Goal: Task Accomplishment & Management: Use online tool/utility

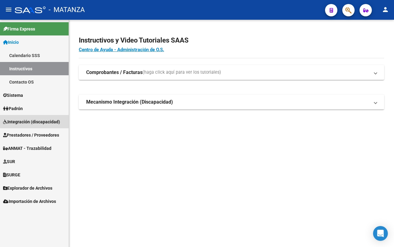
click at [38, 119] on span "Integración (discapacidad)" at bounding box center [31, 121] width 57 height 7
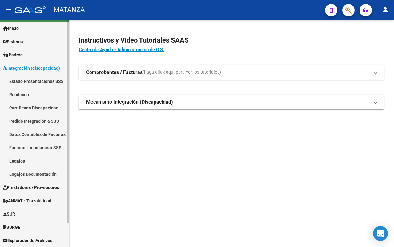
scroll to position [27, 0]
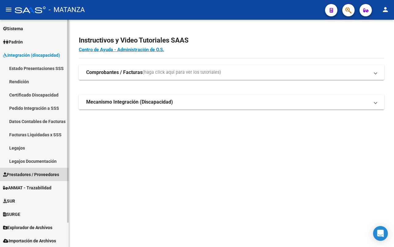
click at [45, 171] on span "Prestadores / Proveedores" at bounding box center [31, 174] width 56 height 7
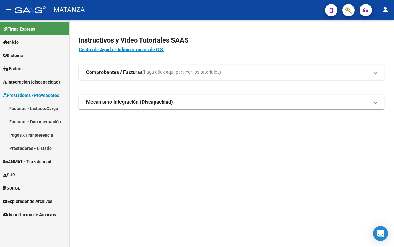
scroll to position [0, 0]
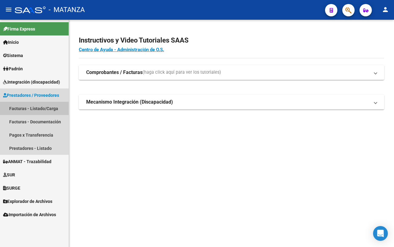
click at [43, 107] on link "Facturas - Listado/Carga" at bounding box center [34, 108] width 69 height 13
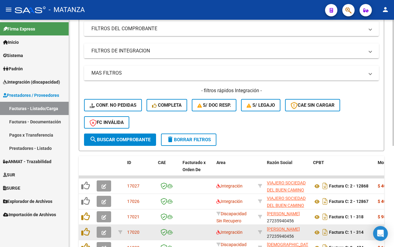
scroll to position [154, 0]
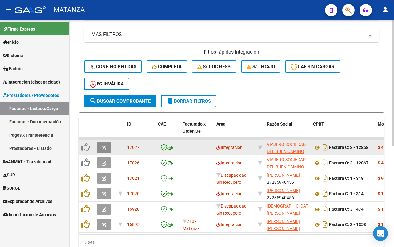
click at [107, 147] on button "button" at bounding box center [104, 147] width 14 height 11
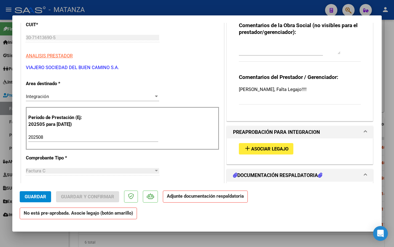
scroll to position [0, 0]
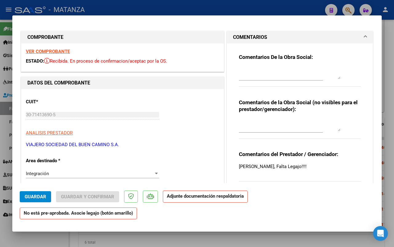
click at [53, 49] on strong "VER COMPROBANTE" at bounding box center [48, 52] width 44 height 6
click at [35, 243] on div at bounding box center [197, 123] width 394 height 247
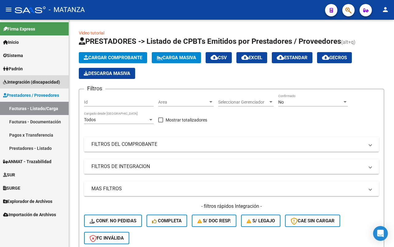
click at [31, 81] on span "Integración (discapacidad)" at bounding box center [31, 81] width 57 height 7
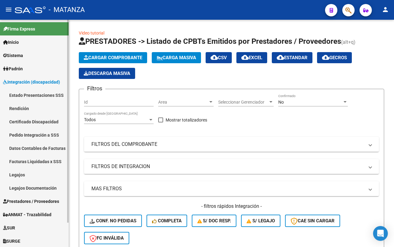
click at [33, 174] on link "Legajos" at bounding box center [34, 174] width 69 height 13
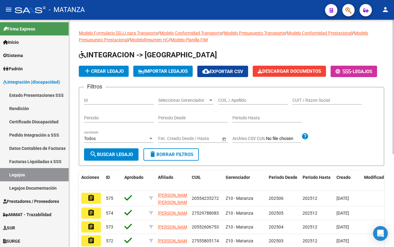
click at [230, 103] on input "CUIL / Apellido" at bounding box center [253, 100] width 70 height 5
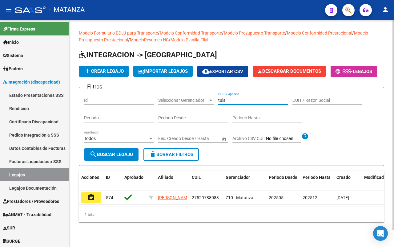
scroll to position [18, 0]
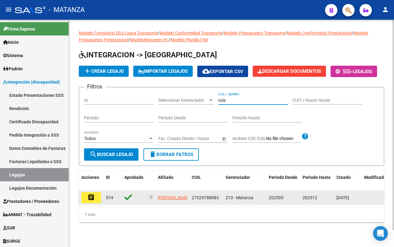
type input "tula"
click at [91, 193] on mat-icon "assignment" at bounding box center [90, 196] width 7 height 7
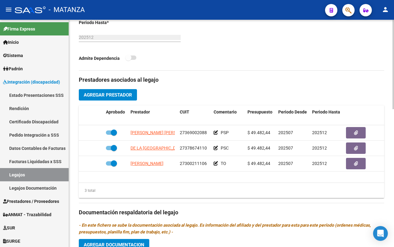
scroll to position [231, 0]
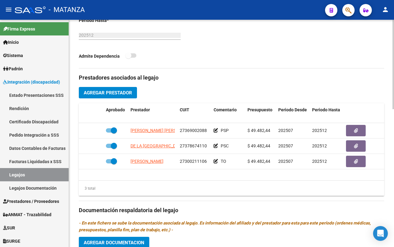
click at [113, 91] on span "Agregar Prestador" at bounding box center [108, 93] width 48 height 6
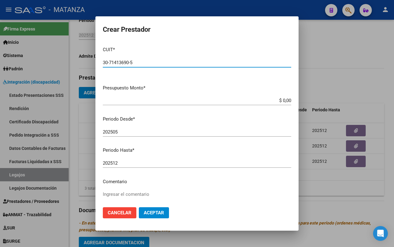
type input "30-71413690-5"
click at [285, 99] on input "$ 0,00" at bounding box center [197, 101] width 188 height 6
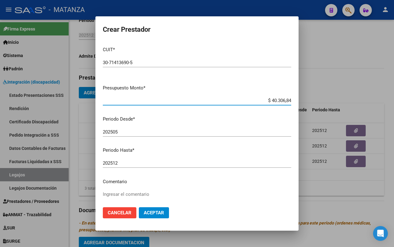
type input "$ 403.068,44"
click at [128, 131] on input "202505" at bounding box center [197, 132] width 188 height 6
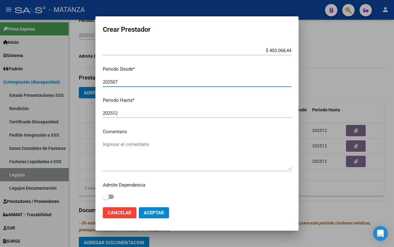
scroll to position [50, 0]
type input "202507"
drag, startPoint x: 158, startPoint y: 211, endPoint x: 203, endPoint y: 185, distance: 52.3
click at [158, 211] on span "Aceptar" at bounding box center [154, 213] width 20 height 6
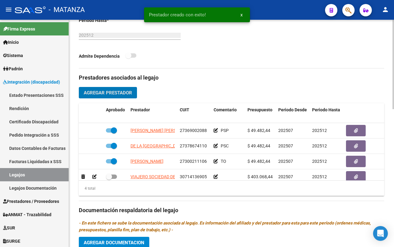
scroll to position [12, 0]
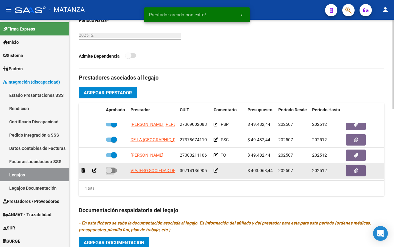
click at [115, 168] on span at bounding box center [111, 170] width 11 height 4
click at [109, 172] on input "checkbox" at bounding box center [109, 172] width 0 height 0
checkbox input "true"
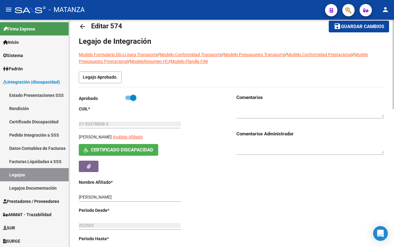
scroll to position [0, 0]
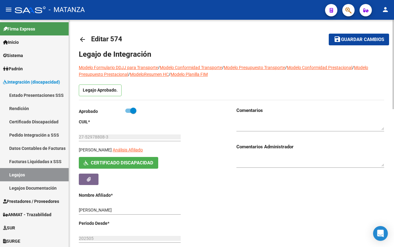
click at [350, 38] on span "Guardar cambios" at bounding box center [362, 40] width 43 height 6
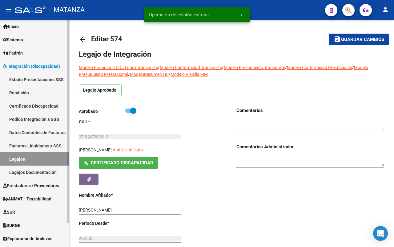
scroll to position [27, 0]
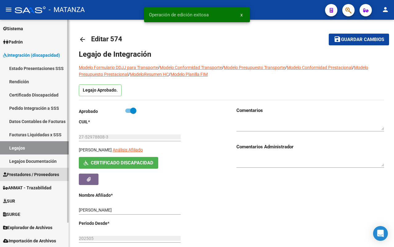
click at [24, 173] on span "Prestadores / Proveedores" at bounding box center [31, 174] width 56 height 7
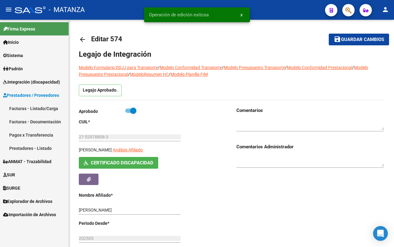
scroll to position [0, 0]
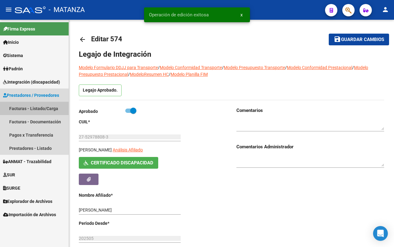
drag, startPoint x: 30, startPoint y: 108, endPoint x: 57, endPoint y: 101, distance: 27.8
click at [30, 108] on link "Facturas - Listado/Carga" at bounding box center [34, 108] width 69 height 13
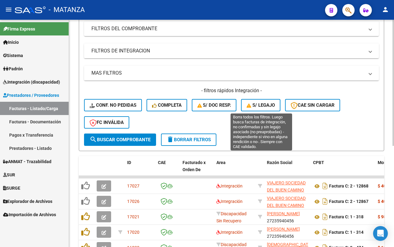
scroll to position [182, 0]
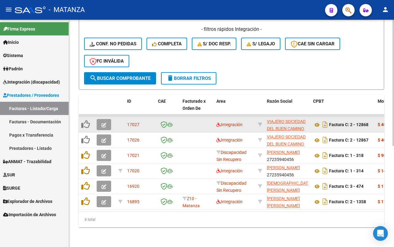
click at [103, 123] on icon "button" at bounding box center [104, 125] width 5 height 5
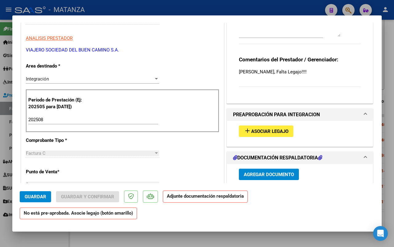
scroll to position [154, 0]
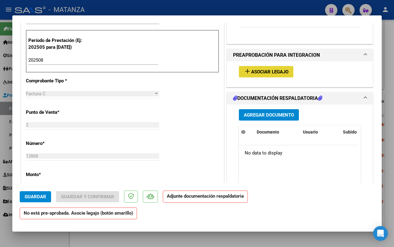
click at [267, 69] on span "Asociar Legajo" at bounding box center [269, 72] width 37 height 6
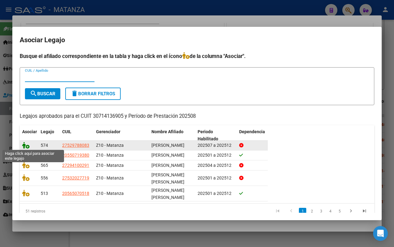
click at [23, 146] on icon at bounding box center [25, 145] width 7 height 7
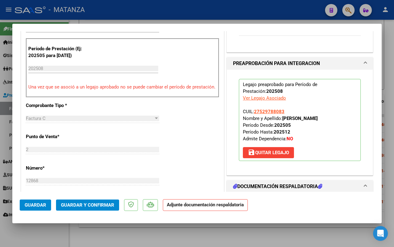
scroll to position [231, 0]
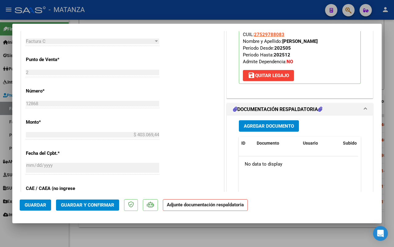
drag, startPoint x: 42, startPoint y: 203, endPoint x: 130, endPoint y: 173, distance: 92.5
click at [42, 202] on span "Guardar" at bounding box center [36, 205] width 22 height 6
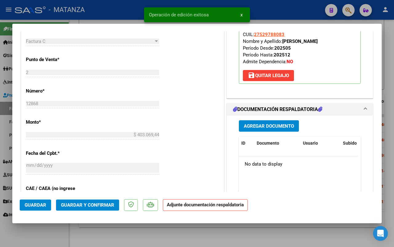
click at [158, 138] on app-form-text-field "Monto * $ 403.069,44 [GEOGRAPHIC_DATA]" at bounding box center [95, 128] width 138 height 18
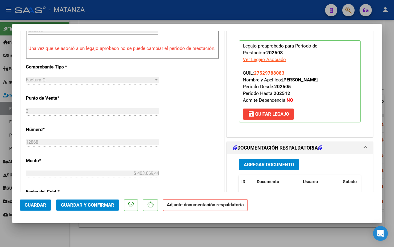
scroll to position [269, 0]
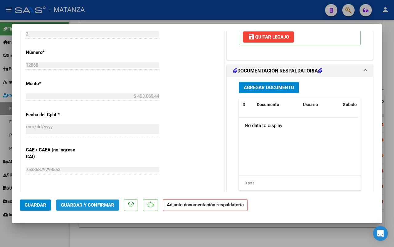
click at [93, 205] on span "Guardar y Confirmar" at bounding box center [87, 205] width 53 height 6
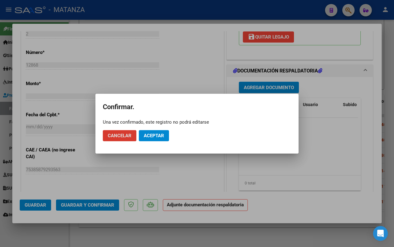
click at [148, 137] on span "Aceptar" at bounding box center [154, 136] width 20 height 6
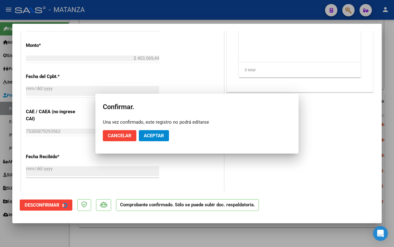
scroll to position [276, 0]
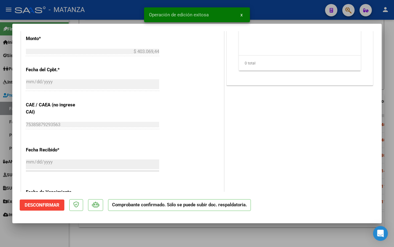
click at [76, 239] on div at bounding box center [197, 123] width 394 height 247
type input "$ 0,00"
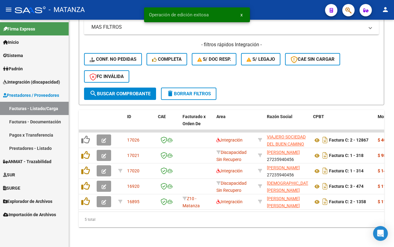
scroll to position [166, 0]
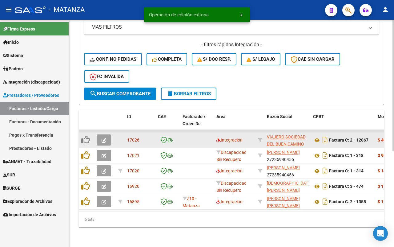
click at [105, 134] on button "button" at bounding box center [104, 139] width 14 height 11
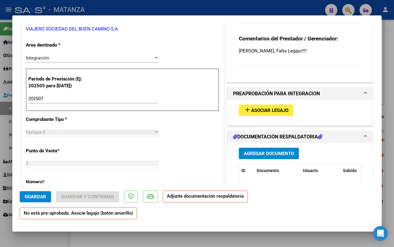
scroll to position [154, 0]
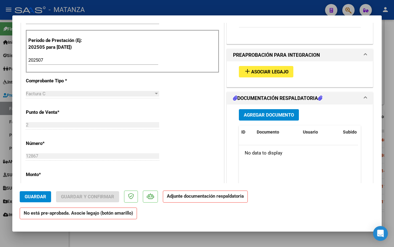
click at [262, 71] on span "Asociar Legajo" at bounding box center [269, 72] width 37 height 6
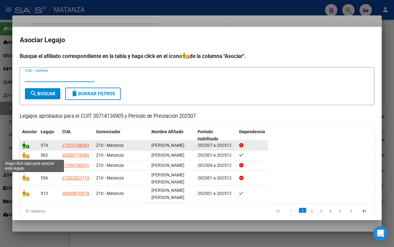
click at [26, 147] on icon at bounding box center [25, 145] width 7 height 7
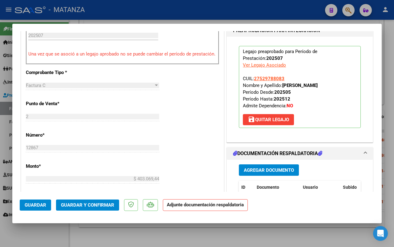
scroll to position [148, 0]
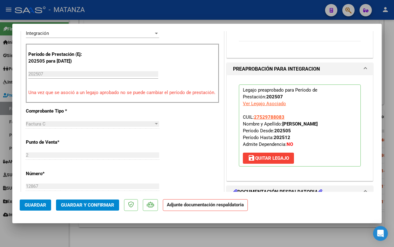
click at [106, 206] on span "Guardar y Confirmar" at bounding box center [87, 205] width 53 height 6
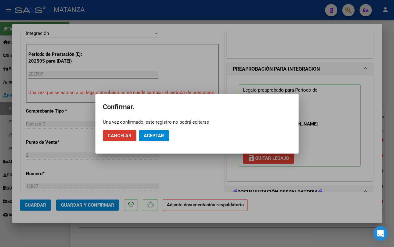
click at [151, 134] on span "Aceptar" at bounding box center [154, 136] width 20 height 6
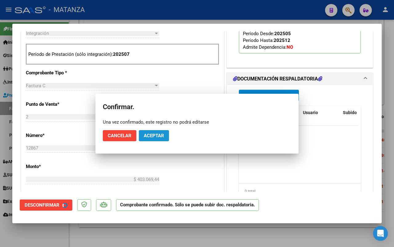
scroll to position [155, 0]
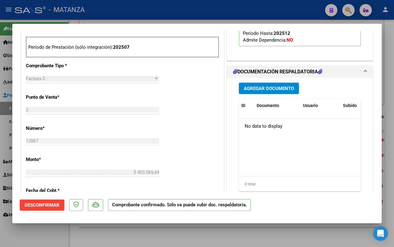
click at [55, 235] on div at bounding box center [197, 123] width 394 height 247
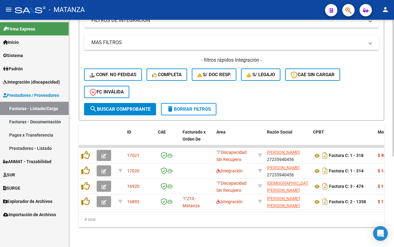
scroll to position [151, 0]
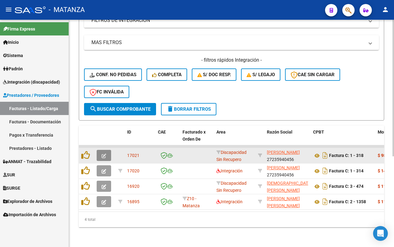
click at [102, 152] on button "button" at bounding box center [104, 155] width 14 height 11
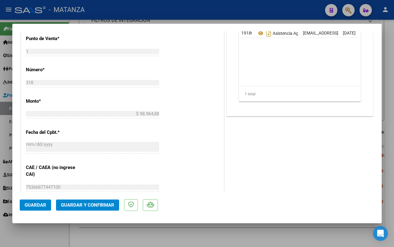
scroll to position [192, 0]
click at [53, 236] on div at bounding box center [197, 123] width 394 height 247
type input "$ 0,00"
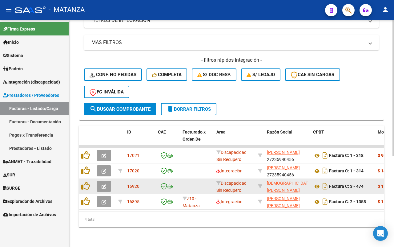
scroll to position [151, 0]
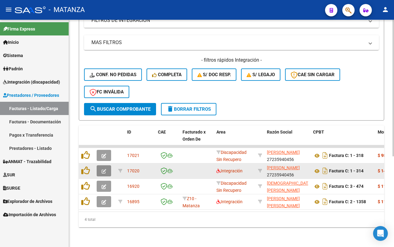
click at [102, 165] on button "button" at bounding box center [104, 170] width 14 height 11
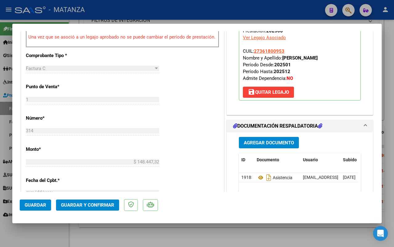
scroll to position [281, 0]
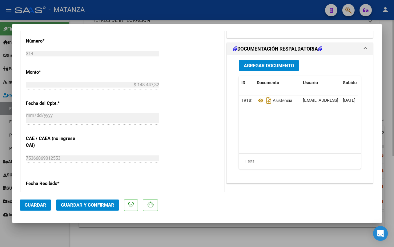
drag, startPoint x: 38, startPoint y: 236, endPoint x: 169, endPoint y: 226, distance: 131.2
click at [40, 237] on div at bounding box center [197, 123] width 394 height 247
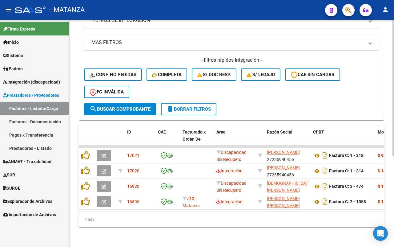
scroll to position [151, 0]
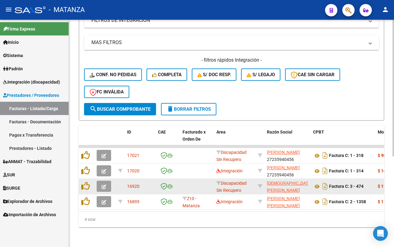
click at [105, 184] on icon "button" at bounding box center [104, 186] width 5 height 5
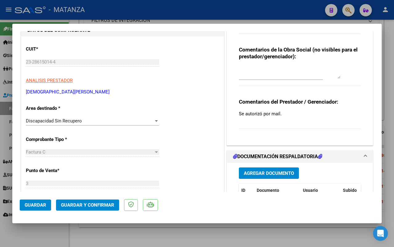
scroll to position [0, 0]
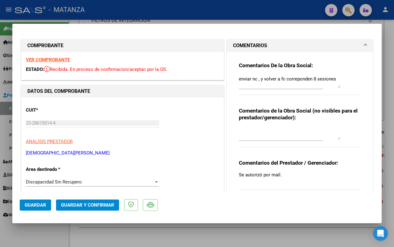
click at [54, 235] on div at bounding box center [197, 123] width 394 height 247
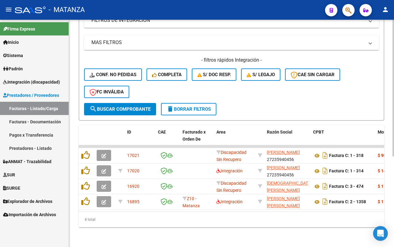
scroll to position [151, 0]
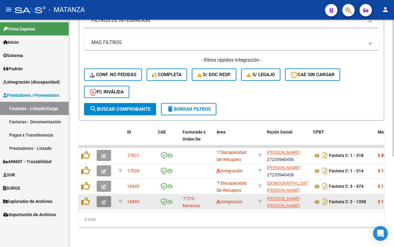
click at [100, 196] on button "button" at bounding box center [104, 201] width 14 height 11
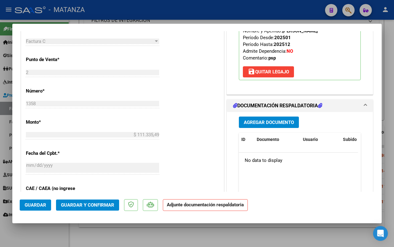
scroll to position [346, 0]
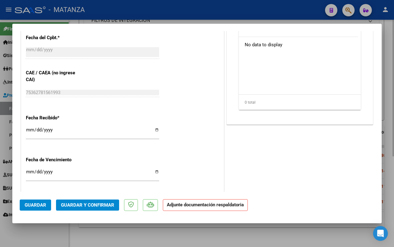
drag, startPoint x: 40, startPoint y: 228, endPoint x: 85, endPoint y: 230, distance: 45.0
click at [41, 228] on div at bounding box center [197, 123] width 394 height 247
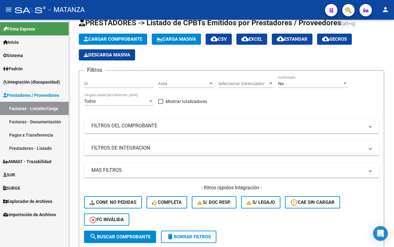
scroll to position [0, 0]
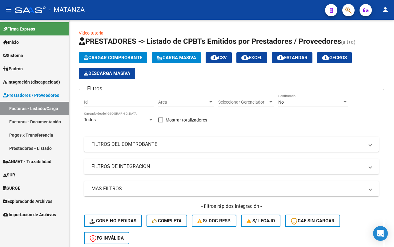
click at [35, 66] on link "Padrón" at bounding box center [34, 68] width 69 height 13
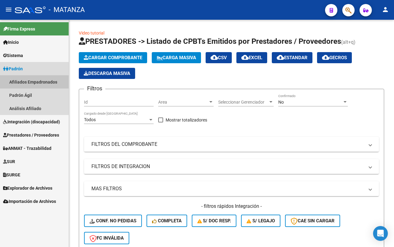
drag, startPoint x: 33, startPoint y: 82, endPoint x: 46, endPoint y: 89, distance: 14.7
click at [33, 82] on link "Afiliados Empadronados" at bounding box center [34, 81] width 69 height 13
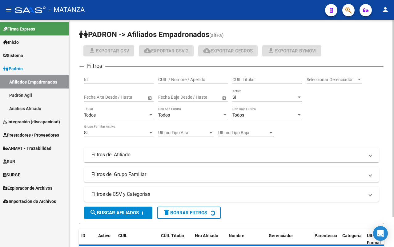
click at [242, 79] on input "CUIL Titular" at bounding box center [267, 79] width 70 height 5
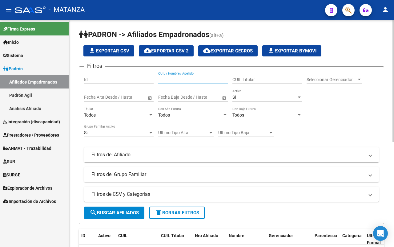
click at [193, 78] on input "CUIL / Nombre / Apellido" at bounding box center [193, 79] width 70 height 5
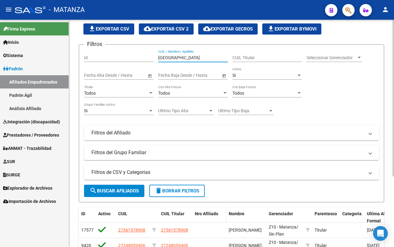
scroll to position [102, 0]
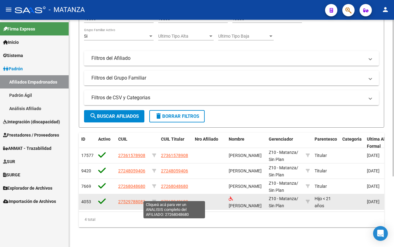
type input "[GEOGRAPHIC_DATA]"
click at [169, 199] on span "27268048680" at bounding box center [174, 201] width 27 height 5
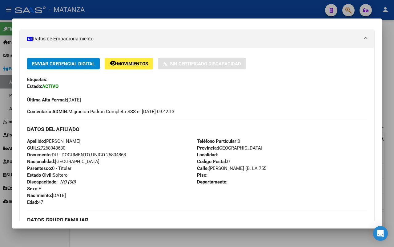
scroll to position [115, 0]
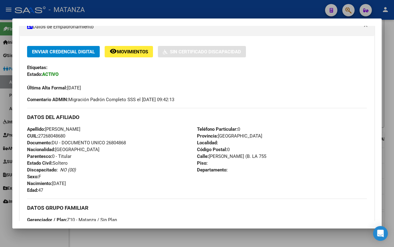
drag, startPoint x: 97, startPoint y: 128, endPoint x: 50, endPoint y: 128, distance: 47.4
click at [48, 128] on div "Apellido: [PERSON_NAME]: 27268048680 Documento: DU - DOCUMENTO UNICO 26804868 N…" at bounding box center [112, 160] width 170 height 68
copy span "[PERSON_NAME]"
click at [117, 168] on div "Apellido: [PERSON_NAME]: 27268048680 Documento: DU - DOCUMENTO UNICO 26804868 N…" at bounding box center [112, 160] width 170 height 68
drag, startPoint x: 131, startPoint y: 142, endPoint x: 107, endPoint y: 142, distance: 24.0
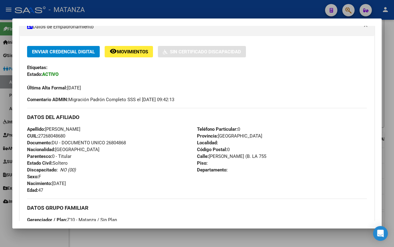
click at [107, 142] on div "Apellido: [PERSON_NAME]: 27268048680 Documento: DU - DOCUMENTO UNICO 26804868 N…" at bounding box center [112, 160] width 170 height 68
copy span "26804868"
drag, startPoint x: 52, startPoint y: 244, endPoint x: 50, endPoint y: 240, distance: 4.4
click at [51, 244] on div at bounding box center [197, 123] width 394 height 247
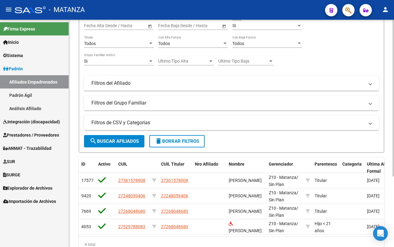
scroll to position [64, 0]
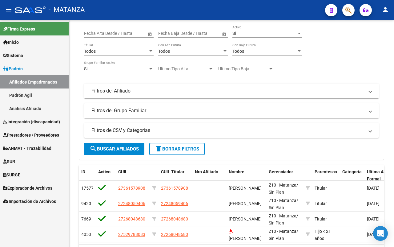
click at [36, 135] on span "Prestadores / Proveedores" at bounding box center [31, 134] width 56 height 7
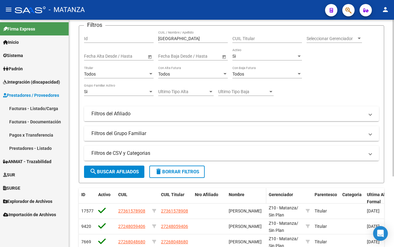
scroll to position [102, 0]
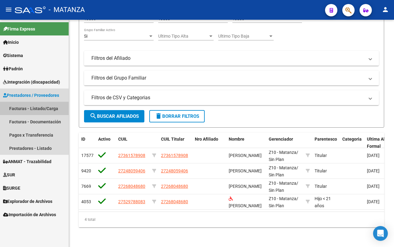
click at [25, 109] on link "Facturas - Listado/Carga" at bounding box center [34, 108] width 69 height 13
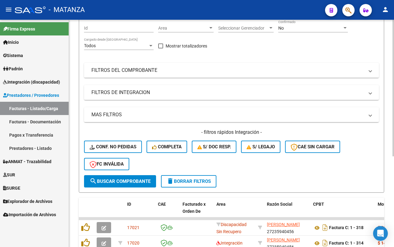
scroll to position [35, 0]
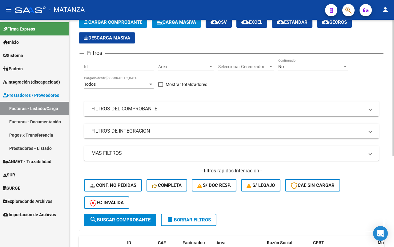
click at [169, 128] on mat-panel-title "FILTROS DE INTEGRACION" at bounding box center [227, 130] width 273 height 7
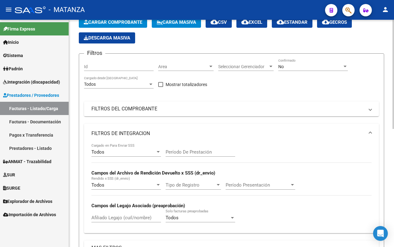
click at [145, 148] on div "Todos Cargado en Para Enviar SSS" at bounding box center [126, 149] width 70 height 13
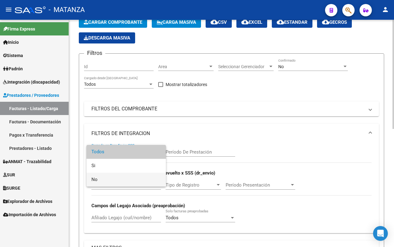
drag, startPoint x: 143, startPoint y: 175, endPoint x: 175, endPoint y: 151, distance: 39.9
click at [144, 175] on span "No" at bounding box center [126, 179] width 70 height 14
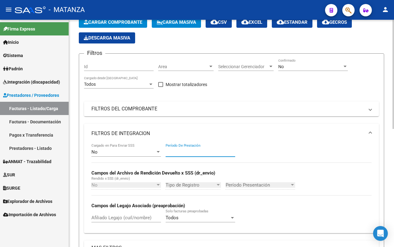
click at [179, 149] on input "Período De Prestación" at bounding box center [201, 152] width 70 height 6
type input "202508"
click at [296, 68] on div "No" at bounding box center [310, 66] width 64 height 5
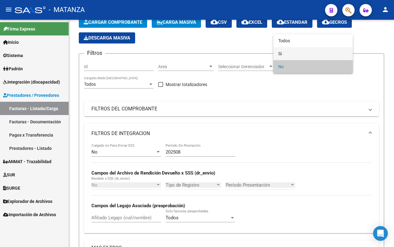
click at [298, 53] on span "Si" at bounding box center [313, 53] width 70 height 13
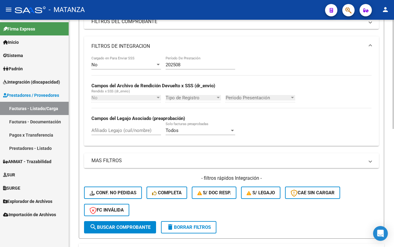
scroll to position [189, 0]
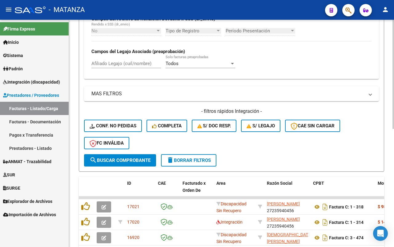
click at [136, 157] on span "search Buscar Comprobante" at bounding box center [120, 160] width 61 height 6
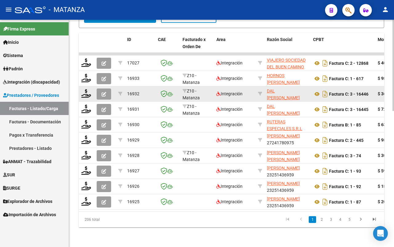
scroll to position [299, 0]
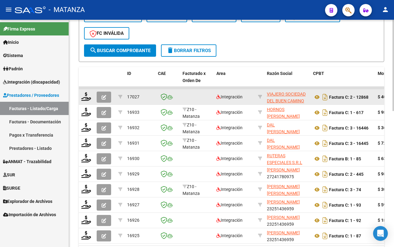
click at [106, 96] on button "button" at bounding box center [104, 96] width 14 height 11
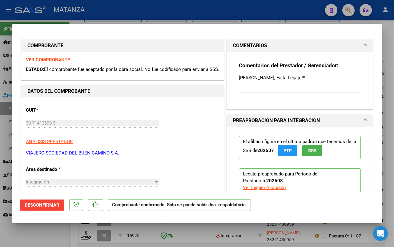
scroll to position [0, 0]
click at [46, 229] on div at bounding box center [197, 123] width 394 height 247
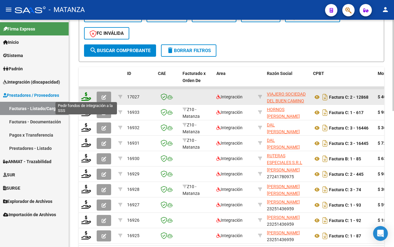
click at [84, 96] on icon at bounding box center [86, 96] width 10 height 9
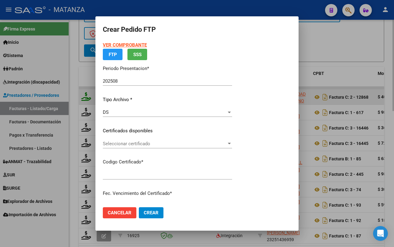
type input "arg0100052978808-20240514-20290514-bue"
type input "[DATE]"
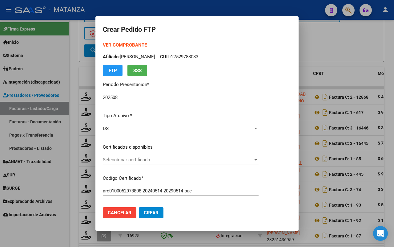
click at [151, 159] on span "Seleccionar certificado" at bounding box center [178, 160] width 150 height 6
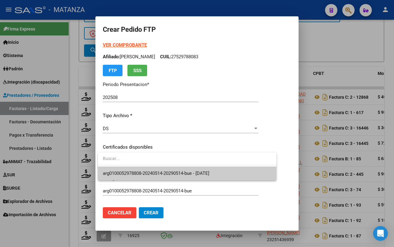
click at [150, 170] on span "arg0100052978808-20240514-20290514-bue - [DATE]" at bounding box center [156, 173] width 107 height 6
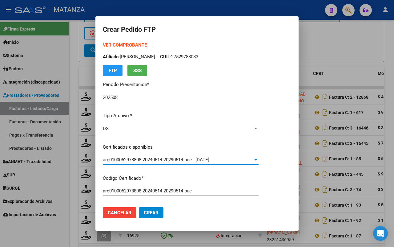
click at [136, 43] on strong "VER COMPROBANTE" at bounding box center [125, 45] width 44 height 6
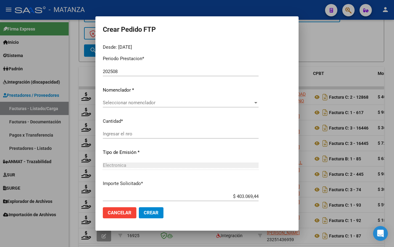
click at [150, 102] on span "Seleccionar nomenclador" at bounding box center [178, 103] width 150 height 6
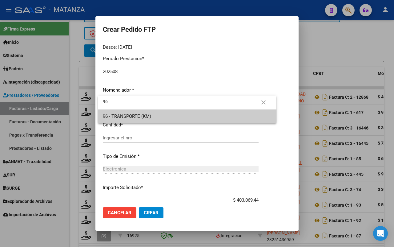
type input "96"
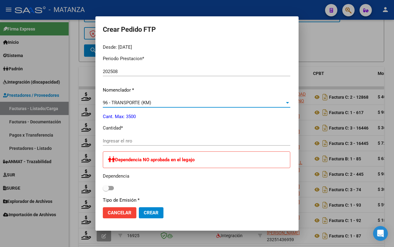
click at [123, 140] on input "Ingresar el nro" at bounding box center [196, 141] width 187 height 6
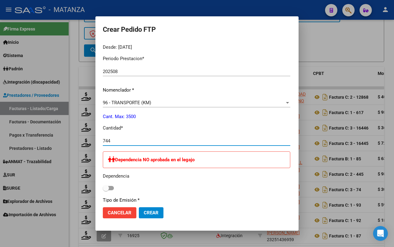
type input "744"
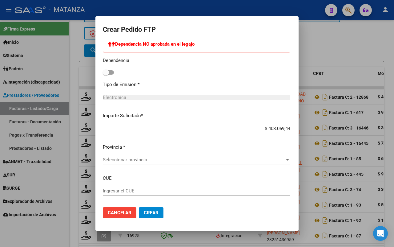
scroll to position [338, 0]
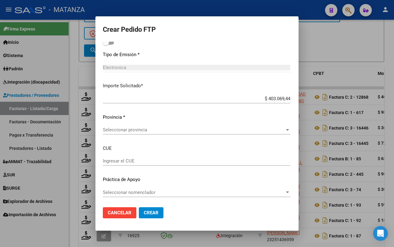
click at [204, 130] on span "Seleccionar provincia" at bounding box center [194, 130] width 182 height 6
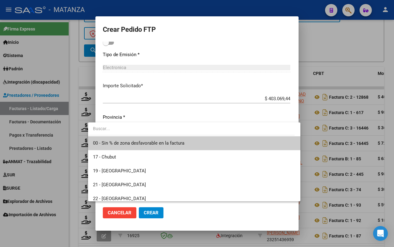
click at [198, 141] on span "00 - Sin % de zona desfavorable en la factura" at bounding box center [194, 143] width 203 height 14
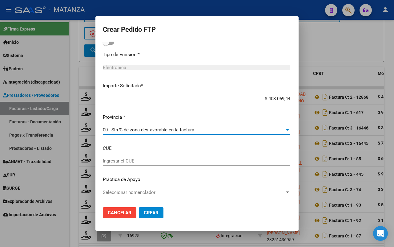
click at [144, 210] on span "Crear" at bounding box center [151, 213] width 15 height 6
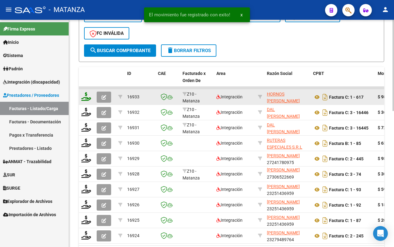
click at [87, 96] on icon at bounding box center [86, 96] width 10 height 9
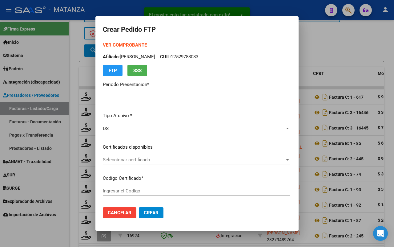
type input "202508"
type input "$ 98.964,88"
type input "arg010005666425720210928-20240928-cba"
type input "[DATE]"
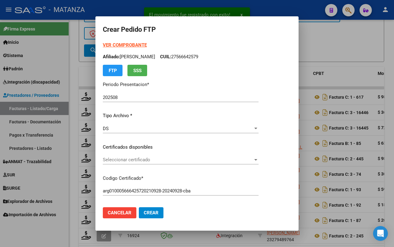
click at [160, 160] on span "Seleccionar certificado" at bounding box center [178, 160] width 150 height 6
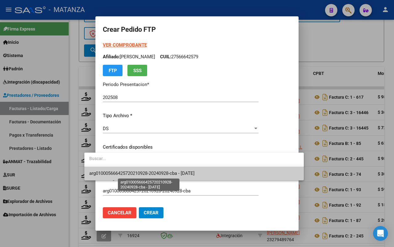
click at [160, 171] on span "arg010005666425720210928-20240928-cba - [DATE]" at bounding box center [141, 173] width 105 height 6
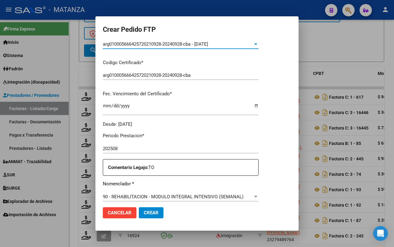
scroll to position [192, 0]
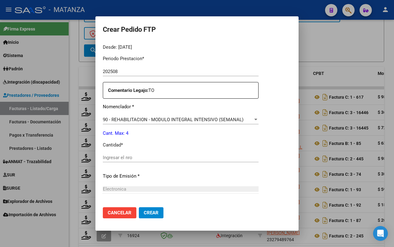
click at [134, 158] on input "Ingresar el nro" at bounding box center [181, 158] width 156 height 6
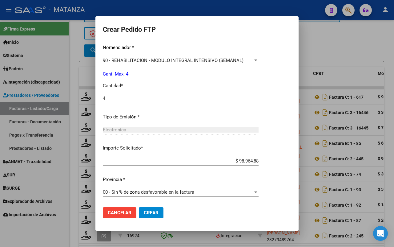
type input "4"
drag, startPoint x: 139, startPoint y: 212, endPoint x: 239, endPoint y: 197, distance: 100.2
click at [144, 212] on span "Crear" at bounding box center [151, 213] width 15 height 6
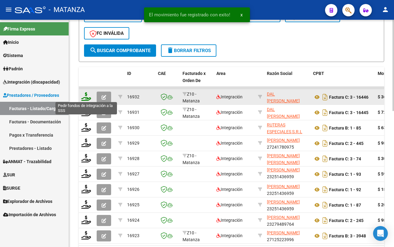
click at [87, 96] on icon at bounding box center [86, 96] width 10 height 9
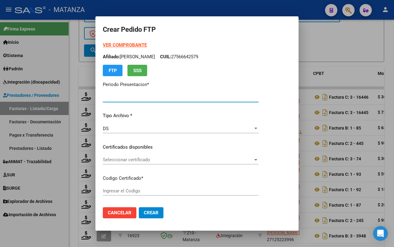
type input "202508"
type input "$ 368.807,40"
type input "arg020009616408120220930-20270930-bs"
type input "[DATE]"
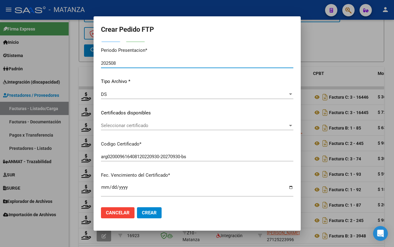
scroll to position [38, 0]
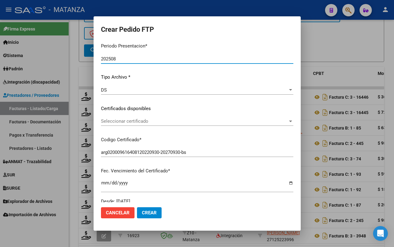
click at [161, 121] on span "Seleccionar certificado" at bounding box center [194, 121] width 187 height 6
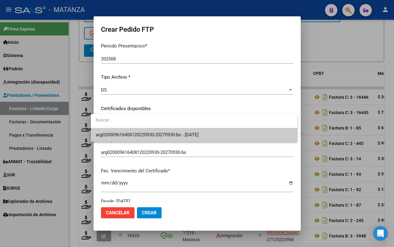
click at [151, 134] on span "arg020009616408120220930-20270930-bs - [DATE]" at bounding box center [147, 135] width 103 height 6
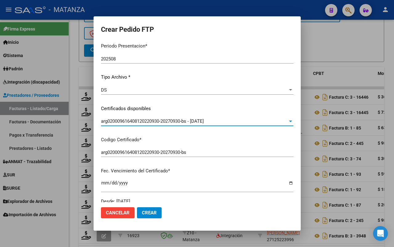
scroll to position [0, 0]
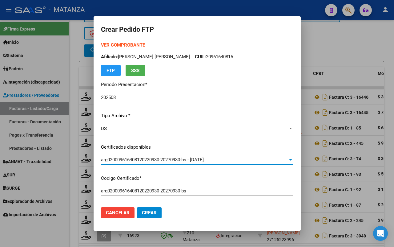
click at [118, 42] on strong "VER COMPROBANTE" at bounding box center [123, 45] width 44 height 6
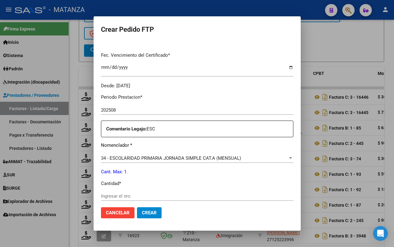
scroll to position [231, 0]
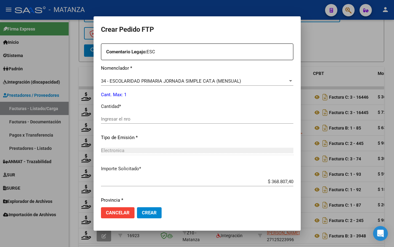
click at [152, 114] on div "Periodo Prestacion * 202508 Ingresar el Periodo Prestacion Comentario Legajo: E…" at bounding box center [197, 117] width 192 height 211
click at [110, 121] on input "Ingresar el nro" at bounding box center [197, 119] width 192 height 6
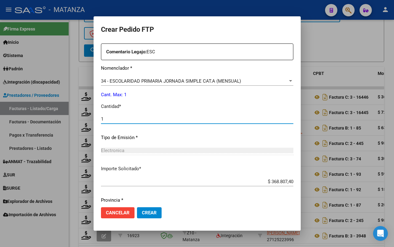
scroll to position [251, 0]
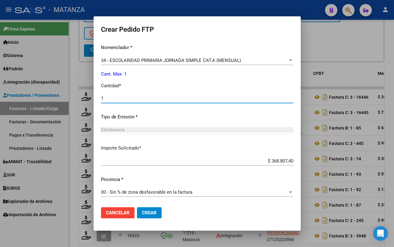
type input "1"
click at [145, 208] on button "Crear" at bounding box center [149, 212] width 25 height 11
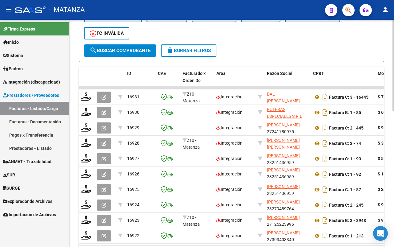
scroll to position [260, 0]
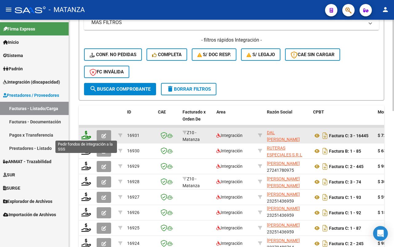
click at [85, 134] on icon at bounding box center [86, 135] width 10 height 9
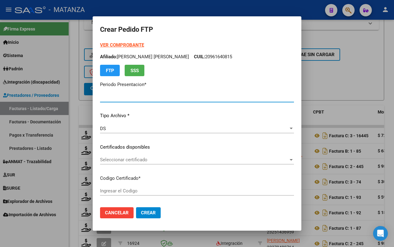
type input "202508"
type input "$ 729.225,79"
type input "ARG0100048565552-20230201-20330201-BS"
type input "[DATE]"
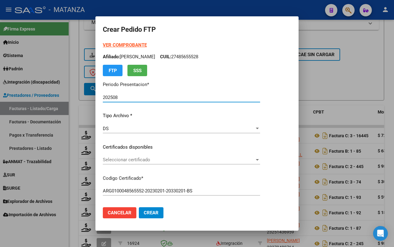
click at [153, 159] on span "Seleccionar certificado" at bounding box center [179, 160] width 152 height 6
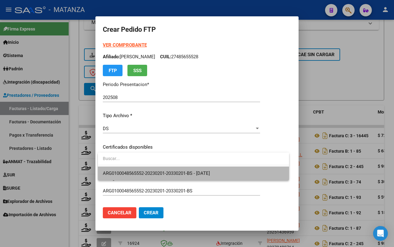
click at [163, 170] on span "ARG0100048565552-20230201-20330201-BS - [DATE]" at bounding box center [193, 173] width 181 height 14
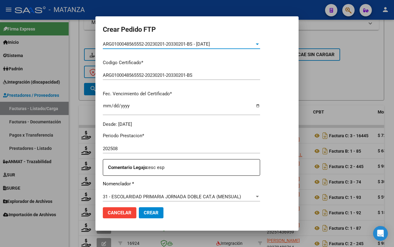
scroll to position [192, 0]
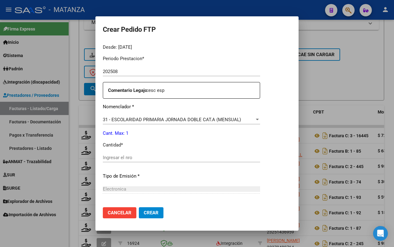
click at [165, 156] on input "Ingresar el nro" at bounding box center [181, 158] width 157 height 6
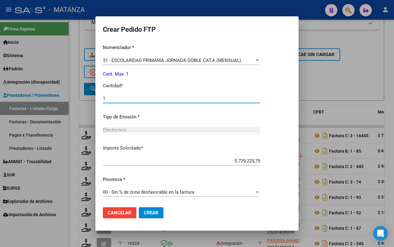
type input "1"
click at [152, 211] on span "Crear" at bounding box center [151, 213] width 15 height 6
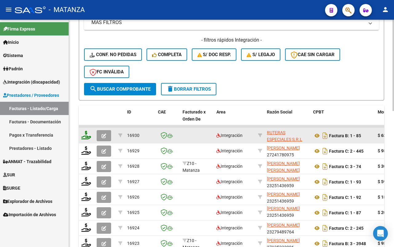
click at [85, 134] on icon at bounding box center [86, 135] width 10 height 9
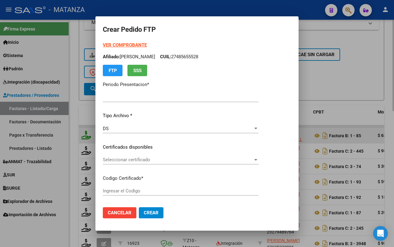
type input "202508"
type input "$ 638.193,28"
type input "ARG010005790561920250407-20280417-bue"
type input "[DATE]"
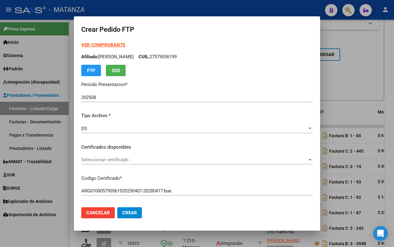
click at [91, 45] on strong "VER COMPROBANTE" at bounding box center [103, 45] width 44 height 6
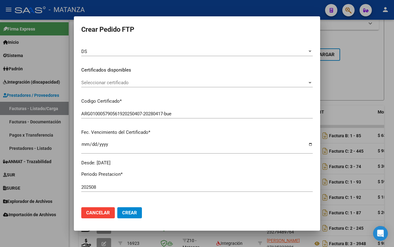
click at [164, 81] on span "Seleccionar certificado" at bounding box center [194, 83] width 226 height 6
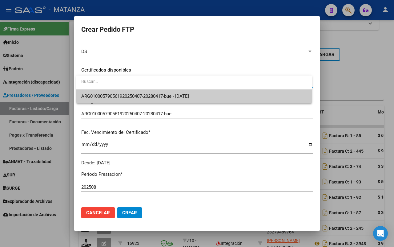
click at [168, 96] on span "ARG010005790561920250407-20280417-bue - [DATE]" at bounding box center [135, 96] width 108 height 6
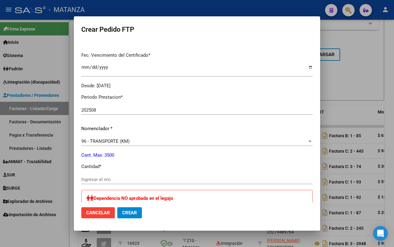
scroll to position [192, 0]
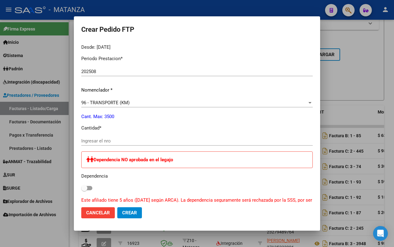
click at [115, 139] on input "Ingresar el nro" at bounding box center [196, 141] width 231 height 6
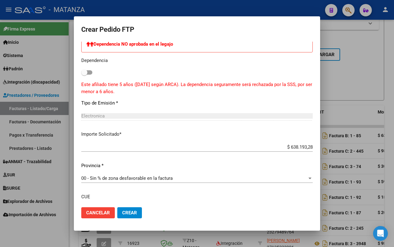
scroll to position [346, 0]
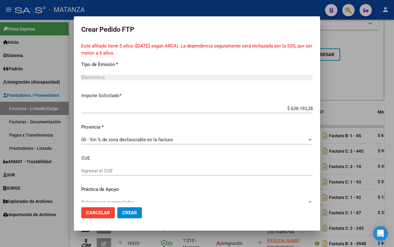
type input "1178"
drag, startPoint x: 125, startPoint y: 212, endPoint x: 186, endPoint y: 200, distance: 62.2
click at [127, 211] on span "Crear" at bounding box center [129, 213] width 15 height 6
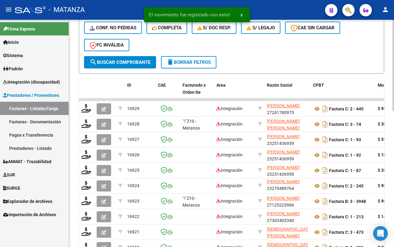
scroll to position [299, 0]
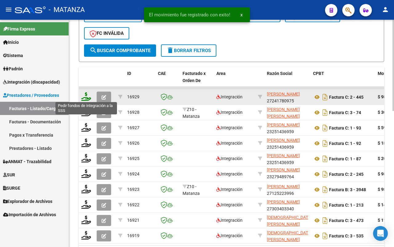
click at [87, 97] on icon at bounding box center [86, 96] width 10 height 9
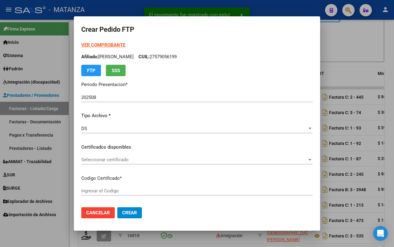
type input "ARG0200055260675-20240506-20290506-BUE"
type input "[DATE]"
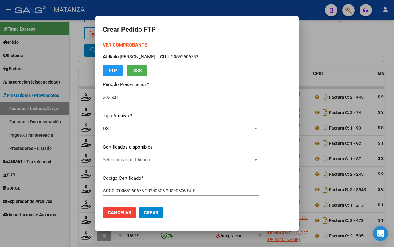
click at [183, 158] on span "Seleccionar certificado" at bounding box center [178, 160] width 150 height 6
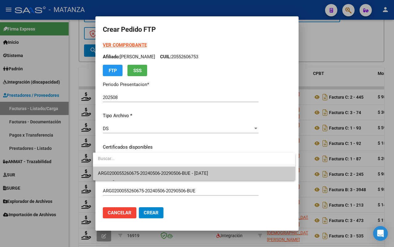
click at [183, 169] on span "ARG0200055260675-20240506-20290506-BUE - [DATE]" at bounding box center [194, 173] width 192 height 14
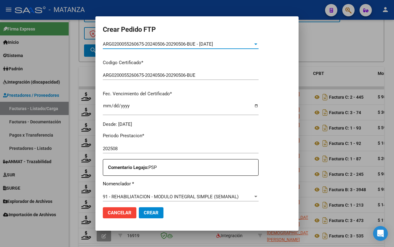
scroll to position [192, 0]
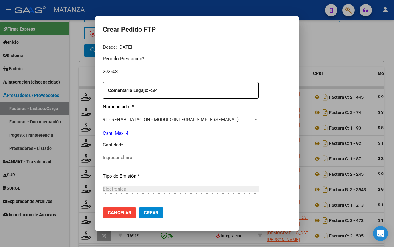
click at [149, 155] on input "Ingresar el nro" at bounding box center [181, 158] width 156 height 6
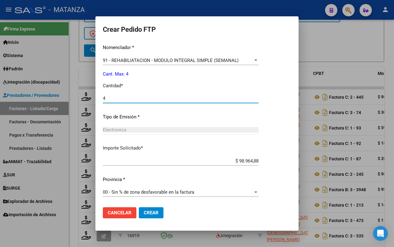
type input "4"
drag, startPoint x: 142, startPoint y: 210, endPoint x: 173, endPoint y: 206, distance: 32.0
click at [144, 210] on span "Crear" at bounding box center [151, 213] width 15 height 6
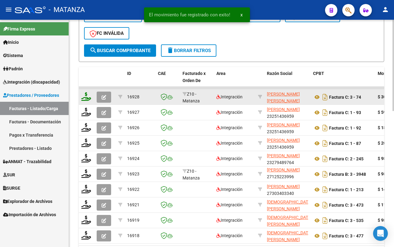
click at [85, 95] on icon at bounding box center [86, 96] width 10 height 9
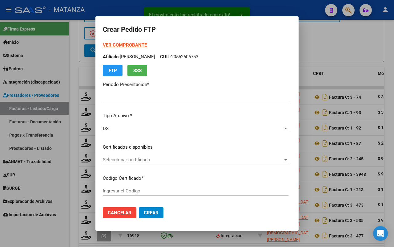
type input "202508"
type input "$ 307.654,34"
type input "arg00055181584-20230901-20250901bs"
type input "[DATE]"
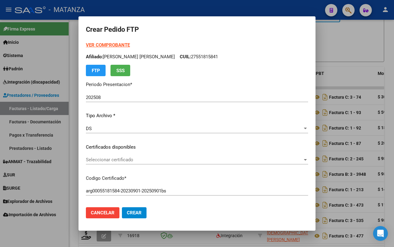
click at [183, 160] on span "Seleccionar certificado" at bounding box center [194, 160] width 217 height 6
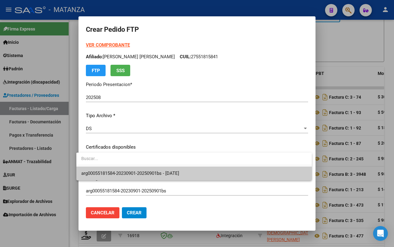
click at [179, 171] on span "arg00055181584-20230901-20250901bs - [DATE]" at bounding box center [130, 173] width 98 height 6
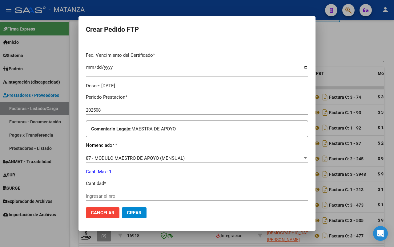
scroll to position [192, 0]
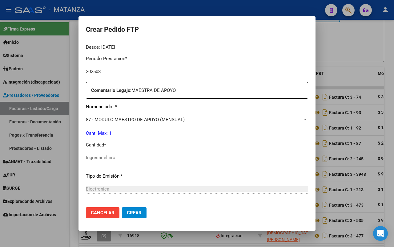
click at [135, 155] on input "Ingresar el nro" at bounding box center [197, 158] width 222 height 6
type input "1"
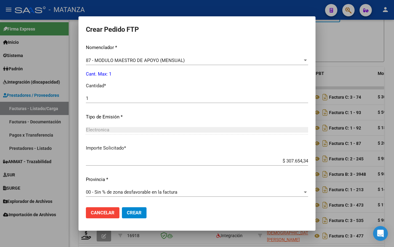
drag, startPoint x: 129, startPoint y: 214, endPoint x: 285, endPoint y: 163, distance: 164.5
click at [129, 213] on span "Crear" at bounding box center [134, 213] width 15 height 6
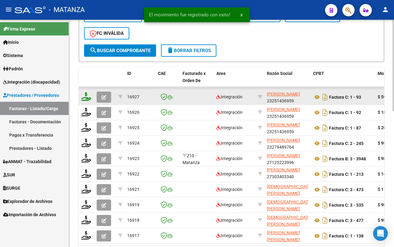
click at [85, 99] on icon at bounding box center [86, 96] width 10 height 9
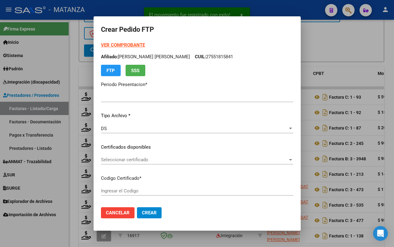
type input "202508"
type input "$ 591.601,92"
type input "ARG0100058874766-20231227-20261227-BS"
type input "[DATE]"
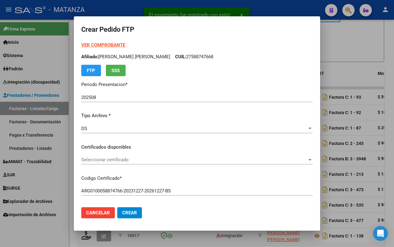
click at [167, 160] on span "Seleccionar certificado" at bounding box center [194, 160] width 226 height 6
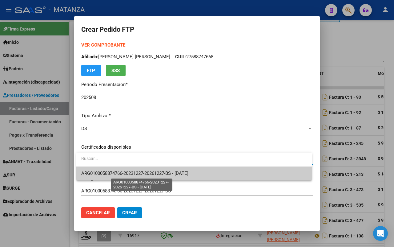
click at [166, 172] on span "ARG0100058874766-20231227-20261227-BS - [DATE]" at bounding box center [134, 173] width 107 height 6
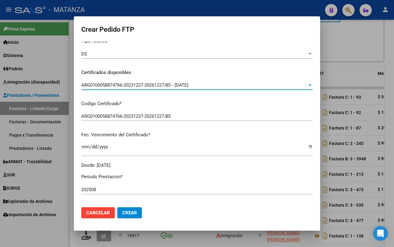
scroll to position [0, 0]
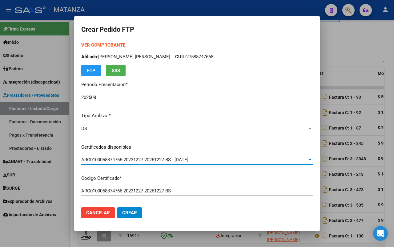
click at [108, 44] on strong "VER COMPROBANTE" at bounding box center [103, 45] width 44 height 6
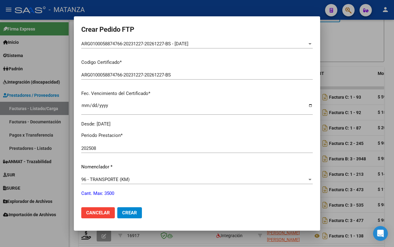
scroll to position [231, 0]
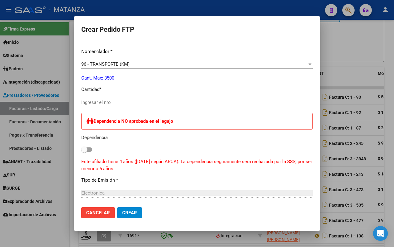
click at [114, 104] on input "Ingresar el nro" at bounding box center [196, 102] width 231 height 6
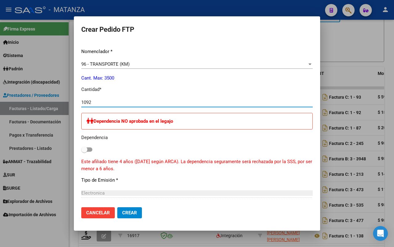
scroll to position [356, 0]
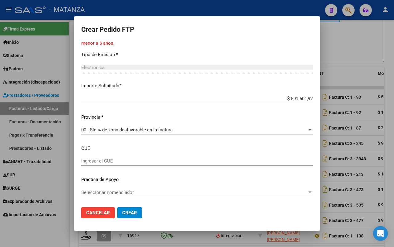
type input "1092"
click at [131, 210] on span "Crear" at bounding box center [129, 213] width 15 height 6
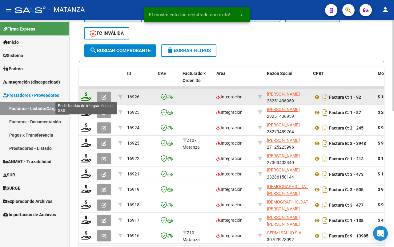
click at [87, 96] on icon at bounding box center [86, 96] width 10 height 9
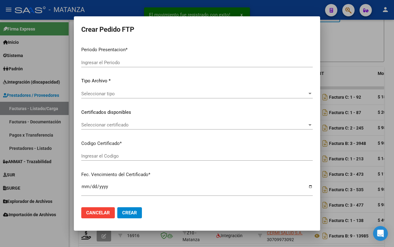
type input "202508"
type input "$ 182.031,36"
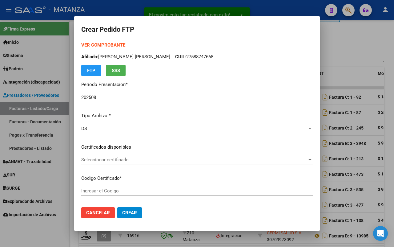
type input "ARG01-00050302150-20221219-20251219-BS"
type input "[DATE]"
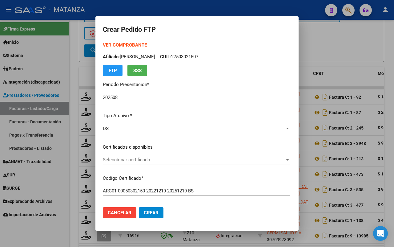
click at [153, 157] on span "Seleccionar certificado" at bounding box center [194, 160] width 182 height 6
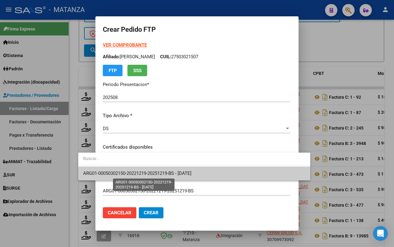
click at [149, 171] on span "ARG01-00050302150-20221219-20251219-BS - [DATE]" at bounding box center [137, 173] width 108 height 6
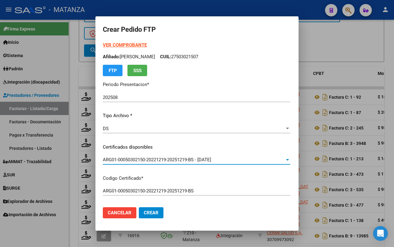
click at [110, 44] on strong "VER COMPROBANTE" at bounding box center [125, 45] width 44 height 6
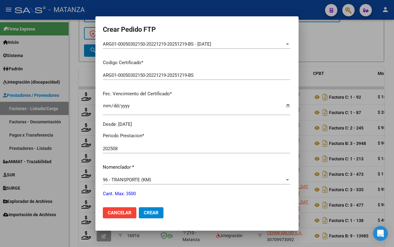
click at [62, 218] on div at bounding box center [197, 123] width 394 height 247
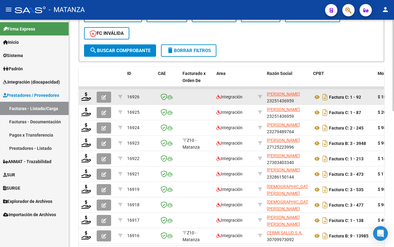
click at [105, 95] on icon "button" at bounding box center [104, 97] width 5 height 5
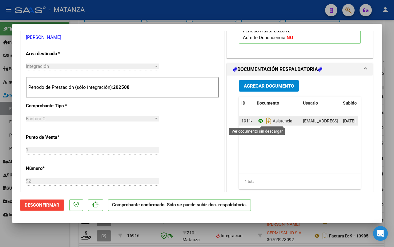
click at [258, 121] on icon at bounding box center [261, 120] width 8 height 7
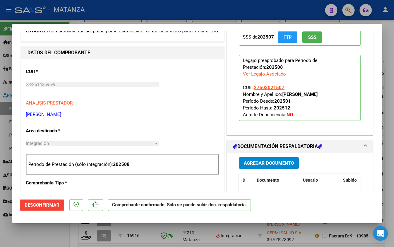
scroll to position [154, 0]
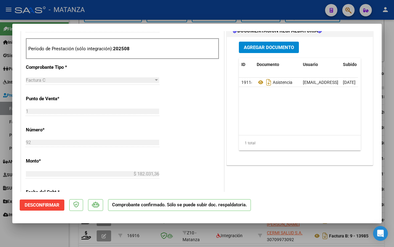
drag, startPoint x: 39, startPoint y: 233, endPoint x: 75, endPoint y: 183, distance: 61.7
click at [40, 233] on div at bounding box center [197, 123] width 394 height 247
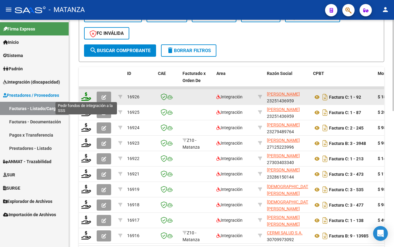
scroll to position [299, 0]
click at [86, 94] on icon at bounding box center [86, 96] width 10 height 9
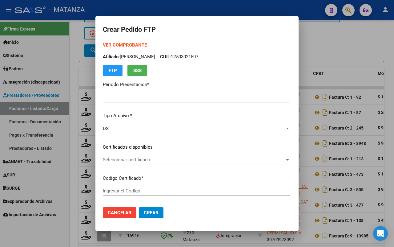
type input "202508"
type input "$ 182.031,36"
type input "ARG01-00050302150-20221219-20251219-BS"
type input "[DATE]"
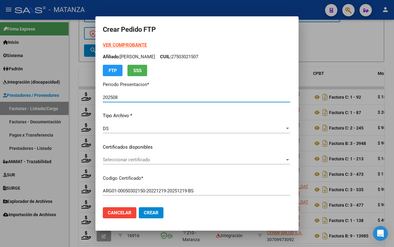
click at [153, 162] on span "Seleccionar certificado" at bounding box center [194, 160] width 182 height 6
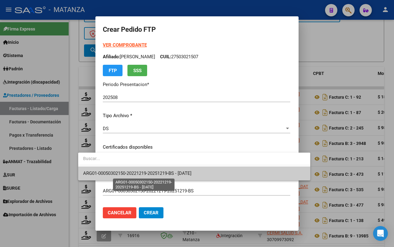
click at [159, 174] on span "ARG01-00050302150-20221219-20251219-BS - [DATE]" at bounding box center [137, 173] width 108 height 6
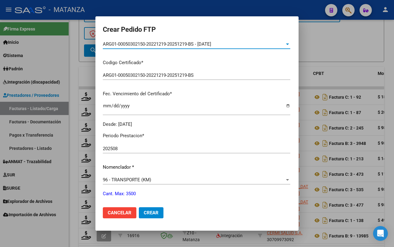
scroll to position [192, 0]
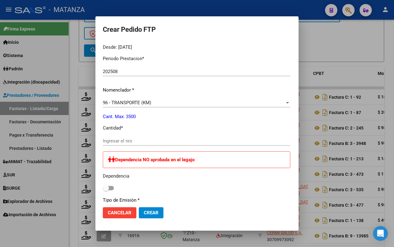
click at [123, 142] on input "Ingresar el nro" at bounding box center [196, 141] width 187 height 6
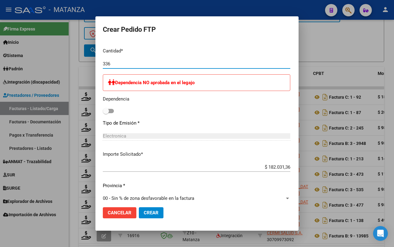
scroll to position [338, 0]
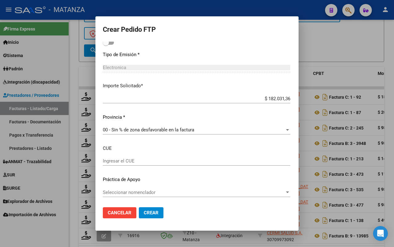
type input "336"
click at [144, 210] on span "Crear" at bounding box center [151, 213] width 15 height 6
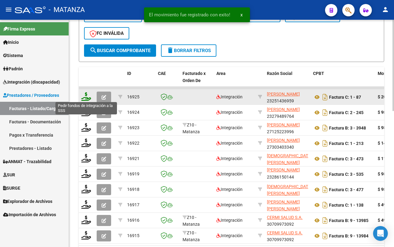
click at [86, 98] on icon at bounding box center [86, 96] width 10 height 9
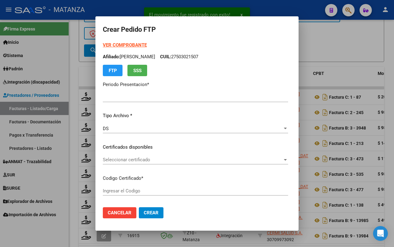
type input "202508"
type input "$ 202.735,76"
type input "ARG02-00022288069-20240124-20390124-BUE"
type input "[DATE]"
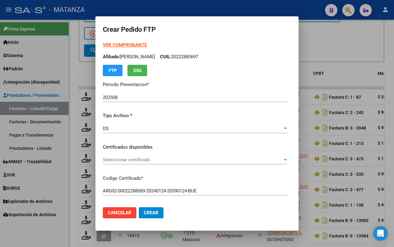
click at [120, 159] on span "Seleccionar certificado" at bounding box center [193, 160] width 180 height 6
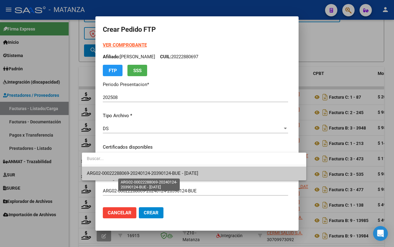
click at [127, 173] on span "ARG02-00022288069-20240124-20390124-BUE - [DATE]" at bounding box center [142, 173] width 111 height 6
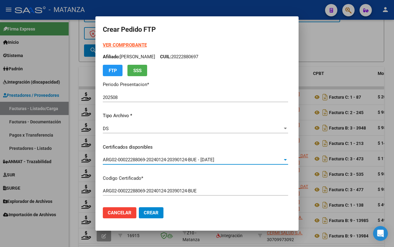
click at [109, 45] on strong "VER COMPROBANTE" at bounding box center [125, 45] width 44 height 6
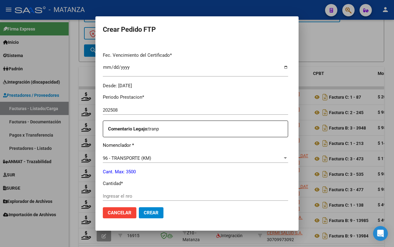
scroll to position [192, 0]
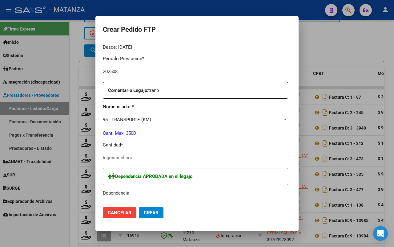
click at [135, 161] on div "Ingresar el nro" at bounding box center [195, 157] width 185 height 9
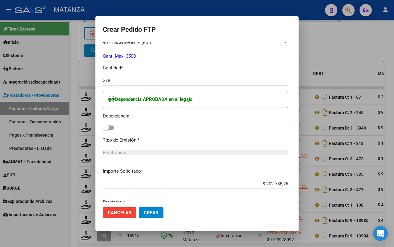
type input "278"
click at [103, 127] on span at bounding box center [108, 127] width 11 height 4
click at [106, 130] on input "checkbox" at bounding box center [106, 130] width 0 height 0
checkbox input "true"
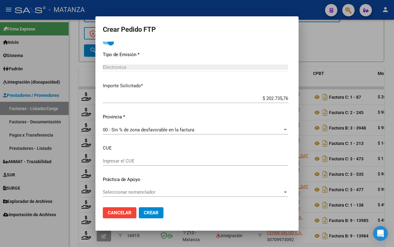
click at [144, 213] on span "Crear" at bounding box center [151, 213] width 15 height 6
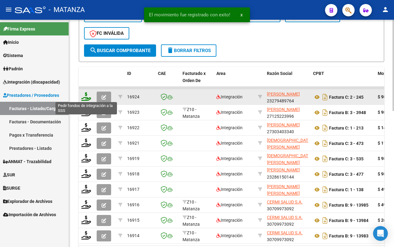
click at [86, 95] on icon at bounding box center [86, 96] width 10 height 9
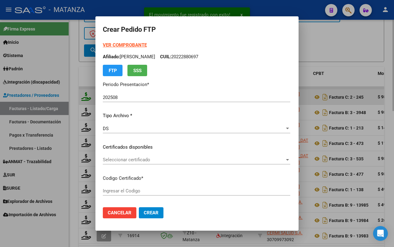
type input "ARG01-00024543620-20221110-20321110-BS"
type input "[DATE]"
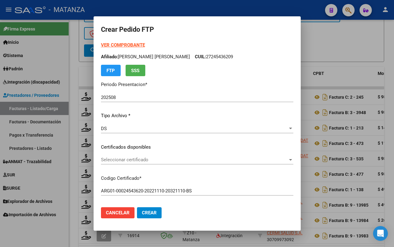
click at [187, 157] on span "Seleccionar certificado" at bounding box center [194, 160] width 187 height 6
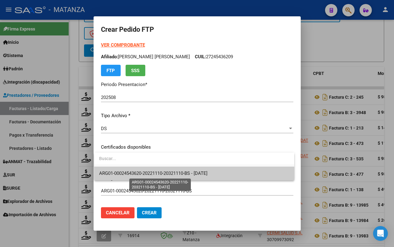
click at [187, 172] on span "ARG01-00024543620-20221110-20321110-BS - [DATE]" at bounding box center [153, 173] width 108 height 6
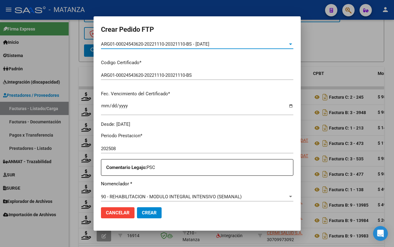
scroll to position [192, 0]
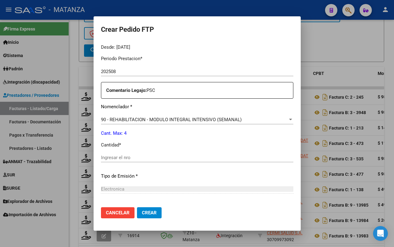
click at [143, 156] on input "Ingresar el nro" at bounding box center [197, 158] width 192 height 6
type input "4"
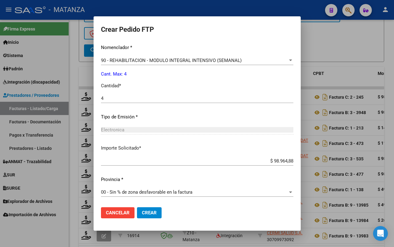
drag, startPoint x: 150, startPoint y: 212, endPoint x: 216, endPoint y: 202, distance: 66.9
click at [152, 211] on span "Crear" at bounding box center [149, 213] width 15 height 6
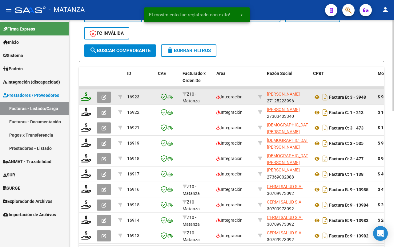
click at [86, 96] on icon at bounding box center [86, 96] width 10 height 9
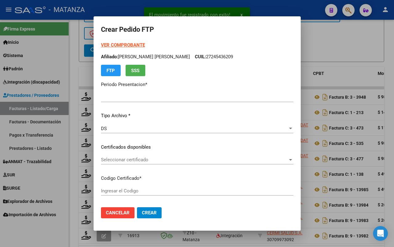
type input "202508"
type input "$ 98.964,88"
type input "ARG0200055181528-20211104-20261104-BS"
type input "[DATE]"
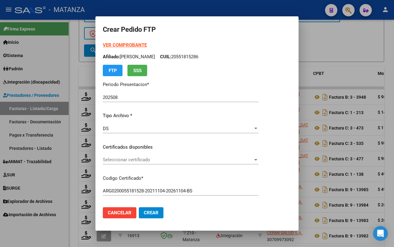
click at [193, 159] on span "Seleccionar certificado" at bounding box center [178, 160] width 150 height 6
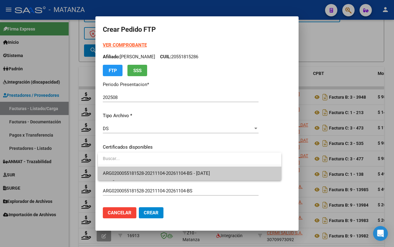
click at [190, 168] on span "ARG0200055181528-20211104-20261104-BS - [DATE]" at bounding box center [190, 173] width 174 height 14
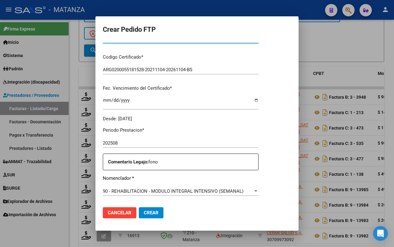
scroll to position [192, 0]
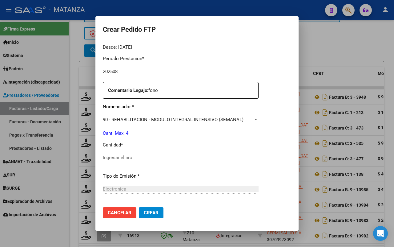
click at [171, 156] on input "Ingresar el nro" at bounding box center [181, 158] width 156 height 6
type input "4"
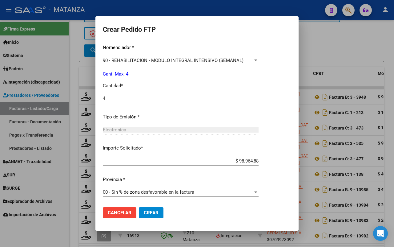
drag, startPoint x: 148, startPoint y: 213, endPoint x: 339, endPoint y: 159, distance: 198.6
click at [149, 213] on span "Crear" at bounding box center [151, 213] width 15 height 6
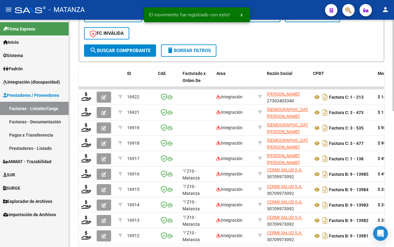
scroll to position [1, 0]
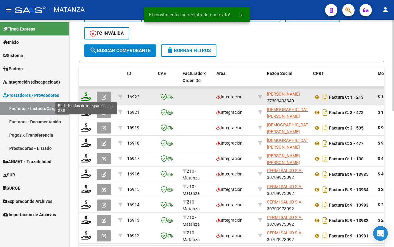
click at [85, 96] on icon at bounding box center [86, 96] width 10 height 9
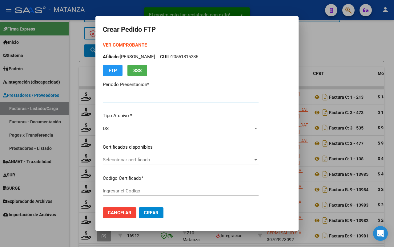
type input "202508"
type input "$ 148.447,32"
type input "ARG02-00052976929-20230816-20330816-bs"
type input "[DATE]"
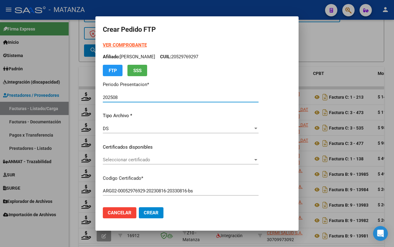
click at [167, 158] on span "Seleccionar certificado" at bounding box center [178, 160] width 150 height 6
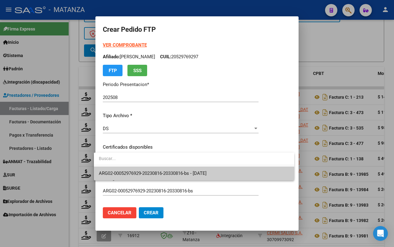
click at [165, 168] on span "ARG02-00052976929-20230816-20330816-bs - [DATE]" at bounding box center [194, 173] width 191 height 14
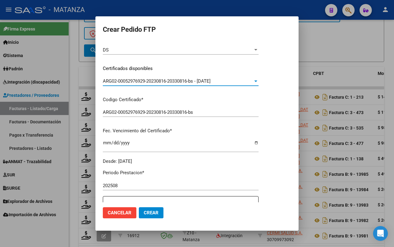
scroll to position [154, 0]
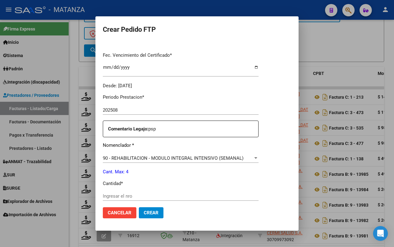
click at [123, 191] on div "Ingresar el nro" at bounding box center [181, 195] width 156 height 9
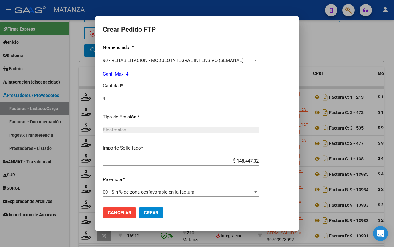
type input "4"
drag, startPoint x: 155, startPoint y: 214, endPoint x: 244, endPoint y: 177, distance: 96.6
click at [155, 213] on button "Crear" at bounding box center [151, 212] width 25 height 11
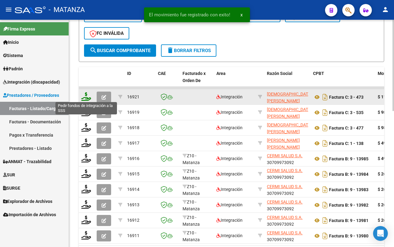
click at [85, 99] on icon at bounding box center [86, 96] width 10 height 9
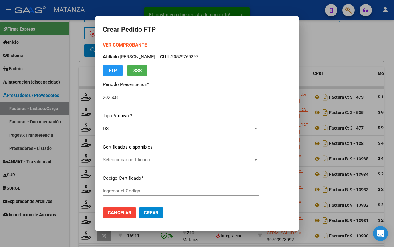
type input "ARG01-00055396884-20200331-20250331-BS"
type input "[DATE]"
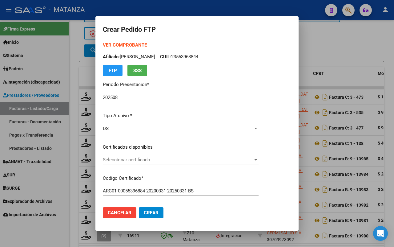
click at [173, 159] on span "Seleccionar certificado" at bounding box center [178, 160] width 150 height 6
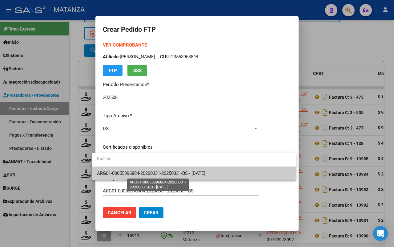
click at [171, 170] on span "ARG01-00055396884-20200331-20250331-BS - [DATE]" at bounding box center [151, 173] width 108 height 6
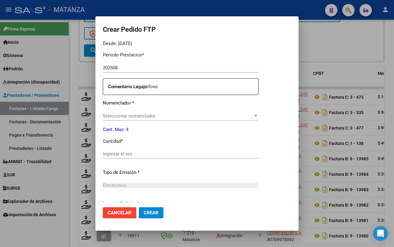
scroll to position [192, 0]
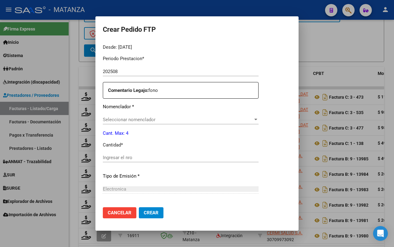
click at [163, 118] on span "Seleccionar nomenclador" at bounding box center [178, 120] width 150 height 6
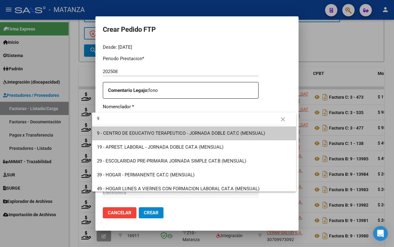
type input "90"
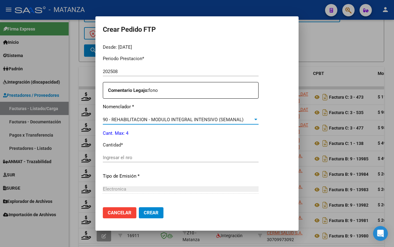
click at [152, 159] on input "Ingresar el nro" at bounding box center [181, 158] width 156 height 6
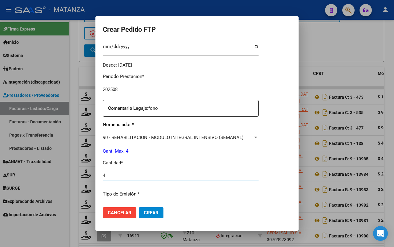
scroll to position [251, 0]
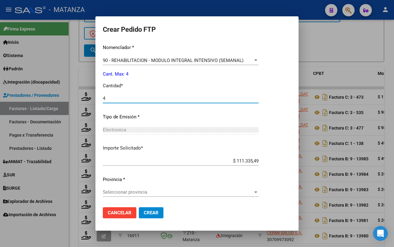
type input "4"
click at [212, 192] on span "Seleccionar provincia" at bounding box center [178, 192] width 150 height 6
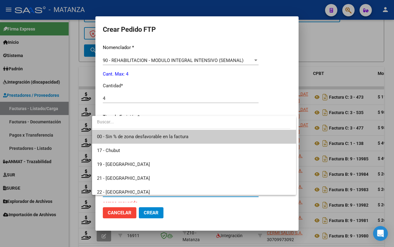
click at [187, 139] on span "00 - Sin % de zona desfavorable en la factura" at bounding box center [194, 137] width 194 height 14
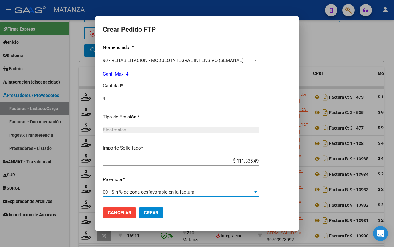
drag, startPoint x: 149, startPoint y: 211, endPoint x: 219, endPoint y: 178, distance: 77.8
click at [149, 211] on span "Crear" at bounding box center [151, 213] width 15 height 6
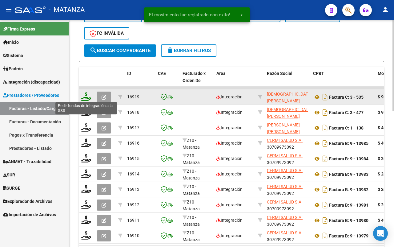
click at [87, 96] on icon at bounding box center [86, 96] width 10 height 9
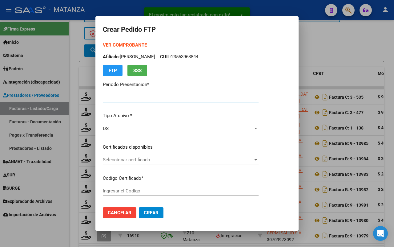
type input "202508"
type input "$ 98.964,88"
type input "ARG01-00055580517-20220829-20270829-BS"
type input "[DATE]"
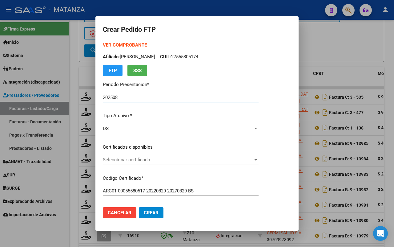
click at [190, 160] on span "Seleccionar certificado" at bounding box center [178, 160] width 150 height 6
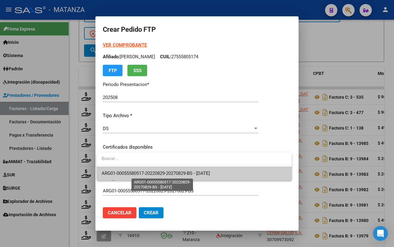
click at [188, 174] on span "ARG01-00055580517-20220829-20270829-BS - [DATE]" at bounding box center [156, 173] width 108 height 6
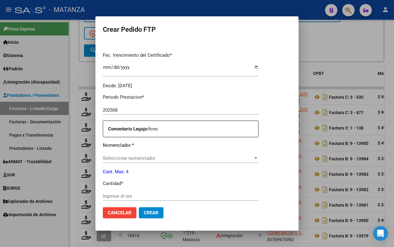
scroll to position [192, 0]
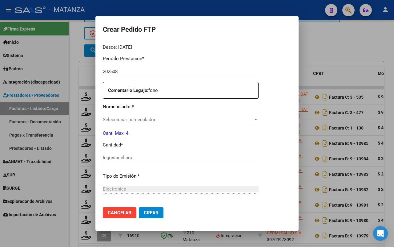
click at [148, 118] on span "Seleccionar nomenclador" at bounding box center [178, 120] width 150 height 6
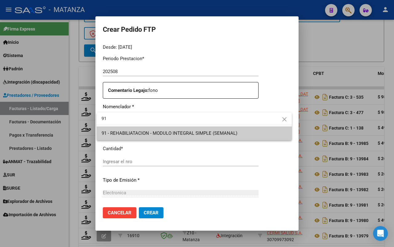
type input "91"
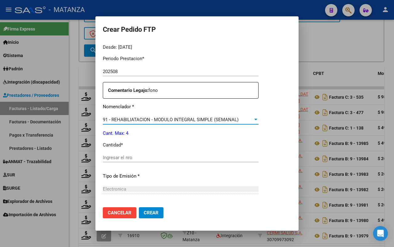
click at [133, 158] on input "Ingresar el nro" at bounding box center [181, 158] width 156 height 6
type input "4"
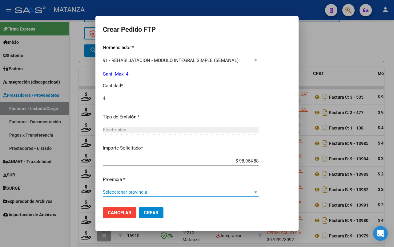
click at [169, 191] on span "Seleccionar provincia" at bounding box center [178, 192] width 150 height 6
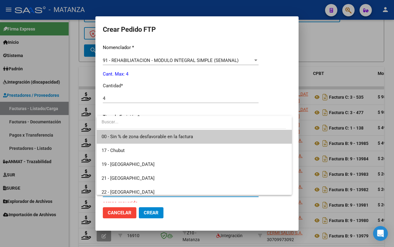
click at [173, 135] on span "00 - Sin % de zona desfavorable en la factura" at bounding box center [147, 137] width 91 height 6
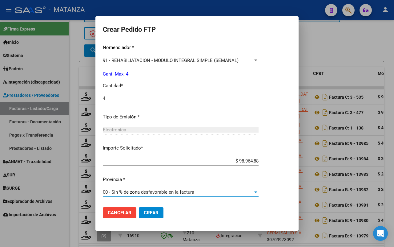
click at [146, 211] on span "Crear" at bounding box center [151, 213] width 15 height 6
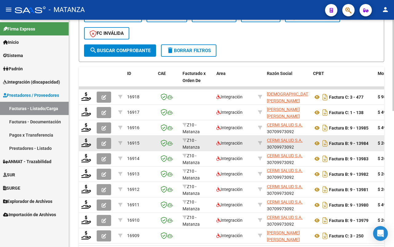
scroll to position [299, 0]
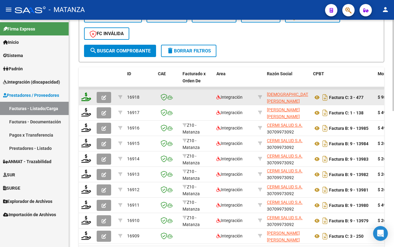
click at [86, 96] on icon at bounding box center [86, 96] width 10 height 9
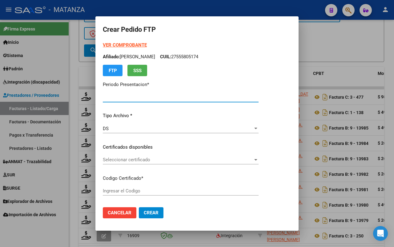
type input "202508"
type input "$ 98.964,88"
type input "ARG02-00056721017-20220824-20250824-BS"
type input "[DATE]"
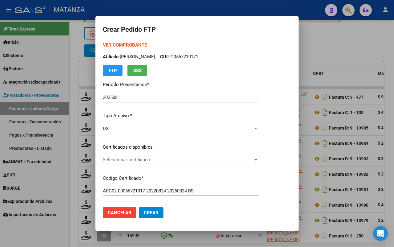
click at [168, 158] on span "Seleccionar certificado" at bounding box center [178, 160] width 150 height 6
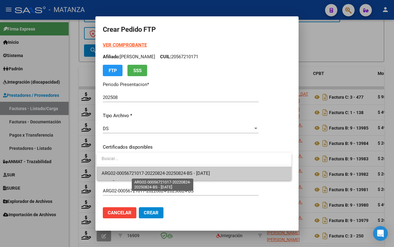
click at [175, 172] on span "ARG02-00056721017-20220824-20250824-BS - [DATE]" at bounding box center [156, 173] width 108 height 6
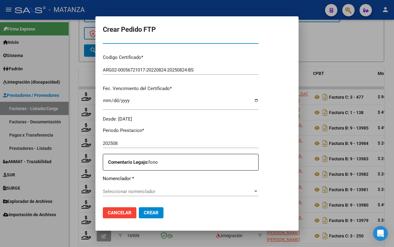
scroll to position [154, 0]
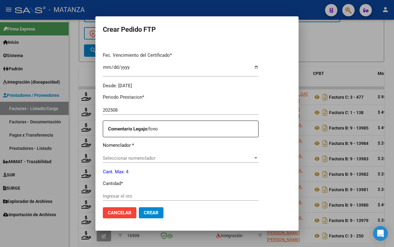
click at [150, 157] on span "Seleccionar nomenclador" at bounding box center [178, 158] width 150 height 6
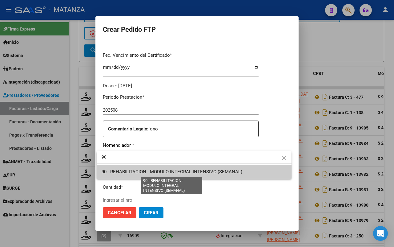
type input "90"
click at [159, 172] on span "90 - REHABILITACION - MODULO INTEGRAL INTENSIVO (SEMANAL)" at bounding box center [172, 172] width 141 height 6
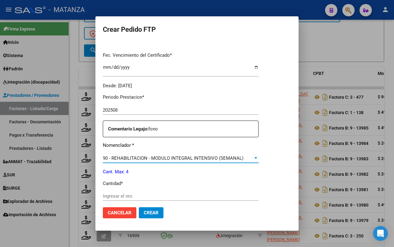
scroll to position [231, 0]
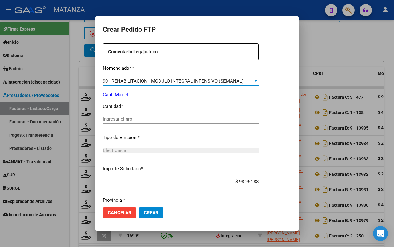
click at [131, 116] on input "Ingresar el nro" at bounding box center [181, 119] width 156 height 6
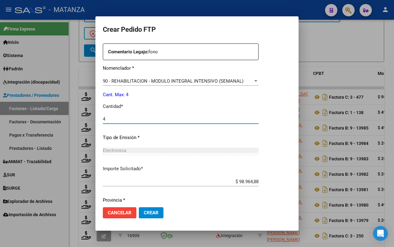
scroll to position [251, 0]
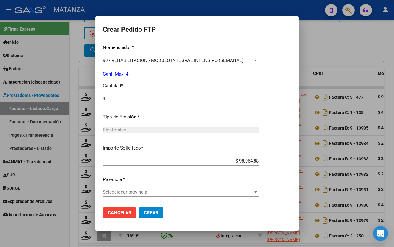
type input "4"
click at [155, 193] on span "Seleccionar provincia" at bounding box center [178, 192] width 150 height 6
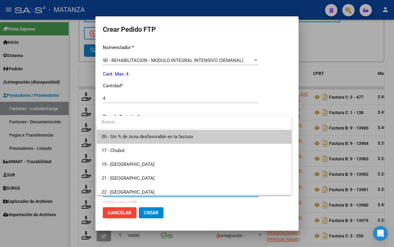
click at [168, 139] on span "00 - Sin % de zona desfavorable en la factura" at bounding box center [147, 137] width 91 height 6
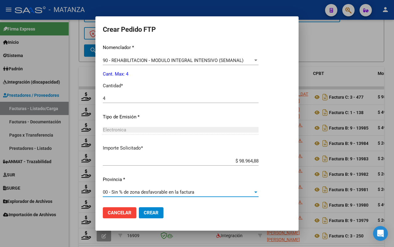
click at [153, 210] on span "Crear" at bounding box center [151, 213] width 15 height 6
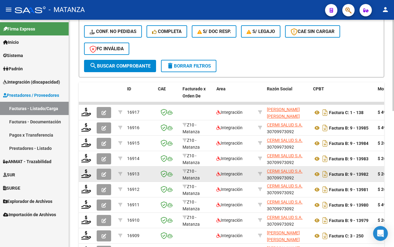
scroll to position [337, 0]
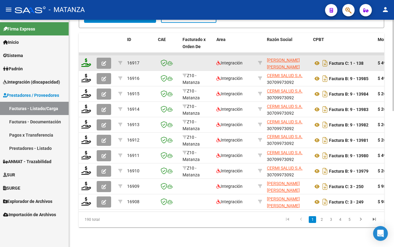
click at [86, 58] on icon at bounding box center [86, 62] width 10 height 9
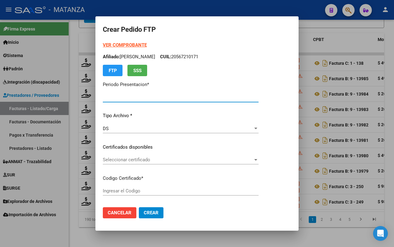
type input "202508"
type input "$ 49.482,44"
type input "arg0100052978808-20240514-20290514-bue"
type input "[DATE]"
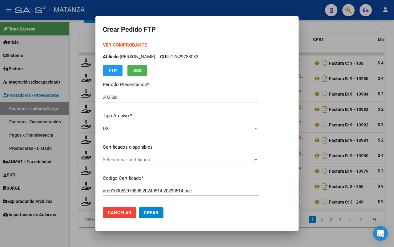
click at [193, 159] on span "Seleccionar certificado" at bounding box center [178, 160] width 150 height 6
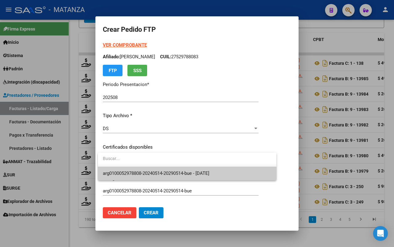
click at [186, 173] on span "arg0100052978808-20240514-20290514-bue - [DATE]" at bounding box center [156, 173] width 107 height 6
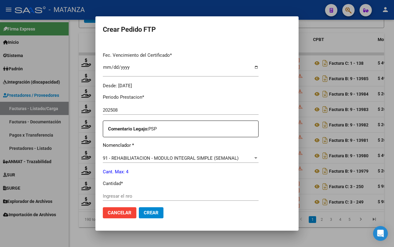
scroll to position [192, 0]
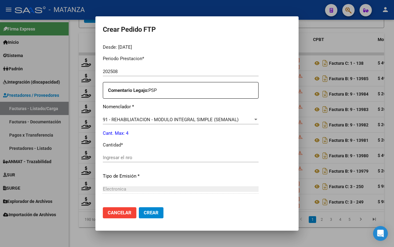
click at [147, 158] on input "Ingresar el nro" at bounding box center [181, 158] width 156 height 6
type input "4"
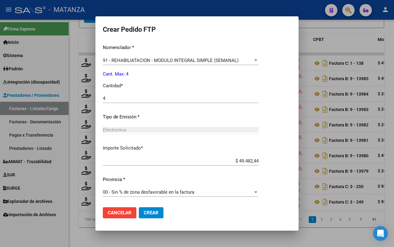
click at [151, 210] on span "Crear" at bounding box center [151, 213] width 15 height 6
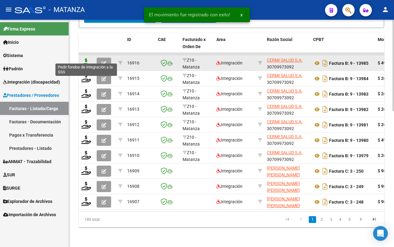
click at [86, 58] on icon at bounding box center [86, 62] width 10 height 9
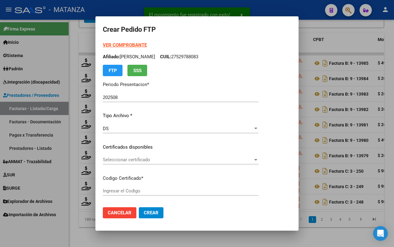
type input "ARG02-00045011024-20210820-20260820-BS"
type input "[DATE]"
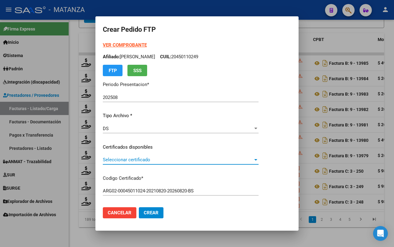
click at [179, 160] on span "Seleccionar certificado" at bounding box center [178, 160] width 150 height 6
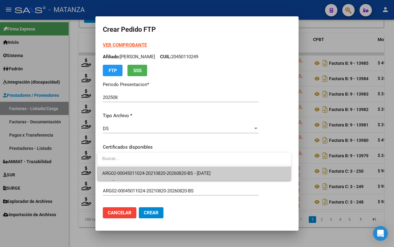
click at [175, 172] on span "ARG02-00045011024-20210820-20260820-BS - [DATE]" at bounding box center [156, 173] width 108 height 6
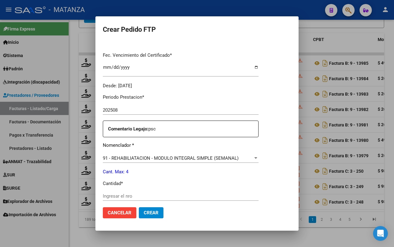
scroll to position [231, 0]
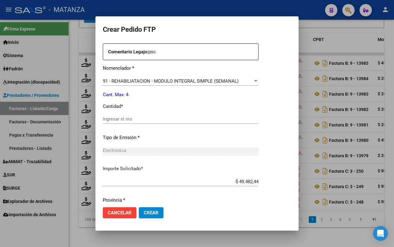
click at [173, 119] on input "Ingresar el nro" at bounding box center [181, 119] width 156 height 6
type input "4"
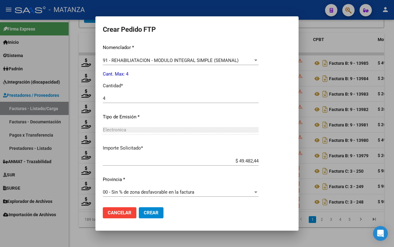
click at [151, 210] on span "Crear" at bounding box center [151, 213] width 15 height 6
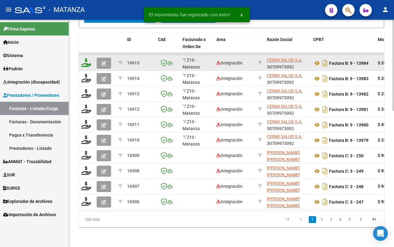
click at [85, 59] on icon at bounding box center [86, 62] width 10 height 9
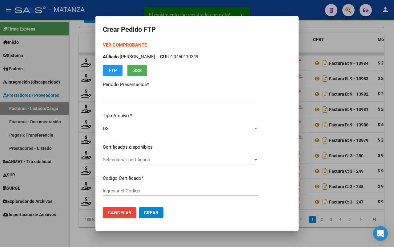
type input "202508"
type input "$ 261.883,04"
type input "ARG02-00057681161-20211113-20241113-BS"
type input "[DATE]"
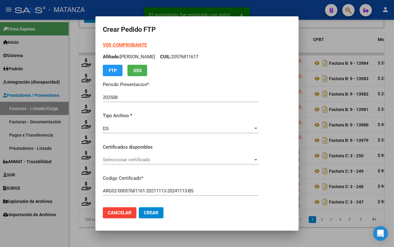
click at [203, 160] on span "Seleccionar certificado" at bounding box center [178, 160] width 150 height 6
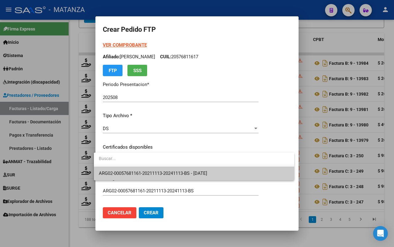
click at [201, 171] on span "ARG02-00057681161-20211113-20241113-BS - [DATE]" at bounding box center [153, 173] width 108 height 6
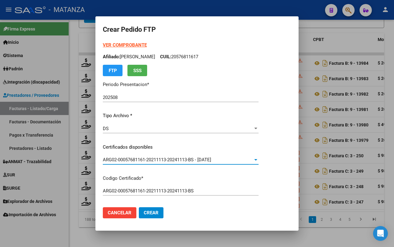
scroll to position [231, 0]
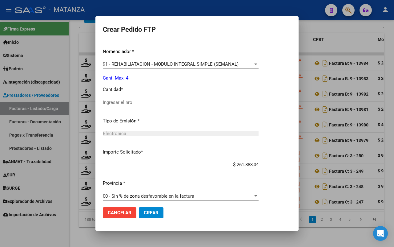
click at [144, 97] on div "Periodo Prestacion * 202508 Ingresar el Periodo Prestacion Nomenclador * 91 - R…" at bounding box center [181, 109] width 156 height 194
click at [145, 101] on input "Ingresar el nro" at bounding box center [181, 102] width 156 height 6
type input "4"
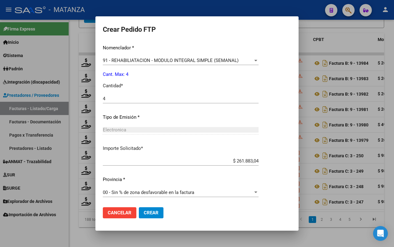
drag, startPoint x: 151, startPoint y: 208, endPoint x: 261, endPoint y: 162, distance: 119.0
click at [152, 208] on button "Crear" at bounding box center [151, 212] width 25 height 11
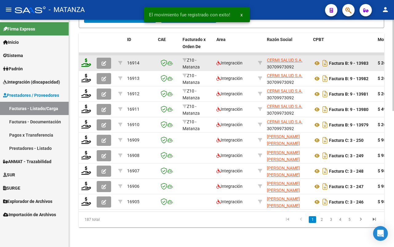
click at [86, 58] on icon at bounding box center [86, 62] width 10 height 9
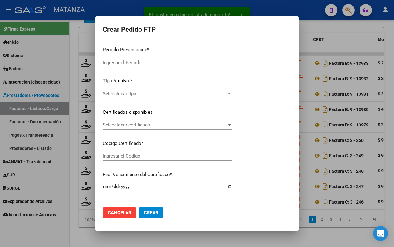
type input "202508"
type input "$ 261.883,04"
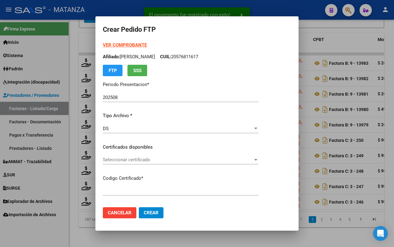
type input "ARG02-00055957303-20220513-20251513-BS"
type input "[DATE]"
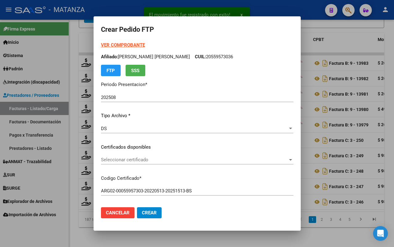
click at [154, 159] on span "Seleccionar certificado" at bounding box center [194, 160] width 187 height 6
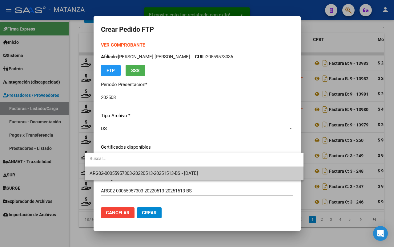
click at [149, 171] on span "ARG02-00055957303-20220513-20251513-BS - [DATE]" at bounding box center [144, 173] width 108 height 6
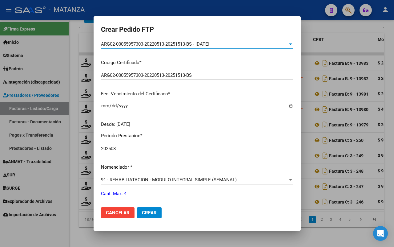
scroll to position [192, 0]
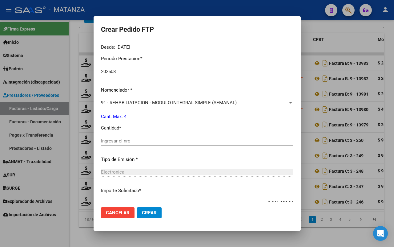
click at [146, 141] on input "Ingresar el nro" at bounding box center [197, 141] width 192 height 6
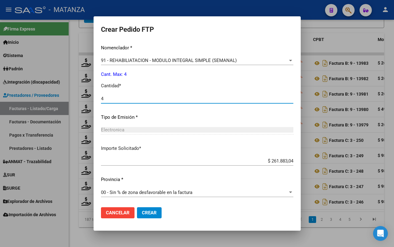
type input "4"
click at [142, 212] on span "Crear" at bounding box center [149, 213] width 15 height 6
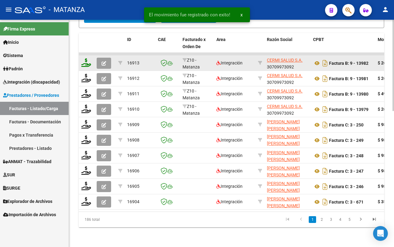
click at [83, 58] on icon at bounding box center [86, 62] width 10 height 9
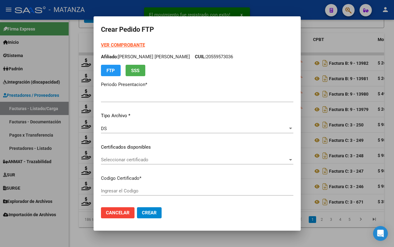
type input "202508"
type input "$ 261.883,04"
type input "arg0200053170773-20220127-20240127-bs"
type input "[DATE]"
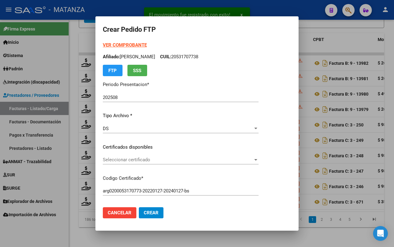
click at [159, 159] on span "Seleccionar certificado" at bounding box center [178, 160] width 150 height 6
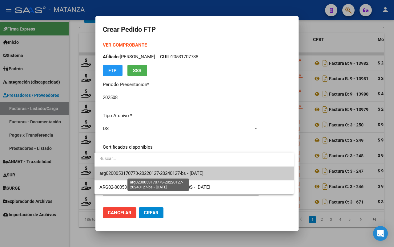
click at [156, 170] on span "arg0200053170773-20220127-20240127-bs - [DATE]" at bounding box center [151, 173] width 104 height 6
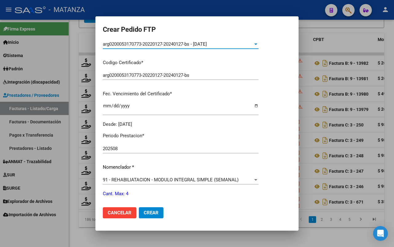
scroll to position [154, 0]
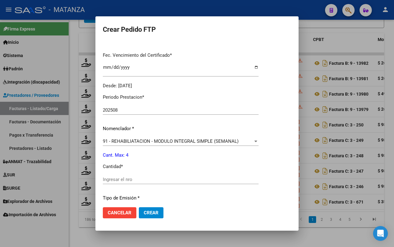
click at [143, 179] on input "Ingresar el nro" at bounding box center [181, 179] width 156 height 6
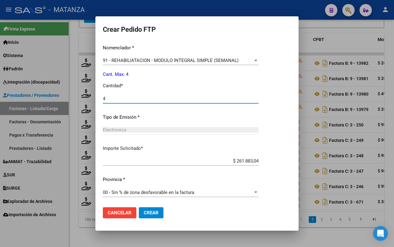
type input "4"
drag, startPoint x: 147, startPoint y: 208, endPoint x: 159, endPoint y: 201, distance: 13.8
click at [148, 208] on button "Crear" at bounding box center [151, 212] width 25 height 11
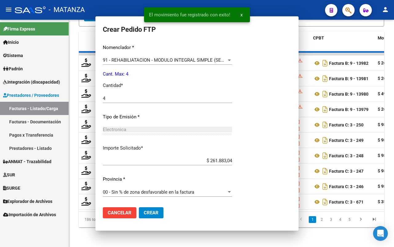
scroll to position [200, 0]
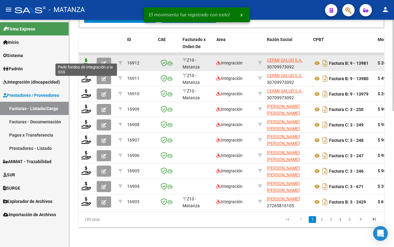
click at [88, 58] on icon at bounding box center [86, 62] width 10 height 9
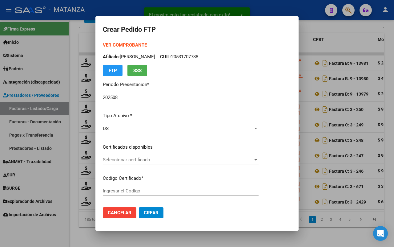
type input "ARG01-00055513925-20220317-20270317-BS"
type input "[DATE]"
click at [180, 159] on span "Seleccionar certificado" at bounding box center [178, 160] width 150 height 6
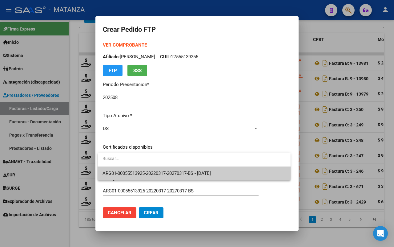
click at [185, 171] on span "ARG01-00055513925-20220317-20270317-BS - [DATE]" at bounding box center [157, 173] width 108 height 6
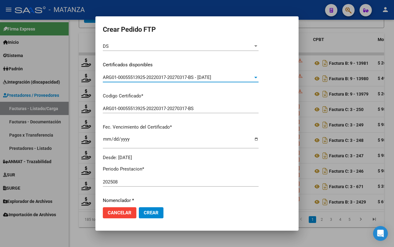
scroll to position [154, 0]
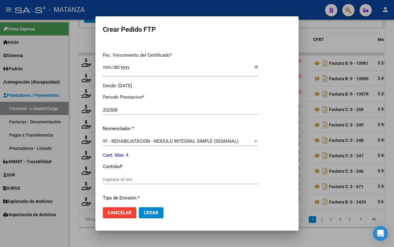
click at [170, 179] on input "Ingresar el nro" at bounding box center [181, 179] width 156 height 6
type input "4"
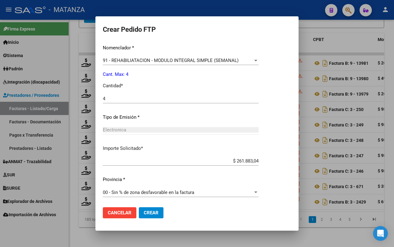
click at [152, 211] on span "Crear" at bounding box center [151, 213] width 15 height 6
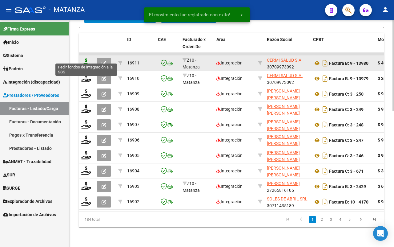
click at [85, 58] on icon at bounding box center [86, 62] width 10 height 9
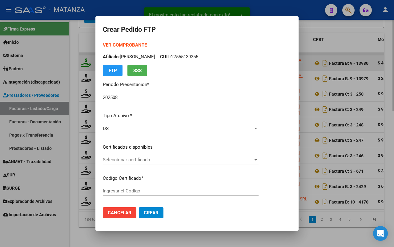
type input "ARG01-00048635312-20240815-99991215-bue"
type input "[DATE]"
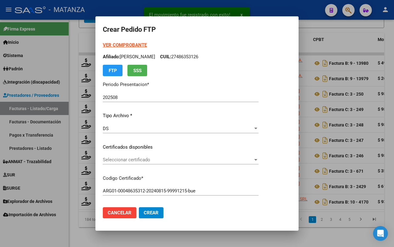
click at [201, 160] on span "Seleccionar certificado" at bounding box center [178, 160] width 150 height 6
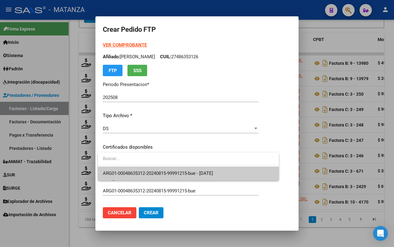
click at [199, 170] on span "ARG01-00048635312-20240815-99991215-bue - [DATE]" at bounding box center [158, 173] width 110 height 6
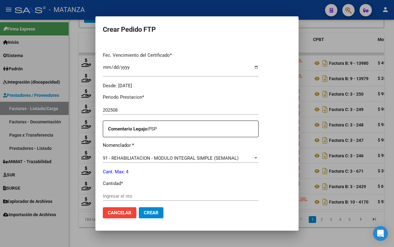
scroll to position [192, 0]
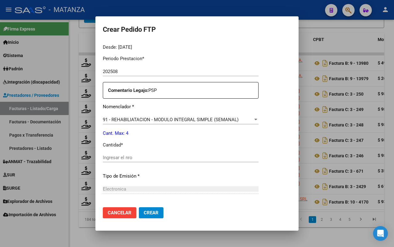
click at [150, 155] on input "Ingresar el nro" at bounding box center [181, 158] width 156 height 6
type input "4"
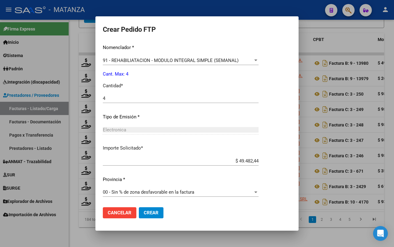
click at [149, 211] on span "Crear" at bounding box center [151, 213] width 15 height 6
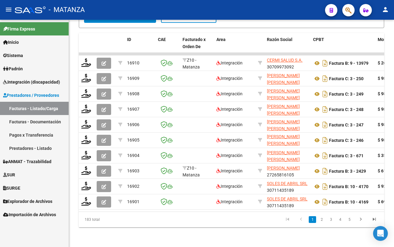
scroll to position [299, 0]
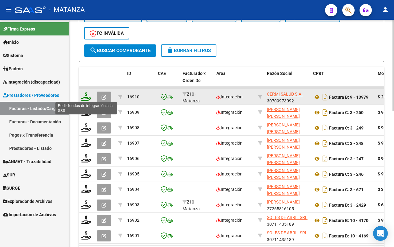
click at [88, 96] on icon at bounding box center [86, 96] width 10 height 9
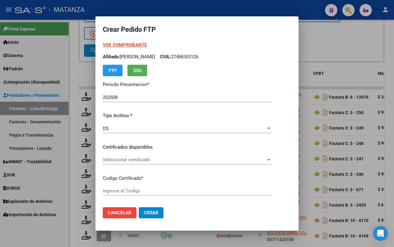
type input "ARG0200049235380920221013-20321013-BS"
type input "[DATE]"
click at [177, 157] on span "Seleccionar certificado" at bounding box center [184, 160] width 163 height 6
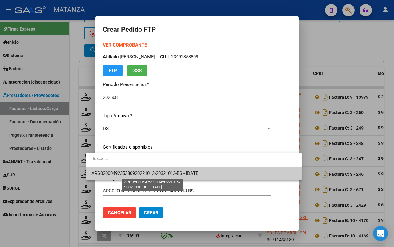
click at [171, 170] on span "ARG0200049235380920221013-20321013-BS - [DATE]" at bounding box center [145, 173] width 108 height 6
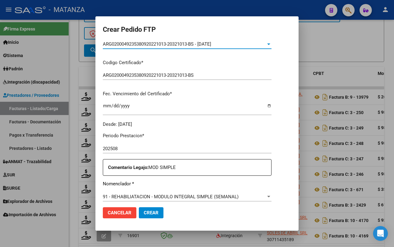
scroll to position [192, 0]
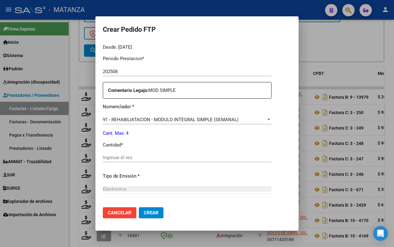
click at [195, 157] on input "Ingresar el nro" at bounding box center [187, 158] width 169 height 6
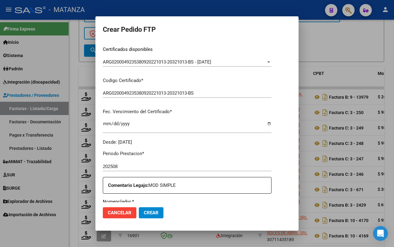
scroll to position [0, 0]
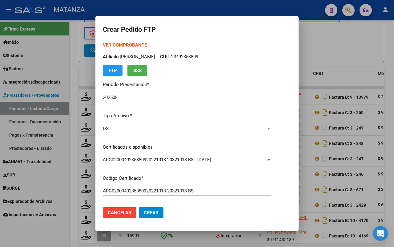
type input "4"
click at [127, 44] on strong "VER COMPROBANTE" at bounding box center [125, 45] width 44 height 6
click at [339, 54] on div at bounding box center [197, 123] width 394 height 247
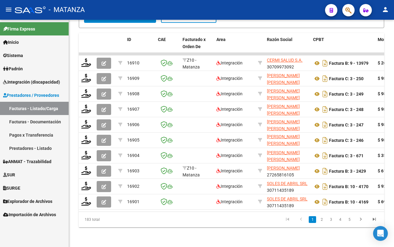
scroll to position [222, 0]
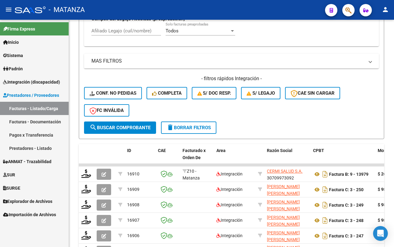
click at [36, 77] on link "Integración (discapacidad)" at bounding box center [34, 81] width 69 height 13
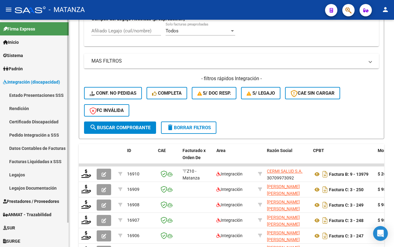
drag, startPoint x: 18, startPoint y: 173, endPoint x: 58, endPoint y: 182, distance: 41.4
click at [18, 174] on link "Legajos" at bounding box center [34, 174] width 69 height 13
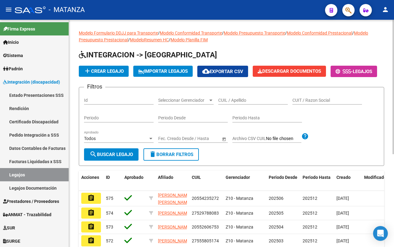
click at [255, 104] on div "CUIL / Apellido" at bounding box center [253, 98] width 70 height 12
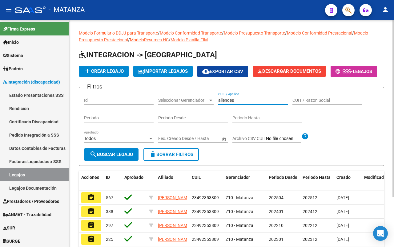
scroll to position [38, 0]
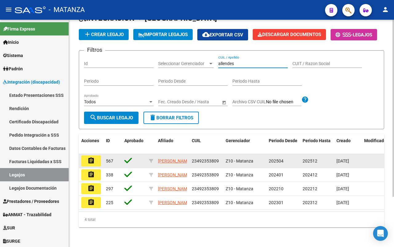
type input "allendes"
click at [95, 164] on mat-icon "assignment" at bounding box center [90, 160] width 7 height 7
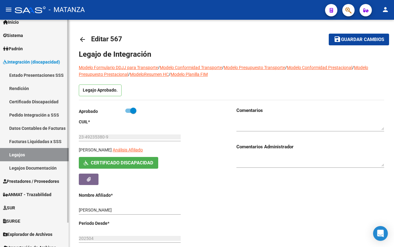
scroll to position [27, 0]
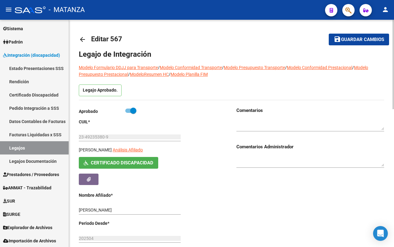
click at [81, 39] on mat-icon "arrow_back" at bounding box center [82, 39] width 7 height 7
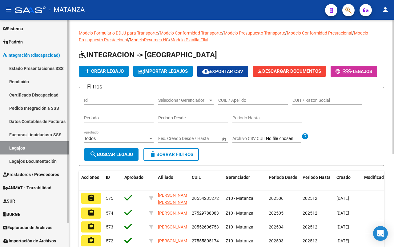
click at [30, 172] on span "Prestadores / Proveedores" at bounding box center [31, 174] width 56 height 7
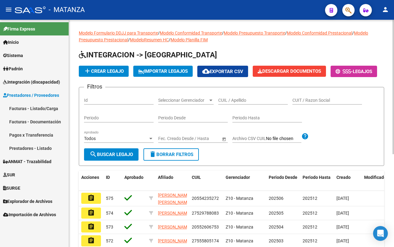
click at [30, 107] on link "Facturas - Listado/Carga" at bounding box center [34, 108] width 69 height 13
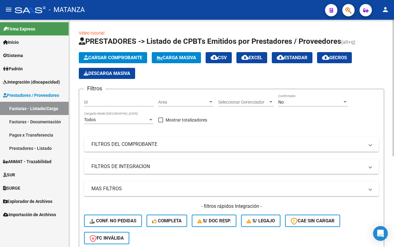
click at [152, 163] on mat-panel-title "FILTROS DE INTEGRACION" at bounding box center [227, 166] width 273 height 7
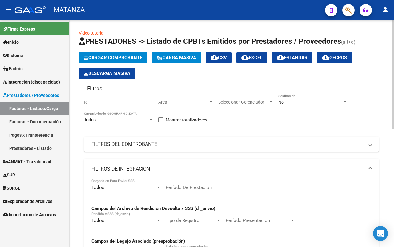
click at [140, 189] on div "Todos" at bounding box center [123, 187] width 64 height 6
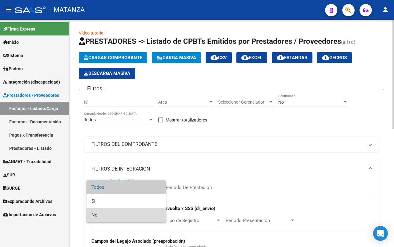
drag, startPoint x: 127, startPoint y: 215, endPoint x: 181, endPoint y: 198, distance: 56.9
click at [130, 215] on span "No" at bounding box center [126, 215] width 70 height 14
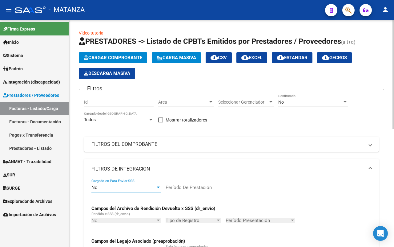
click at [190, 189] on input "Período De Prestación" at bounding box center [201, 187] width 70 height 6
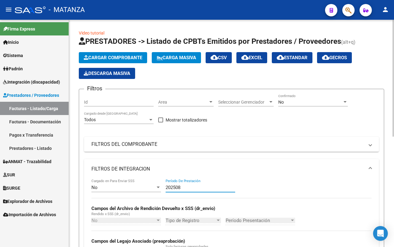
type input "202508"
click at [321, 106] on div "No Confirmado" at bounding box center [313, 103] width 70 height 18
click at [322, 102] on div "No" at bounding box center [310, 101] width 64 height 5
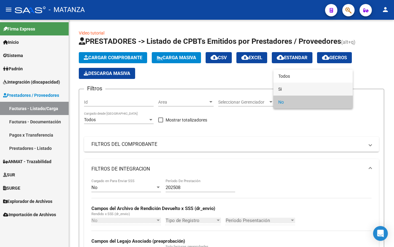
click at [316, 88] on span "Si" at bounding box center [313, 88] width 70 height 13
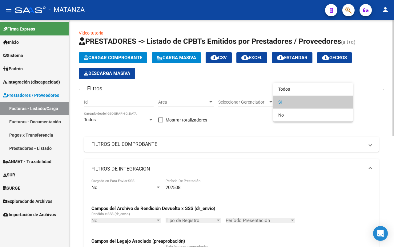
click at [311, 101] on span "Si" at bounding box center [313, 101] width 70 height 13
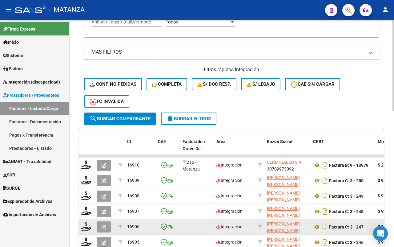
scroll to position [308, 0]
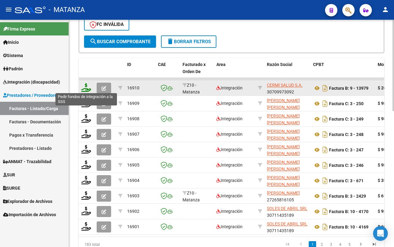
click at [86, 86] on icon at bounding box center [86, 87] width 10 height 9
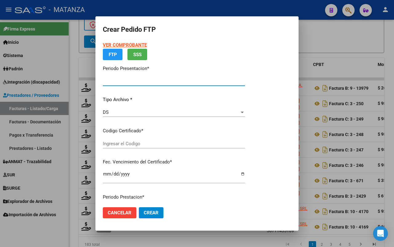
type input "202508"
type input "$ 261.883,04"
type input "ARG0200049235380920221013-20321013-BS"
type input "[DATE]"
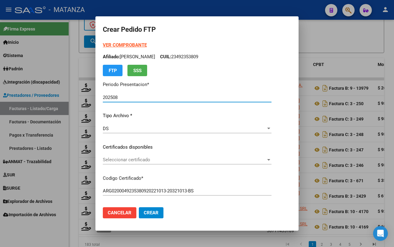
scroll to position [38, 0]
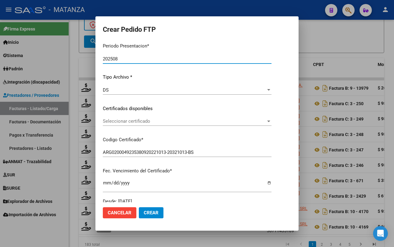
click at [148, 119] on span "Seleccionar certificado" at bounding box center [184, 121] width 163 height 6
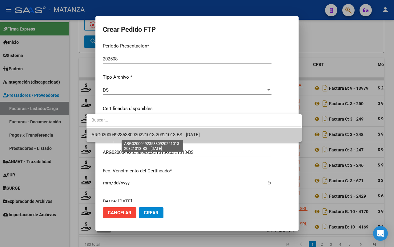
click at [146, 134] on span "ARG0200049235380920221013-20321013-BS - [DATE]" at bounding box center [145, 135] width 108 height 6
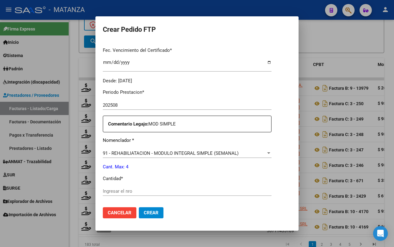
scroll to position [231, 0]
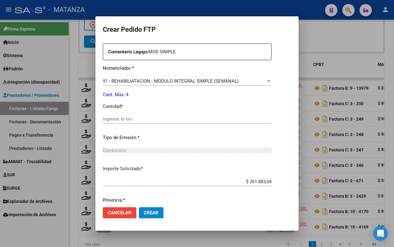
click at [136, 121] on input "Ingresar el nro" at bounding box center [187, 119] width 169 height 6
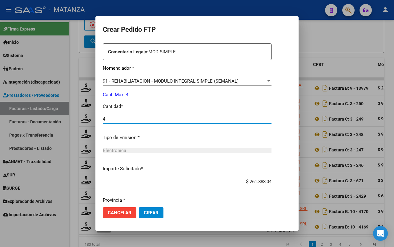
scroll to position [251, 0]
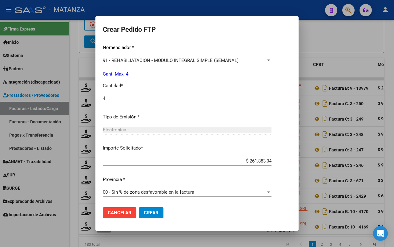
type input "4"
drag, startPoint x: 146, startPoint y: 212, endPoint x: 220, endPoint y: 171, distance: 85.3
click at [146, 212] on span "Crear" at bounding box center [151, 213] width 15 height 6
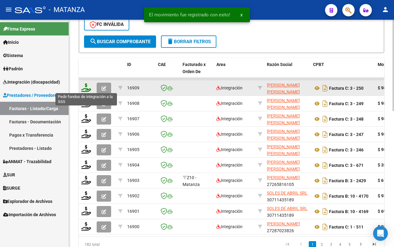
click at [82, 87] on icon at bounding box center [86, 87] width 10 height 9
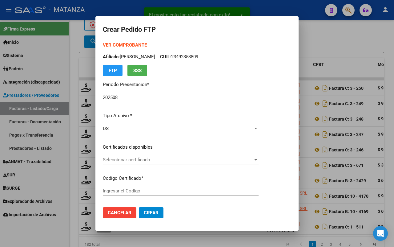
type input "ARG02-00047086793-20220908-20320908-BS"
type input "[DATE]"
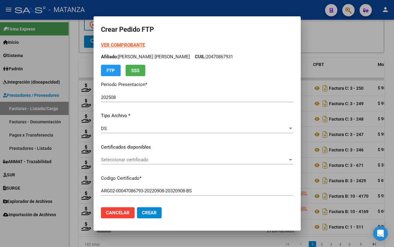
click at [196, 162] on span "Seleccionar certificado" at bounding box center [194, 160] width 187 height 6
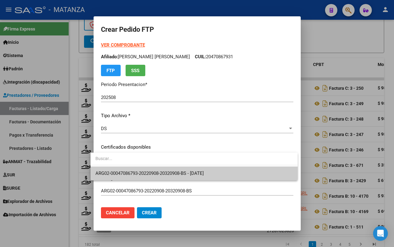
click at [190, 173] on span "ARG02-00047086793-20220908-20320908-BS - [DATE]" at bounding box center [149, 173] width 108 height 6
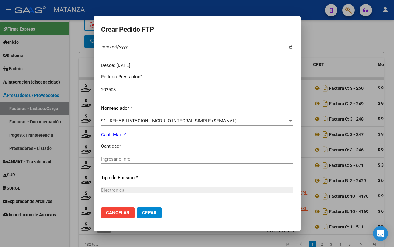
scroll to position [231, 0]
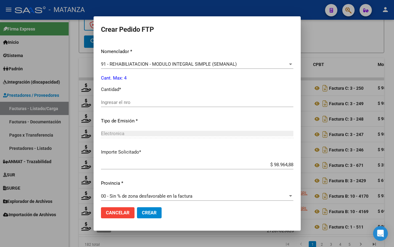
click at [166, 104] on input "Ingresar el nro" at bounding box center [197, 102] width 192 height 6
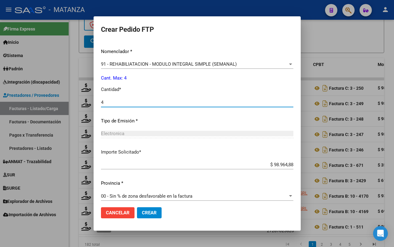
type input "4"
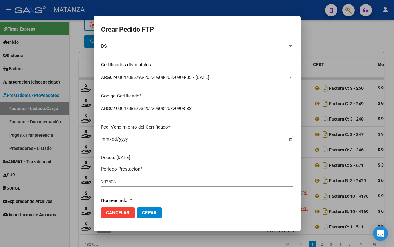
scroll to position [115, 0]
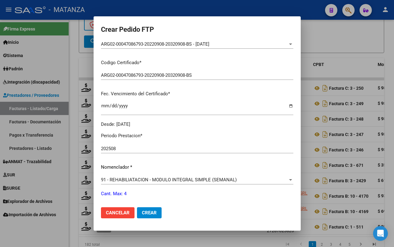
drag, startPoint x: 153, startPoint y: 211, endPoint x: 217, endPoint y: 185, distance: 69.5
click at [153, 210] on button "Crear" at bounding box center [149, 212] width 25 height 11
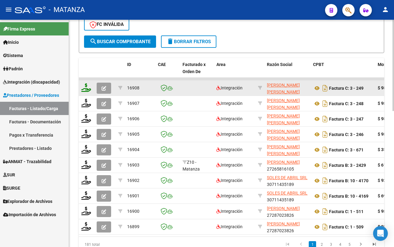
click at [85, 84] on icon at bounding box center [86, 87] width 10 height 9
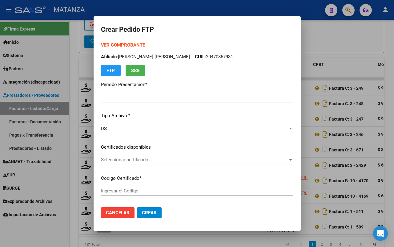
type input "202508"
type input "$ 98.964,88"
type input "ARG02-00045011024-20210820-20260820-BS"
type input "[DATE]"
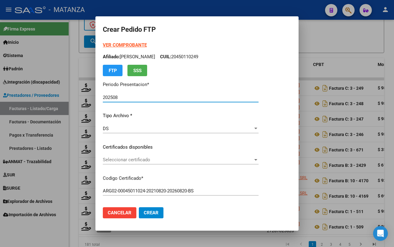
click at [154, 159] on span "Seleccionar certificado" at bounding box center [178, 160] width 150 height 6
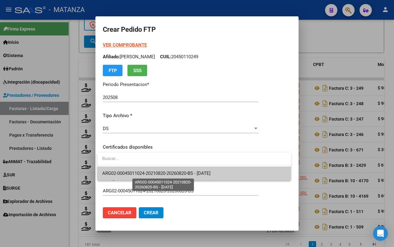
click at [155, 173] on span "ARG02-00045011024-20210820-20260820-BS - [DATE]" at bounding box center [156, 173] width 108 height 6
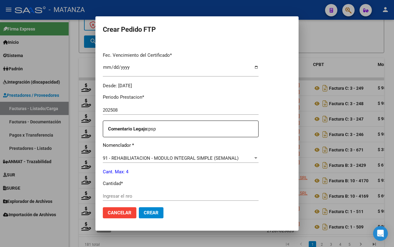
scroll to position [192, 0]
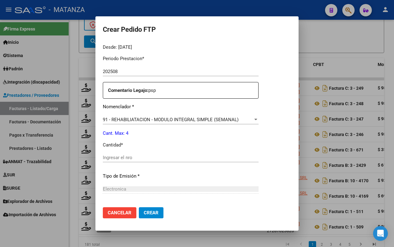
click at [145, 155] on input "Ingresar el nro" at bounding box center [181, 158] width 156 height 6
type input "4"
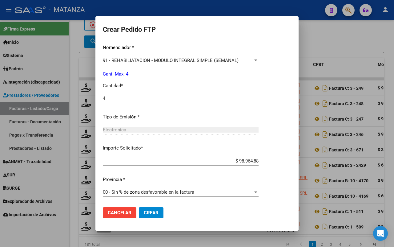
drag, startPoint x: 147, startPoint y: 210, endPoint x: 210, endPoint y: 190, distance: 66.2
click at [150, 210] on span "Crear" at bounding box center [151, 213] width 15 height 6
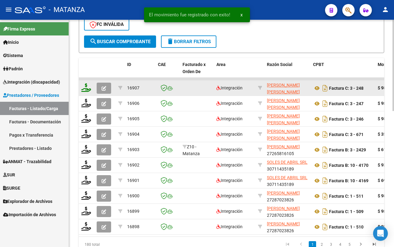
click at [84, 86] on icon at bounding box center [86, 87] width 10 height 9
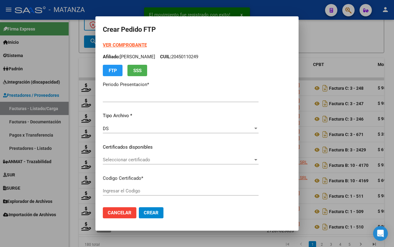
type input "202508"
type input "$ 98.964,88"
type input "ARG01-00036180095-20181217-20231217-bs"
type input "[DATE]"
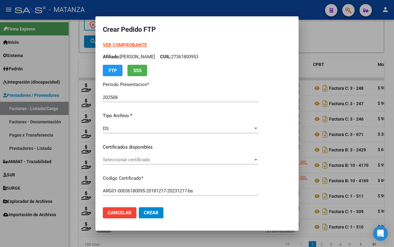
click at [203, 159] on span "Seleccionar certificado" at bounding box center [178, 160] width 150 height 6
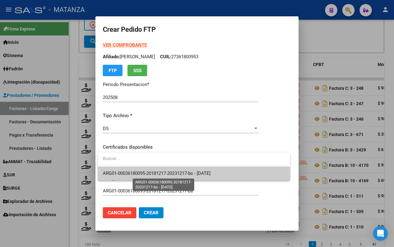
click at [196, 171] on span "ARG01-00036180095-20181217-20231217-bs - [DATE]" at bounding box center [157, 173] width 108 height 6
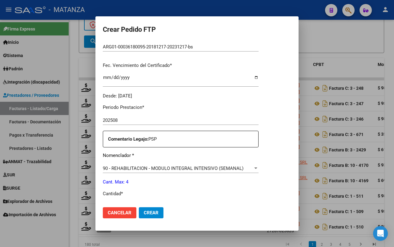
scroll to position [154, 0]
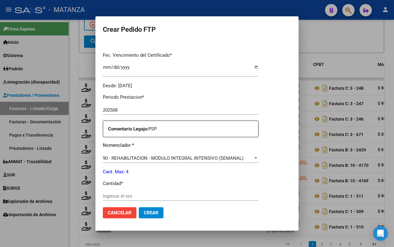
click at [144, 192] on div "Ingresar el nro" at bounding box center [181, 195] width 156 height 9
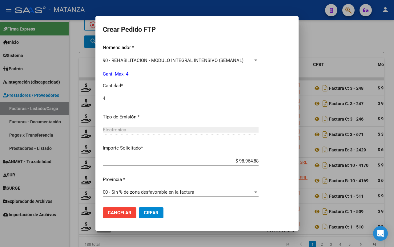
type input "4"
click at [148, 210] on span "Crear" at bounding box center [151, 213] width 15 height 6
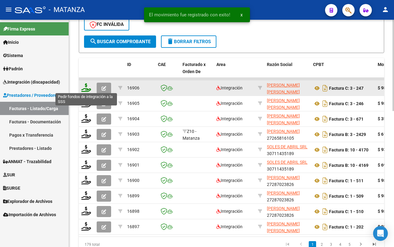
click at [83, 88] on icon at bounding box center [86, 87] width 10 height 9
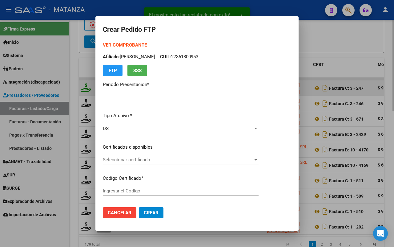
type input "202508"
type input "$ 98.964,88"
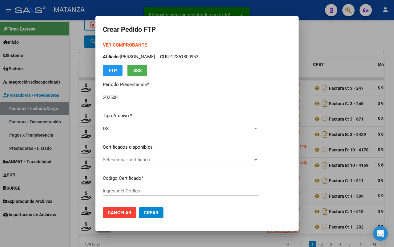
type input "ARG01-00055580517-20220829-20270829-BS"
type input "[DATE]"
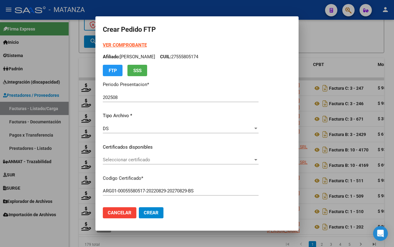
click at [150, 160] on span "Seleccionar certificado" at bounding box center [178, 160] width 150 height 6
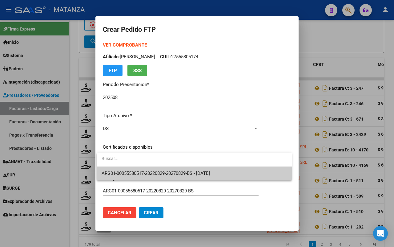
click at [152, 171] on span "ARG01-00055580517-20220829-20270829-BS - [DATE]" at bounding box center [156, 173] width 108 height 6
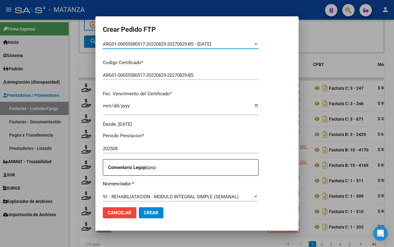
scroll to position [192, 0]
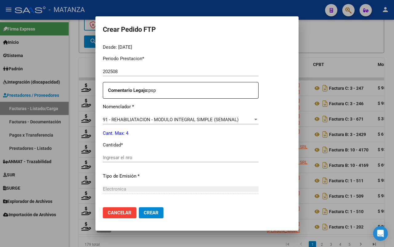
click at [170, 158] on input "Ingresar el nro" at bounding box center [181, 158] width 156 height 6
type input "4"
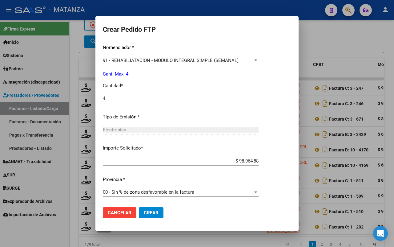
drag, startPoint x: 147, startPoint y: 210, endPoint x: 232, endPoint y: 206, distance: 85.3
click at [148, 210] on span "Crear" at bounding box center [151, 213] width 15 height 6
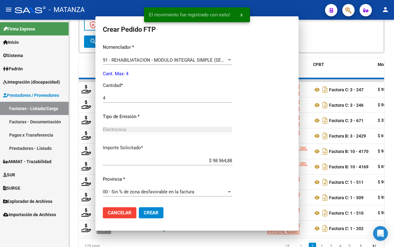
scroll to position [217, 0]
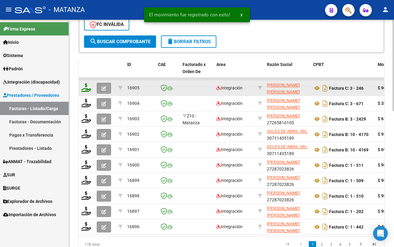
click at [85, 86] on icon at bounding box center [86, 87] width 10 height 9
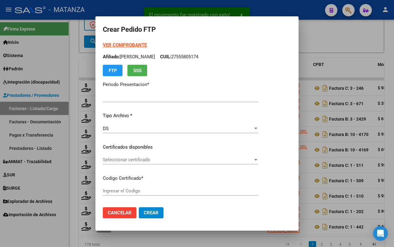
type input "202508"
type input "$ 98.964,88"
type input "ARG-01-00047033536-20180302-20280302-BS"
type input "[DATE]"
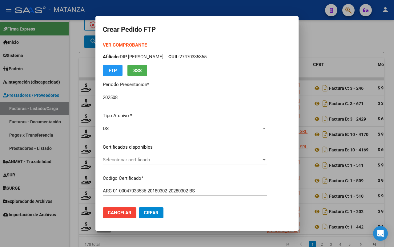
click at [167, 159] on span "Seleccionar certificado" at bounding box center [182, 160] width 159 height 6
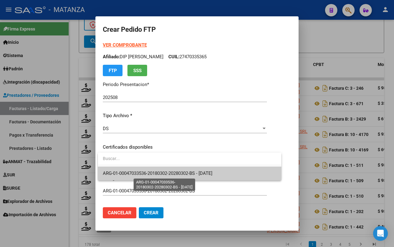
click at [167, 172] on span "ARG-01-00047033536-20180302-20280302-BS - [DATE]" at bounding box center [158, 173] width 110 height 6
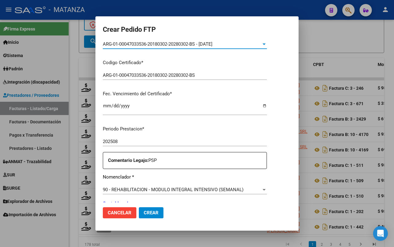
scroll to position [192, 0]
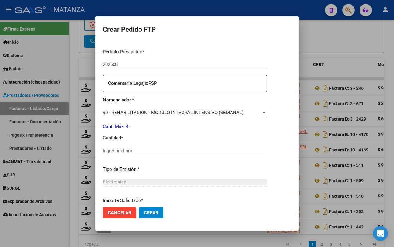
click at [155, 153] on input "Ingresar el nro" at bounding box center [185, 151] width 164 height 6
type input "4"
drag, startPoint x: 152, startPoint y: 211, endPoint x: 246, endPoint y: 194, distance: 95.5
click at [154, 211] on span "Crear" at bounding box center [151, 213] width 15 height 6
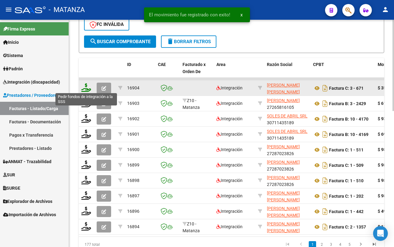
click at [83, 86] on icon at bounding box center [86, 87] width 10 height 9
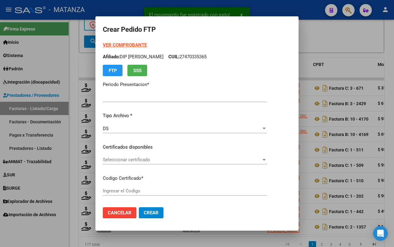
type input "202508"
type input "$ 353.985,98"
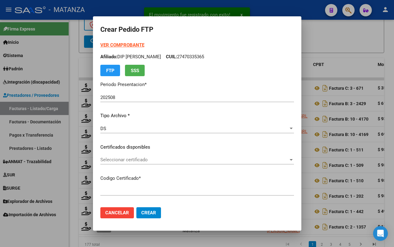
type input "arg0100048172210-20230224-20330224-bs"
type input "[DATE]"
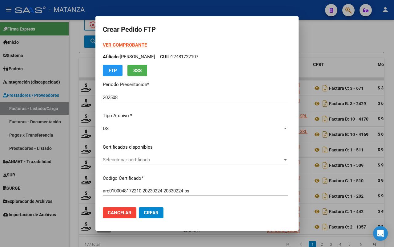
click at [151, 157] on span "Seleccionar certificado" at bounding box center [193, 160] width 180 height 6
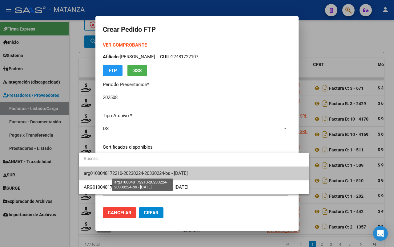
click at [144, 172] on span "arg0100048172210-20230224-20330224-bs - [DATE]" at bounding box center [136, 173] width 104 height 6
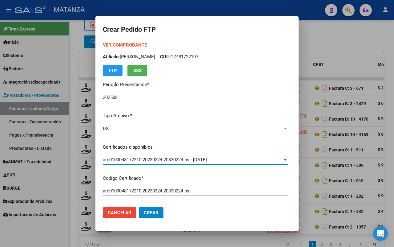
click at [114, 45] on strong "VER COMPROBANTE" at bounding box center [125, 45] width 44 height 6
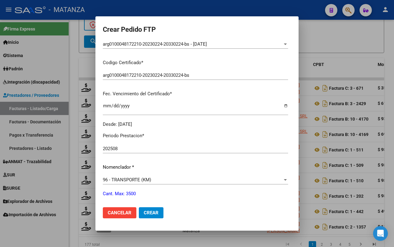
scroll to position [231, 0]
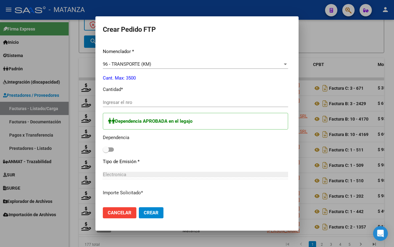
click at [123, 103] on input "Ingresar el nro" at bounding box center [195, 102] width 185 height 6
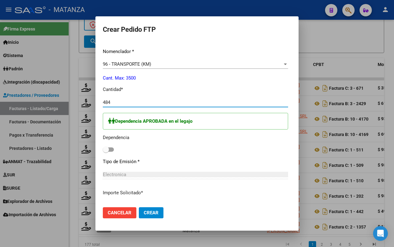
type input "484"
click at [103, 148] on span at bounding box center [108, 149] width 11 height 4
click at [106, 151] on input "checkbox" at bounding box center [106, 151] width 0 height 0
checkbox input "true"
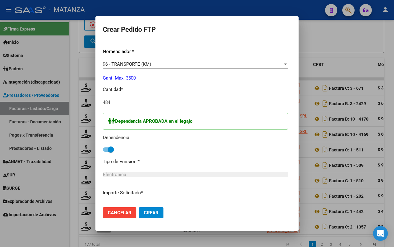
scroll to position [269, 0]
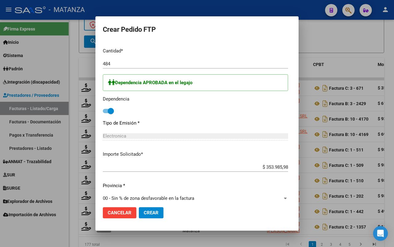
drag, startPoint x: 135, startPoint y: 211, endPoint x: 190, endPoint y: 202, distance: 56.2
click at [144, 211] on span "Crear" at bounding box center [151, 213] width 15 height 6
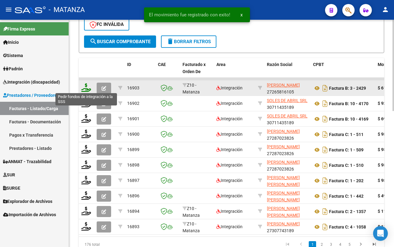
click at [84, 88] on icon at bounding box center [86, 87] width 10 height 9
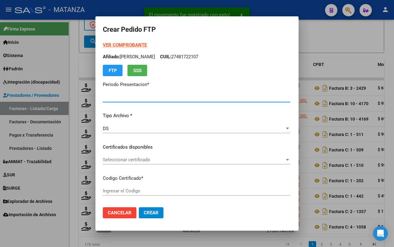
type input "202508"
type input "$ 61.853,05"
type input "ARG020004507428620240320-20390320-BUE"
type input "[DATE]"
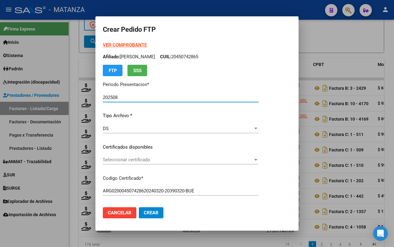
click at [207, 158] on span "Seleccionar certificado" at bounding box center [178, 160] width 150 height 6
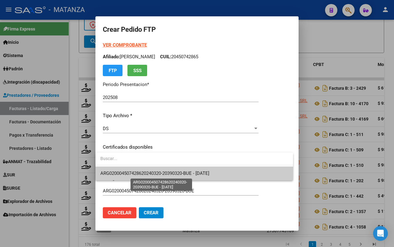
click at [204, 173] on span "ARG020004507428620240320-20390320-BUE - [DATE]" at bounding box center [154, 173] width 109 height 6
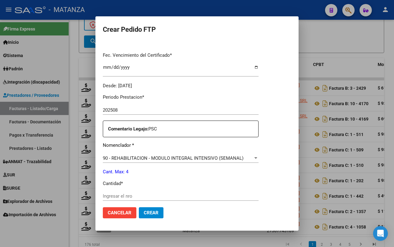
scroll to position [251, 0]
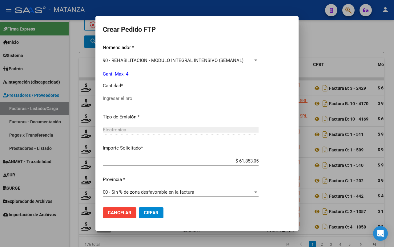
click at [150, 100] on input "Ingresar el nro" at bounding box center [181, 98] width 156 height 6
click at [148, 213] on span "Crear" at bounding box center [151, 213] width 15 height 6
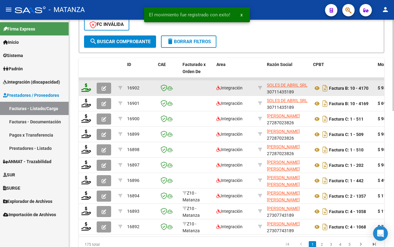
click at [85, 88] on icon at bounding box center [86, 87] width 10 height 9
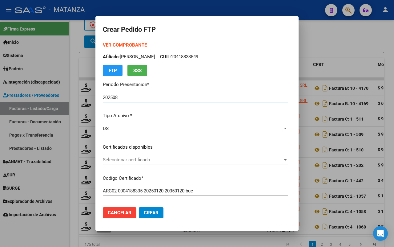
click at [120, 158] on span "Seleccionar certificado" at bounding box center [193, 160] width 180 height 6
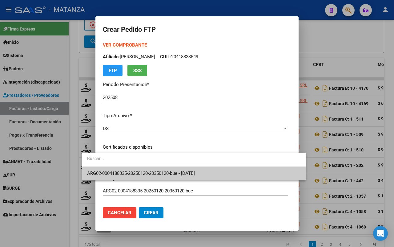
click at [122, 173] on span "ARG02-0004188335-20250120-20350120-bue - [DATE]" at bounding box center [141, 173] width 108 height 6
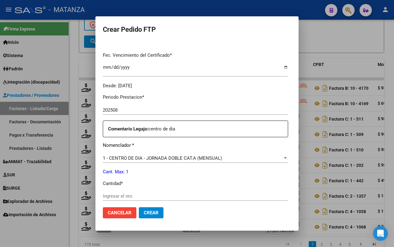
scroll to position [231, 0]
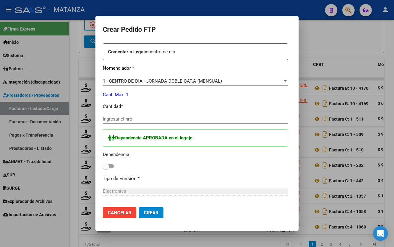
click at [122, 120] on input "Ingresar el nro" at bounding box center [195, 119] width 185 height 6
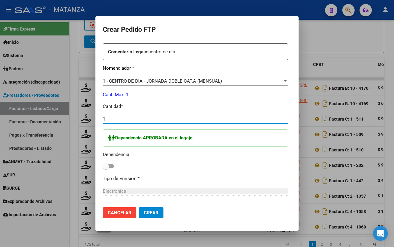
click at [103, 165] on span at bounding box center [108, 166] width 11 height 4
click at [106, 168] on input "checkbox" at bounding box center [106, 168] width 0 height 0
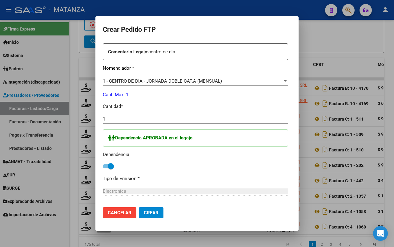
scroll to position [292, 0]
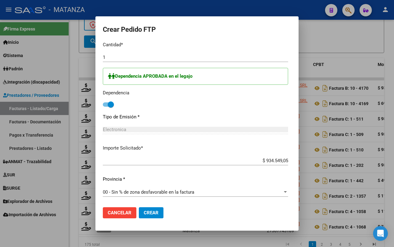
drag, startPoint x: 142, startPoint y: 210, endPoint x: 145, endPoint y: 205, distance: 6.4
click at [144, 210] on span "Crear" at bounding box center [151, 213] width 15 height 6
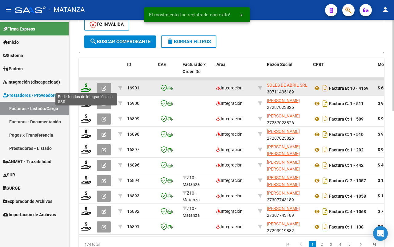
click at [86, 86] on icon at bounding box center [86, 87] width 10 height 9
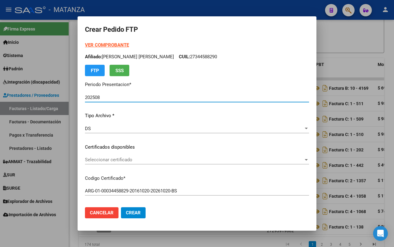
scroll to position [38, 0]
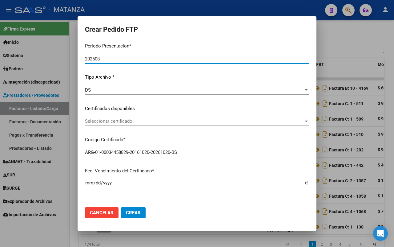
click at [150, 120] on span "Seleccionar certificado" at bounding box center [194, 121] width 219 height 6
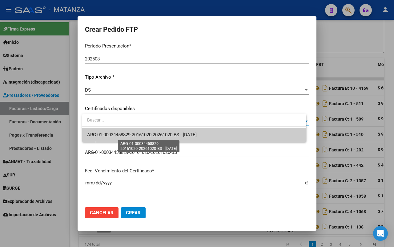
click at [150, 134] on span "ARG-01-00034458829-20161020-20261020-BS - [DATE]" at bounding box center [142, 135] width 110 height 6
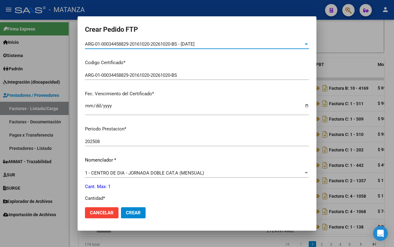
scroll to position [192, 0]
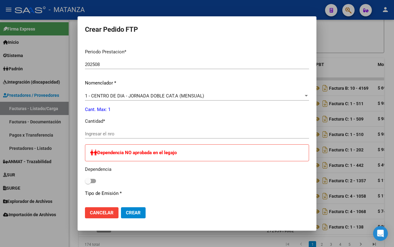
click at [125, 131] on input "Ingresar el nro" at bounding box center [197, 134] width 224 height 6
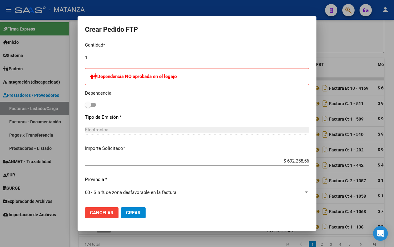
click at [132, 211] on span "Crear" at bounding box center [133, 213] width 15 height 6
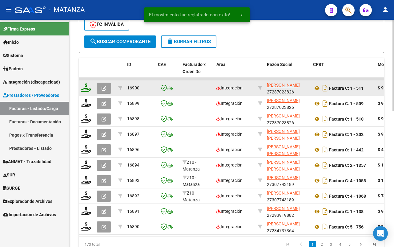
click at [85, 84] on icon at bounding box center [86, 87] width 10 height 9
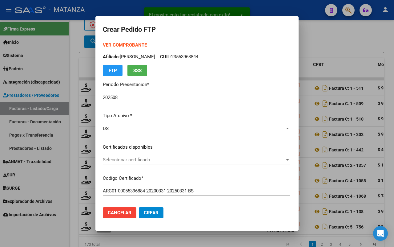
click at [158, 157] on span "Seleccionar certificado" at bounding box center [194, 160] width 182 height 6
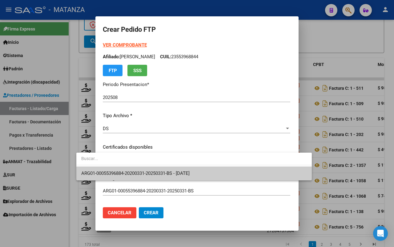
click at [158, 170] on span "ARG01-00055396884-20200331-20250331-BS - [DATE]" at bounding box center [194, 173] width 226 height 14
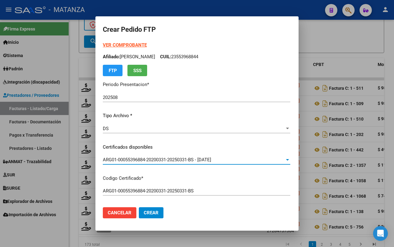
scroll to position [154, 0]
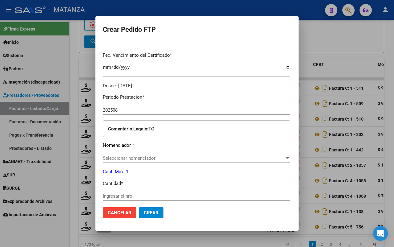
click at [151, 155] on span "Seleccionar nomenclador" at bounding box center [194, 158] width 182 height 6
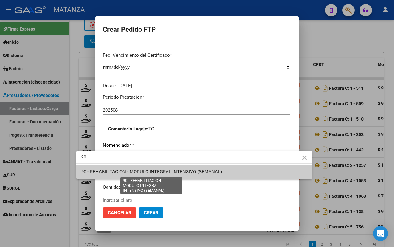
click at [162, 169] on span "90 - REHABILITACION - MODULO INTEGRAL INTENSIVO (SEMANAL)" at bounding box center [151, 172] width 141 height 6
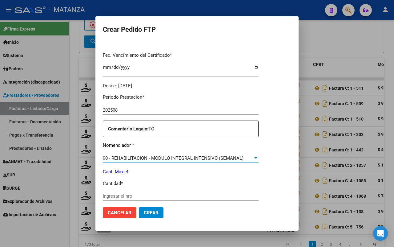
scroll to position [231, 0]
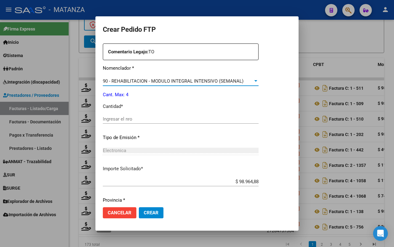
click at [125, 118] on input "Ingresar el nro" at bounding box center [181, 119] width 156 height 6
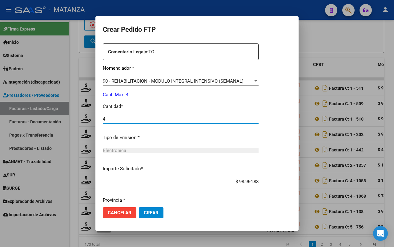
scroll to position [251, 0]
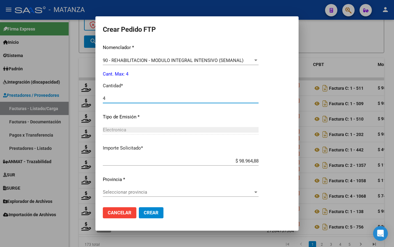
click at [155, 192] on span "Seleccionar provincia" at bounding box center [178, 192] width 150 height 6
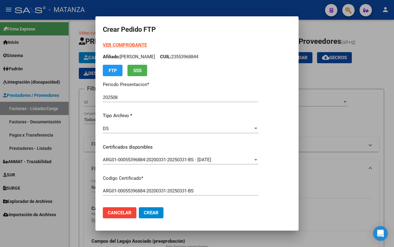
drag, startPoint x: 148, startPoint y: 211, endPoint x: 213, endPoint y: 151, distance: 88.6
click at [148, 210] on span "Crear" at bounding box center [151, 213] width 15 height 6
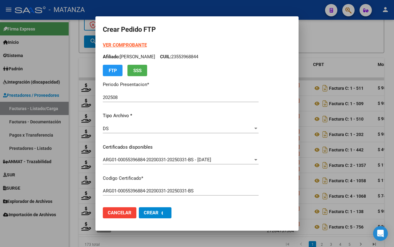
scroll to position [251, 0]
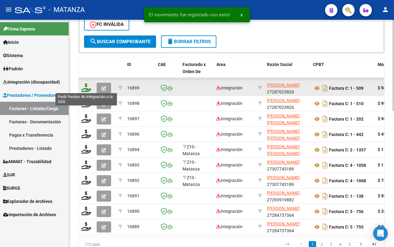
click at [85, 83] on icon at bounding box center [86, 87] width 10 height 9
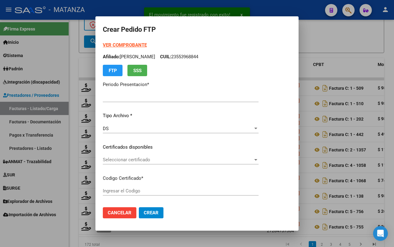
type input "202508"
type input "$ 98.964,88"
type input "ARG02-00053688694-20230327-20260327-BS"
type input "2026-03-27"
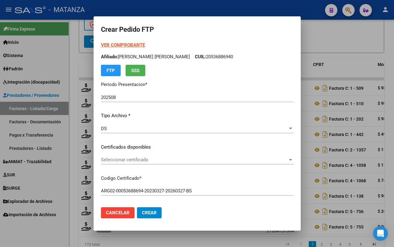
click at [169, 160] on span "Seleccionar certificado" at bounding box center [194, 160] width 187 height 6
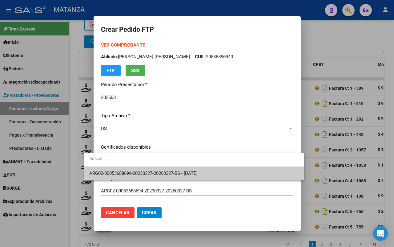
click at [166, 171] on span "ARG02-00053688694-20230327-20260327-BS - 2026-03-27" at bounding box center [143, 173] width 108 height 6
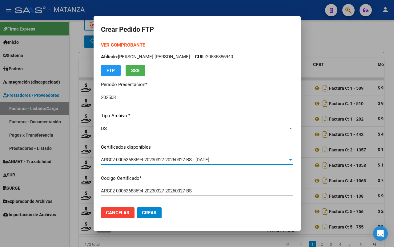
scroll to position [154, 0]
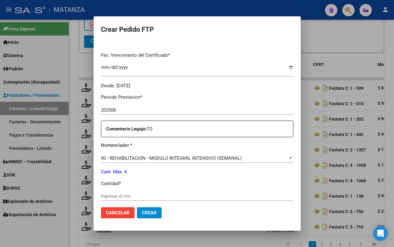
click at [150, 196] on input "Ingresar el nro" at bounding box center [197, 196] width 192 height 6
type input "4"
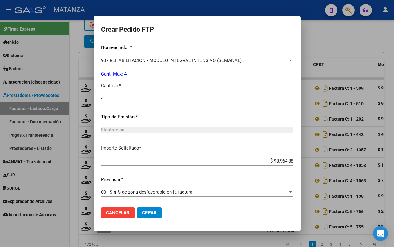
click at [142, 210] on span "Crear" at bounding box center [149, 213] width 15 height 6
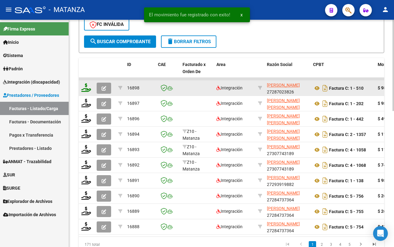
click at [85, 86] on icon at bounding box center [86, 87] width 10 height 9
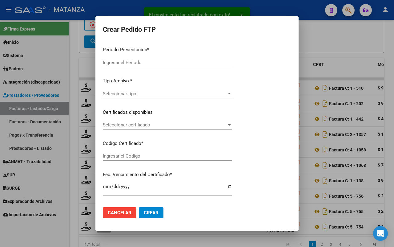
type input "202508"
type input "$ 98.964,88"
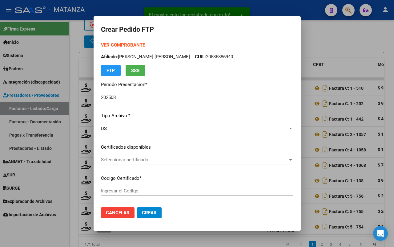
type input "ARG02-00056721017-20220824-20250824-BS"
type input "[DATE]"
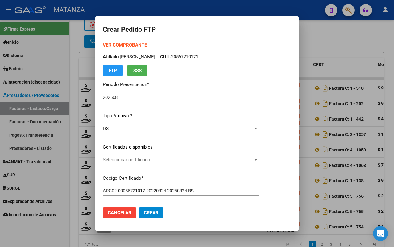
click at [187, 160] on span "Seleccionar certificado" at bounding box center [178, 160] width 150 height 6
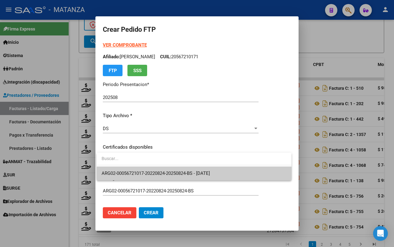
drag, startPoint x: 184, startPoint y: 169, endPoint x: 179, endPoint y: 173, distance: 6.3
click at [184, 169] on span "ARG02-00056721017-20220824-20250824-BS - [DATE]" at bounding box center [194, 173] width 185 height 14
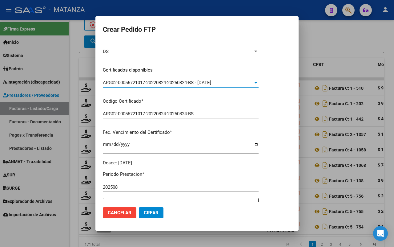
scroll to position [154, 0]
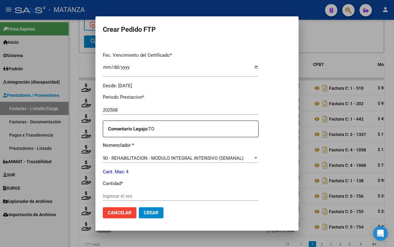
click at [156, 192] on div "Ingresar el nro" at bounding box center [181, 195] width 156 height 9
type input "4"
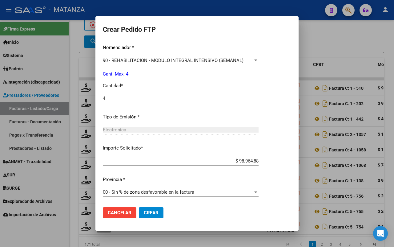
click at [153, 212] on span "Crear" at bounding box center [151, 213] width 15 height 6
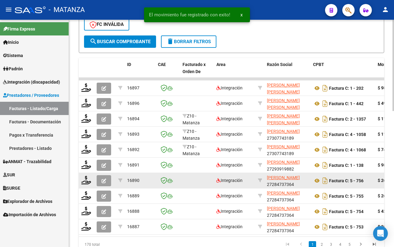
scroll to position [337, 0]
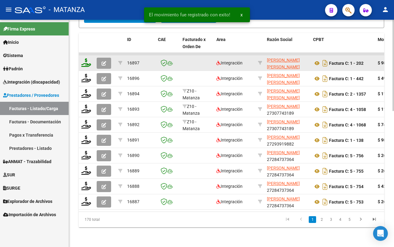
click at [82, 58] on icon at bounding box center [86, 62] width 10 height 9
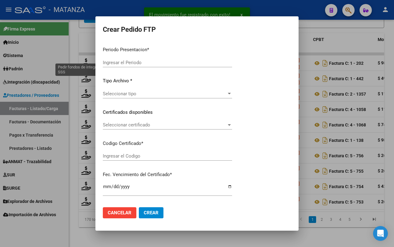
type input "202508"
type input "$ 98.964,88"
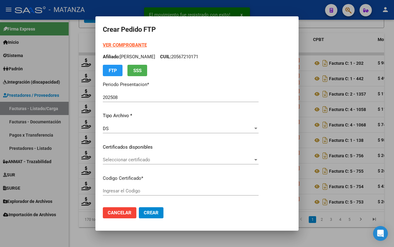
type input "ARG01-00055396884-20200331-20250331-BS"
type input "[DATE]"
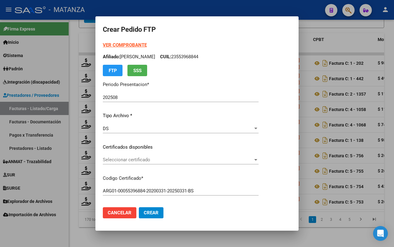
click at [182, 159] on span "Seleccionar certificado" at bounding box center [178, 160] width 150 height 6
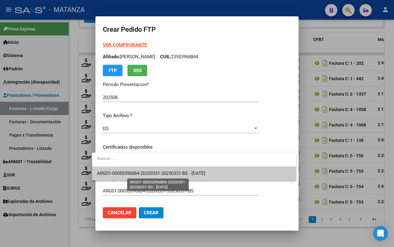
click at [177, 171] on span "ARG01-00055396884-20200331-20250331-BS - [DATE]" at bounding box center [151, 173] width 108 height 6
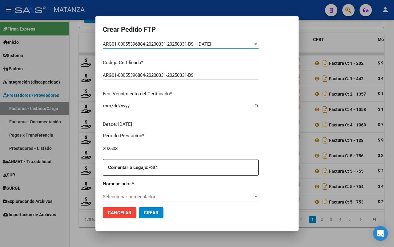
scroll to position [192, 0]
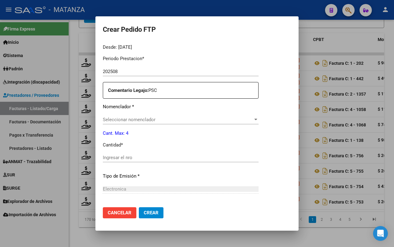
click at [176, 117] on span "Seleccionar nomenclador" at bounding box center [178, 120] width 150 height 6
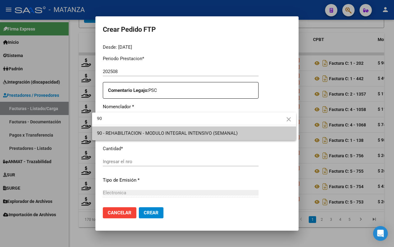
type input "90"
click at [181, 131] on span "90 - REHABILITACION - MODULO INTEGRAL INTENSIVO (SEMANAL)" at bounding box center [167, 133] width 141 height 6
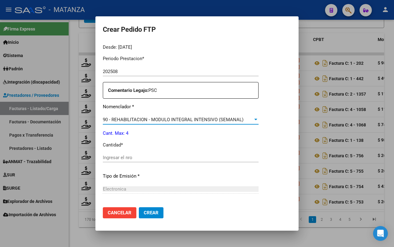
click at [140, 159] on input "Ingresar el nro" at bounding box center [181, 158] width 156 height 6
type input "4"
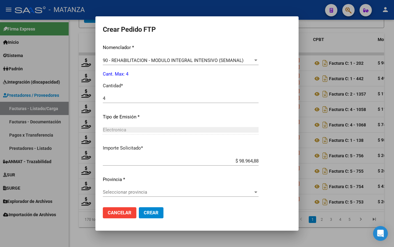
click at [167, 195] on div "Seleccionar provincia Seleccionar provincia" at bounding box center [181, 191] width 156 height 9
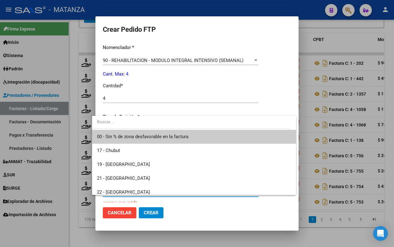
click at [165, 136] on span "00 - Sin % de zona desfavorable en la factura" at bounding box center [142, 137] width 91 height 6
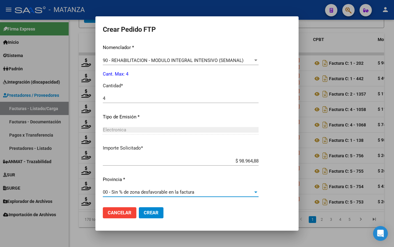
click at [144, 212] on span "Crear" at bounding box center [151, 213] width 15 height 6
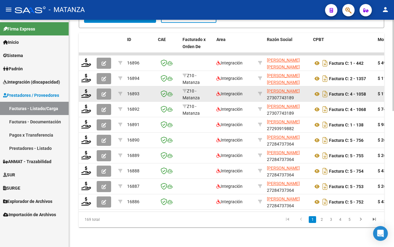
scroll to position [299, 0]
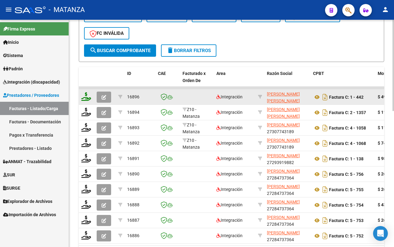
click at [87, 96] on icon at bounding box center [86, 96] width 10 height 9
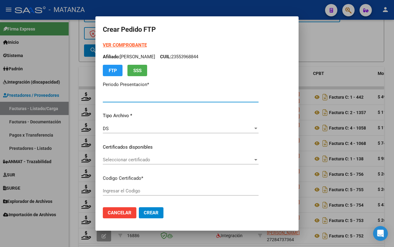
type input "202508"
type input "$ 49.482,44"
type input "arg0200058103225-20230223-20260223-bs"
type input "2026-02-23"
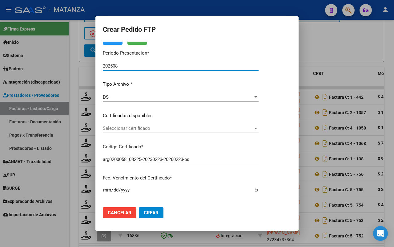
scroll to position [38, 0]
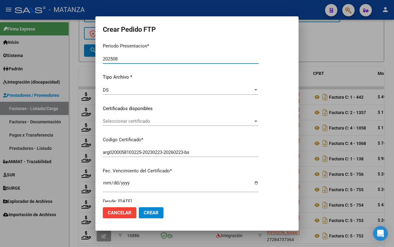
click at [161, 122] on span "Seleccionar certificado" at bounding box center [178, 121] width 150 height 6
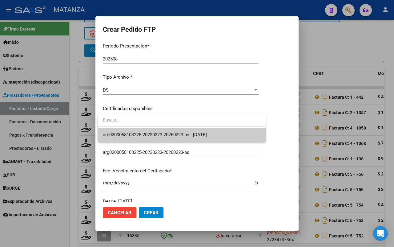
click at [159, 133] on span "arg0200058103225-20230223-20260223-bs - 2026-02-23" at bounding box center [155, 135] width 104 height 6
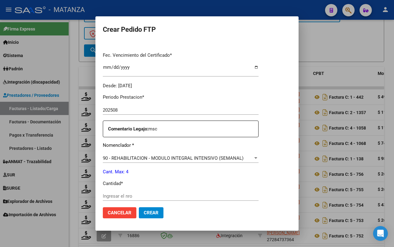
scroll to position [192, 0]
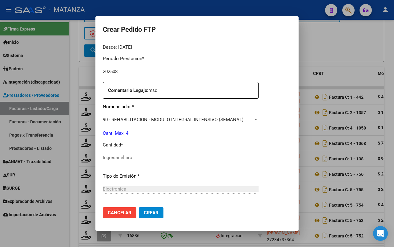
click at [156, 157] on input "Ingresar el nro" at bounding box center [181, 158] width 156 height 6
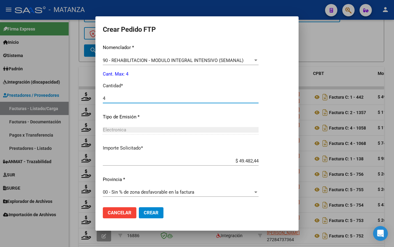
type input "4"
drag, startPoint x: 150, startPoint y: 211, endPoint x: 169, endPoint y: 206, distance: 19.5
click at [150, 211] on span "Crear" at bounding box center [151, 213] width 15 height 6
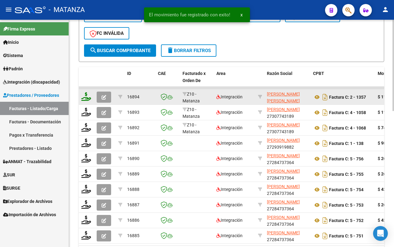
click at [85, 94] on icon at bounding box center [86, 96] width 10 height 9
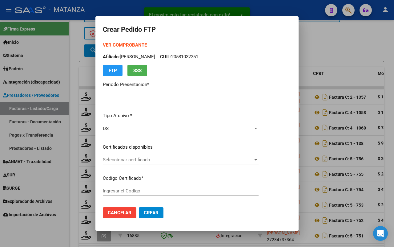
type input "202508"
type input "$ 111.335,49"
type input "ARG02-00056721017-20220824-20250824-BS"
type input "[DATE]"
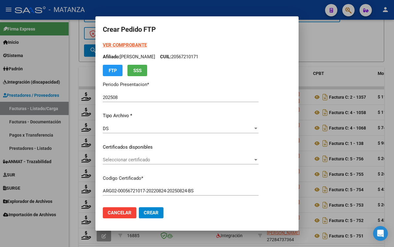
click at [235, 160] on span "Seleccionar certificado" at bounding box center [178, 160] width 150 height 6
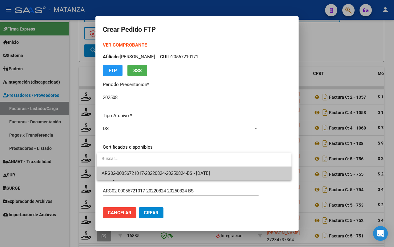
click at [232, 171] on span "ARG02-00056721017-20220824-20250824-BS - [DATE]" at bounding box center [194, 173] width 185 height 14
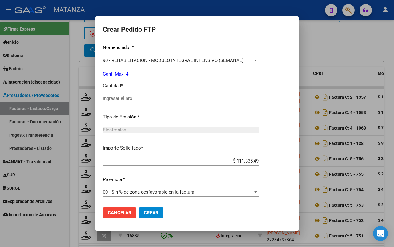
click at [130, 99] on input "Ingresar el nro" at bounding box center [181, 98] width 156 height 6
type input "4"
click at [154, 213] on span "Crear" at bounding box center [151, 213] width 15 height 6
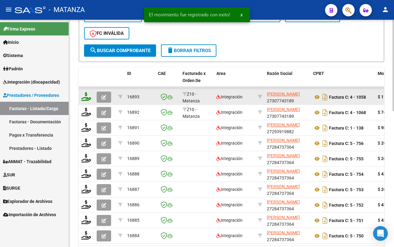
click at [88, 96] on icon at bounding box center [86, 96] width 10 height 9
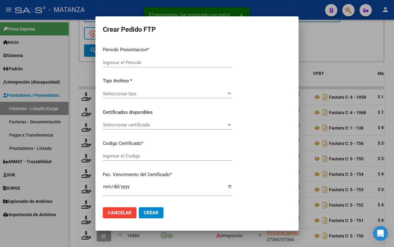
type input "202508"
type input "$ 111.335,49"
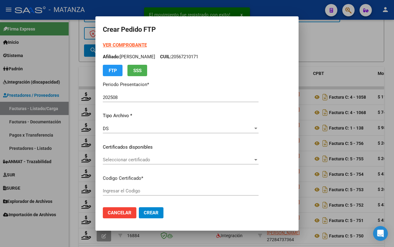
type input "arg0200055109339-20220819-20250819-bs"
type input "2025-08-19"
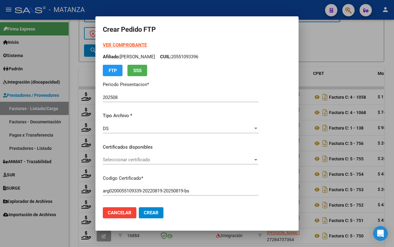
click at [177, 160] on span "Seleccionar certificado" at bounding box center [178, 160] width 150 height 6
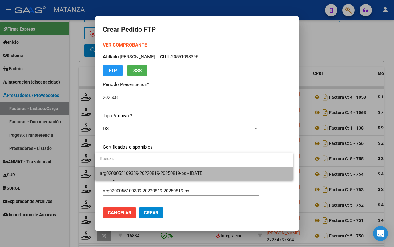
click at [176, 169] on span "arg0200055109339-20220819-20250819-bs - 2025-08-19" at bounding box center [194, 173] width 188 height 14
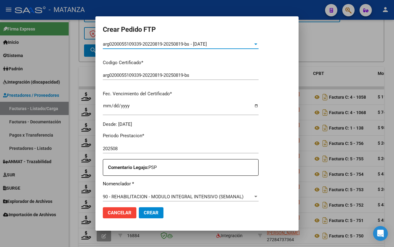
scroll to position [154, 0]
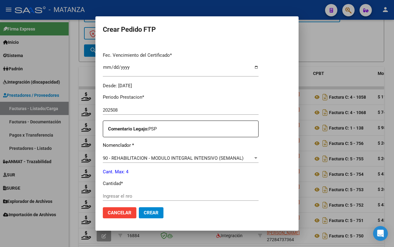
click at [132, 199] on div "Ingresar el nro" at bounding box center [181, 195] width 156 height 9
type input "4"
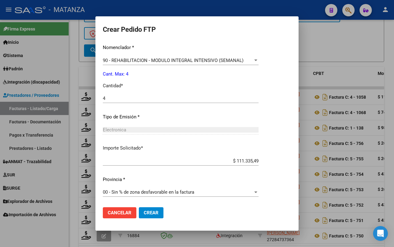
click at [154, 212] on span "Crear" at bounding box center [151, 213] width 15 height 6
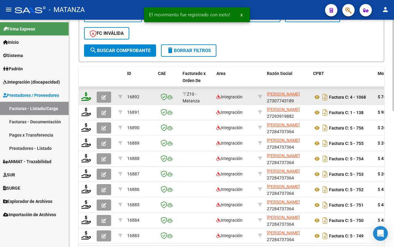
click at [86, 96] on icon at bounding box center [86, 96] width 10 height 9
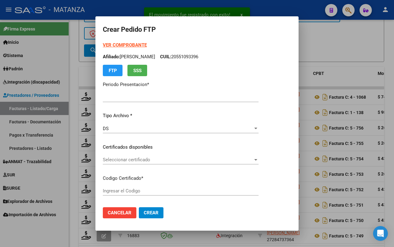
type input "202508"
type input "$ 74.223,66"
type input "ARG0255423527-20230502-20280502-ADN"
type input "2028-05-02"
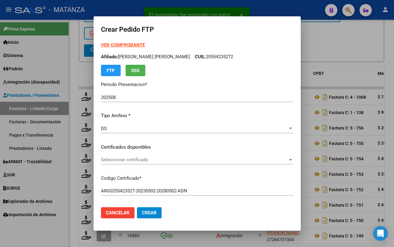
click at [162, 164] on div "Seleccionar certificado Seleccionar certificado" at bounding box center [197, 159] width 192 height 9
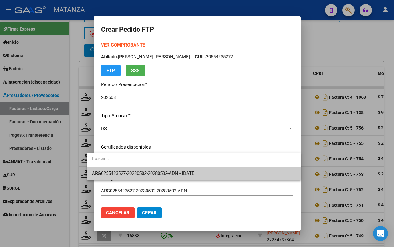
click at [160, 169] on span "ARG0255423527-20230502-20280502-ADN - 2028-05-02" at bounding box center [194, 173] width 204 height 14
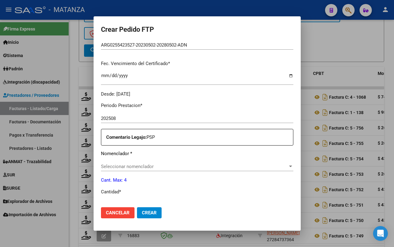
scroll to position [154, 0]
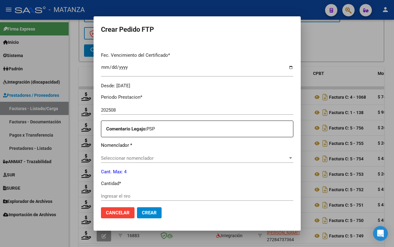
click at [164, 160] on span "Seleccionar nomenclador" at bounding box center [194, 158] width 187 height 6
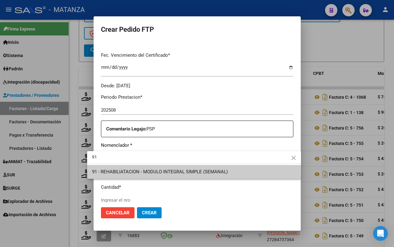
type input "91"
click at [166, 168] on span "91 - REHABILIATACION - MODULO INTEGRAL SIMPLE (SEMANAL)" at bounding box center [194, 172] width 204 height 14
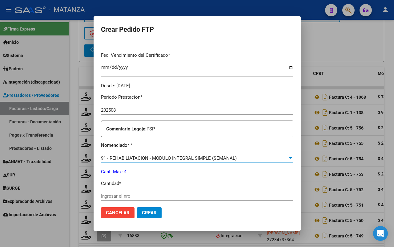
scroll to position [192, 0]
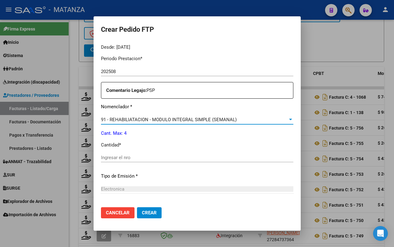
click at [139, 156] on input "Ingresar el nro" at bounding box center [197, 158] width 192 height 6
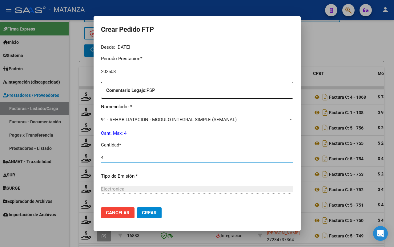
type input "4"
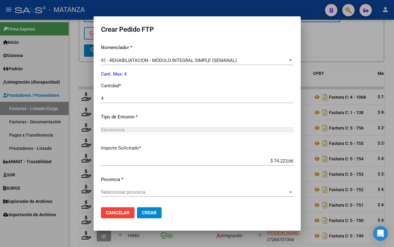
click at [159, 194] on span "Seleccionar provincia" at bounding box center [194, 192] width 187 height 6
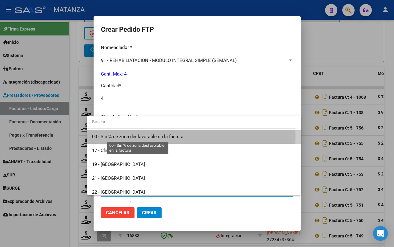
click at [175, 137] on span "00 - Sin % de zona desfavorable en la factura" at bounding box center [137, 137] width 91 height 6
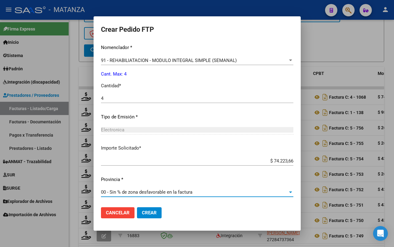
click at [142, 213] on span "Crear" at bounding box center [149, 213] width 15 height 6
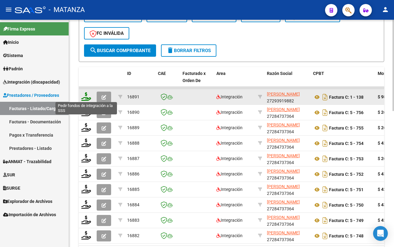
click at [84, 92] on icon at bounding box center [86, 96] width 10 height 9
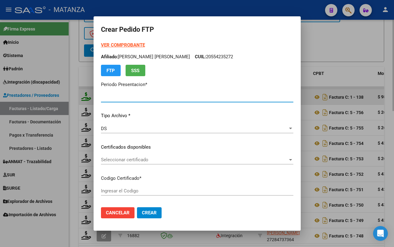
type input "202508"
type input "$ 98.964,88"
type input "ARG02-00055566231-20230323-20330323-bs"
type input "2033-03-23"
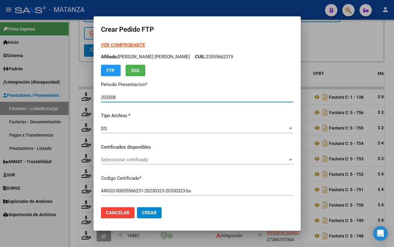
click at [141, 157] on span "Seleccionar certificado" at bounding box center [194, 160] width 187 height 6
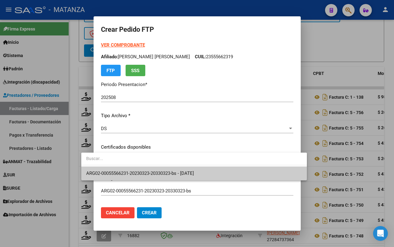
click at [143, 173] on span "ARG02-00055566231-20230323-20330323-bs - 2033-03-23" at bounding box center [140, 173] width 108 height 6
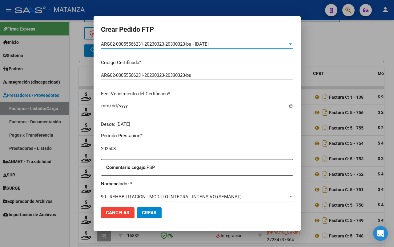
scroll to position [192, 0]
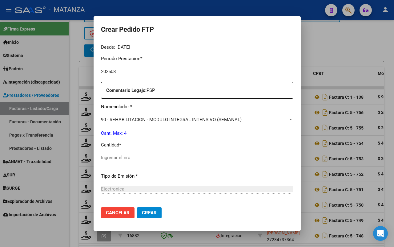
click at [134, 157] on input "Ingresar el nro" at bounding box center [197, 158] width 192 height 6
type input "4"
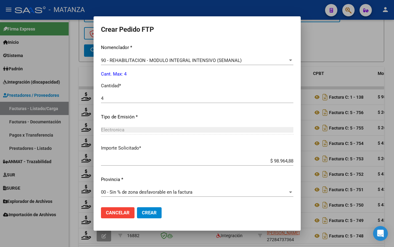
click at [142, 210] on span "Crear" at bounding box center [149, 213] width 15 height 6
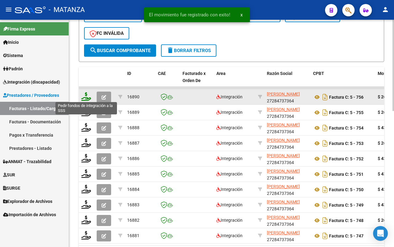
click at [86, 95] on icon at bounding box center [86, 96] width 10 height 9
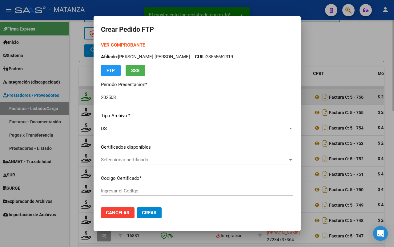
type input "ARG010005343370520221109-20271109-BS"
type input "2027-11-09"
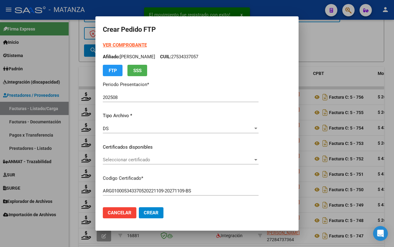
click at [169, 161] on span "Seleccionar certificado" at bounding box center [178, 160] width 150 height 6
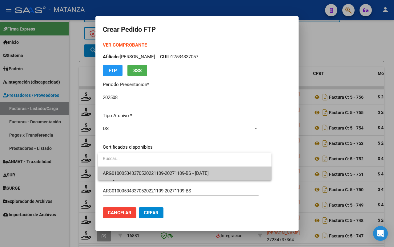
click at [167, 168] on span "ARG010005343370520221109-20271109-BS - 2027-11-09" at bounding box center [185, 173] width 164 height 14
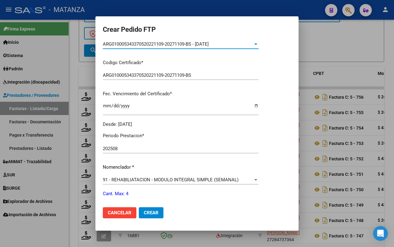
scroll to position [192, 0]
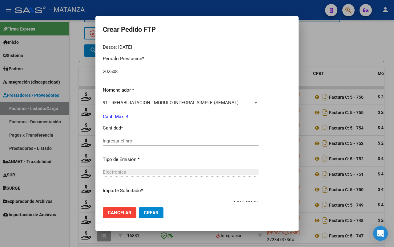
click at [156, 139] on input "Ingresar el nro" at bounding box center [181, 141] width 156 height 6
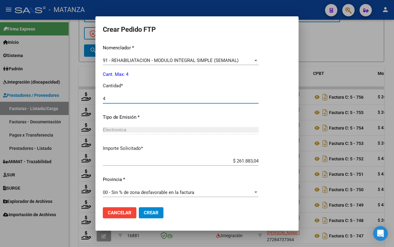
type input "4"
click at [152, 212] on span "Crear" at bounding box center [151, 213] width 15 height 6
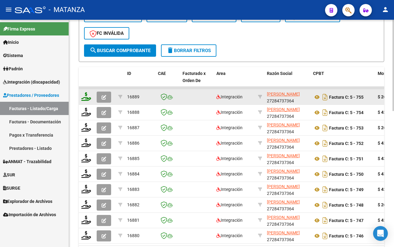
click at [85, 96] on icon at bounding box center [86, 96] width 10 height 9
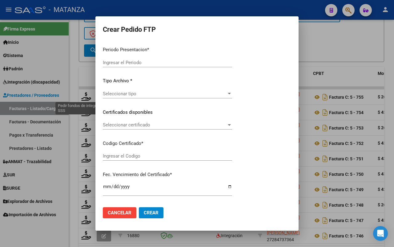
type input "202508"
type input "$ 261.883,04"
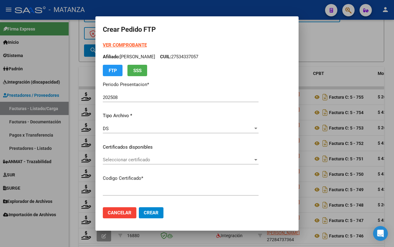
type input "ARG02-00057983503-20230901-20260901-BS"
type input "2026-09-01"
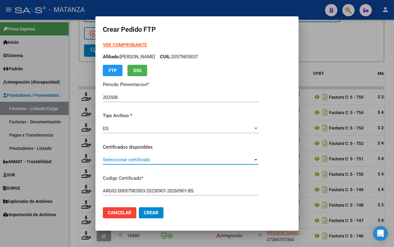
click at [180, 162] on span "Seleccionar certificado" at bounding box center [178, 160] width 150 height 6
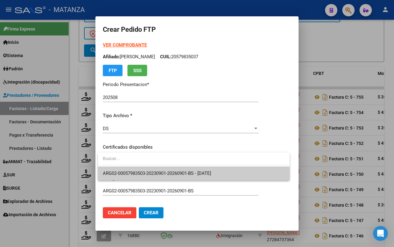
click at [176, 170] on span "ARG02-00057983503-20230901-20260901-BS - 2026-09-01" at bounding box center [157, 173] width 108 height 6
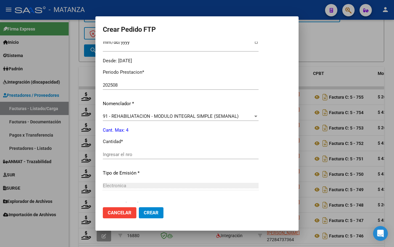
scroll to position [192, 0]
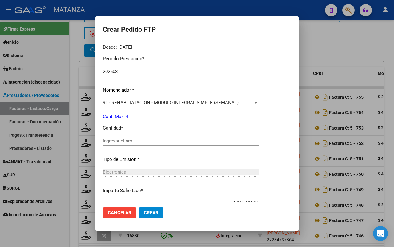
click at [139, 140] on input "Ingresar el nro" at bounding box center [181, 141] width 156 height 6
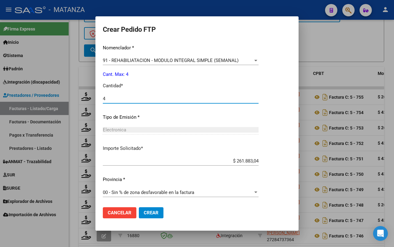
type input "4"
click at [151, 209] on button "Crear" at bounding box center [151, 212] width 25 height 11
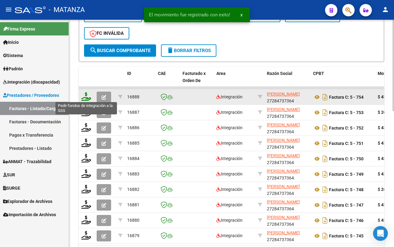
click at [87, 96] on icon at bounding box center [86, 96] width 10 height 9
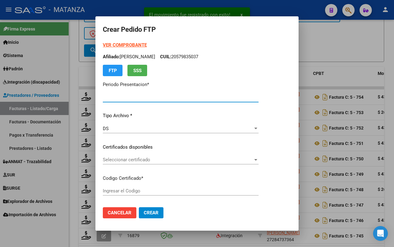
type input "202508"
type input "$ 435.376,56"
type input "ARG02-00057642850-20231107-20261107-BS"
type input "2026-11-07"
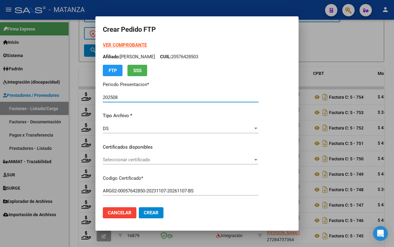
click at [192, 159] on span "Seleccionar certificado" at bounding box center [178, 160] width 150 height 6
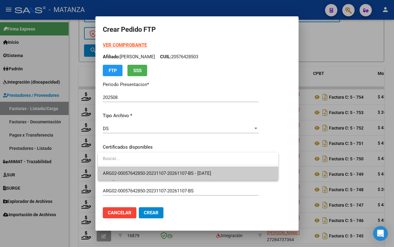
click at [192, 169] on span "ARG02-00057642850-20231107-20261107-BS - 2026-11-07" at bounding box center [188, 173] width 171 height 14
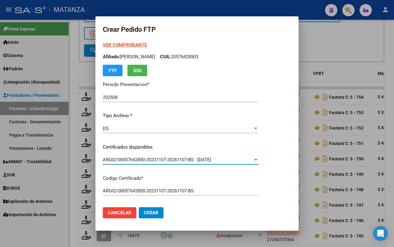
scroll to position [154, 0]
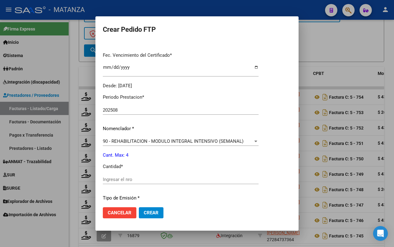
click at [171, 178] on input "Ingresar el nro" at bounding box center [181, 179] width 156 height 6
type input "4"
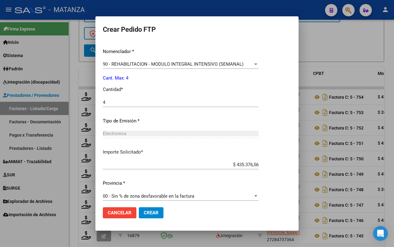
drag, startPoint x: 153, startPoint y: 210, endPoint x: 197, endPoint y: 196, distance: 46.0
click at [154, 210] on span "Crear" at bounding box center [151, 213] width 15 height 6
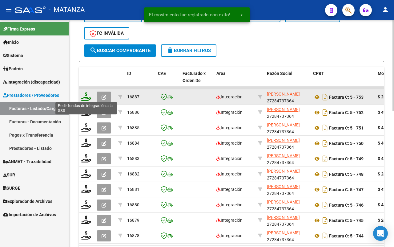
click at [86, 98] on icon at bounding box center [86, 96] width 10 height 9
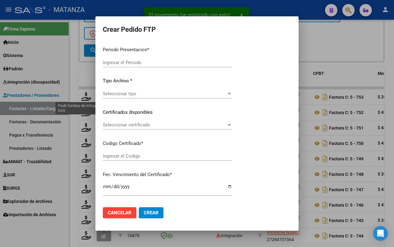
type input "202508"
type input "$ 261.883,04"
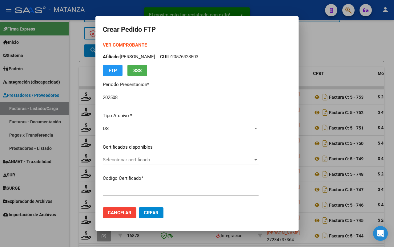
type input "arg020009616408120220930-20270930-bs"
type input "[DATE]"
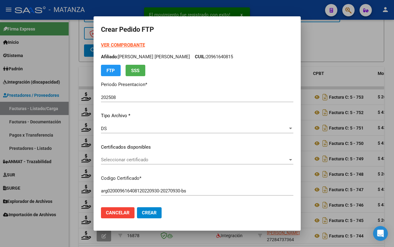
click at [147, 159] on span "Seleccionar certificado" at bounding box center [194, 160] width 187 height 6
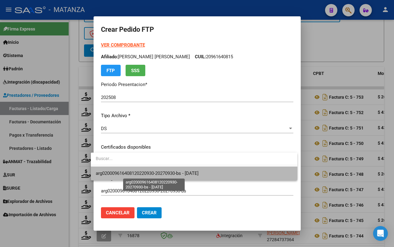
click at [148, 172] on span "arg020009616408120220930-20270930-bs - [DATE]" at bounding box center [147, 173] width 103 height 6
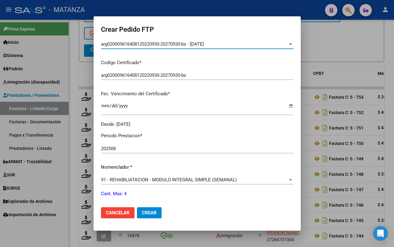
scroll to position [192, 0]
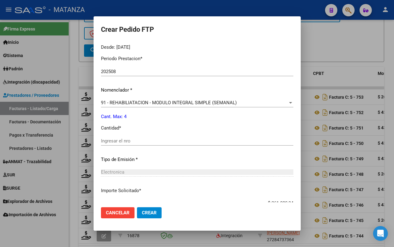
click at [131, 141] on input "Ingresar el nro" at bounding box center [197, 141] width 192 height 6
type input "4"
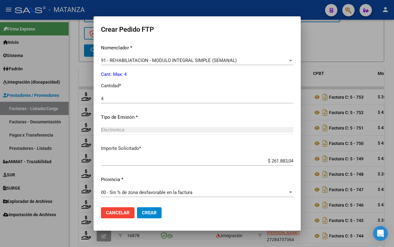
click at [148, 208] on button "Crear" at bounding box center [149, 212] width 25 height 11
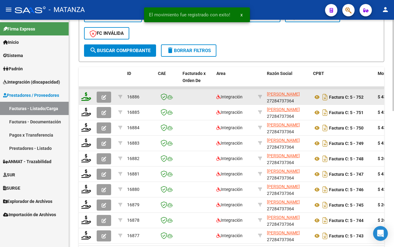
click at [85, 97] on icon at bounding box center [86, 96] width 10 height 9
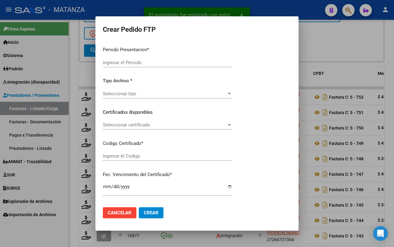
type input "202508"
type input "$ 435.376,56"
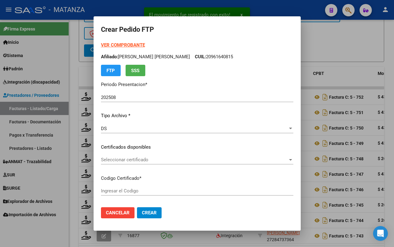
type input "arg02-00056719872-20220422-20270422-and"
type input "2027-04-22"
click at [127, 161] on span "Seleccionar certificado" at bounding box center [194, 160] width 187 height 6
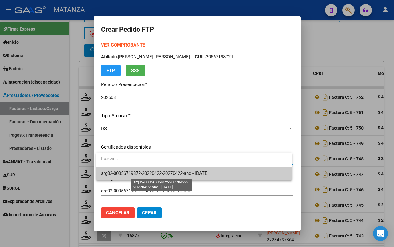
click at [131, 173] on span "arg02-00056719872-20220422-20270422-and - 2027-04-22" at bounding box center [155, 173] width 108 height 6
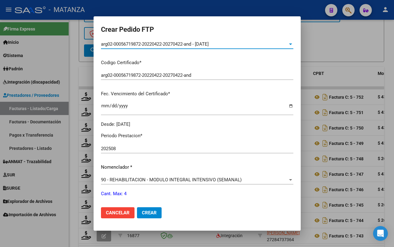
scroll to position [154, 0]
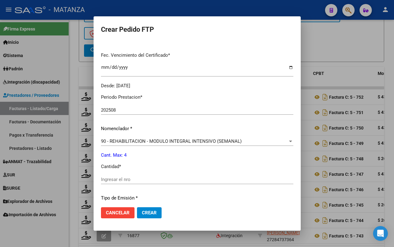
click at [128, 179] on input "Ingresar el nro" at bounding box center [197, 179] width 192 height 6
type input "4"
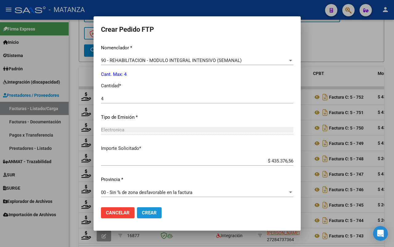
drag, startPoint x: 154, startPoint y: 215, endPoint x: 213, endPoint y: 200, distance: 61.1
click at [155, 214] on span "Crear" at bounding box center [149, 213] width 15 height 6
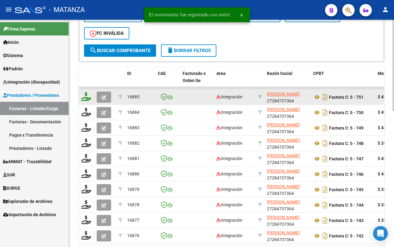
click at [84, 99] on icon at bounding box center [86, 96] width 10 height 9
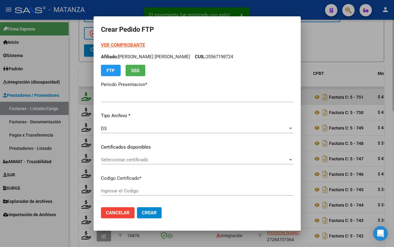
type input "202508"
type input "$ 435.376,56"
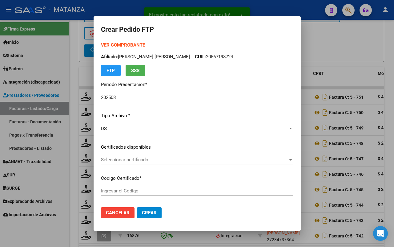
type input "ARG02-00055890295-20230609-20280609-ADN"
type input "2028-06-09"
click at [155, 162] on span "Seleccionar certificado" at bounding box center [194, 160] width 187 height 6
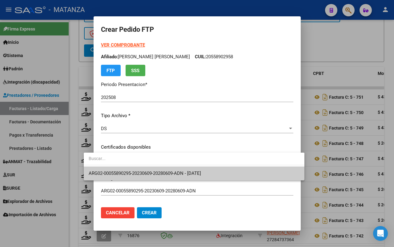
click at [156, 169] on span "ARG02-00055890295-20230609-20280609-ADN - 2028-06-09" at bounding box center [194, 173] width 211 height 14
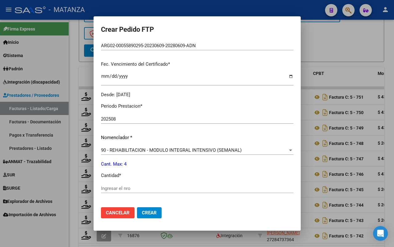
scroll to position [154, 0]
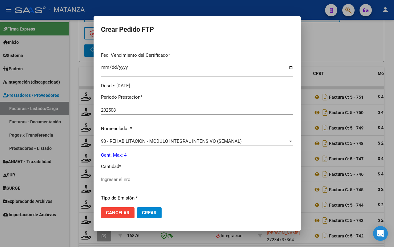
click at [142, 176] on input "Ingresar el nro" at bounding box center [197, 179] width 192 height 6
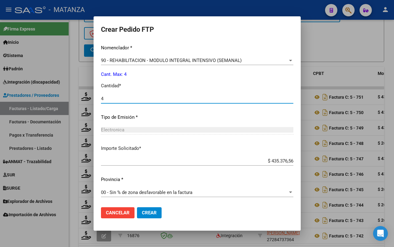
type input "4"
drag, startPoint x: 142, startPoint y: 212, endPoint x: 205, endPoint y: 191, distance: 66.9
click at [142, 212] on span "Crear" at bounding box center [149, 213] width 15 height 6
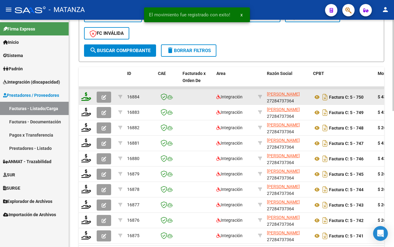
click at [84, 94] on icon at bounding box center [86, 96] width 10 height 9
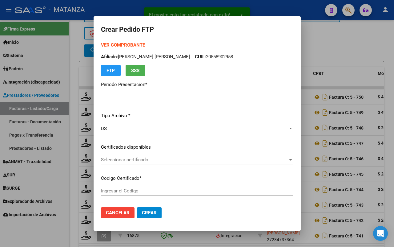
type input "202508"
type input "$ 435.376,56"
type input "ARG0200056777482-20230628-20280628-AND"
type input "2028-06-28"
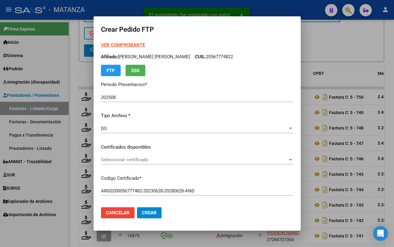
click at [179, 160] on span "Seleccionar certificado" at bounding box center [194, 160] width 187 height 6
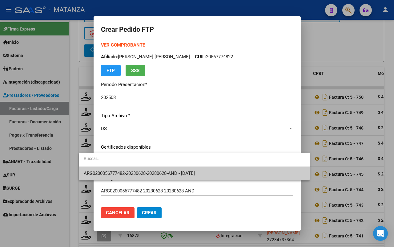
click at [177, 168] on span "ARG0200056777482-20230628-20280628-AND - 2028-06-28" at bounding box center [194, 173] width 221 height 14
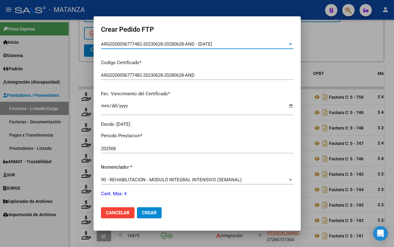
scroll to position [192, 0]
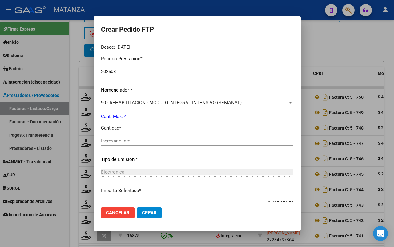
click at [133, 142] on input "Ingresar el nro" at bounding box center [197, 141] width 192 height 6
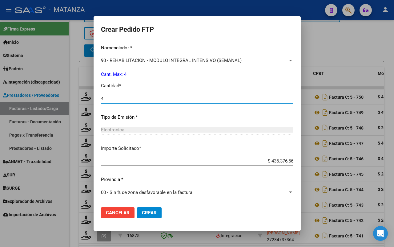
type input "4"
drag, startPoint x: 128, startPoint y: 212, endPoint x: 172, endPoint y: 201, distance: 46.0
click at [142, 211] on span "Crear" at bounding box center [149, 213] width 15 height 6
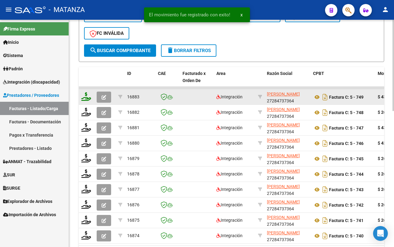
click at [82, 98] on icon at bounding box center [86, 96] width 10 height 9
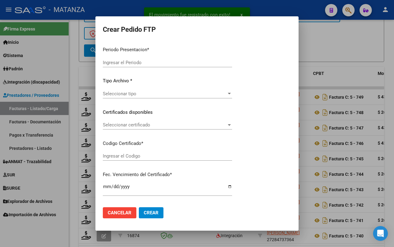
type input "202508"
type input "$ 435.376,56"
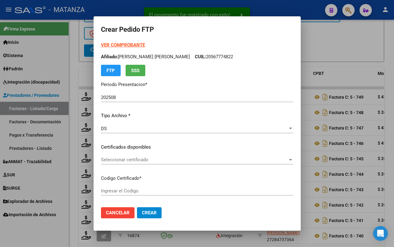
type input "ARG0200057681018-20230814-20280814-BS"
type input "2028-08-14"
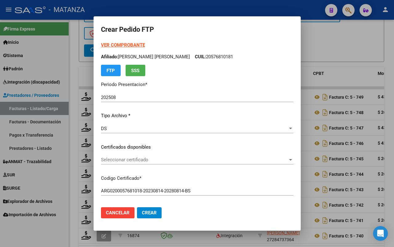
click at [162, 160] on span "Seleccionar certificado" at bounding box center [194, 160] width 187 height 6
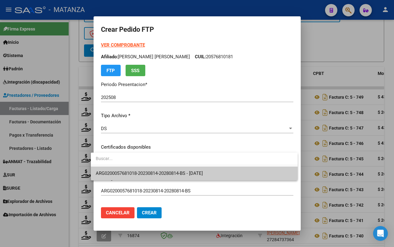
click at [163, 170] on span "ARG0200057681018-20230814-20280814-BS - 2028-08-14" at bounding box center [149, 173] width 107 height 6
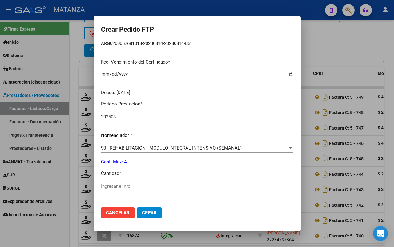
scroll to position [154, 0]
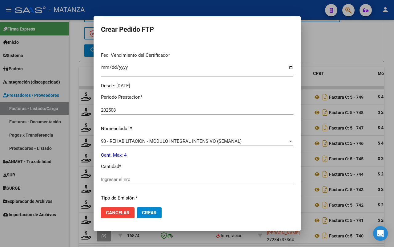
click at [159, 179] on input "Ingresar el nro" at bounding box center [197, 179] width 192 height 6
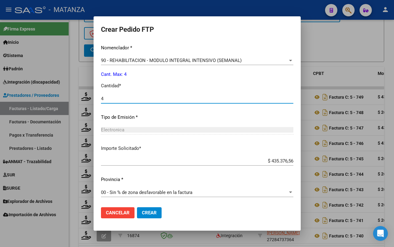
type input "4"
click at [149, 215] on span "Crear" at bounding box center [149, 213] width 15 height 6
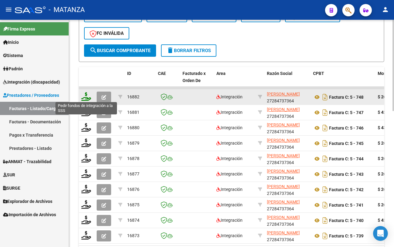
click at [83, 95] on icon at bounding box center [86, 96] width 10 height 9
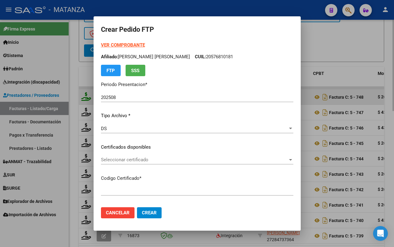
type input "ARG02000585306982023091920280919BS"
type input "2028-09-19"
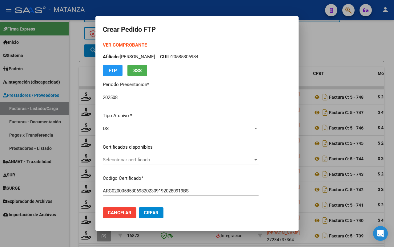
click at [215, 160] on span "Seleccionar certificado" at bounding box center [178, 160] width 150 height 6
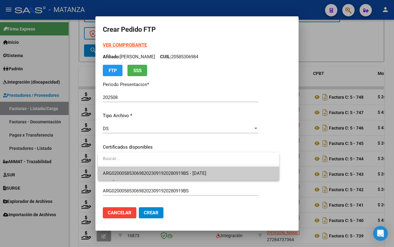
click at [206, 174] on span "ARG02000585306982023091920280919BS - 2028-09-19" at bounding box center [154, 173] width 103 height 6
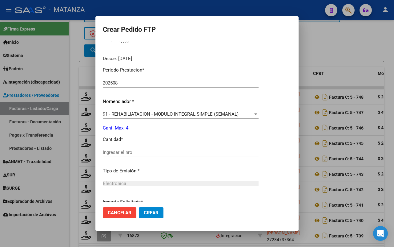
scroll to position [192, 0]
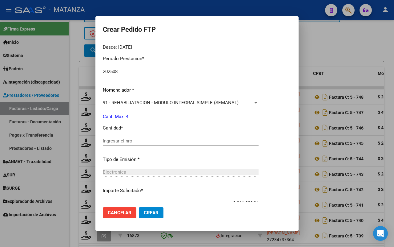
click at [149, 138] on input "Ingresar el nro" at bounding box center [181, 141] width 156 height 6
type input "4"
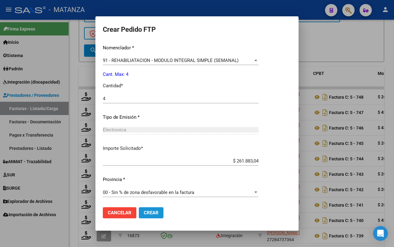
click at [151, 208] on button "Crear" at bounding box center [151, 212] width 25 height 11
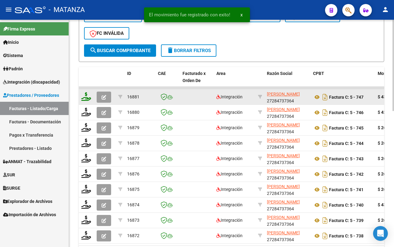
click at [86, 94] on icon at bounding box center [86, 96] width 10 height 9
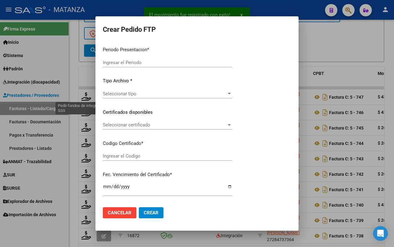
type input "202508"
type input "$ 435.376,56"
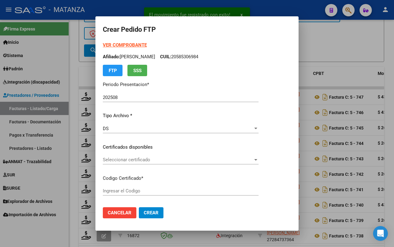
type input "ARG01-00050302150-20221219-20251219-BS"
type input "[DATE]"
click at [184, 155] on div "Seleccionar certificado Seleccionar certificado" at bounding box center [181, 159] width 156 height 9
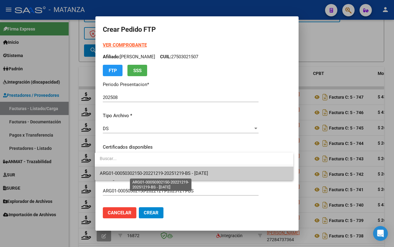
click at [179, 172] on span "ARG01-00050302150-20221219-20251219-BS - [DATE]" at bounding box center [154, 173] width 108 height 6
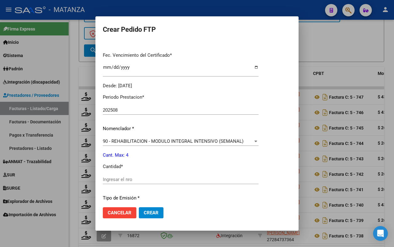
scroll to position [192, 0]
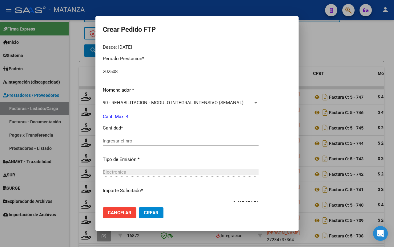
click at [133, 139] on input "Ingresar el nro" at bounding box center [181, 141] width 156 height 6
type input "4"
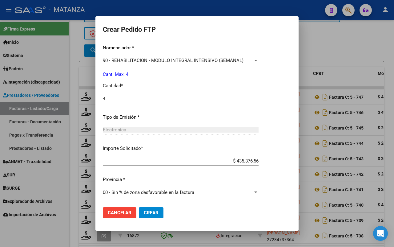
click at [147, 209] on button "Crear" at bounding box center [151, 212] width 25 height 11
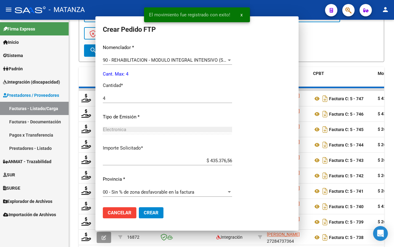
scroll to position [200, 0]
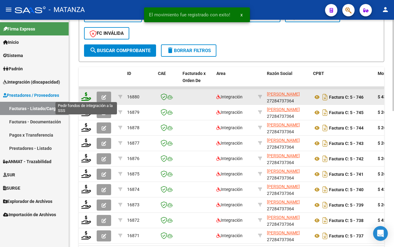
click at [83, 95] on icon at bounding box center [86, 96] width 10 height 9
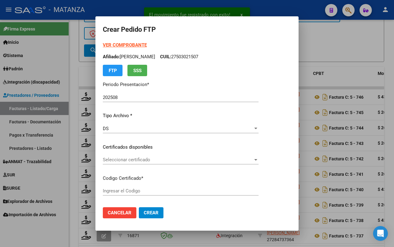
type input "ARG0100058874766-20231227-20261227-BS"
type input "[DATE]"
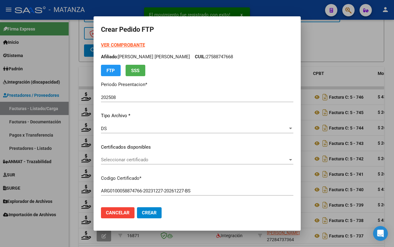
click at [177, 161] on span "Seleccionar certificado" at bounding box center [194, 160] width 187 height 6
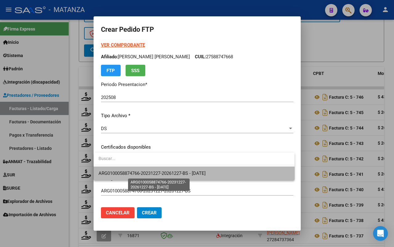
click at [178, 171] on span "ARG0100058874766-20231227-20261227-BS - [DATE]" at bounding box center [152, 173] width 107 height 6
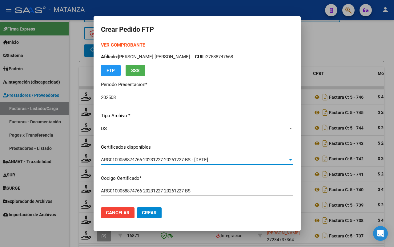
scroll to position [154, 0]
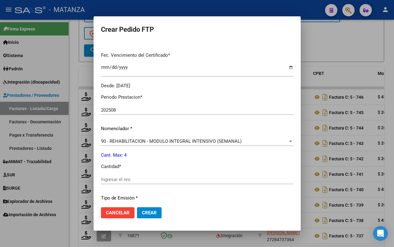
click at [125, 177] on input "Ingresar el nro" at bounding box center [197, 179] width 192 height 6
type input "4"
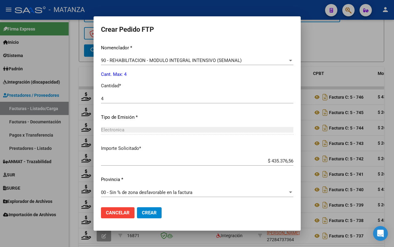
click at [151, 213] on span "Crear" at bounding box center [149, 213] width 15 height 6
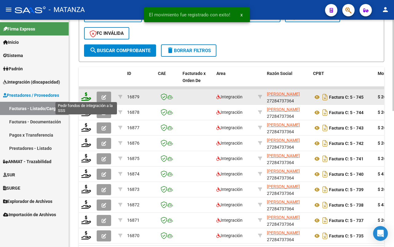
click at [85, 98] on icon at bounding box center [86, 96] width 10 height 9
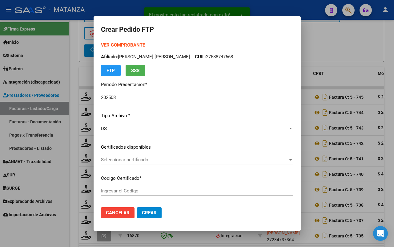
type input "arg0200056411621-20230515-20260515-bs"
type input "2026-05-15"
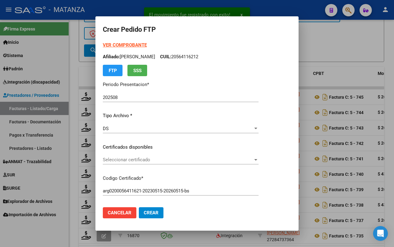
click at [146, 158] on span "Seleccionar certificado" at bounding box center [178, 160] width 150 height 6
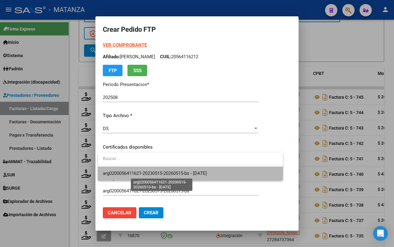
click at [145, 170] on span "arg0200056411621-20230515-20260515-bs - 2026-05-15" at bounding box center [155, 173] width 104 height 6
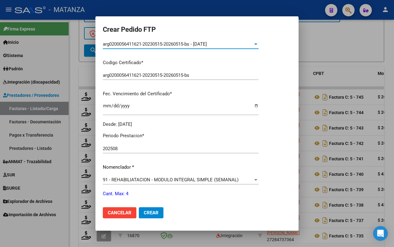
scroll to position [192, 0]
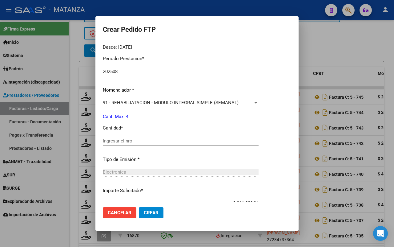
click at [139, 141] on input "Ingresar el nro" at bounding box center [181, 141] width 156 height 6
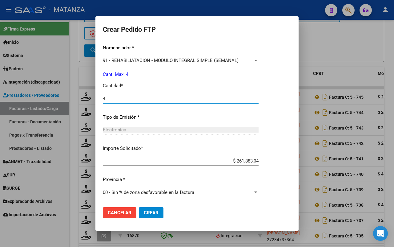
type input "4"
drag, startPoint x: 148, startPoint y: 211, endPoint x: 194, endPoint y: 208, distance: 46.0
click at [149, 211] on span "Crear" at bounding box center [151, 213] width 15 height 6
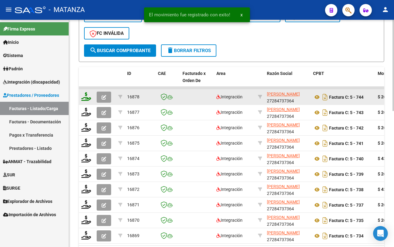
click at [86, 97] on icon at bounding box center [86, 96] width 10 height 9
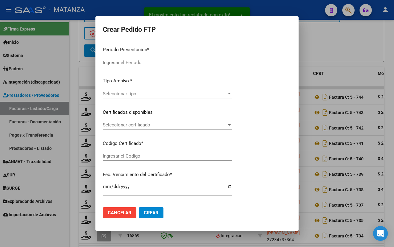
type input "202508"
type input "$ 261.883,04"
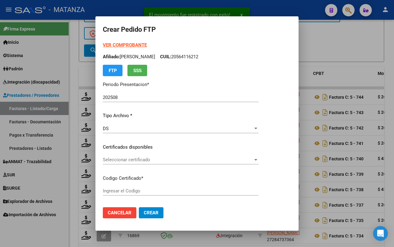
type input "ARG02-00055035191-20230316-20260316-BS"
type input "2026-03-16"
click at [163, 159] on span "Seleccionar certificado" at bounding box center [178, 160] width 150 height 6
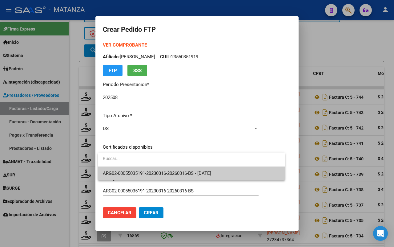
click at [162, 170] on span "ARG02-00055035191-20230316-20260316-BS - 2026-03-16" at bounding box center [191, 173] width 177 height 14
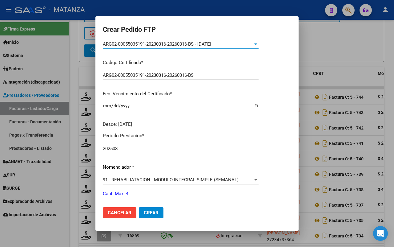
scroll to position [192, 0]
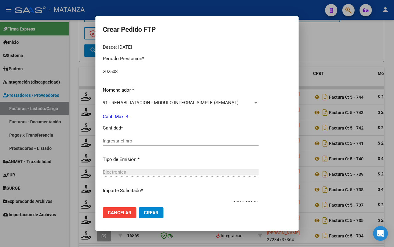
click at [135, 140] on input "Ingresar el nro" at bounding box center [181, 141] width 156 height 6
type input "4"
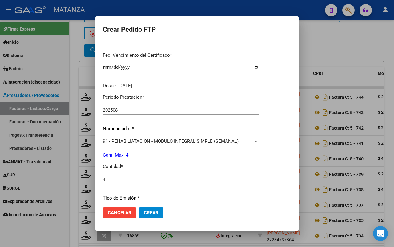
scroll to position [235, 0]
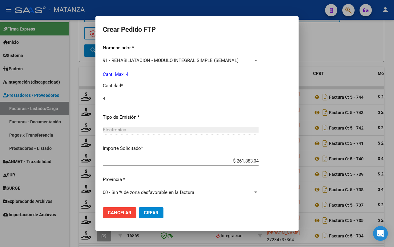
drag, startPoint x: 150, startPoint y: 212, endPoint x: 262, endPoint y: 153, distance: 127.2
click at [151, 211] on span "Crear" at bounding box center [151, 213] width 15 height 6
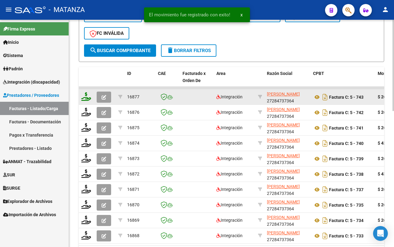
click at [82, 96] on icon at bounding box center [86, 96] width 10 height 9
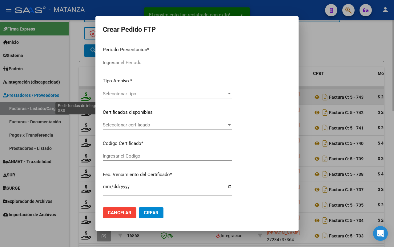
type input "202508"
type input "$ 261.883,04"
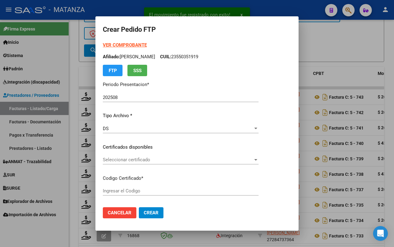
type input "ARG020005050790120230704-20280704-AND"
type input "2028-07-04"
click at [164, 160] on span "Seleccionar certificado" at bounding box center [178, 160] width 150 height 6
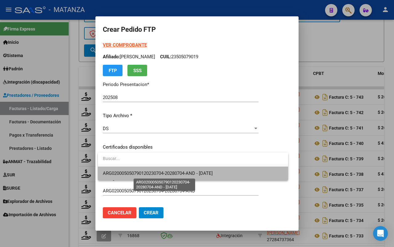
click at [160, 173] on span "ARG020005050790120230704-20280704-AND - 2028-07-04" at bounding box center [158, 173] width 110 height 6
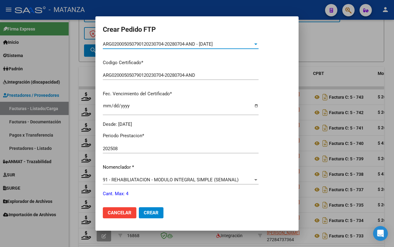
scroll to position [192, 0]
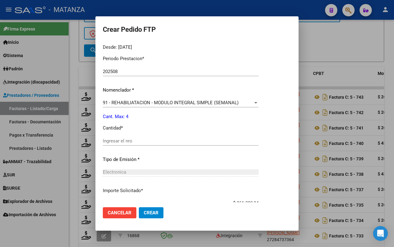
click at [145, 141] on input "Ingresar el nro" at bounding box center [181, 141] width 156 height 6
type input "4"
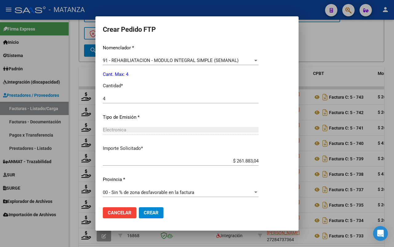
click at [159, 211] on button "Crear" at bounding box center [151, 212] width 25 height 11
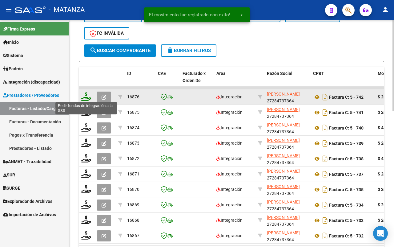
click at [85, 95] on icon at bounding box center [86, 96] width 10 height 9
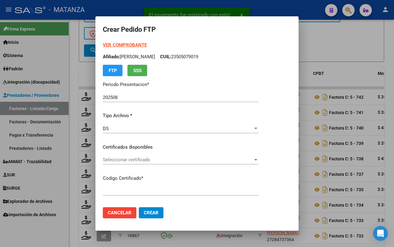
type input "ARG02-00049421349-20200108-20300108-BS"
type input "2030-01-08"
click at [167, 160] on span "Seleccionar certificado" at bounding box center [178, 160] width 150 height 6
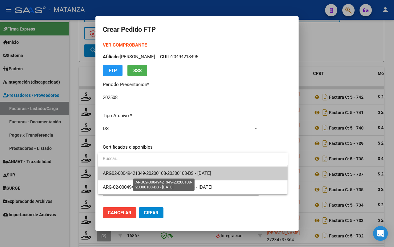
click at [170, 173] on span "ARG02-00049421349-20200108-20300108-BS - 2030-01-08" at bounding box center [157, 173] width 108 height 6
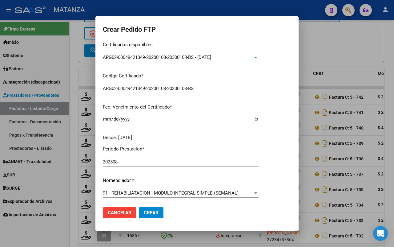
scroll to position [154, 0]
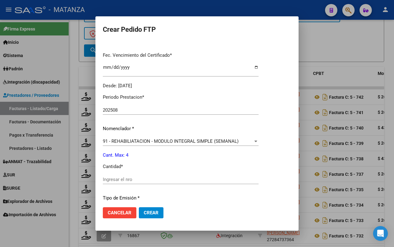
click at [153, 177] on input "Ingresar el nro" at bounding box center [181, 179] width 156 height 6
type input "4"
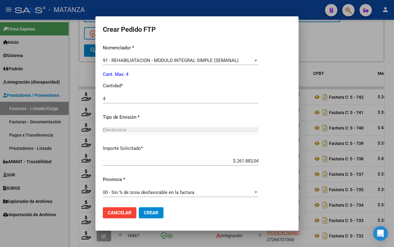
click at [158, 211] on span "Crear" at bounding box center [151, 213] width 15 height 6
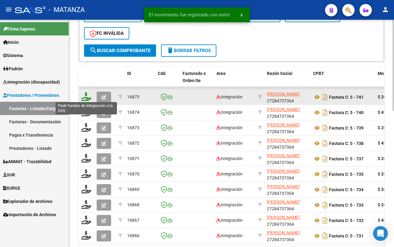
click at [87, 94] on icon at bounding box center [86, 96] width 10 height 9
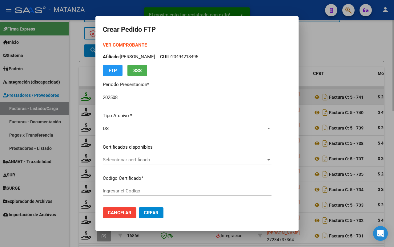
type input "ARG02-00057417369-20250120-20280120-BUE"
type input "2028-01-20"
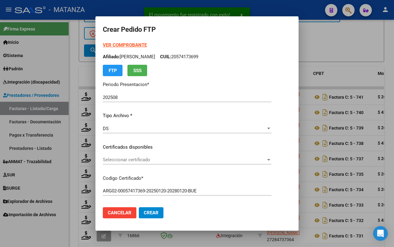
click at [176, 160] on span "Seleccionar certificado" at bounding box center [184, 160] width 163 height 6
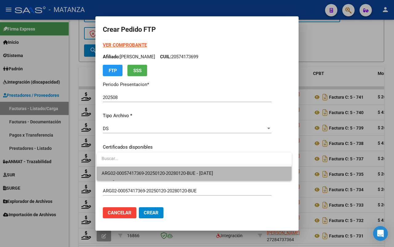
click at [170, 169] on span "ARG02-00057417369-20250120-20280120-BUE - 2028-01-20" at bounding box center [194, 173] width 185 height 14
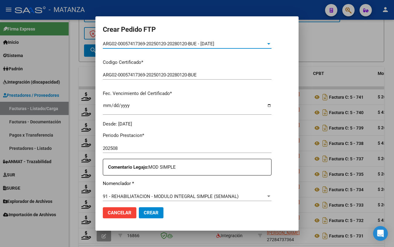
scroll to position [192, 0]
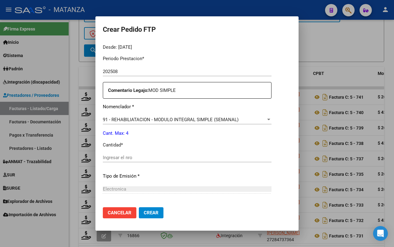
click at [163, 157] on input "Ingresar el nro" at bounding box center [187, 158] width 169 height 6
type input "4"
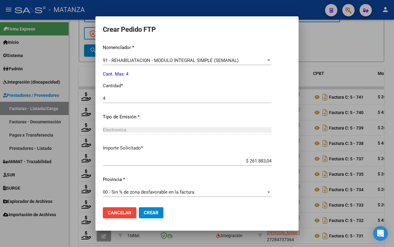
drag, startPoint x: 153, startPoint y: 215, endPoint x: 174, endPoint y: 195, distance: 28.6
click at [153, 214] on span "Crear" at bounding box center [151, 213] width 15 height 6
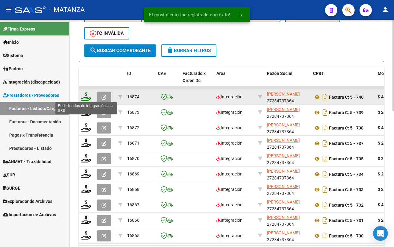
click at [84, 93] on icon at bounding box center [86, 96] width 10 height 9
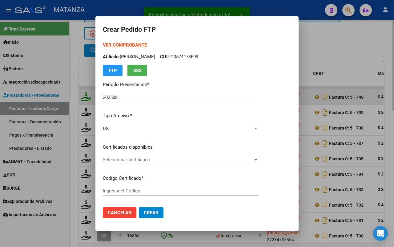
type input "ARG02-00025058723-20230328-20280328-BS"
type input "2028-03-28"
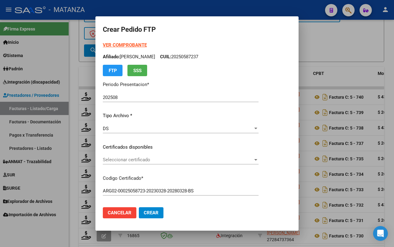
click at [166, 161] on span "Seleccionar certificado" at bounding box center [178, 160] width 150 height 6
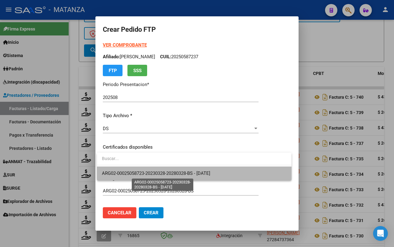
click at [163, 171] on span "ARG02-00025058723-20230328-20280328-BS - 2028-03-28" at bounding box center [156, 173] width 108 height 6
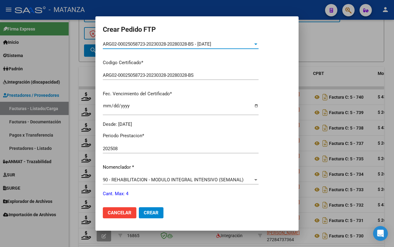
scroll to position [192, 0]
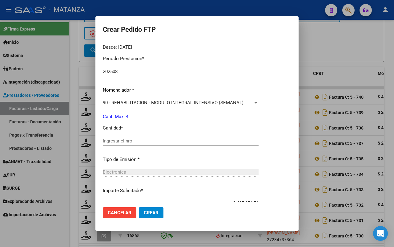
click at [152, 143] on div "Ingresar el nro" at bounding box center [181, 140] width 156 height 9
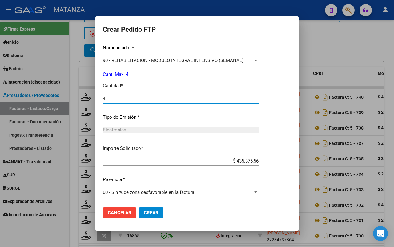
type input "4"
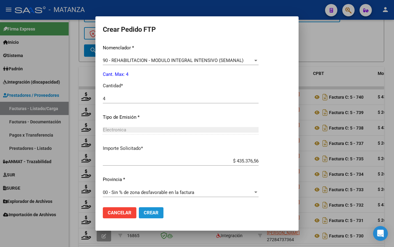
drag, startPoint x: 146, startPoint y: 208, endPoint x: 173, endPoint y: 205, distance: 27.9
click at [147, 208] on button "Crear" at bounding box center [151, 212] width 25 height 11
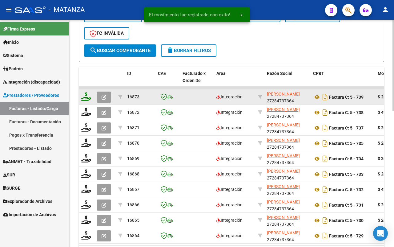
click at [86, 97] on icon at bounding box center [86, 96] width 10 height 9
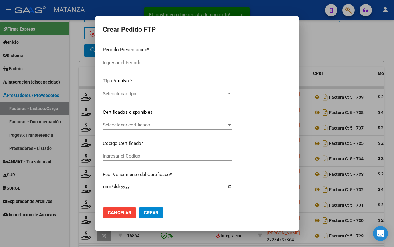
type input "202508"
type input "$ 261.883,04"
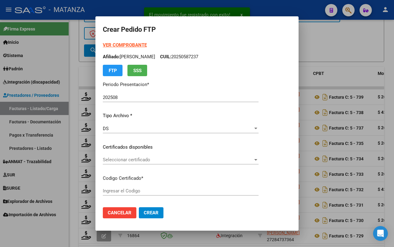
type input "ARG01000499216442023050520260505-BS"
type input "2026-05-05"
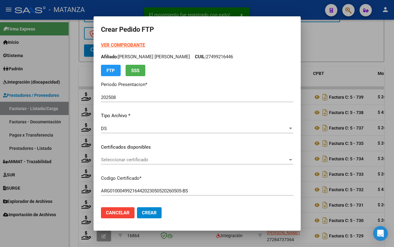
click at [191, 159] on span "Seleccionar certificado" at bounding box center [194, 160] width 187 height 6
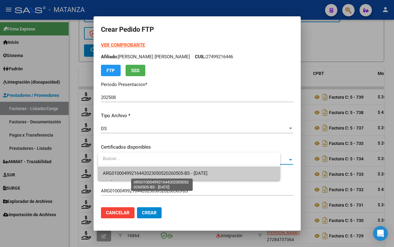
click at [188, 174] on span "ARG01000499216442023050520260505-BS - 2026-05-05" at bounding box center [155, 173] width 105 height 6
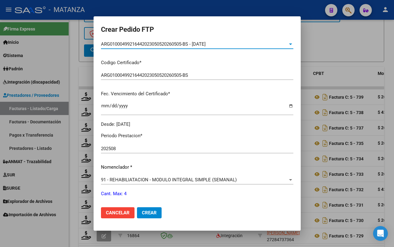
scroll to position [154, 0]
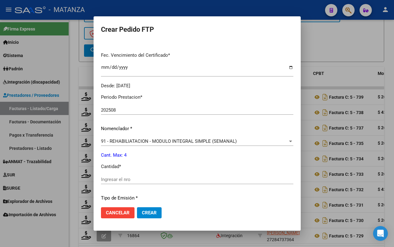
click at [143, 176] on input "Ingresar el nro" at bounding box center [197, 179] width 192 height 6
type input "4"
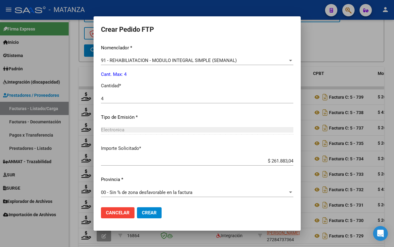
drag, startPoint x: 155, startPoint y: 210, endPoint x: 254, endPoint y: 193, distance: 100.9
click at [155, 210] on span "Crear" at bounding box center [149, 213] width 15 height 6
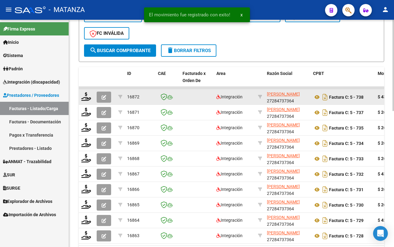
click at [102, 96] on button "button" at bounding box center [104, 96] width 14 height 11
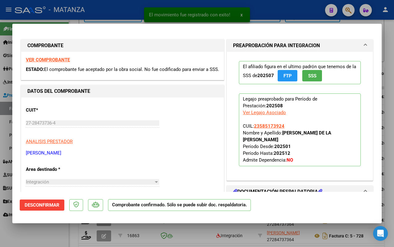
click at [50, 239] on div at bounding box center [197, 123] width 394 height 247
type input "$ 0,00"
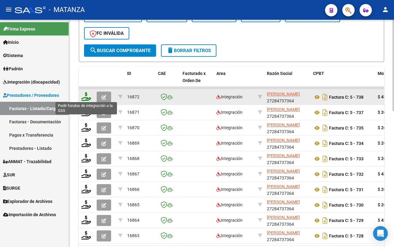
scroll to position [299, 0]
click at [88, 94] on icon at bounding box center [86, 96] width 10 height 9
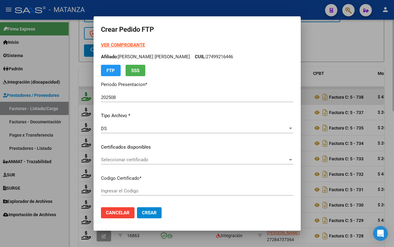
type input "ARG0100058517392-20230626-20280626"
type input "2028-06-26"
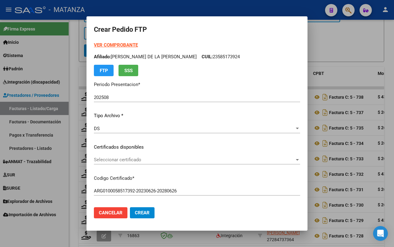
click at [156, 161] on span "Seleccionar certificado" at bounding box center [194, 160] width 201 height 6
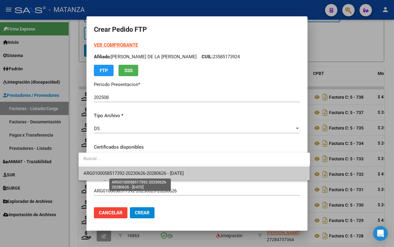
click at [159, 171] on span "ARG0100058517392-20230626-20280626 - 2028-06-26" at bounding box center [133, 173] width 100 height 6
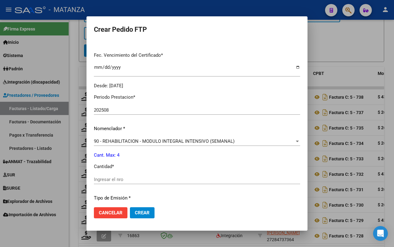
scroll to position [192, 0]
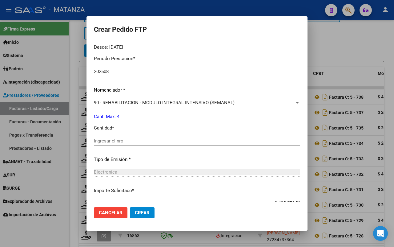
click at [137, 139] on input "Ingresar el nro" at bounding box center [197, 141] width 206 height 6
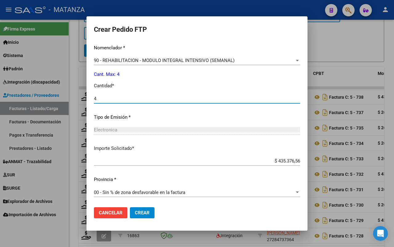
type input "4"
click at [135, 210] on span "Crear" at bounding box center [142, 213] width 15 height 6
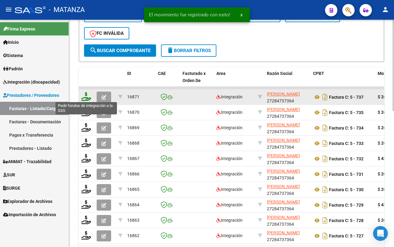
click at [88, 96] on icon at bounding box center [86, 96] width 10 height 9
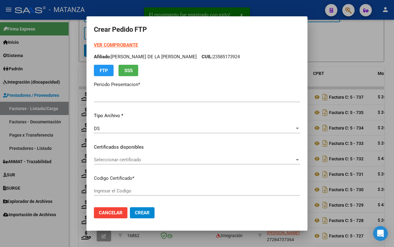
type input "202508"
type input "$ 261.883,04"
type input "ARG01-00050548346-20230815-20240815-BS"
type input "2024-08-15"
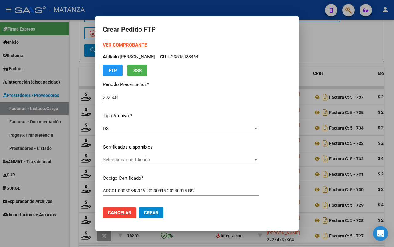
click at [152, 159] on span "Seleccionar certificado" at bounding box center [178, 160] width 150 height 6
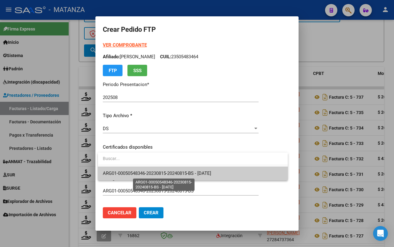
drag, startPoint x: 156, startPoint y: 172, endPoint x: 198, endPoint y: 155, distance: 44.6
click at [156, 172] on span "ARG01-00050548346-20230815-20240815-BS - 2024-08-15" at bounding box center [157, 173] width 108 height 6
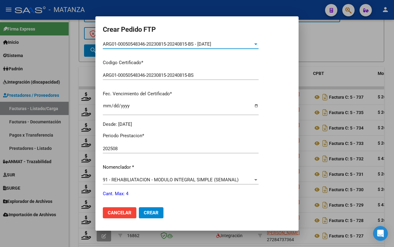
scroll to position [192, 0]
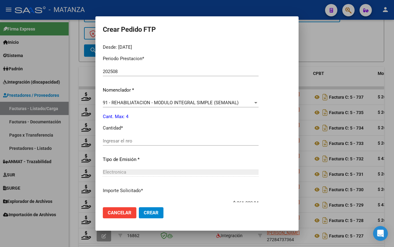
click at [173, 143] on input "Ingresar el nro" at bounding box center [181, 141] width 156 height 6
type input "4"
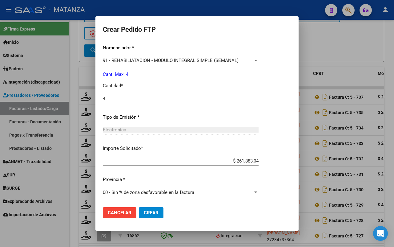
drag, startPoint x: 153, startPoint y: 214, endPoint x: 184, endPoint y: 205, distance: 32.5
click at [153, 214] on span "Crear" at bounding box center [151, 213] width 15 height 6
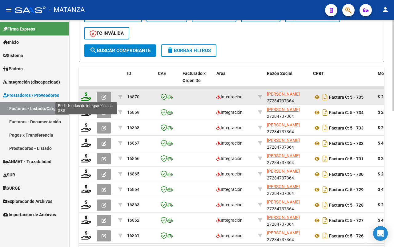
click at [84, 95] on icon at bounding box center [86, 96] width 10 height 9
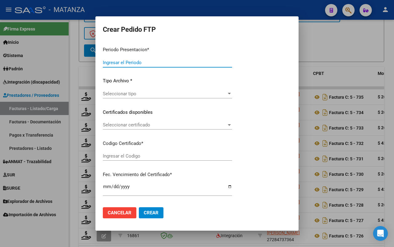
type input "202508"
type input "$ 261.883,04"
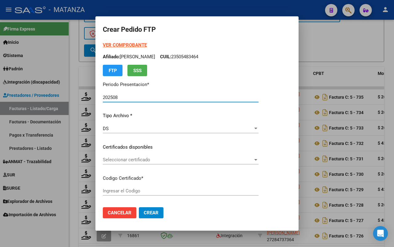
type input "ARG0100058707971-20240115-20290115-BS"
type input "2029-01-15"
click at [163, 158] on span "Seleccionar certificado" at bounding box center [178, 160] width 150 height 6
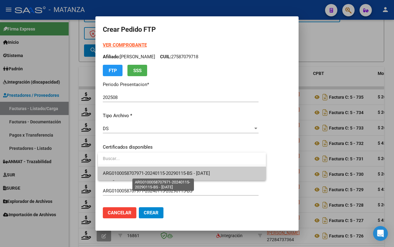
click at [159, 173] on span "ARG0100058707971-20240115-20290115-BS - 2029-01-15" at bounding box center [156, 173] width 107 height 6
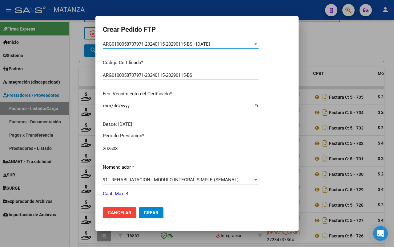
scroll to position [154, 0]
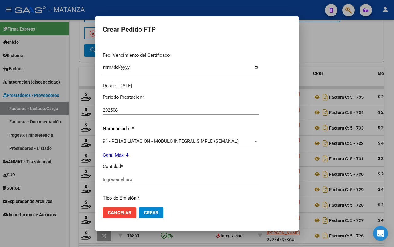
drag, startPoint x: 140, startPoint y: 177, endPoint x: 138, endPoint y: 184, distance: 6.9
click at [139, 179] on input "Ingresar el nro" at bounding box center [181, 179] width 156 height 6
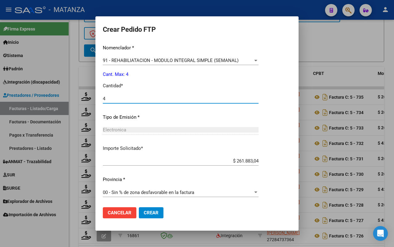
type input "4"
drag, startPoint x: 151, startPoint y: 214, endPoint x: 185, endPoint y: 197, distance: 38.3
click at [152, 213] on span "Crear" at bounding box center [151, 213] width 15 height 6
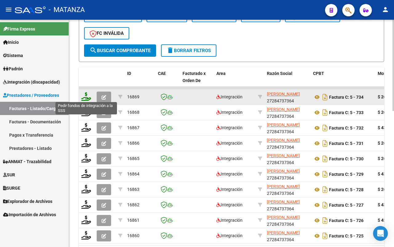
click at [84, 95] on icon at bounding box center [86, 96] width 10 height 9
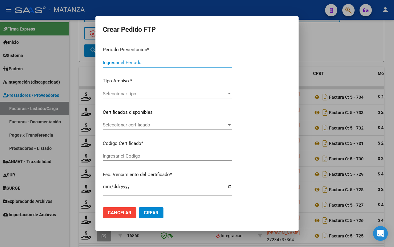
type input "202508"
type input "$ 261.883,04"
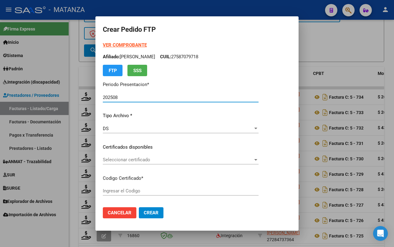
type input "arg00055181584-20230901-20250901bs"
type input "[DATE]"
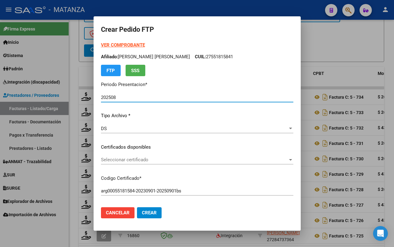
click at [131, 158] on span "Seleccionar certificado" at bounding box center [194, 160] width 187 height 6
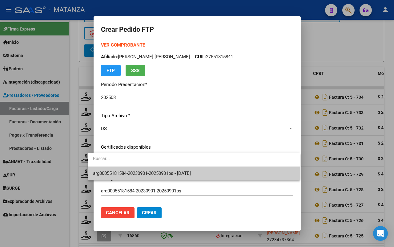
click at [140, 174] on span "arg00055181584-20230901-20250901bs - [DATE]" at bounding box center [142, 173] width 98 height 6
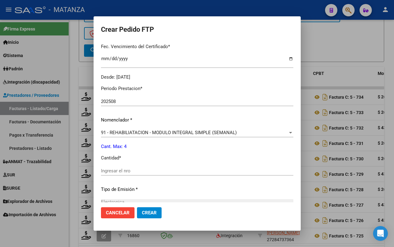
scroll to position [192, 0]
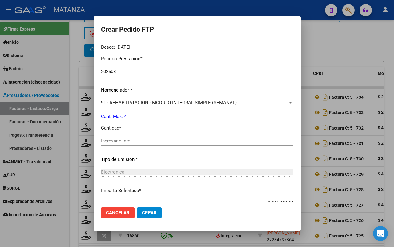
click at [159, 139] on input "Ingresar el nro" at bounding box center [197, 141] width 192 height 6
type input "4"
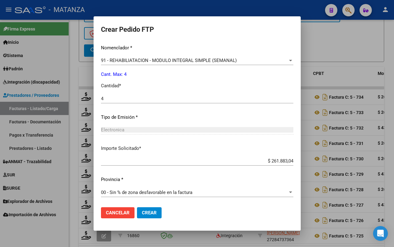
click at [143, 213] on span "Crear" at bounding box center [149, 213] width 15 height 6
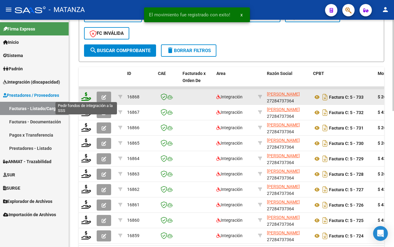
click at [85, 95] on icon at bounding box center [86, 96] width 10 height 9
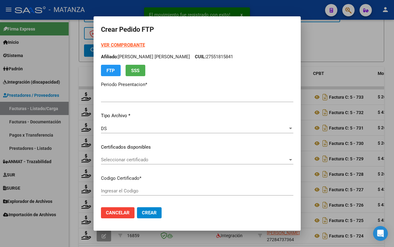
type input "202508"
type input "$ 261.883,04"
type input "arg0200058219819-20241114-20291114-bs"
type input "2029-11-14"
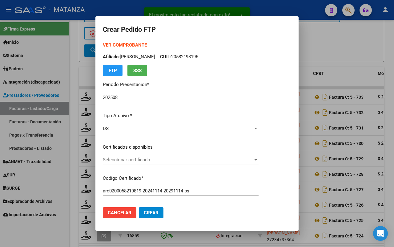
click at [196, 159] on span "Seleccionar certificado" at bounding box center [178, 160] width 150 height 6
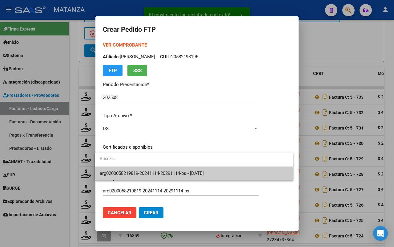
click at [197, 168] on span "arg0200058219819-20241114-20291114-bs - 2029-11-14" at bounding box center [194, 173] width 189 height 14
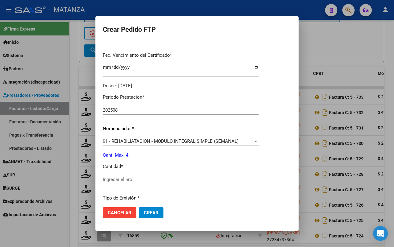
scroll to position [231, 0]
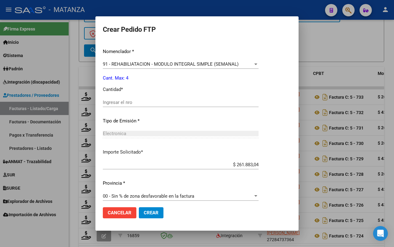
click at [142, 102] on input "Ingresar el nro" at bounding box center [181, 102] width 156 height 6
type input "4"
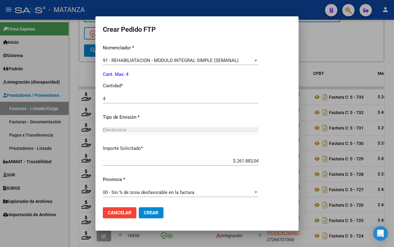
drag, startPoint x: 150, startPoint y: 210, endPoint x: 205, endPoint y: 184, distance: 60.3
click at [151, 210] on span "Crear" at bounding box center [151, 213] width 15 height 6
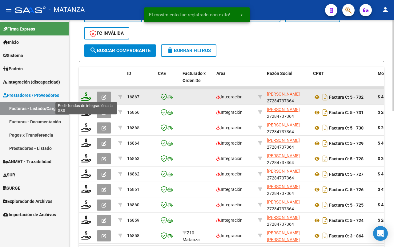
click at [85, 94] on icon at bounding box center [86, 96] width 10 height 9
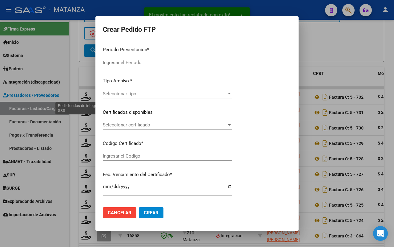
type input "202508"
type input "$ 435.376,56"
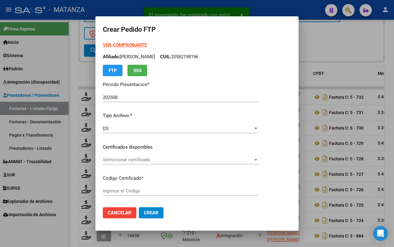
type input "ARG01-00055575946-20230331-20280331-ADN"
type input "2028-03-31"
click at [179, 159] on span "Seleccionar certificado" at bounding box center [178, 160] width 150 height 6
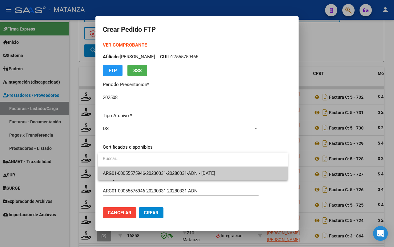
click at [176, 171] on span "ARG01-00055575946-20230331-20280331-ADN - 2028-03-31" at bounding box center [159, 173] width 112 height 6
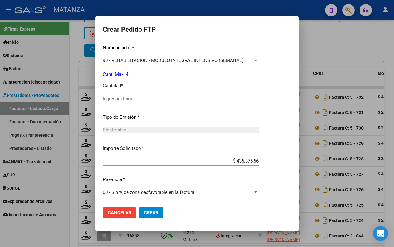
scroll to position [196, 0]
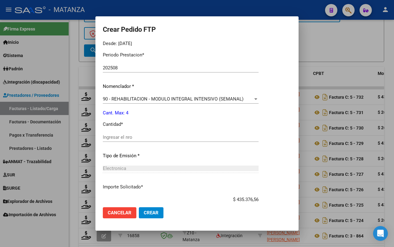
click at [148, 133] on div "Ingresar el nro" at bounding box center [181, 136] width 156 height 9
type input "4"
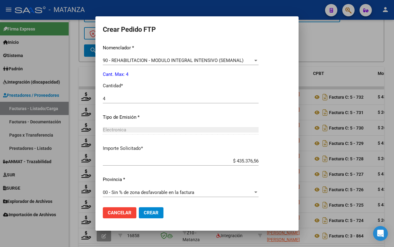
click at [157, 213] on span "Crear" at bounding box center [151, 213] width 15 height 6
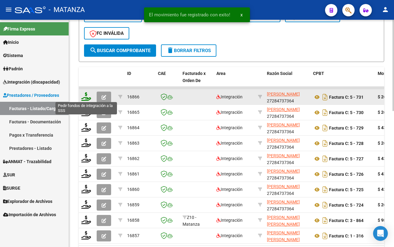
click at [86, 96] on icon at bounding box center [86, 96] width 10 height 9
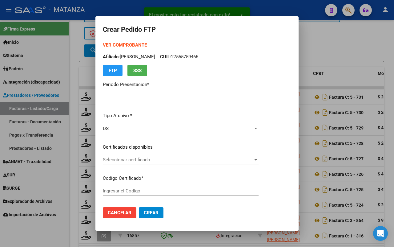
type input "202508"
type input "$ 261.883,04"
type input "ARG02-00053239571-20221124-20271124-BS"
type input "2027-11-24"
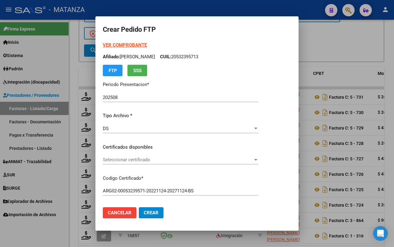
click at [184, 159] on span "Seleccionar certificado" at bounding box center [178, 160] width 150 height 6
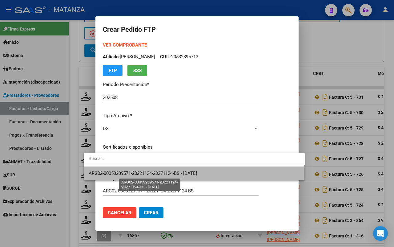
click at [181, 172] on span "ARG02-00053239571-20221124-20271124-BS - 2027-11-24" at bounding box center [143, 173] width 108 height 6
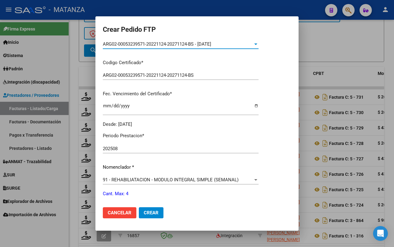
scroll to position [192, 0]
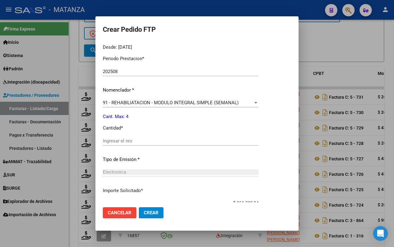
click at [153, 140] on input "Ingresar el nro" at bounding box center [181, 141] width 156 height 6
type input "4"
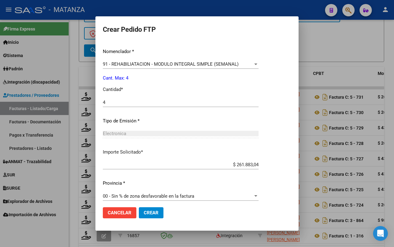
drag, startPoint x: 145, startPoint y: 208, endPoint x: 168, endPoint y: 187, distance: 31.8
click at [146, 208] on button "Crear" at bounding box center [151, 212] width 25 height 11
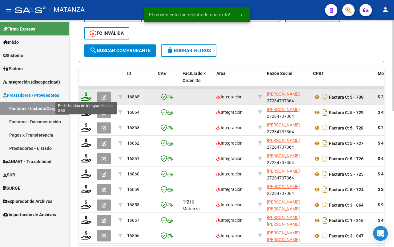
click at [87, 94] on icon at bounding box center [86, 96] width 10 height 9
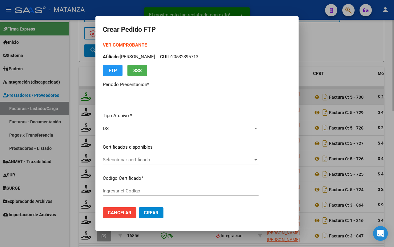
type input "202508"
type input "$ 261.883,04"
type input "ARG02-00057843254-20230630-20280630-BS"
type input "2028-06-30"
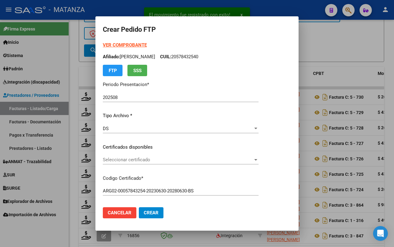
click at [156, 159] on span "Seleccionar certificado" at bounding box center [178, 160] width 150 height 6
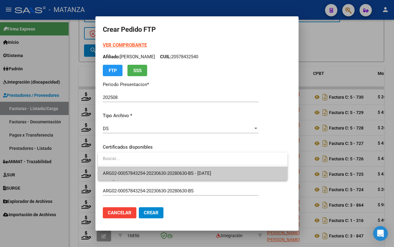
click at [158, 172] on span "ARG02-00057843254-20230630-20280630-BS - 2028-06-30" at bounding box center [157, 173] width 108 height 6
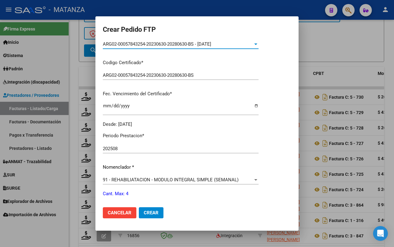
scroll to position [154, 0]
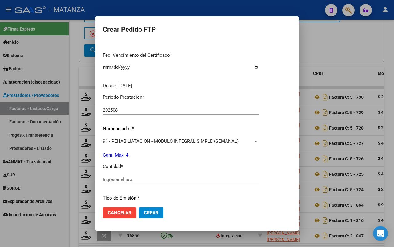
click at [153, 174] on div "Periodo Prestacion * 202508 Ingresar el Periodo Prestacion Nomenclador * 91 - R…" at bounding box center [181, 186] width 156 height 194
click at [149, 180] on input "Ingresar el nro" at bounding box center [181, 179] width 156 height 6
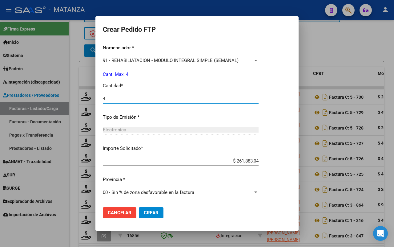
type input "4"
click at [157, 215] on button "Crear" at bounding box center [151, 212] width 25 height 11
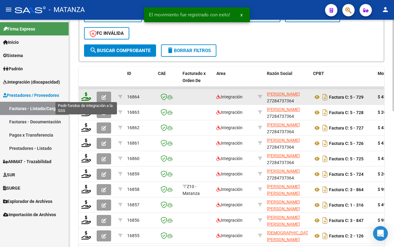
click at [85, 96] on icon at bounding box center [86, 96] width 10 height 9
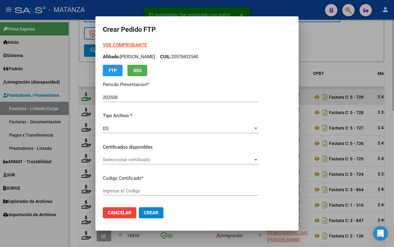
type input "arg010005395287920221202-20251202-bs"
type input "2025-12-02"
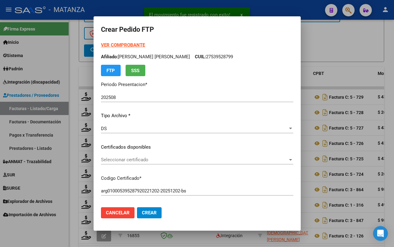
click at [191, 161] on span "Seleccionar certificado" at bounding box center [194, 160] width 187 height 6
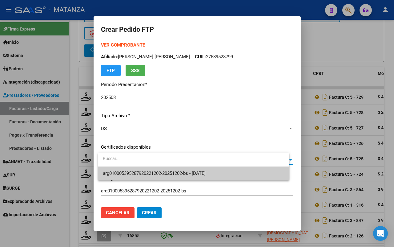
click at [190, 170] on span "arg010005395287920221202-20251202-bs - 2025-12-02" at bounding box center [154, 173] width 103 height 6
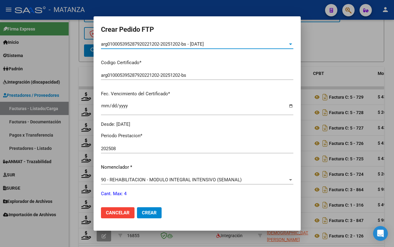
scroll to position [154, 0]
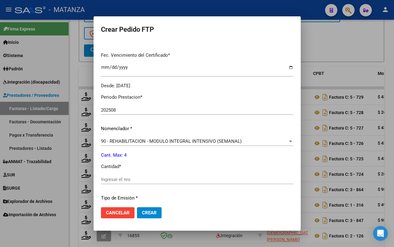
click at [158, 180] on input "Ingresar el nro" at bounding box center [197, 179] width 192 height 6
type input "7"
type input "4"
click at [151, 210] on span "Crear" at bounding box center [149, 213] width 15 height 6
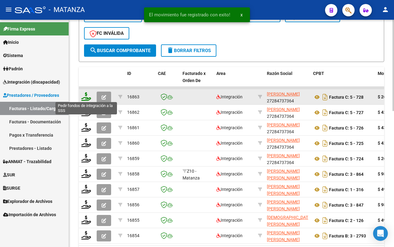
click at [86, 93] on icon at bounding box center [86, 96] width 10 height 9
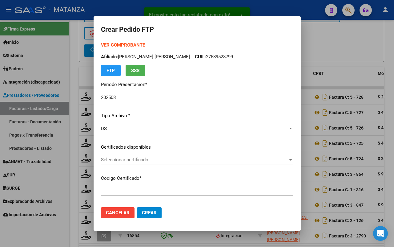
type input "ARG0200051058675-20240110-20260110-BUE"
type input "2026-01-10"
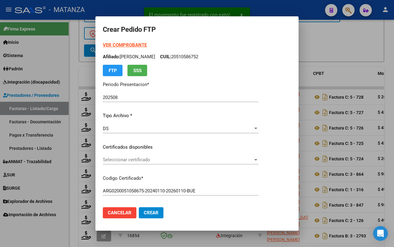
click at [161, 160] on span "Seleccionar certificado" at bounding box center [178, 160] width 150 height 6
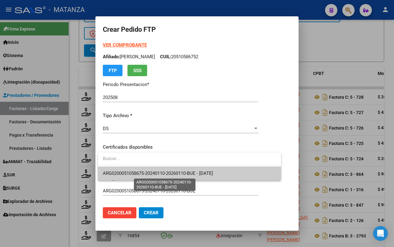
click at [167, 173] on span "ARG0200051058675-20240110-20260110-BUE - 2026-01-10" at bounding box center [158, 173] width 110 height 6
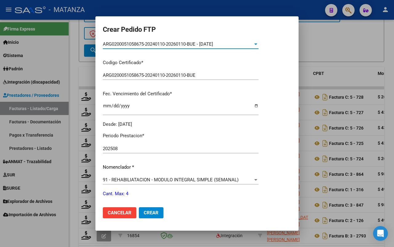
scroll to position [192, 0]
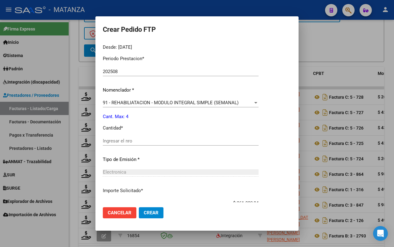
click at [164, 141] on input "Ingresar el nro" at bounding box center [181, 141] width 156 height 6
type input "4"
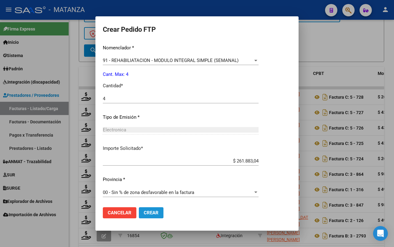
drag, startPoint x: 153, startPoint y: 211, endPoint x: 277, endPoint y: 150, distance: 137.8
click at [153, 210] on span "Crear" at bounding box center [151, 213] width 15 height 6
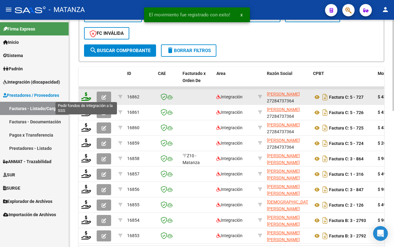
click at [86, 98] on icon at bounding box center [86, 96] width 10 height 9
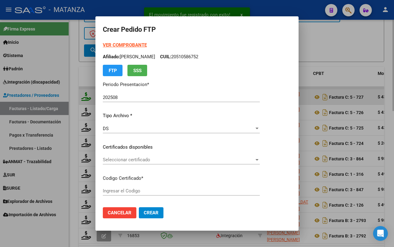
type input "ARG02-00022288069-20240124-20390124-BUE"
type input "[DATE]"
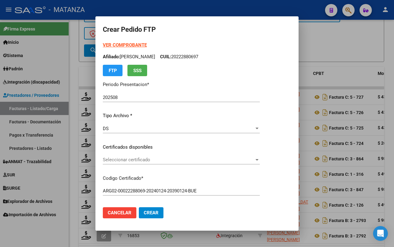
click at [153, 157] on span "Seleccionar certificado" at bounding box center [178, 160] width 151 height 6
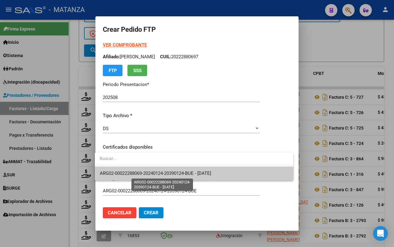
click at [158, 173] on span "ARG02-00022288069-20240124-20390124-BUE - [DATE]" at bounding box center [155, 173] width 111 height 6
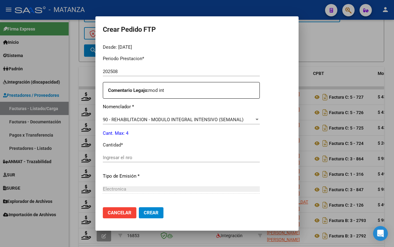
scroll to position [231, 0]
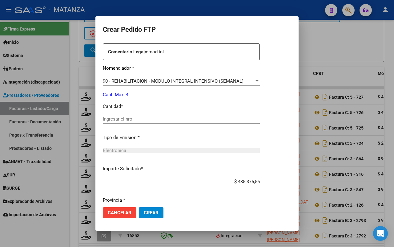
click at [144, 118] on input "Ingresar el nro" at bounding box center [181, 119] width 157 height 6
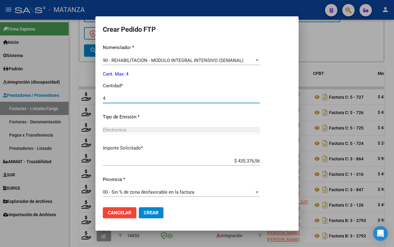
type input "4"
drag, startPoint x: 146, startPoint y: 210, endPoint x: 272, endPoint y: 171, distance: 132.1
click at [146, 210] on span "Crear" at bounding box center [151, 213] width 15 height 6
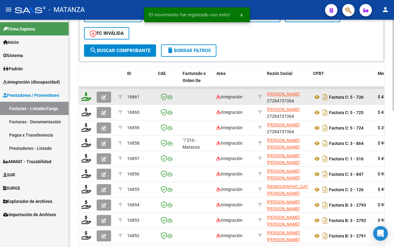
click at [86, 95] on icon at bounding box center [86, 96] width 10 height 9
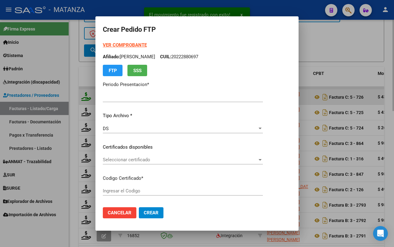
type input "202508"
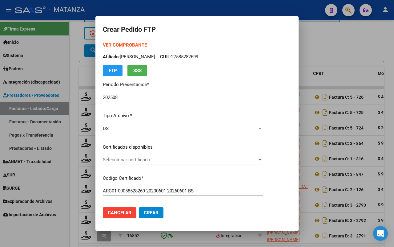
click at [182, 159] on span "Seleccionar certificado" at bounding box center [180, 160] width 155 height 6
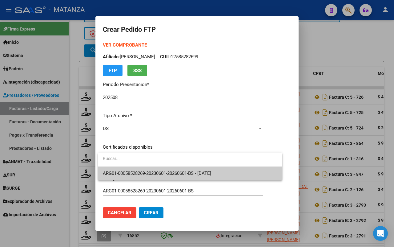
click at [183, 172] on span "ARG01-00058528269-20230601-20260601-BS - 2026-06-01" at bounding box center [157, 173] width 108 height 6
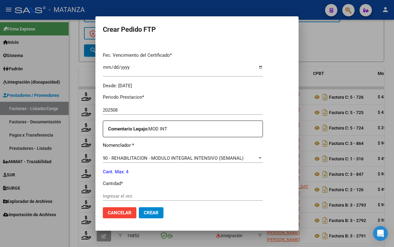
scroll to position [192, 0]
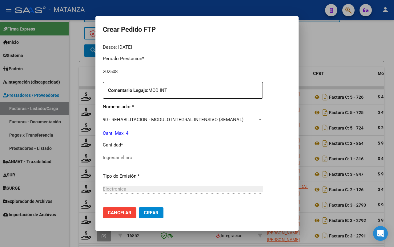
click at [159, 158] on input "Ingresar el nro" at bounding box center [183, 158] width 160 height 6
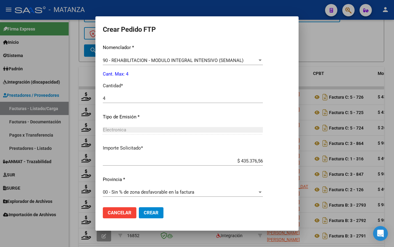
drag, startPoint x: 154, startPoint y: 213, endPoint x: 235, endPoint y: 193, distance: 82.9
click at [155, 213] on span "Crear" at bounding box center [151, 213] width 15 height 6
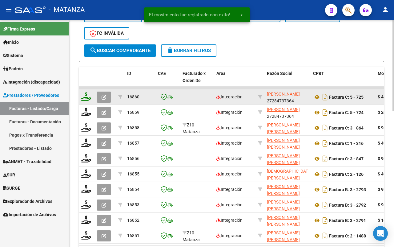
click at [88, 96] on icon at bounding box center [86, 96] width 10 height 9
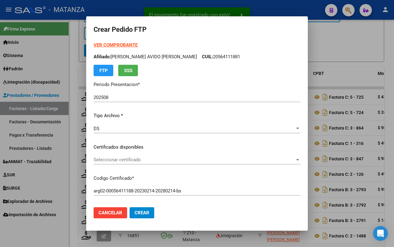
click at [191, 161] on span "Seleccionar certificado" at bounding box center [194, 160] width 201 height 6
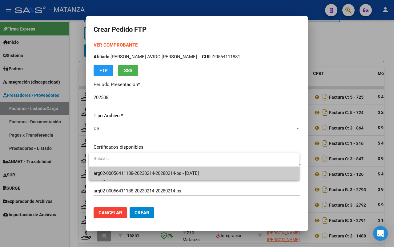
click at [183, 170] on span "arg02-00056411188-20230214-20280214-bs - 2028-02-14" at bounding box center [146, 173] width 105 height 6
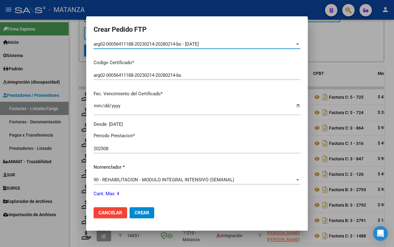
scroll to position [154, 0]
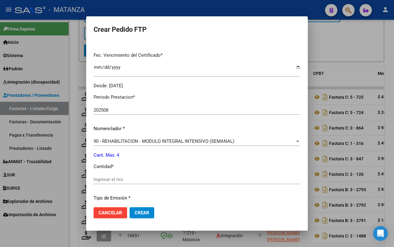
click at [148, 176] on input "Ingresar el nro" at bounding box center [197, 179] width 207 height 6
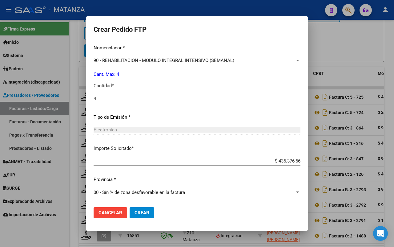
drag, startPoint x: 143, startPoint y: 212, endPoint x: 201, endPoint y: 203, distance: 59.2
click at [143, 212] on span "Crear" at bounding box center [142, 213] width 15 height 6
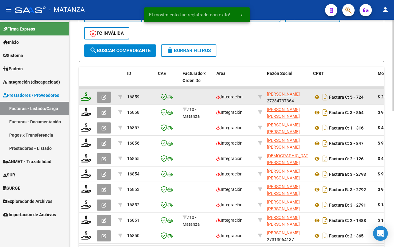
click at [83, 93] on icon at bounding box center [86, 96] width 10 height 9
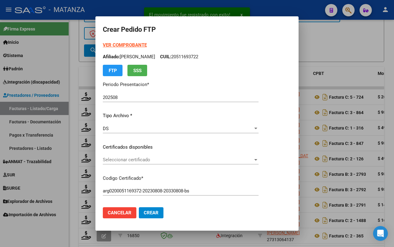
click at [168, 160] on span "Seleccionar certificado" at bounding box center [178, 160] width 150 height 6
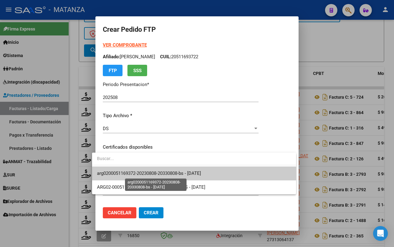
click at [167, 170] on span "arg0200051169372-20230808-20330808-bs - 2033-08-08" at bounding box center [149, 173] width 104 height 6
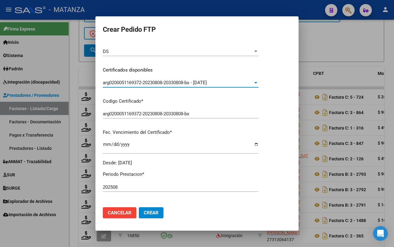
scroll to position [154, 0]
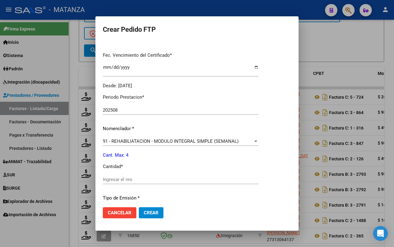
click at [159, 176] on input "Ingresar el nro" at bounding box center [181, 179] width 156 height 6
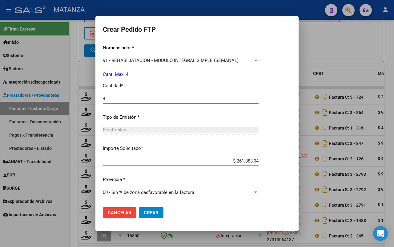
click at [144, 211] on span "Crear" at bounding box center [151, 213] width 15 height 6
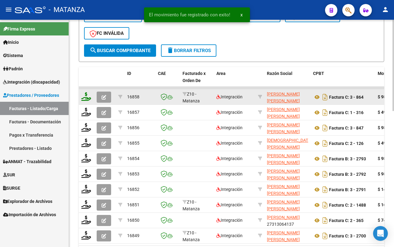
click at [84, 96] on icon at bounding box center [86, 96] width 10 height 9
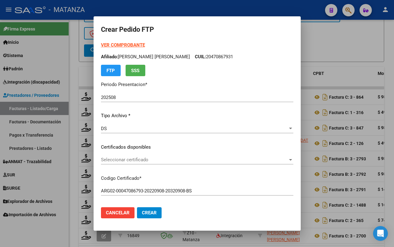
click at [147, 159] on span "Seleccionar certificado" at bounding box center [194, 160] width 187 height 6
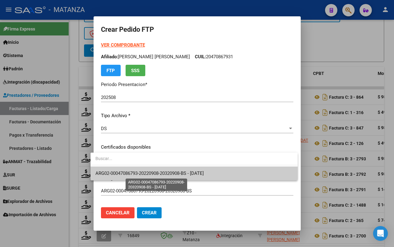
click at [146, 175] on span "ARG02-00047086793-20220908-20320908-BS - [DATE]" at bounding box center [149, 173] width 108 height 6
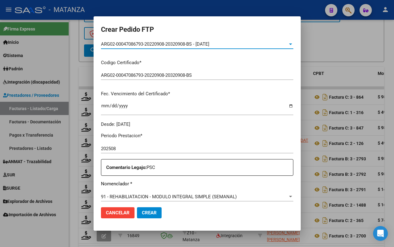
scroll to position [192, 0]
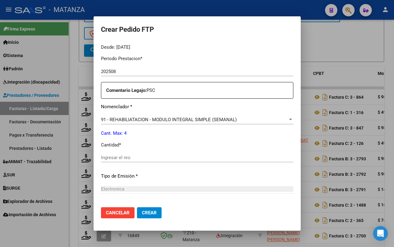
click at [139, 162] on div "Ingresar el nro" at bounding box center [197, 157] width 192 height 9
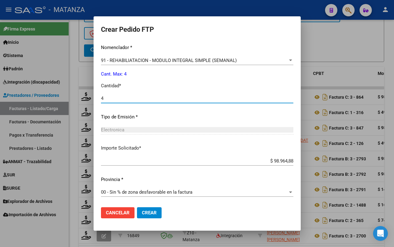
click at [143, 215] on button "Crear" at bounding box center [149, 212] width 25 height 11
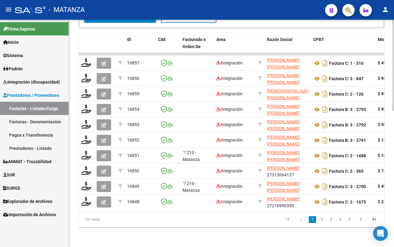
scroll to position [337, 0]
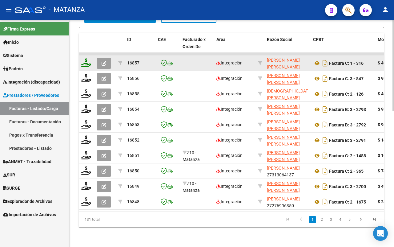
click at [88, 58] on icon at bounding box center [86, 62] width 10 height 9
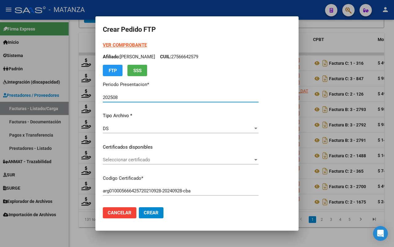
click at [170, 159] on span "Seleccionar certificado" at bounding box center [178, 160] width 150 height 6
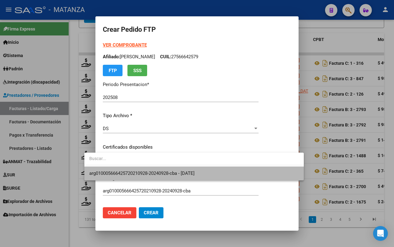
click at [182, 172] on span "arg010005666425720210928-20240928-cba - [DATE]" at bounding box center [141, 173] width 105 height 6
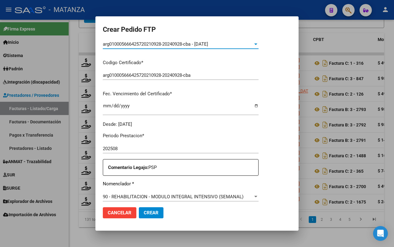
scroll to position [192, 0]
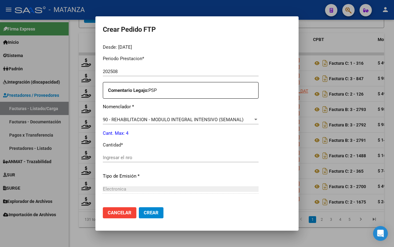
click at [146, 160] on div "Ingresar el nro" at bounding box center [181, 157] width 156 height 9
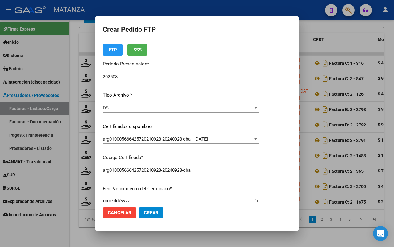
scroll to position [0, 0]
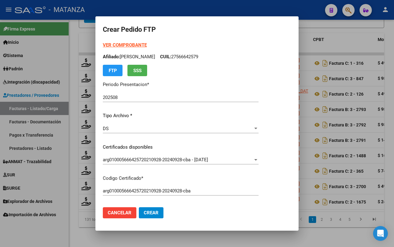
click at [144, 214] on span "Crear" at bounding box center [151, 213] width 15 height 6
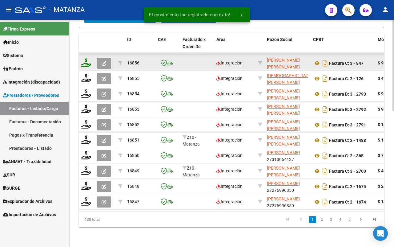
click at [83, 58] on icon at bounding box center [86, 62] width 10 height 9
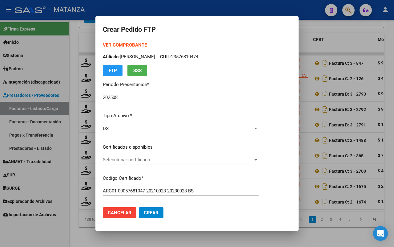
click at [203, 157] on span "Seleccionar certificado" at bounding box center [178, 160] width 150 height 6
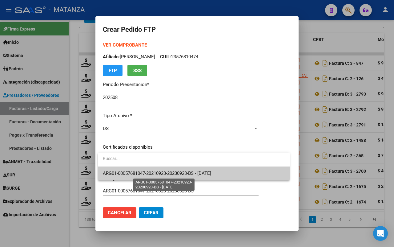
click at [199, 171] on span "ARG01-00057681047-20210923-20230923-BS - 2023-09-23" at bounding box center [157, 173] width 108 height 6
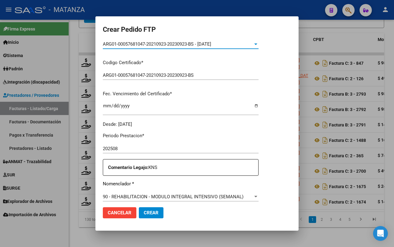
scroll to position [192, 0]
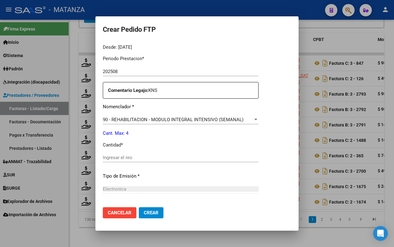
click at [159, 156] on input "Ingresar el nro" at bounding box center [181, 158] width 156 height 6
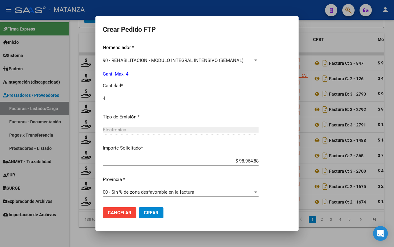
click at [151, 211] on span "Crear" at bounding box center [151, 213] width 15 height 6
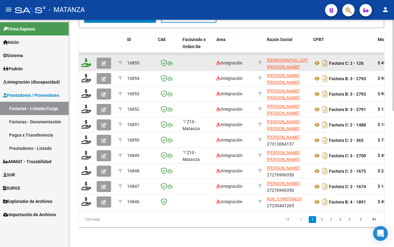
click at [88, 59] on icon at bounding box center [86, 62] width 10 height 9
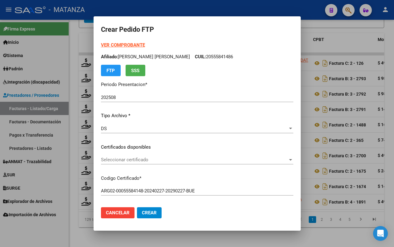
click at [167, 161] on span "Seleccionar certificado" at bounding box center [194, 160] width 187 height 6
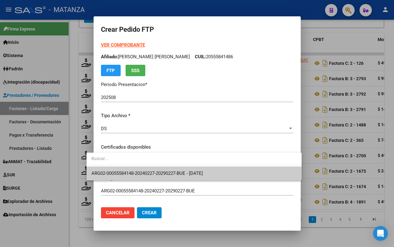
click at [165, 171] on span "ARG02-00055584148-20240227-20290227-BUE - 2029-02-27" at bounding box center [146, 173] width 111 height 6
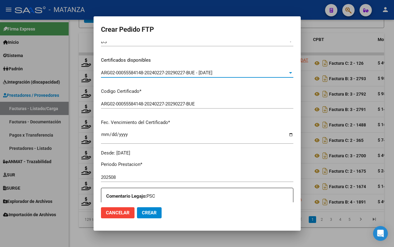
scroll to position [154, 0]
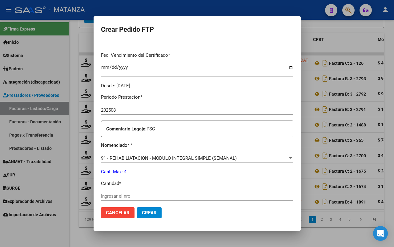
click at [131, 194] on input "Ingresar el nro" at bounding box center [197, 196] width 192 height 6
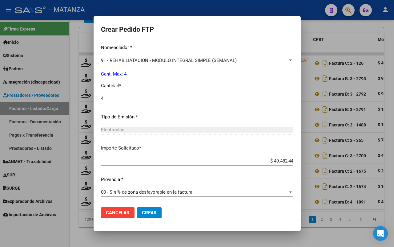
drag, startPoint x: 137, startPoint y: 210, endPoint x: 230, endPoint y: 186, distance: 95.8
click at [142, 210] on span "Crear" at bounding box center [149, 213] width 15 height 6
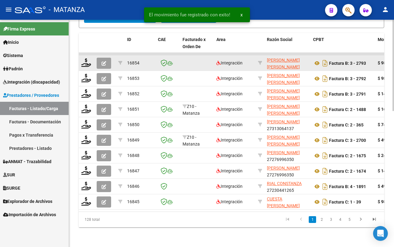
scroll to position [299, 0]
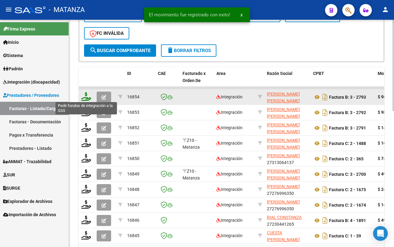
click at [86, 98] on icon at bounding box center [86, 96] width 10 height 9
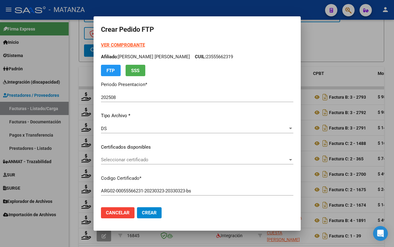
click at [161, 159] on span "Seleccionar certificado" at bounding box center [194, 160] width 187 height 6
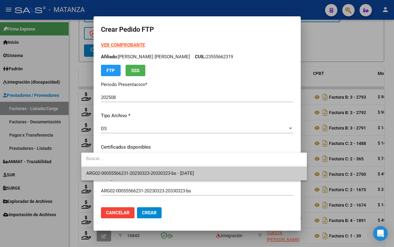
click at [165, 175] on span "ARG02-00055566231-20230323-20330323-bs - 2033-03-23" at bounding box center [140, 173] width 108 height 6
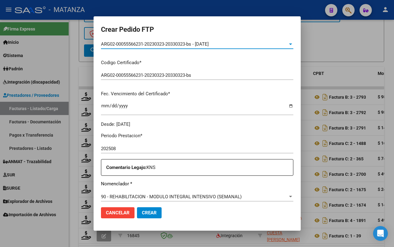
scroll to position [154, 0]
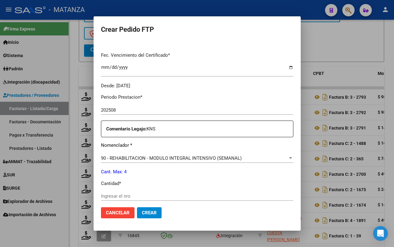
click at [137, 196] on input "Ingresar el nro" at bounding box center [197, 196] width 192 height 6
click at [142, 214] on span "Crear" at bounding box center [149, 213] width 15 height 6
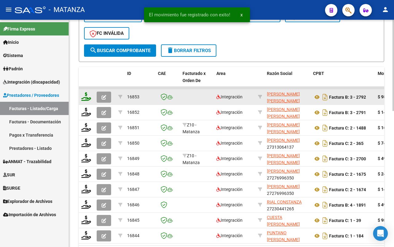
click at [86, 96] on icon at bounding box center [86, 96] width 10 height 9
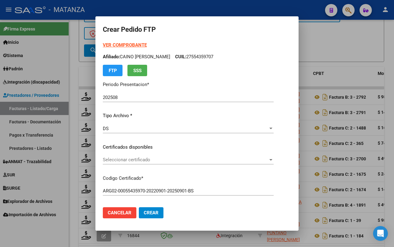
click at [180, 157] on span "Seleccionar certificado" at bounding box center [185, 160] width 165 height 6
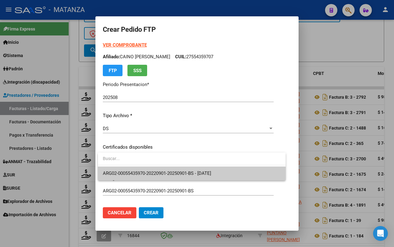
click at [173, 173] on span "ARG02-00055435970-20220901-20250901-BS - 2025-09-01" at bounding box center [157, 173] width 108 height 6
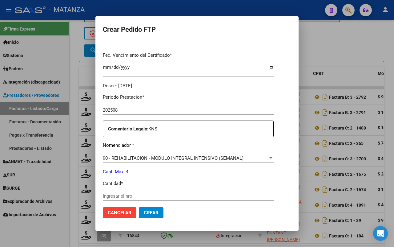
scroll to position [231, 0]
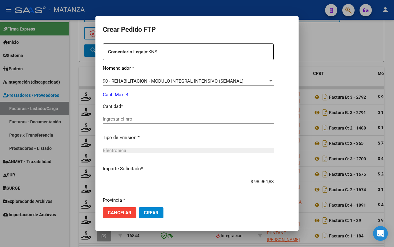
click at [134, 119] on input "Ingresar el nro" at bounding box center [188, 119] width 171 height 6
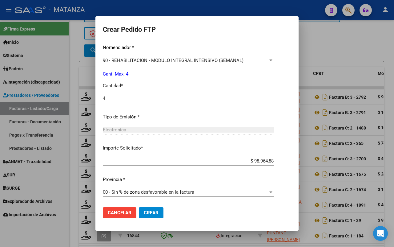
click at [148, 210] on span "Crear" at bounding box center [151, 213] width 15 height 6
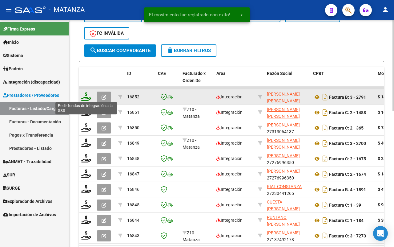
click at [86, 94] on icon at bounding box center [86, 96] width 10 height 9
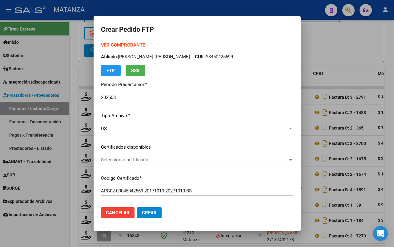
click at [114, 157] on span "Seleccionar certificado" at bounding box center [194, 160] width 187 height 6
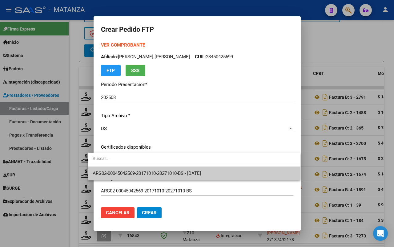
click at [115, 169] on span "ARG02-00045042569-20171010-20271010-BS - 2027-10-10" at bounding box center [194, 173] width 203 height 14
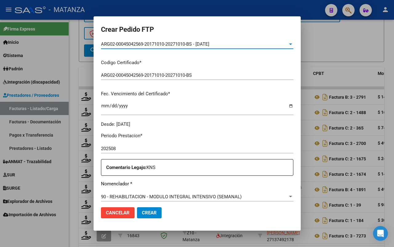
scroll to position [154, 0]
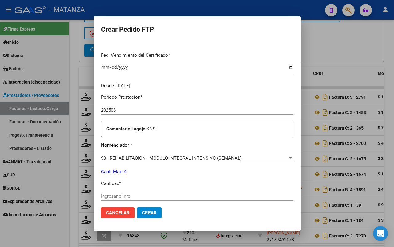
click at [132, 192] on div "Ingresar el nro" at bounding box center [197, 195] width 192 height 9
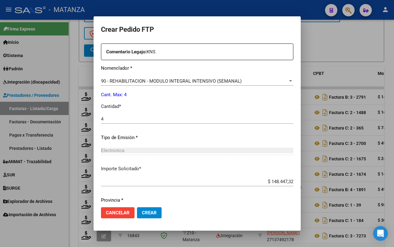
click at [147, 210] on span "Crear" at bounding box center [149, 213] width 15 height 6
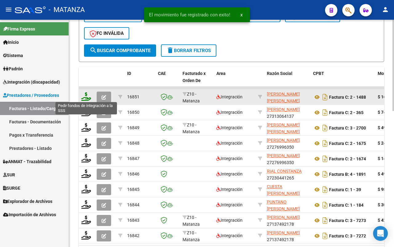
click at [83, 95] on icon at bounding box center [86, 96] width 10 height 9
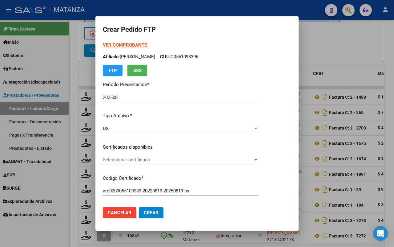
click at [143, 160] on span "Seleccionar certificado" at bounding box center [178, 160] width 150 height 6
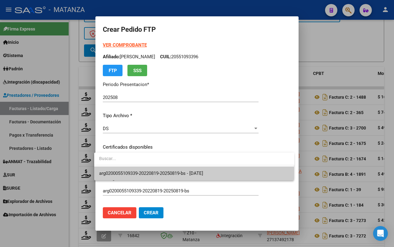
click at [141, 170] on span "arg0200055109339-20220819-20250819-bs - 2025-08-19" at bounding box center [151, 173] width 104 height 6
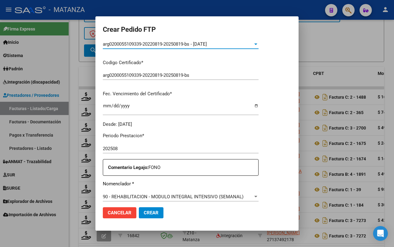
scroll to position [154, 0]
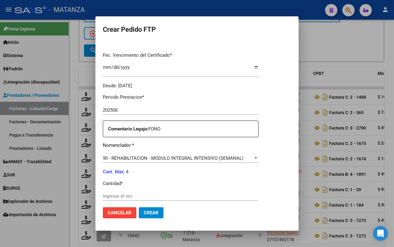
click at [138, 194] on input "Ingresar el nro" at bounding box center [181, 196] width 156 height 6
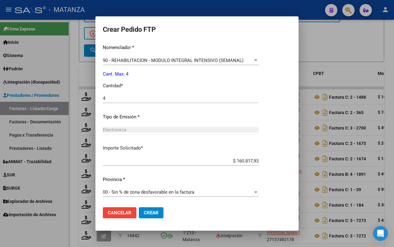
click at [144, 211] on span "Crear" at bounding box center [151, 213] width 15 height 6
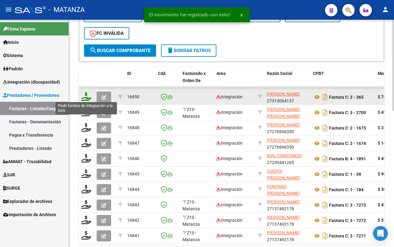
click at [87, 95] on icon at bounding box center [86, 96] width 10 height 9
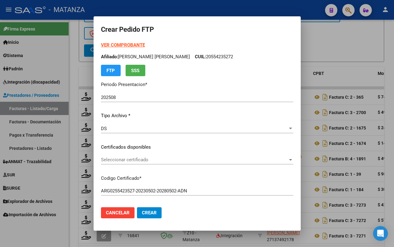
click at [153, 159] on span "Seleccionar certificado" at bounding box center [194, 160] width 187 height 6
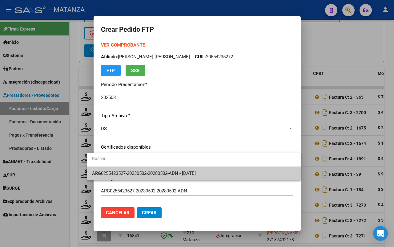
click at [152, 170] on span "ARG0255423527-20230502-20280502-ADN - 2028-05-02" at bounding box center [144, 173] width 104 height 6
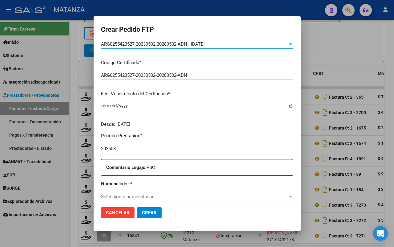
scroll to position [192, 0]
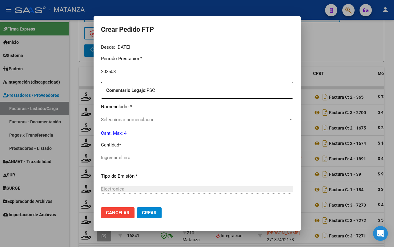
click at [151, 120] on span "Seleccionar nomenclador" at bounding box center [194, 120] width 187 height 6
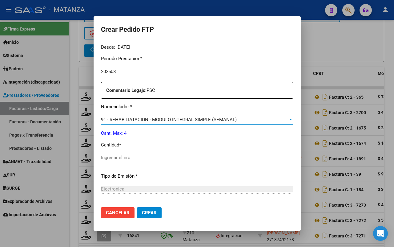
click at [134, 159] on input "Ingresar el nro" at bounding box center [197, 158] width 192 height 6
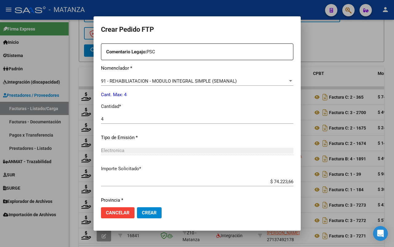
scroll to position [251, 0]
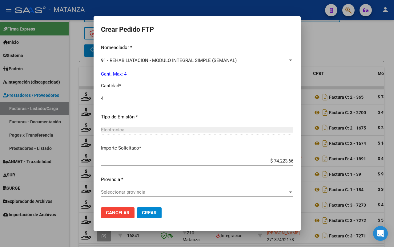
click at [156, 193] on span "Seleccionar provincia" at bounding box center [194, 192] width 187 height 6
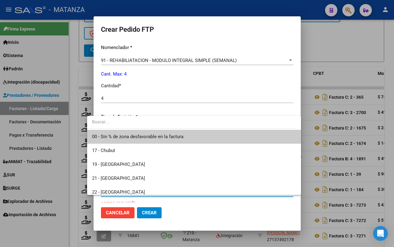
click at [159, 136] on span "00 - Sin % de zona desfavorable en la factura" at bounding box center [137, 137] width 91 height 6
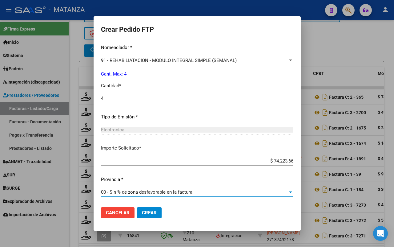
click at [142, 212] on span "Crear" at bounding box center [149, 213] width 15 height 6
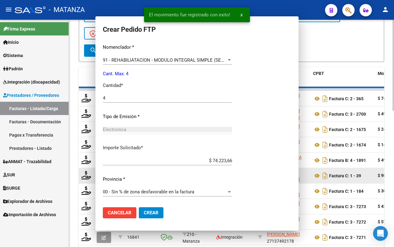
scroll to position [0, 0]
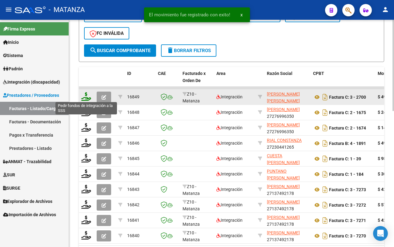
click at [84, 96] on icon at bounding box center [86, 96] width 10 height 9
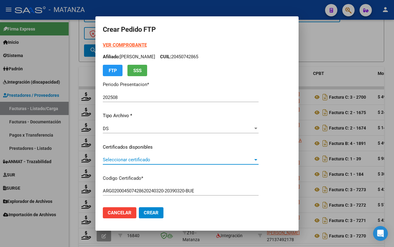
click at [156, 160] on span "Seleccionar certificado" at bounding box center [178, 160] width 150 height 6
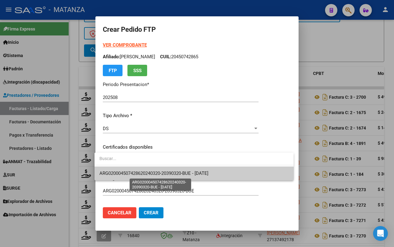
click at [151, 174] on span "ARG020004507428620240320-20390320-BUE - [DATE]" at bounding box center [153, 173] width 109 height 6
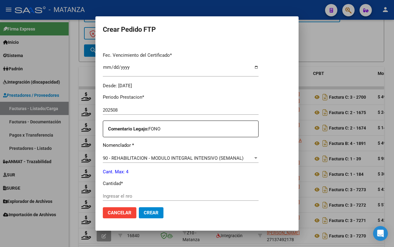
scroll to position [192, 0]
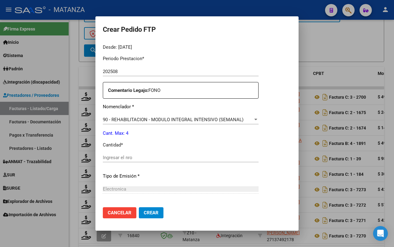
click at [129, 156] on input "Ingresar el nro" at bounding box center [181, 158] width 156 height 6
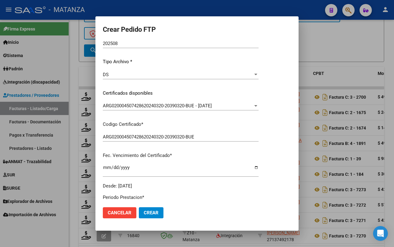
scroll to position [115, 0]
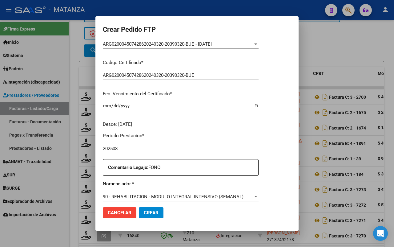
drag, startPoint x: 144, startPoint y: 212, endPoint x: 207, endPoint y: 187, distance: 67.3
click at [145, 212] on span "Crear" at bounding box center [151, 213] width 15 height 6
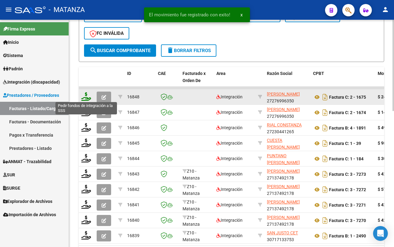
click at [88, 95] on icon at bounding box center [86, 96] width 10 height 9
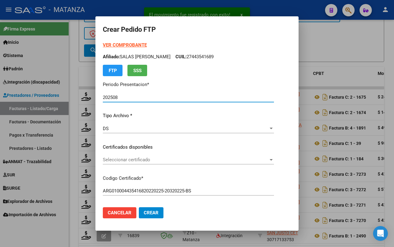
click at [147, 159] on span "Seleccionar certificado" at bounding box center [186, 160] width 166 height 6
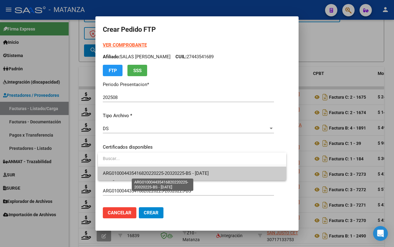
click at [143, 173] on span "ARG010004435416820220225-20320225-BS - 2032-02-25" at bounding box center [156, 173] width 106 height 6
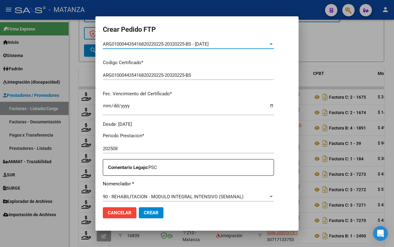
scroll to position [192, 0]
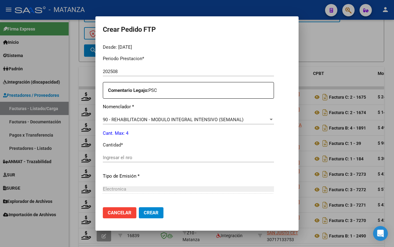
click at [167, 155] on input "Ingresar el nro" at bounding box center [188, 158] width 171 height 6
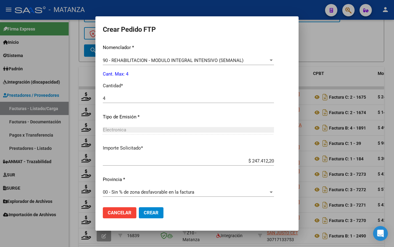
click at [153, 211] on span "Crear" at bounding box center [151, 213] width 15 height 6
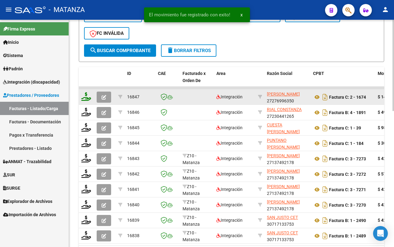
click at [85, 97] on icon at bounding box center [86, 96] width 10 height 9
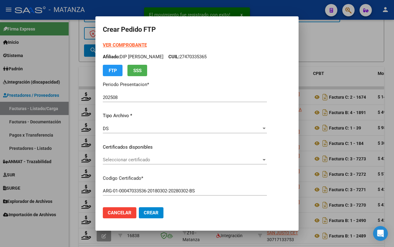
click at [151, 160] on span "Seleccionar certificado" at bounding box center [182, 160] width 159 height 6
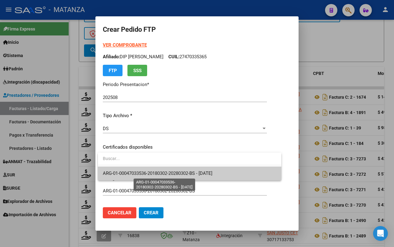
click at [148, 171] on span "ARG-01-00047033536-20180302-20280302-BS - [DATE]" at bounding box center [158, 173] width 110 height 6
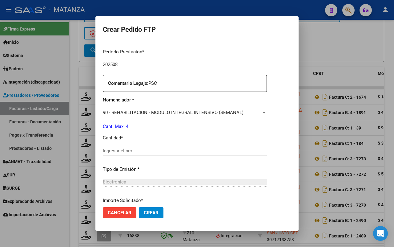
scroll to position [245, 0]
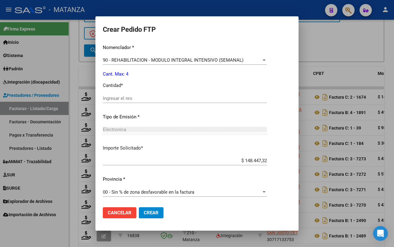
click at [132, 96] on input "Ingresar el nro" at bounding box center [185, 98] width 164 height 6
click at [151, 210] on span "Crear" at bounding box center [151, 213] width 15 height 6
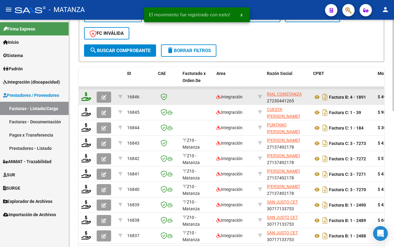
click at [84, 96] on icon at bounding box center [86, 96] width 10 height 9
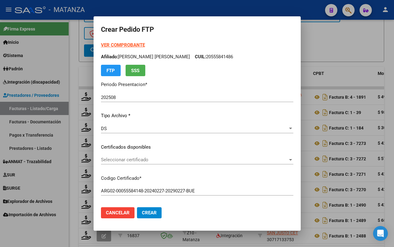
click at [167, 160] on span "Seleccionar certificado" at bounding box center [194, 160] width 187 height 6
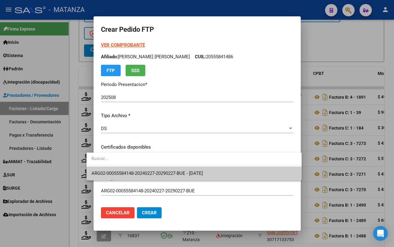
click at [165, 171] on span "ARG02-00055584148-20240227-20290227-BUE - 2029-02-27" at bounding box center [146, 173] width 111 height 6
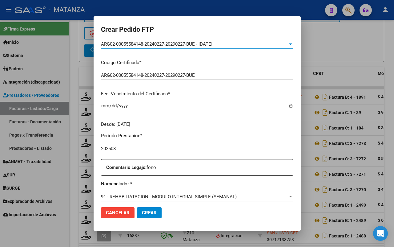
scroll to position [192, 0]
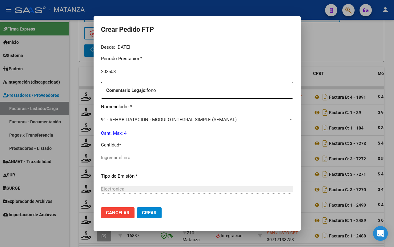
click at [153, 156] on input "Ingresar el nro" at bounding box center [197, 158] width 192 height 6
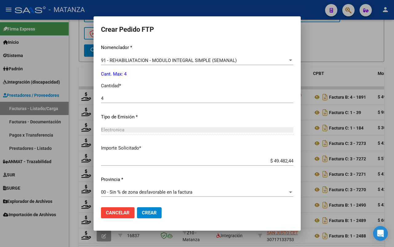
drag, startPoint x: 133, startPoint y: 211, endPoint x: 213, endPoint y: 186, distance: 84.1
click at [142, 211] on span "Crear" at bounding box center [149, 213] width 15 height 6
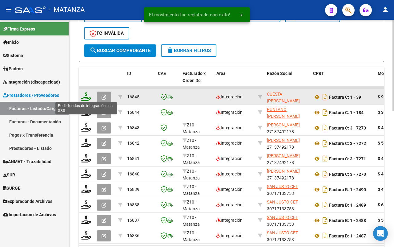
click at [84, 95] on icon at bounding box center [86, 96] width 10 height 9
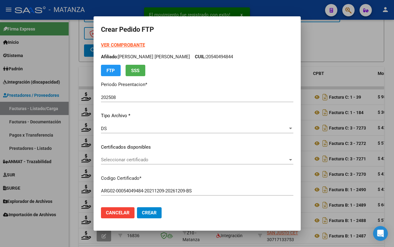
click at [161, 158] on span "Seleccionar certificado" at bounding box center [194, 160] width 187 height 6
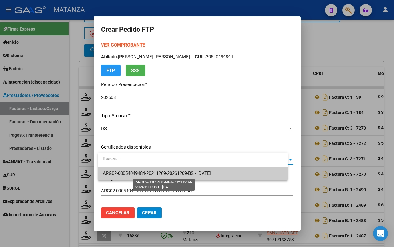
click at [153, 172] on span "ARG02-00054049484-20211209-20261209-BS - 2026-12-09" at bounding box center [157, 173] width 108 height 6
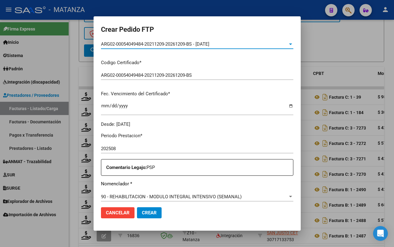
scroll to position [231, 0]
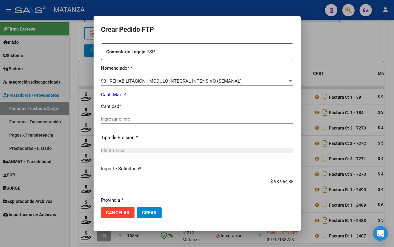
click at [134, 117] on input "Ingresar el nro" at bounding box center [197, 119] width 192 height 6
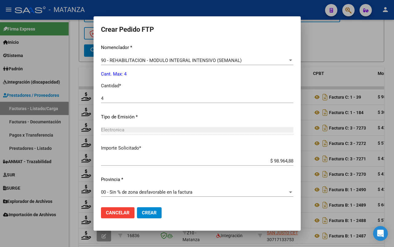
click at [155, 214] on span "Crear" at bounding box center [149, 213] width 15 height 6
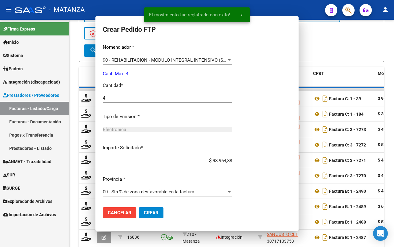
scroll to position [217, 0]
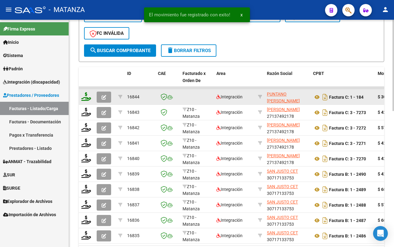
click at [84, 95] on icon at bounding box center [86, 96] width 10 height 9
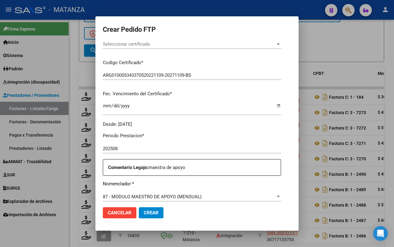
scroll to position [77, 0]
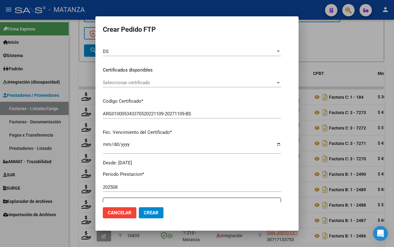
click at [176, 83] on span "Seleccionar certificado" at bounding box center [189, 83] width 173 height 6
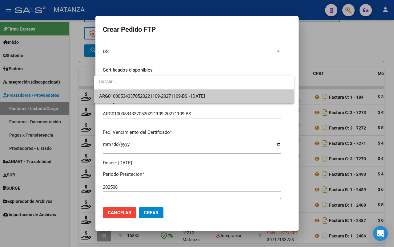
click at [178, 99] on span "ARG010005343370520221109-20271109-BS - 2027-11-09" at bounding box center [194, 96] width 190 height 14
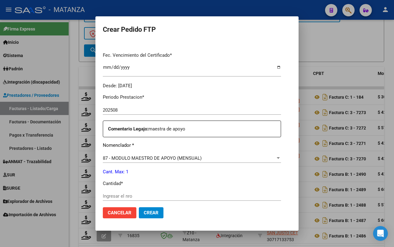
scroll to position [192, 0]
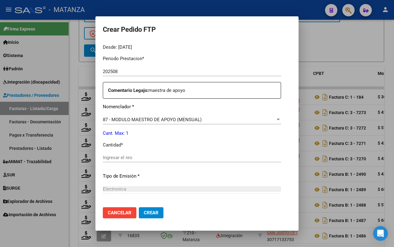
click at [156, 155] on input "Ingresar el nro" at bounding box center [192, 158] width 178 height 6
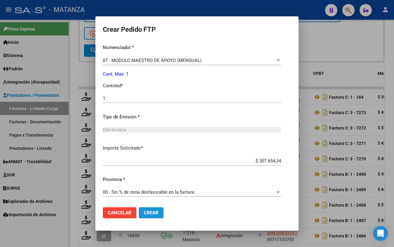
click at [152, 210] on span "Crear" at bounding box center [151, 213] width 15 height 6
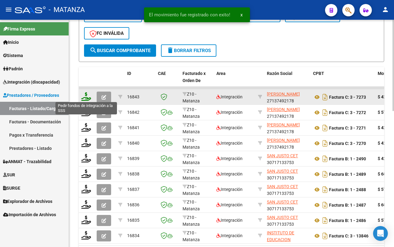
click at [86, 96] on icon at bounding box center [86, 96] width 10 height 9
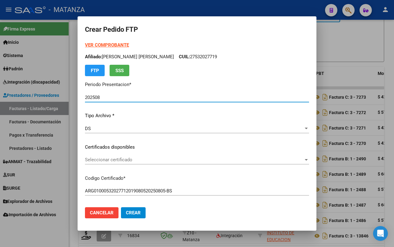
click at [148, 158] on span "Seleccionar certificado" at bounding box center [194, 160] width 219 height 6
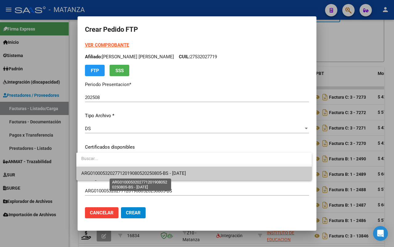
click at [143, 171] on span "ARG01000532027712019080520250805-BS - 2025-08-05" at bounding box center [133, 173] width 105 height 6
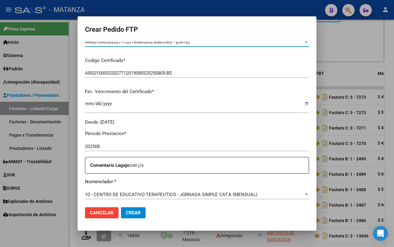
scroll to position [192, 0]
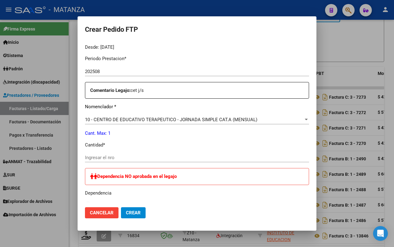
click at [152, 156] on input "Ingresar el nro" at bounding box center [197, 158] width 224 height 6
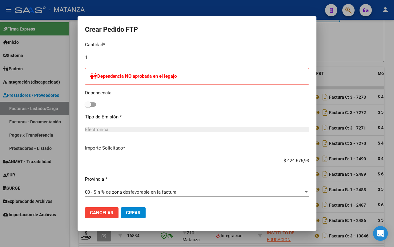
click at [133, 213] on span "Crear" at bounding box center [133, 213] width 15 height 6
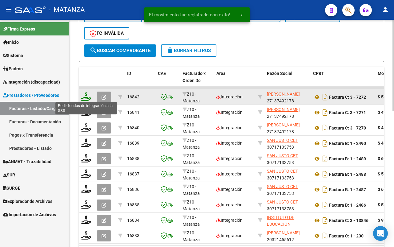
click at [84, 95] on icon at bounding box center [86, 96] width 10 height 9
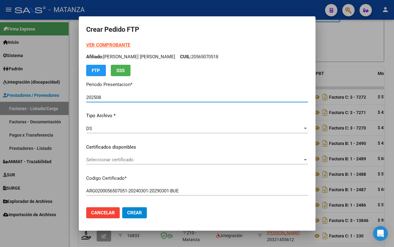
click at [167, 157] on span "Seleccionar certificado" at bounding box center [194, 160] width 216 height 6
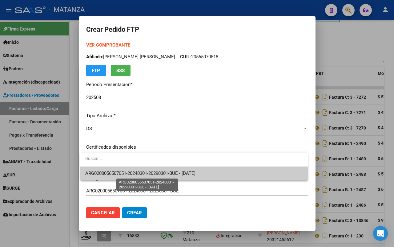
click at [159, 171] on span "ARG0200056507051-20240301-20290301-BUE - 2029-03-01" at bounding box center [140, 173] width 110 height 6
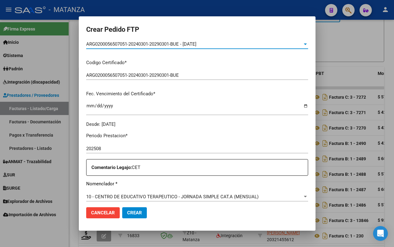
scroll to position [192, 0]
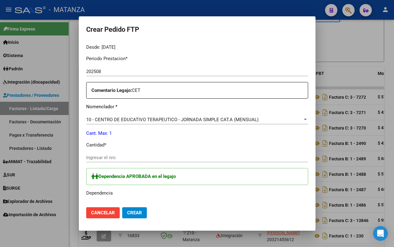
click at [151, 163] on div "Ingresar el nro" at bounding box center [197, 160] width 222 height 15
click at [142, 159] on input "Ingresar el nro" at bounding box center [197, 158] width 222 height 6
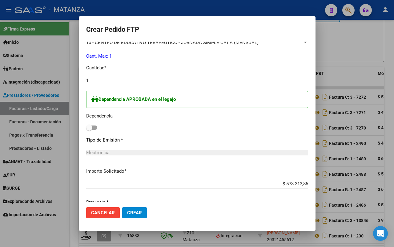
click at [95, 126] on span at bounding box center [91, 127] width 11 height 4
click at [89, 130] on input "checkbox" at bounding box center [89, 130] width 0 height 0
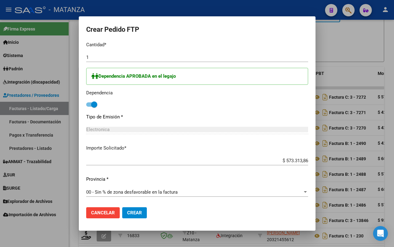
drag, startPoint x: 134, startPoint y: 213, endPoint x: 159, endPoint y: 209, distance: 25.6
click at [135, 213] on span "Crear" at bounding box center [134, 213] width 15 height 6
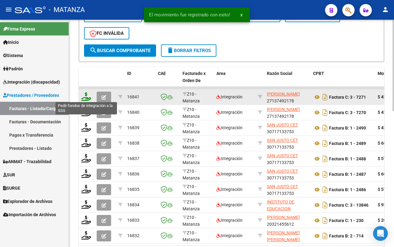
click at [86, 97] on icon at bounding box center [86, 96] width 10 height 9
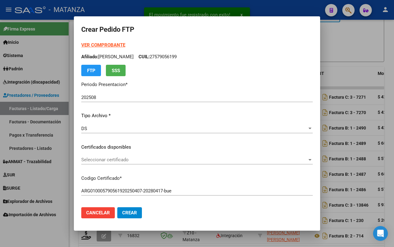
click at [203, 159] on span "Seleccionar certificado" at bounding box center [194, 160] width 226 height 6
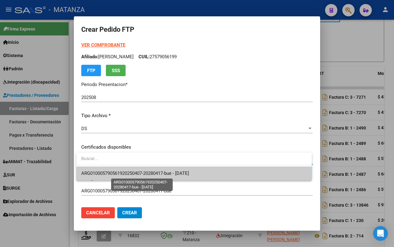
click at [189, 172] on span "ARG010005790561920250407-20280417-bue - [DATE]" at bounding box center [135, 173] width 108 height 6
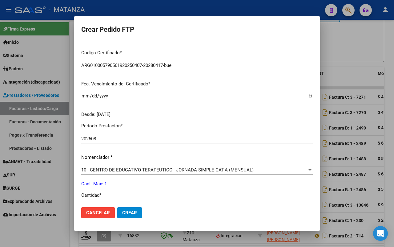
scroll to position [192, 0]
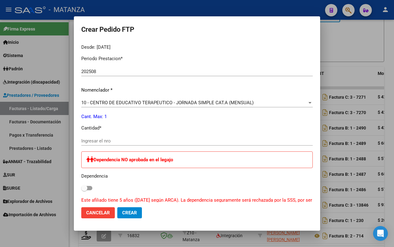
click at [137, 143] on input "Ingresar el nro" at bounding box center [196, 141] width 231 height 6
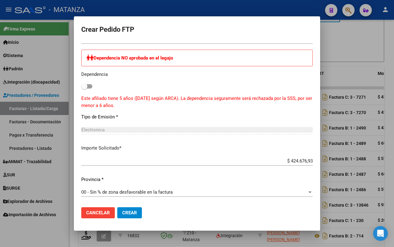
click at [136, 215] on span "Crear" at bounding box center [129, 213] width 15 height 6
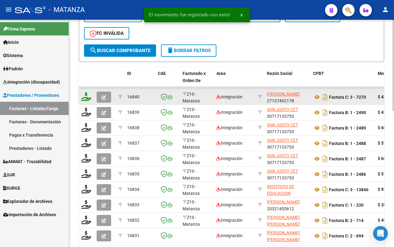
click at [85, 96] on icon at bounding box center [86, 96] width 10 height 9
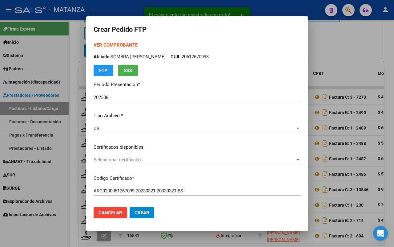
click at [142, 159] on span "Seleccionar certificado" at bounding box center [195, 160] width 202 height 6
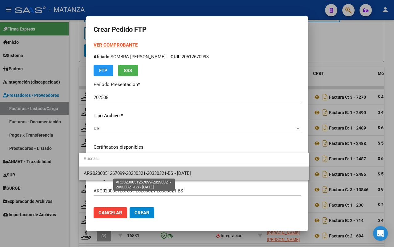
click at [142, 172] on span "ARG0200051267099-20230321-20330321-BS - 2033-03-21" at bounding box center [137, 173] width 107 height 6
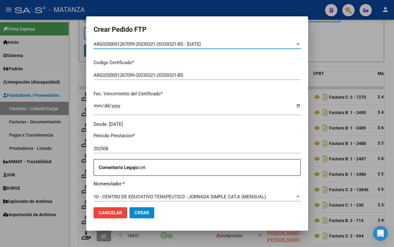
scroll to position [192, 0]
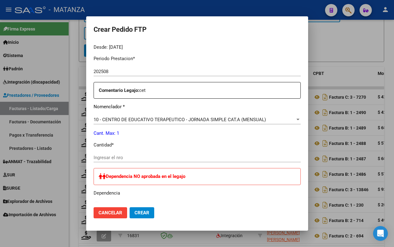
click at [134, 158] on input "Ingresar el nro" at bounding box center [197, 158] width 207 height 6
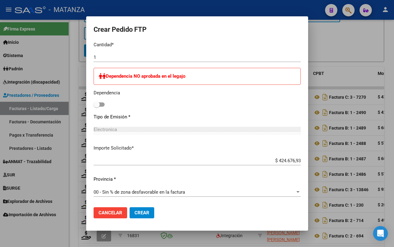
click at [135, 213] on span "Crear" at bounding box center [142, 213] width 15 height 6
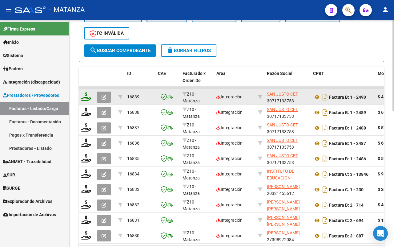
click at [88, 96] on icon at bounding box center [86, 96] width 10 height 9
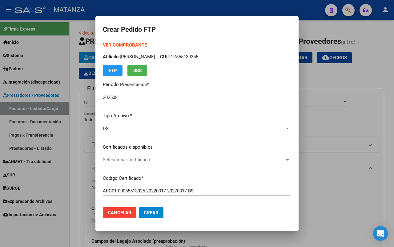
click at [151, 157] on span "Seleccionar certificado" at bounding box center [194, 160] width 182 height 6
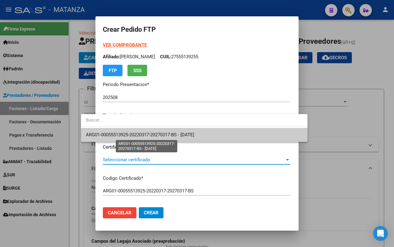
scroll to position [299, 0]
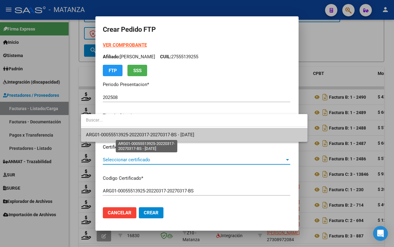
click at [149, 133] on span "ARG01-00055513925-20220317-20270317-BS - [DATE]" at bounding box center [140, 135] width 108 height 6
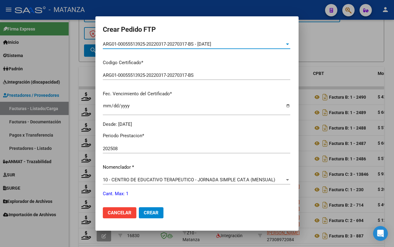
scroll to position [154, 0]
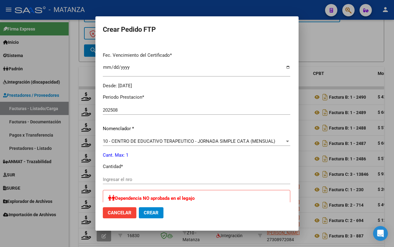
click at [119, 177] on input "Ingresar el nro" at bounding box center [196, 179] width 187 height 6
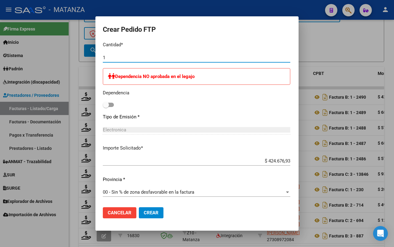
type input "1"
click at [144, 211] on span "Crear" at bounding box center [151, 213] width 15 height 6
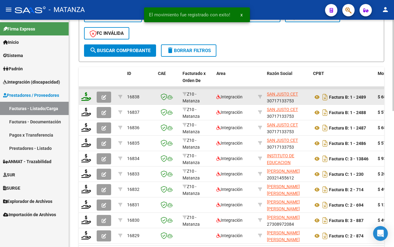
click at [85, 94] on icon at bounding box center [86, 96] width 10 height 9
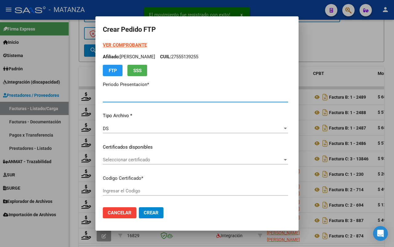
type input "202508"
type input "$ 68.184,38"
type input "ARG0200049001381-20230725-20330725-BS"
type input "2033-07-25"
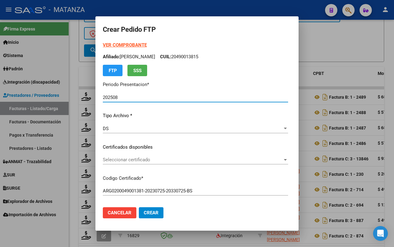
click at [189, 156] on div "Seleccionar certificado Seleccionar certificado" at bounding box center [195, 159] width 185 height 9
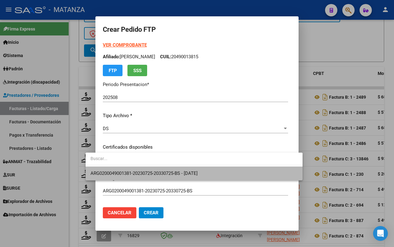
click at [188, 169] on span "ARG0200049001381-20230725-20330725-BS - 2033-07-25" at bounding box center [194, 173] width 207 height 14
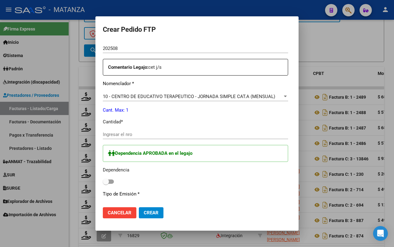
scroll to position [177, 0]
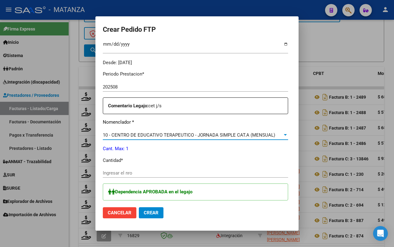
click at [182, 134] on span "10 - CENTRO DE EDUCATIVO TERAPEUTICO - JORNADA SIMPLE CAT.A (MENSUAL)" at bounding box center [189, 135] width 172 height 6
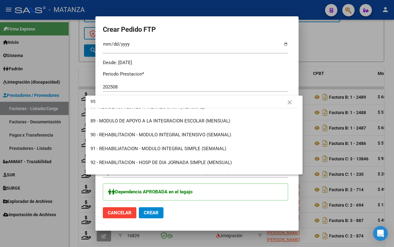
scroll to position [0, 0]
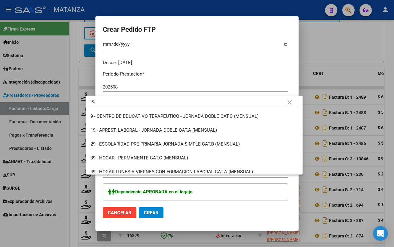
type input "95"
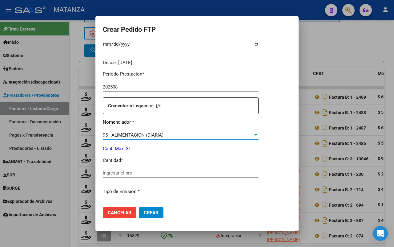
click at [131, 175] on input "Ingresar el nro" at bounding box center [181, 173] width 156 height 6
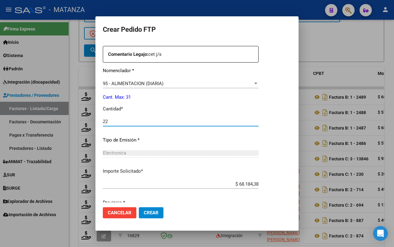
scroll to position [251, 0]
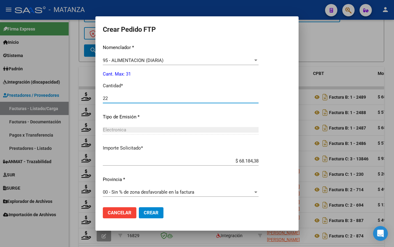
type input "22"
click at [155, 212] on span "Crear" at bounding box center [151, 213] width 15 height 6
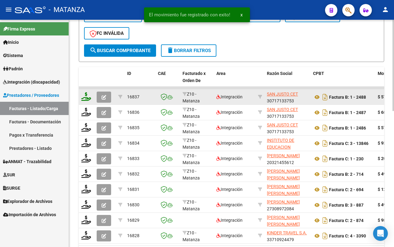
click at [83, 96] on icon at bounding box center [86, 96] width 10 height 9
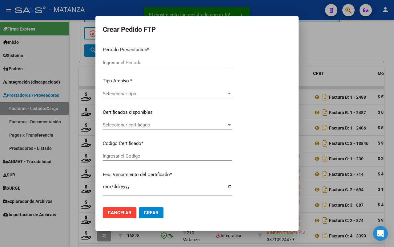
type input "202508"
type input "$ 573.313,85"
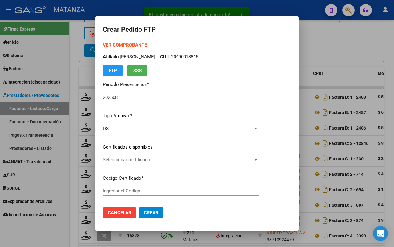
type input "ARG0200049001381-20230725-20330725-BS"
type input "2033-07-25"
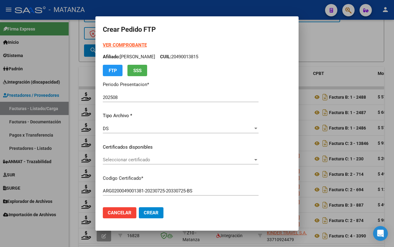
click at [144, 159] on span "Seleccionar certificado" at bounding box center [178, 160] width 150 height 6
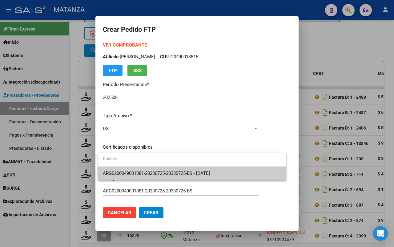
click at [144, 170] on span "ARG0200049001381-20230725-20330725-BS - 2033-07-25" at bounding box center [156, 173] width 107 height 6
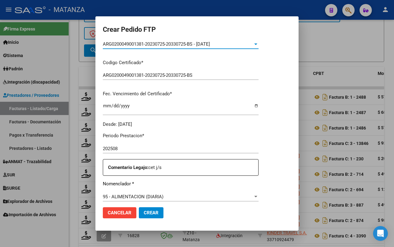
scroll to position [154, 0]
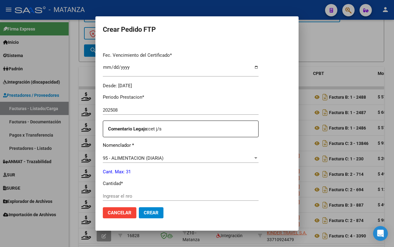
click at [144, 156] on span "95 - ALIMENTACION (DIARIA)" at bounding box center [133, 158] width 61 height 6
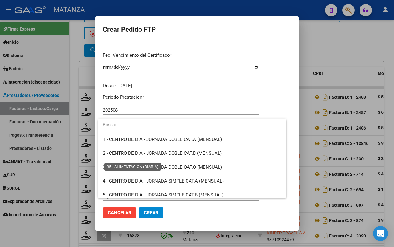
scroll to position [1284, 0]
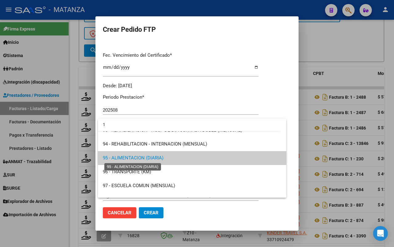
type input "10"
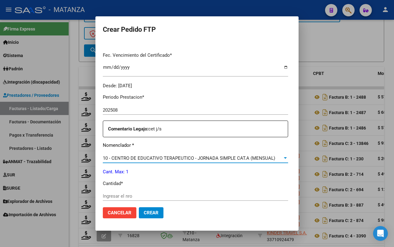
scroll to position [192, 0]
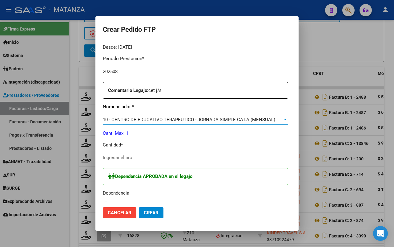
drag, startPoint x: 130, startPoint y: 161, endPoint x: 131, endPoint y: 157, distance: 3.8
click at [130, 159] on div "Ingresar el nro" at bounding box center [195, 157] width 185 height 9
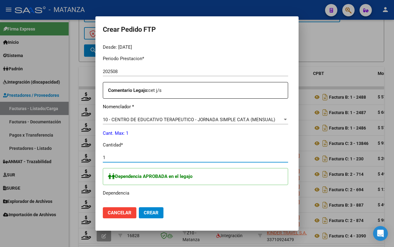
type input "1"
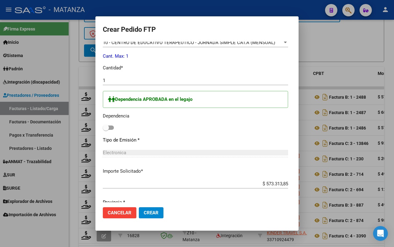
click at [103, 128] on span at bounding box center [108, 127] width 11 height 4
click at [106, 130] on input "checkbox" at bounding box center [106, 130] width 0 height 0
checkbox input "true"
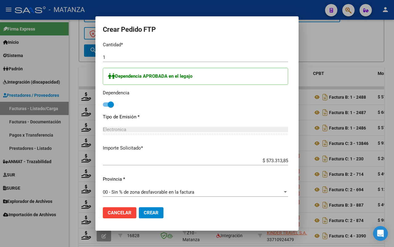
click at [144, 210] on span "Crear" at bounding box center [151, 213] width 15 height 6
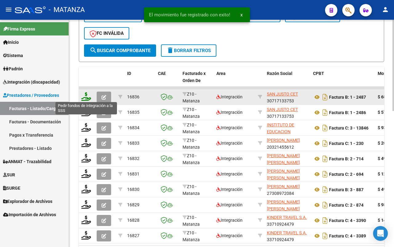
click at [85, 96] on icon at bounding box center [86, 96] width 10 height 9
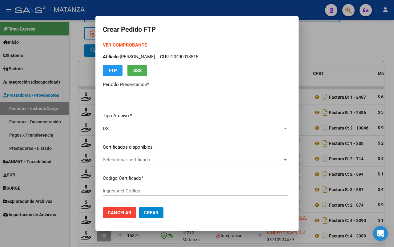
type input "202508"
type input "$ 68.184,38"
type input "arg00054908335-20230622-20330622-bs"
type input "2033-06-01"
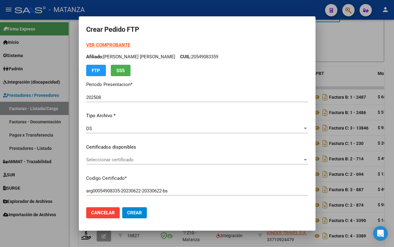
click at [138, 159] on span "Seleccionar certificado" at bounding box center [194, 160] width 216 height 6
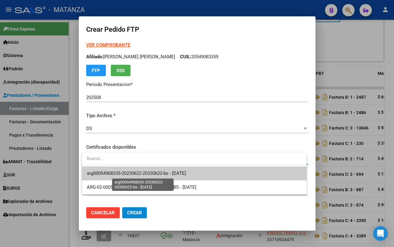
click at [140, 173] on span "arg00054908335-20230622-20330622-bs - 2033-06-01" at bounding box center [136, 173] width 99 height 6
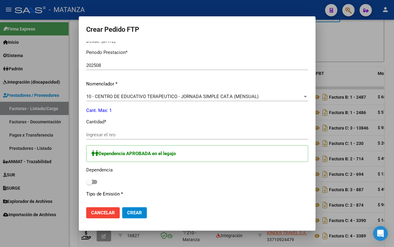
scroll to position [122, 0]
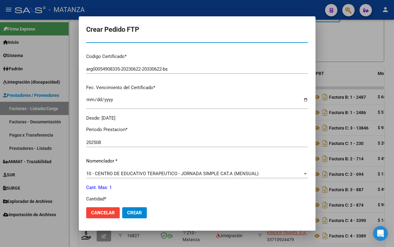
click at [165, 173] on span "10 - CENTRO DE EDUCATIVO TERAPEUTICO - JORNADA SIMPLE CAT.A (MENSUAL)" at bounding box center [172, 174] width 172 height 6
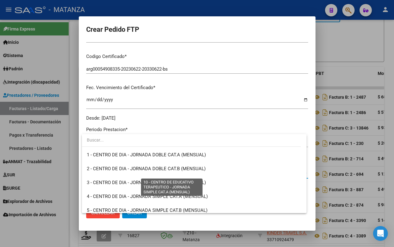
scroll to position [106, 0]
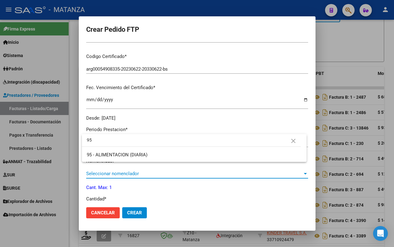
type input "95"
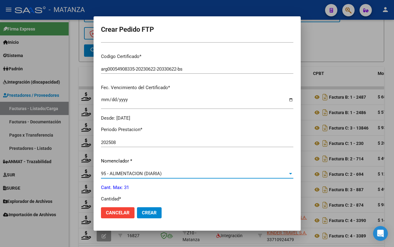
scroll to position [199, 0]
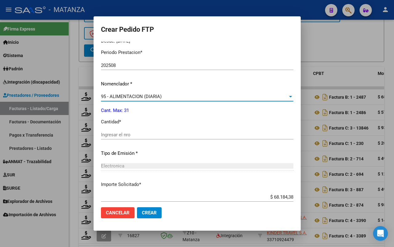
click at [141, 135] on input "Ingresar el nro" at bounding box center [197, 135] width 192 height 6
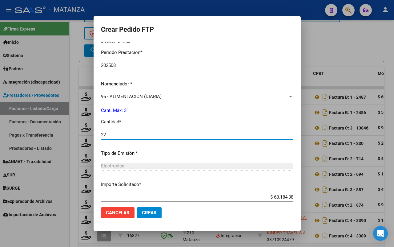
scroll to position [235, 0]
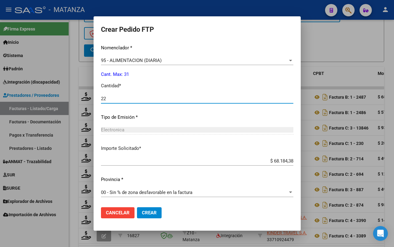
type input "22"
click at [148, 210] on span "Crear" at bounding box center [149, 213] width 15 height 6
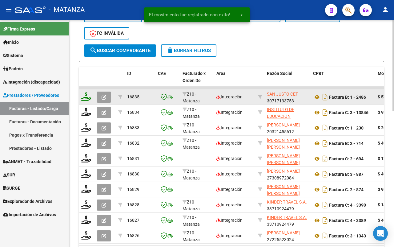
click at [84, 96] on icon at bounding box center [86, 96] width 10 height 9
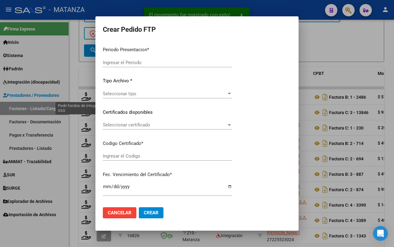
type input "202508"
type input "$ 573.313,85"
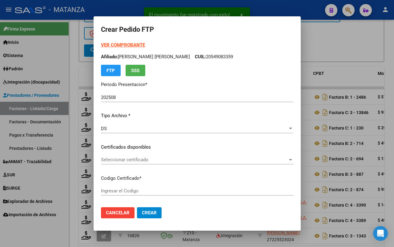
type input "arg00054908335-20230622-20330622-bs"
type input "2033-06-01"
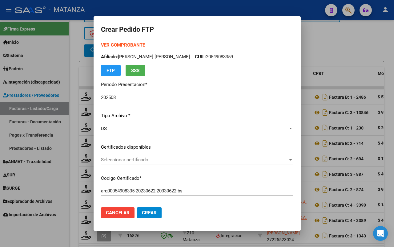
click at [151, 158] on span "Seleccionar certificado" at bounding box center [194, 160] width 187 height 6
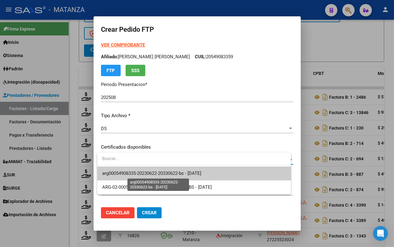
click at [145, 173] on span "arg00054908335-20230622-20330622-bs - 2033-06-01" at bounding box center [151, 173] width 99 height 6
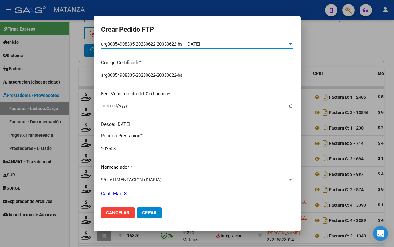
scroll to position [154, 0]
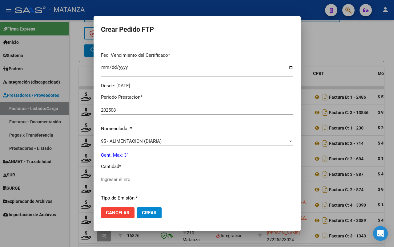
click at [160, 141] on span "95 - ALIMENTACION (DIARIA)" at bounding box center [131, 141] width 61 height 6
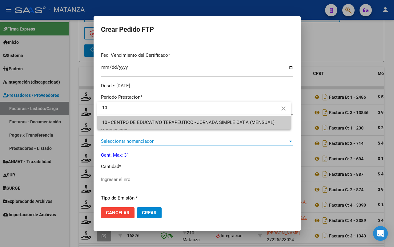
scroll to position [0, 0]
type input "10"
click at [177, 125] on span "10 - CENTRO DE EDUCATIVO TERAPEUTICO - JORNADA SIMPLE CAT.A (MENSUAL)" at bounding box center [194, 122] width 184 height 14
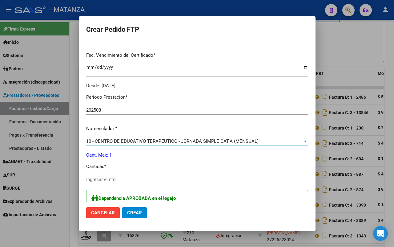
click at [104, 176] on div "Ingresar el nro" at bounding box center [197, 179] width 222 height 9
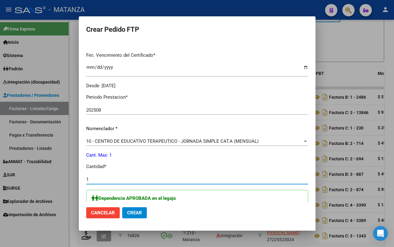
type input "1"
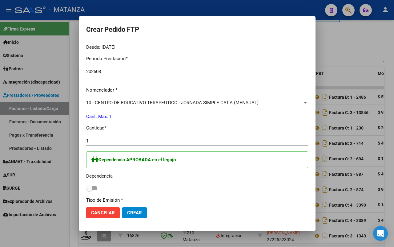
click at [95, 186] on span at bounding box center [91, 188] width 11 height 4
click at [89, 190] on input "checkbox" at bounding box center [89, 190] width 0 height 0
checkbox input "true"
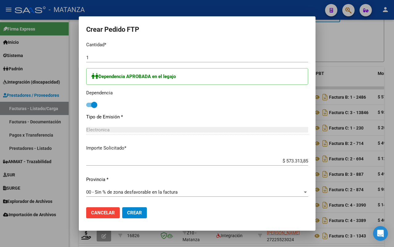
click at [140, 212] on span "Crear" at bounding box center [134, 213] width 15 height 6
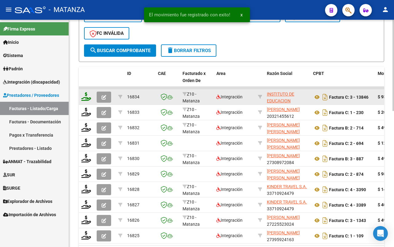
click at [83, 96] on icon at bounding box center [86, 96] width 10 height 9
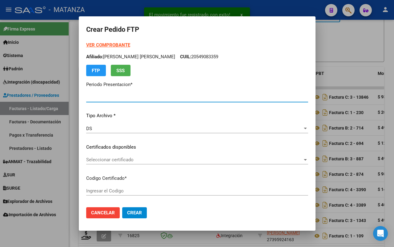
type input "202508"
type input "$ 934.549,05"
type input "ARG0200038620569-20200914-20300907-BS"
type input "2030-09-07"
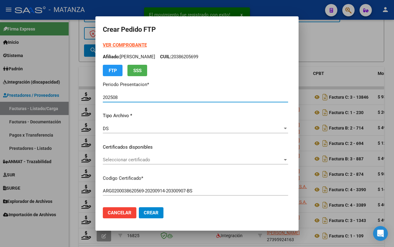
click at [153, 157] on span "Seleccionar certificado" at bounding box center [193, 160] width 180 height 6
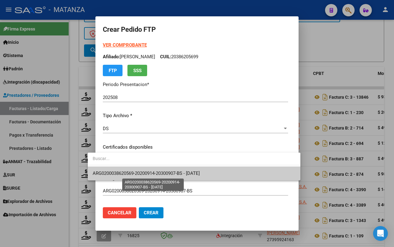
click at [154, 172] on span "ARG0200038620569-20200914-20300907-BS - 2030-09-07" at bounding box center [146, 173] width 107 height 6
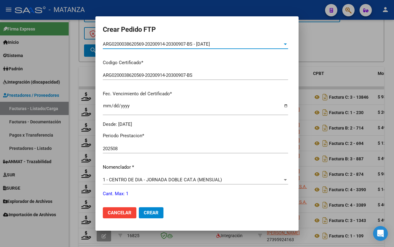
scroll to position [192, 0]
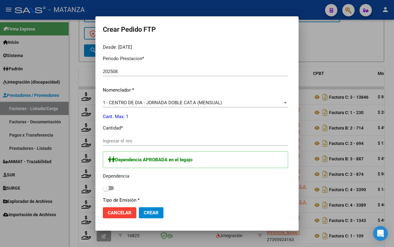
click at [134, 140] on input "Ingresar el nro" at bounding box center [195, 141] width 185 height 6
type input "1"
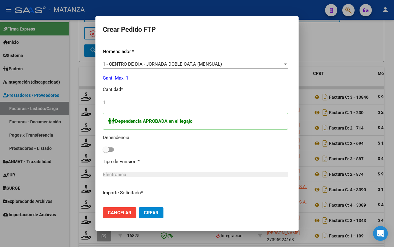
click at [103, 150] on span at bounding box center [108, 149] width 11 height 4
click at [106, 151] on input "checkbox" at bounding box center [106, 151] width 0 height 0
checkbox input "true"
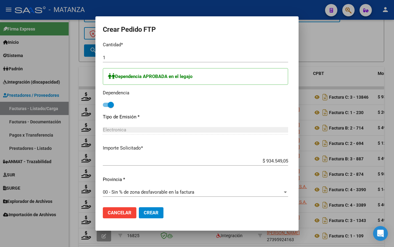
click at [144, 211] on span "Crear" at bounding box center [151, 213] width 15 height 6
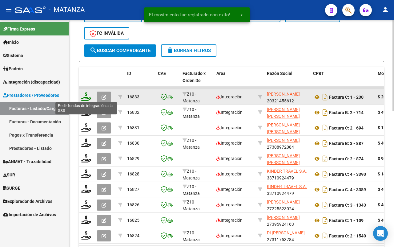
click at [87, 95] on icon at bounding box center [86, 96] width 10 height 9
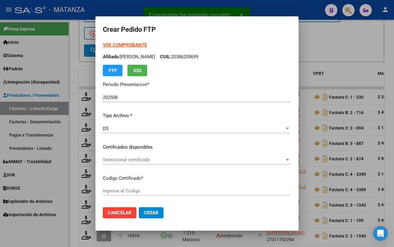
type input "ARG01-00048173543-20191112-20251112-BS"
type input "2025-11-12"
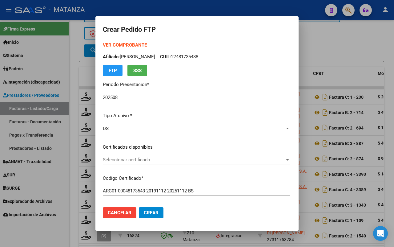
click at [145, 157] on span "Seleccionar certificado" at bounding box center [194, 160] width 182 height 6
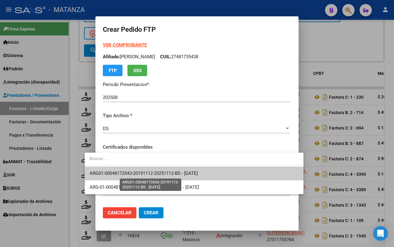
click at [146, 174] on span "ARG01-00048173543-20191112-20251112-BS - 2025-11-12" at bounding box center [144, 173] width 108 height 6
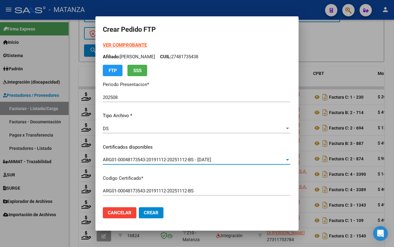
click at [113, 46] on strong "VER COMPROBANTE" at bounding box center [125, 45] width 44 height 6
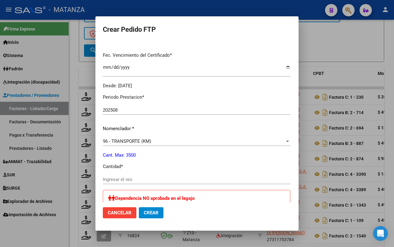
scroll to position [231, 0]
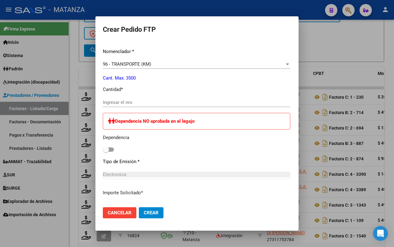
click at [130, 99] on input "Ingresar el nro" at bounding box center [196, 102] width 187 height 6
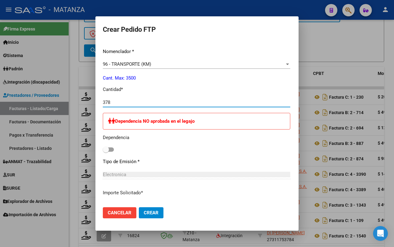
type input "378"
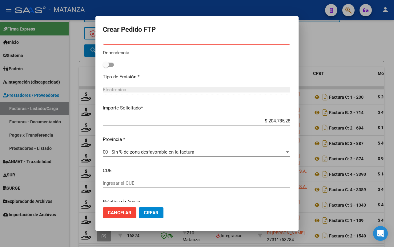
scroll to position [338, 0]
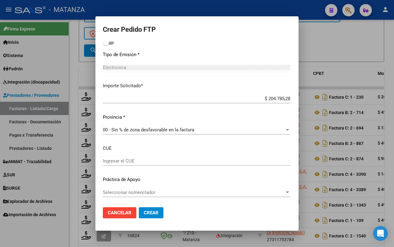
drag, startPoint x: 137, startPoint y: 208, endPoint x: 158, endPoint y: 197, distance: 23.1
click at [139, 208] on button "Crear" at bounding box center [151, 212] width 25 height 11
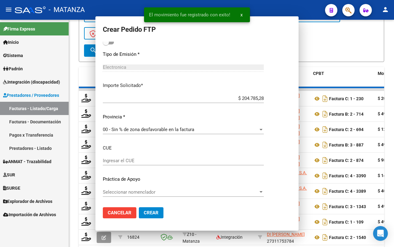
scroll to position [303, 0]
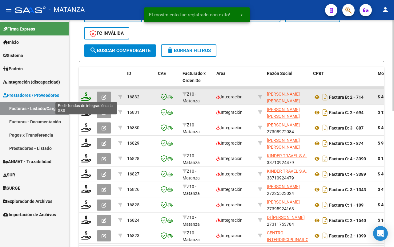
click at [88, 96] on icon at bounding box center [86, 96] width 10 height 9
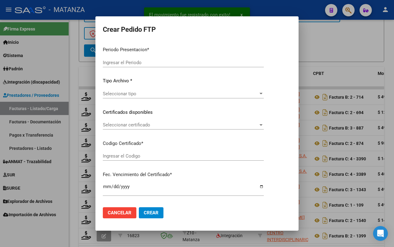
type input "202508"
type input "$ 49.482,44"
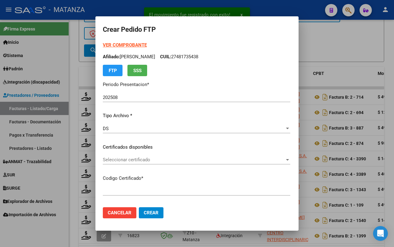
type input "ARG02-00055435970-20220901-20250901-BS"
type input "[DATE]"
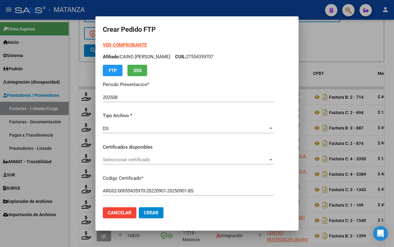
click at [136, 159] on span "Seleccionar certificado" at bounding box center [185, 160] width 165 height 6
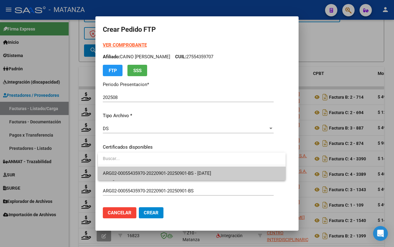
click at [137, 171] on span "ARG02-00055435970-20220901-20250901-BS - 2025-09-01" at bounding box center [157, 173] width 108 height 6
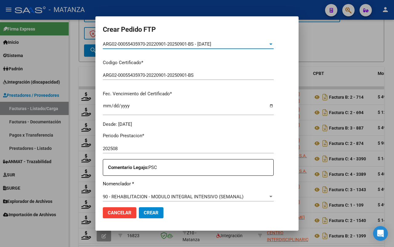
scroll to position [154, 0]
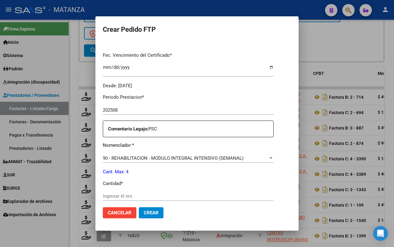
click at [131, 192] on div "Ingresar el nro" at bounding box center [188, 195] width 171 height 9
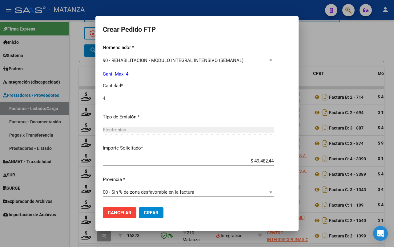
type input "4"
click at [149, 211] on span "Crear" at bounding box center [151, 213] width 15 height 6
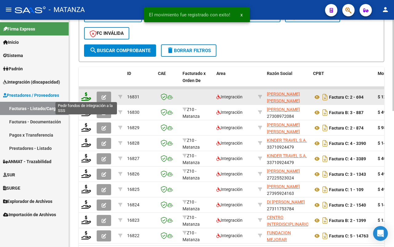
click at [86, 96] on icon at bounding box center [86, 96] width 10 height 9
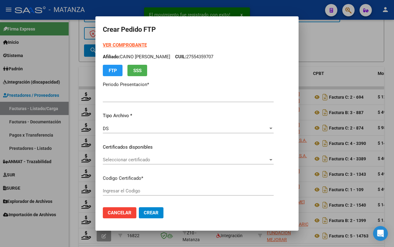
type input "202508"
type input "$ 123.706,10"
type input "arg02-00052913711-20240219-20270219-bue"
type input "2027-02-19"
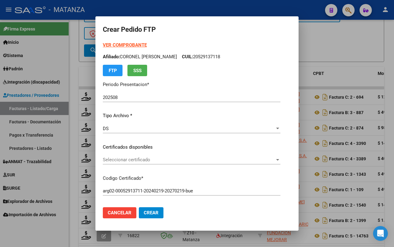
click at [145, 159] on span "Seleccionar certificado" at bounding box center [189, 160] width 172 height 6
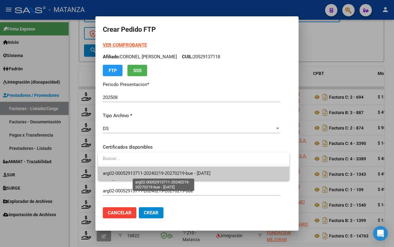
click at [140, 171] on span "arg02-00052913711-20240219-20270219-bue - 2027-02-19" at bounding box center [157, 173] width 108 height 6
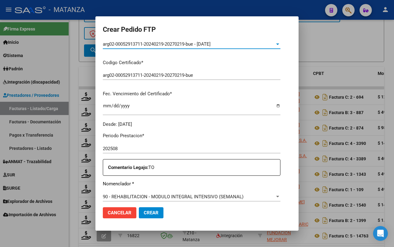
scroll to position [154, 0]
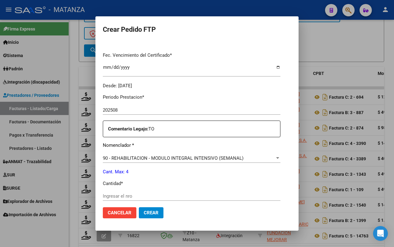
click at [151, 197] on input "Ingresar el nro" at bounding box center [192, 196] width 178 height 6
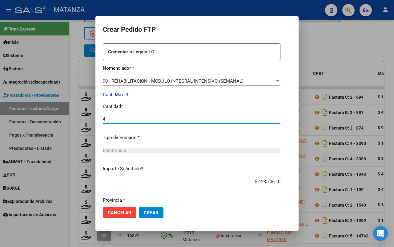
type input "4"
click at [149, 211] on span "Crear" at bounding box center [151, 213] width 15 height 6
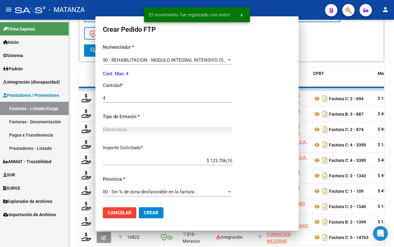
scroll to position [196, 0]
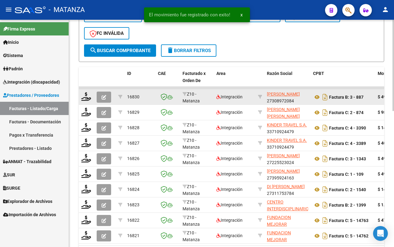
click at [82, 99] on div at bounding box center [86, 97] width 10 height 10
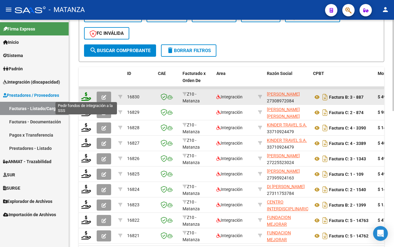
click at [87, 94] on icon at bounding box center [86, 96] width 10 height 9
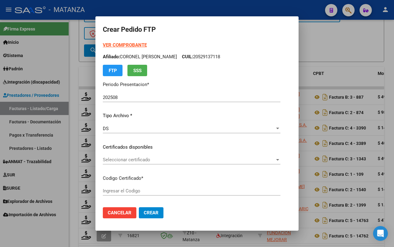
type input "ARG02000508890772024092320290923-BUE"
type input "2029-08-23"
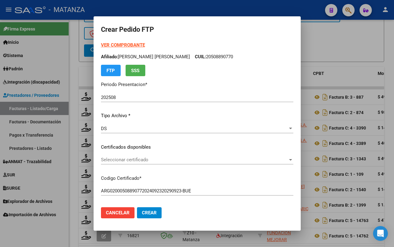
click at [160, 160] on span "Seleccionar certificado" at bounding box center [194, 160] width 187 height 6
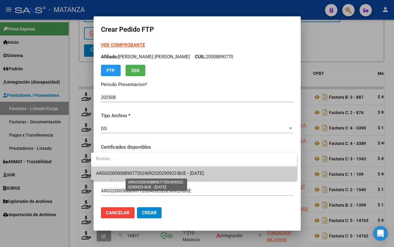
click at [153, 173] on span "ARG02000508890772024092320290923-BUE - 2029-08-23" at bounding box center [150, 173] width 108 height 6
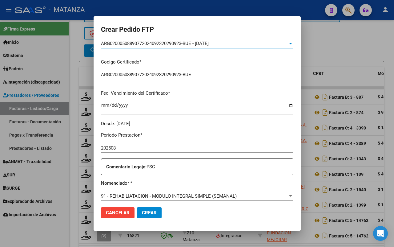
scroll to position [192, 0]
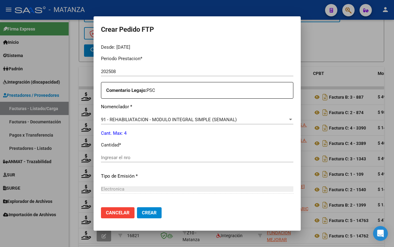
click at [163, 158] on input "Ingresar el nro" at bounding box center [197, 158] width 192 height 6
type input "4"
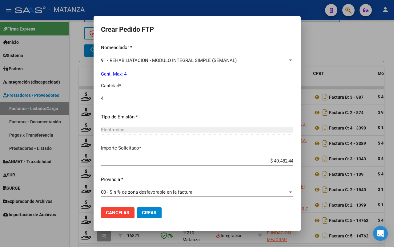
click at [142, 213] on span "Crear" at bounding box center [149, 213] width 15 height 6
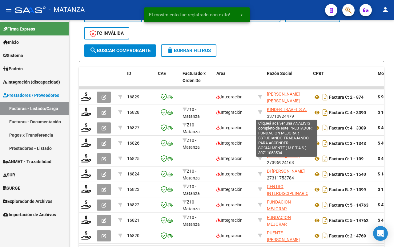
scroll to position [337, 0]
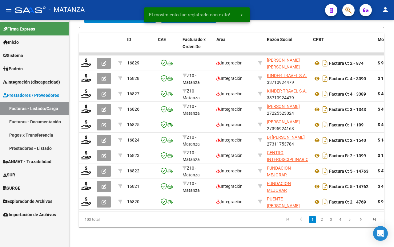
click at [39, 135] on link "Pagos x Transferencia" at bounding box center [34, 134] width 69 height 13
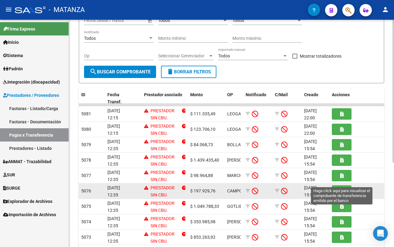
scroll to position [134, 0]
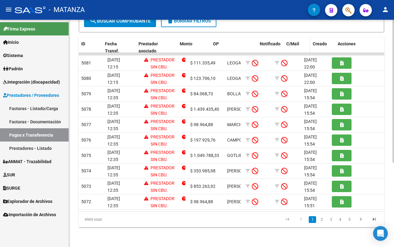
drag, startPoint x: 242, startPoint y: 37, endPoint x: 285, endPoint y: 36, distance: 42.5
click at [285, 37] on div "ID Fecha Transf. Prestador asociado Monto OP Notificado C/Mail Creado Acciones" at bounding box center [232, 47] width 306 height 20
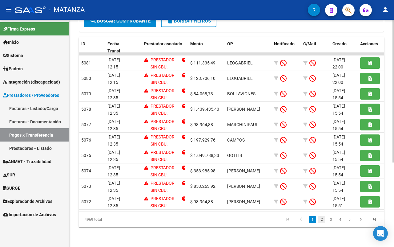
click at [323, 219] on link "2" at bounding box center [321, 219] width 7 height 7
click at [309, 219] on link "1" at bounding box center [312, 219] width 7 height 7
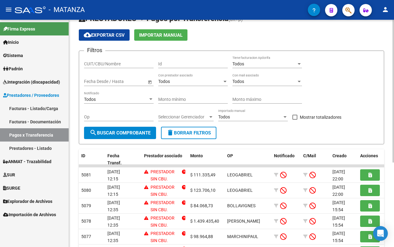
scroll to position [38, 0]
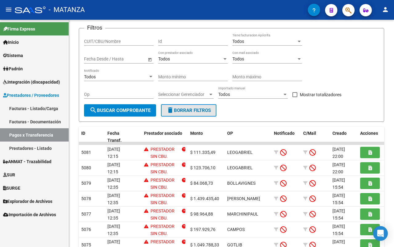
click at [197, 110] on span "delete Borrar Filtros" at bounding box center [189, 110] width 44 height 6
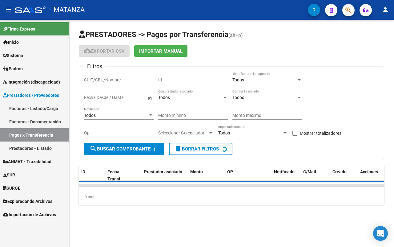
scroll to position [0, 0]
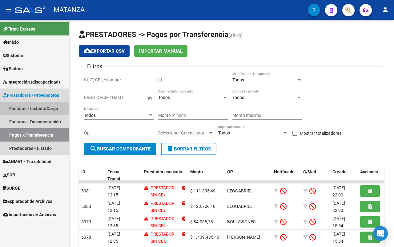
click at [25, 108] on link "Facturas - Listado/Carga" at bounding box center [34, 108] width 69 height 13
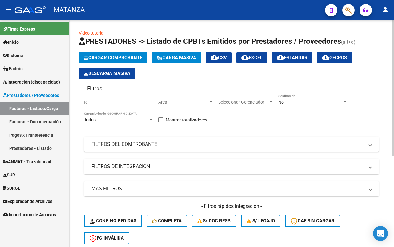
click at [174, 143] on mat-panel-title "FILTROS DEL COMPROBANTE" at bounding box center [227, 144] width 273 height 7
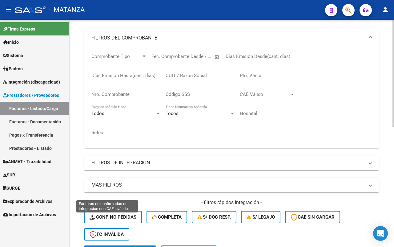
scroll to position [154, 0]
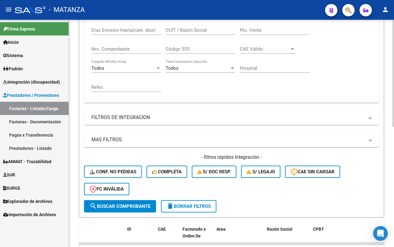
click at [180, 118] on mat-panel-title "FILTROS DE INTEGRACION" at bounding box center [227, 117] width 273 height 7
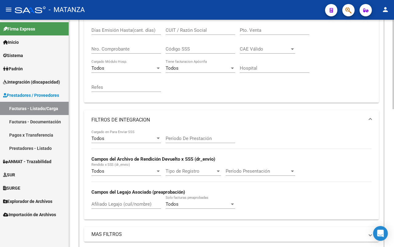
click at [144, 135] on div "Todos" at bounding box center [123, 138] width 64 height 6
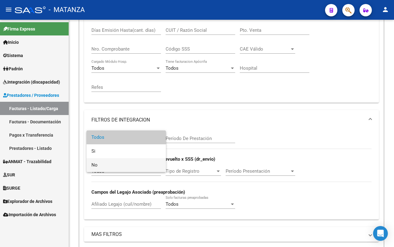
click at [134, 163] on span "No" at bounding box center [126, 165] width 70 height 14
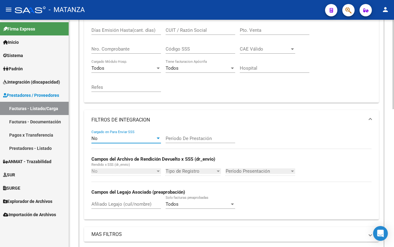
click at [187, 135] on input "Período De Prestación" at bounding box center [201, 138] width 70 height 6
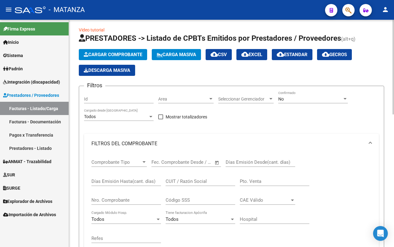
scroll to position [0, 0]
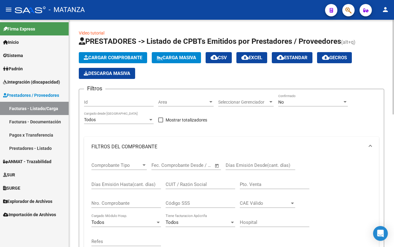
type input "202508"
click at [307, 102] on div "No" at bounding box center [310, 101] width 64 height 5
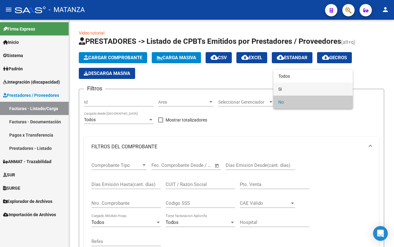
click at [305, 89] on span "Si" at bounding box center [313, 88] width 70 height 13
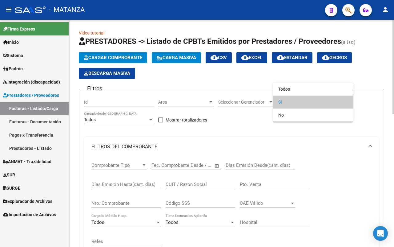
drag, startPoint x: 307, startPoint y: 98, endPoint x: 292, endPoint y: 107, distance: 17.6
click at [307, 99] on span "Si" at bounding box center [313, 101] width 70 height 13
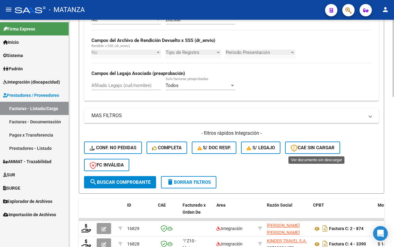
scroll to position [441, 0]
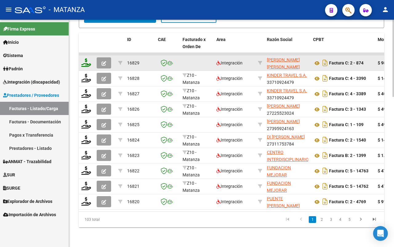
click at [85, 58] on icon at bounding box center [86, 62] width 10 height 9
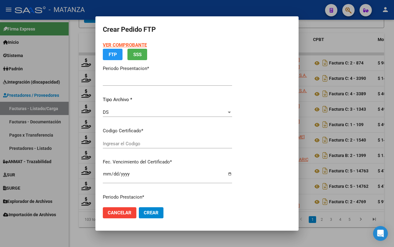
type input "202508"
type input "$ 98.964,88"
type input "ARG0100055103853-20250403-20280403--Bue"
type input "2028-04-03"
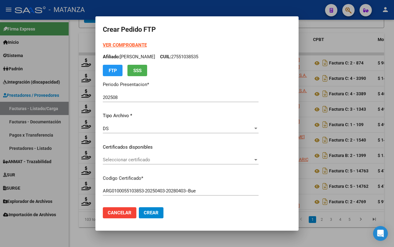
click at [146, 157] on span "Seleccionar certificado" at bounding box center [178, 160] width 150 height 6
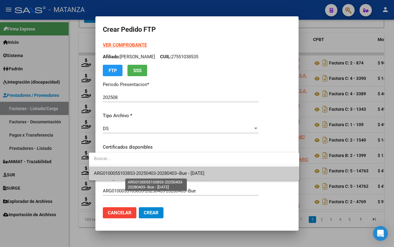
drag, startPoint x: 144, startPoint y: 174, endPoint x: 148, endPoint y: 173, distance: 4.1
click at [144, 174] on span "ARG0100055103853-20250403-20280403--Bue - 2028-04-03" at bounding box center [149, 173] width 111 height 6
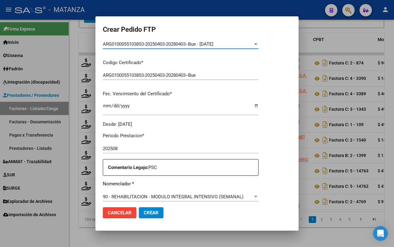
scroll to position [154, 0]
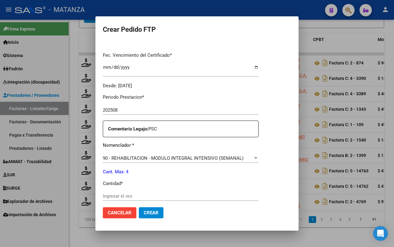
click at [125, 195] on input "Ingresar el nro" at bounding box center [181, 196] width 156 height 6
type input "4"
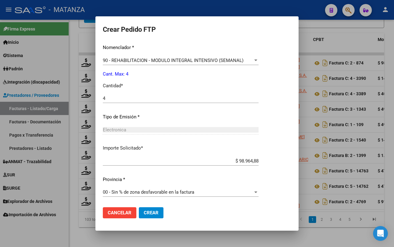
click at [144, 213] on span "Crear" at bounding box center [151, 213] width 15 height 6
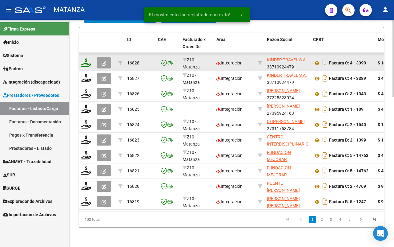
click at [85, 58] on icon at bounding box center [86, 62] width 10 height 9
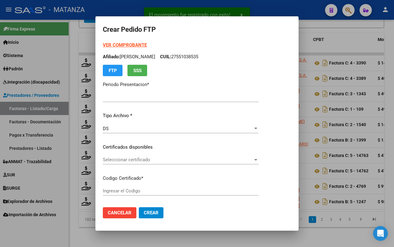
type input "202508"
type input "$ 143.024,64"
type input "ARG02-00049421349-20200108-20300108-BS"
type input "2030-01-08"
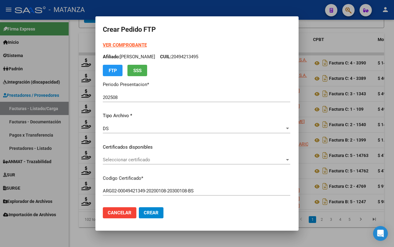
click at [159, 159] on span "Seleccionar certificado" at bounding box center [194, 160] width 182 height 6
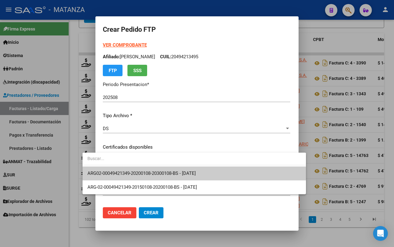
click at [156, 172] on span "ARG02-00049421349-20200108-20300108-BS - 2030-01-08" at bounding box center [141, 173] width 108 height 6
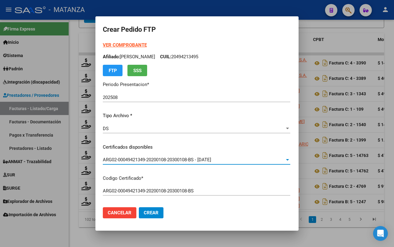
click at [121, 42] on div "VER COMPROBANTE ARCA Padrón Afiliado: MACIAS THIAGO IGNACIO CUIL: 20494213495 F…" at bounding box center [196, 59] width 187 height 34
click at [113, 46] on strong "VER COMPROBANTE" at bounding box center [125, 45] width 44 height 6
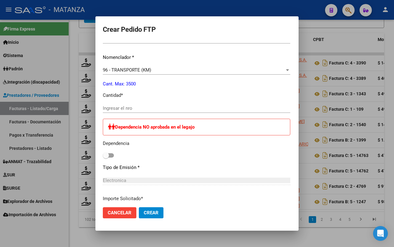
scroll to position [231, 0]
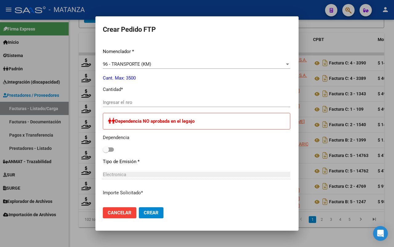
click at [144, 100] on input "Ingresar el nro" at bounding box center [196, 102] width 187 height 6
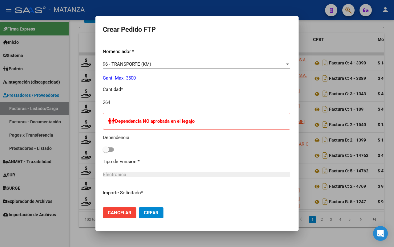
scroll to position [308, 0]
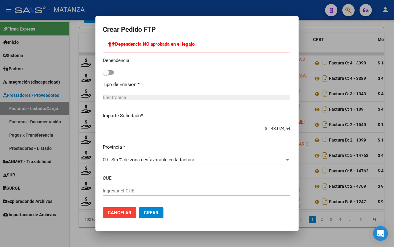
type input "264"
drag, startPoint x: 139, startPoint y: 211, endPoint x: 211, endPoint y: 175, distance: 81.4
click at [144, 211] on span "Crear" at bounding box center [151, 213] width 15 height 6
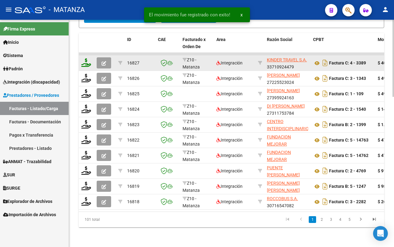
click at [83, 58] on icon at bounding box center [86, 62] width 10 height 9
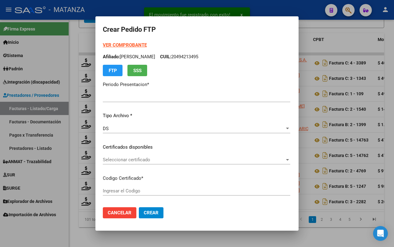
type input "202508"
type input "$ 405.236,48"
type input "ARG01-00045402136-20230322-20330322-BS"
type input "2033-03-22"
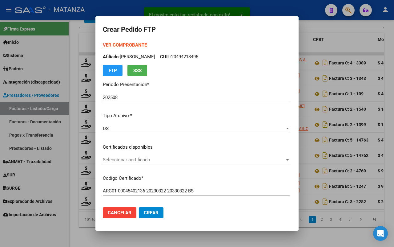
click at [163, 159] on span "Seleccionar certificado" at bounding box center [194, 160] width 182 height 6
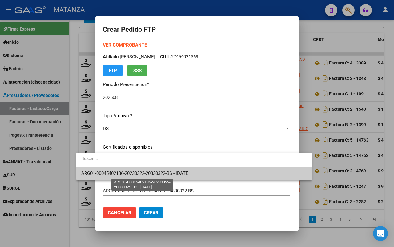
click at [163, 174] on span "ARG01-00045402136-20230322-20330322-BS - 2033-03-22" at bounding box center [135, 173] width 108 height 6
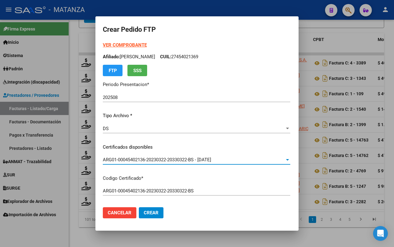
click at [122, 45] on strong "VER COMPROBANTE" at bounding box center [125, 45] width 44 height 6
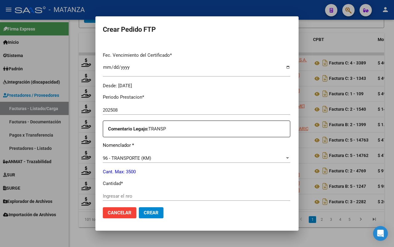
scroll to position [231, 0]
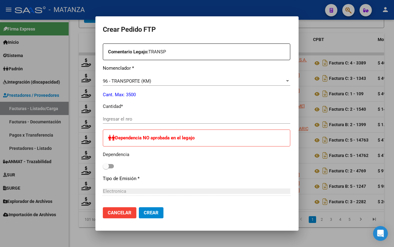
click at [143, 121] on input "Ingresar el nro" at bounding box center [196, 119] width 187 height 6
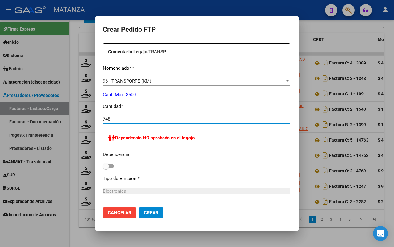
type input "748"
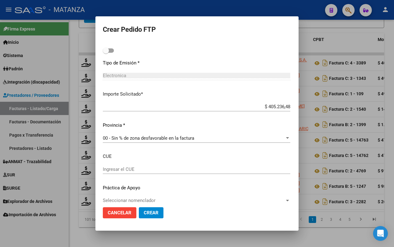
scroll to position [269, 0]
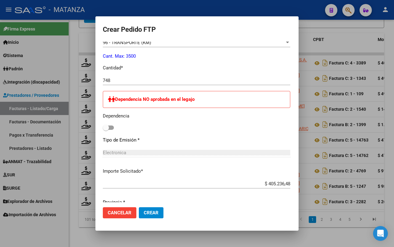
click at [144, 211] on span "Crear" at bounding box center [151, 213] width 15 height 6
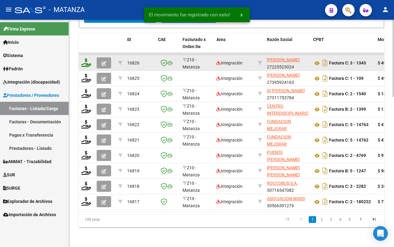
click at [85, 58] on icon at bounding box center [86, 62] width 10 height 9
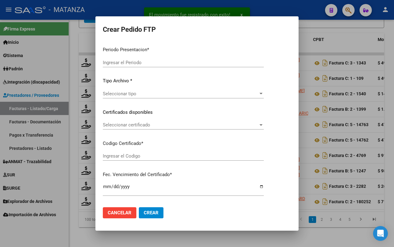
type input "202508"
type input "$ 49.482,44"
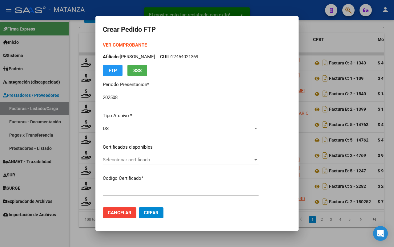
type input "ARG02-00055435970-20220901-20250901-BS"
type input "[DATE]"
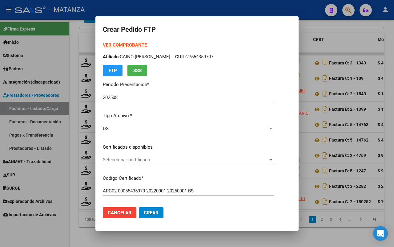
click at [159, 159] on span "Seleccionar certificado" at bounding box center [185, 160] width 165 height 6
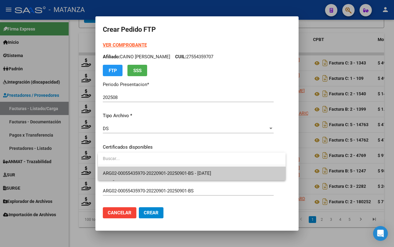
click at [163, 173] on span "ARG02-00055435970-20220901-20250901-BS - 2025-09-01" at bounding box center [157, 173] width 108 height 6
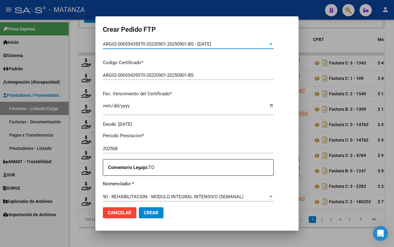
scroll to position [192, 0]
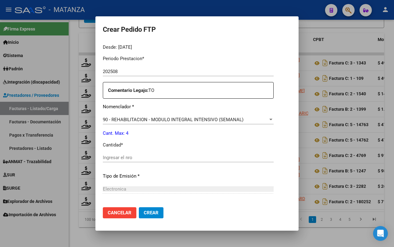
click at [150, 151] on div "Periodo Prestacion * 202508 Ingresar el Periodo Prestacion Comentario Legajo: T…" at bounding box center [188, 155] width 171 height 211
click at [147, 158] on input "Ingresar el nro" at bounding box center [188, 158] width 171 height 6
type input "4"
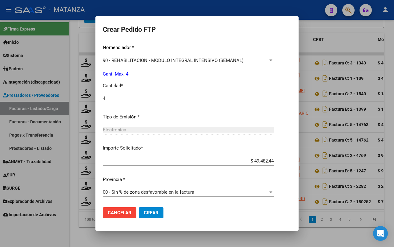
click at [155, 213] on span "Crear" at bounding box center [151, 213] width 15 height 6
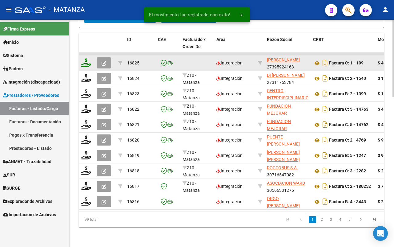
click at [85, 58] on icon at bounding box center [86, 62] width 10 height 9
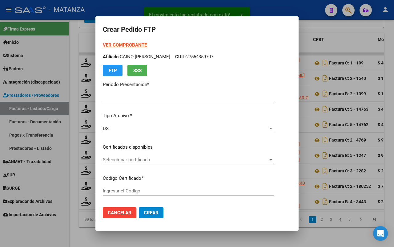
type input "202508"
type input "$ 49.482,44"
type input "ARG02-00055584148-20240227-20290227-BUE"
type input "2029-02-27"
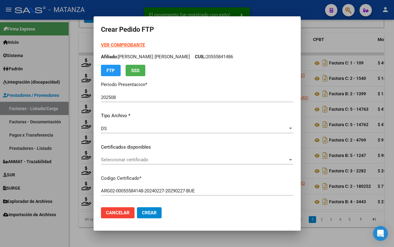
click at [136, 160] on span "Seleccionar certificado" at bounding box center [194, 160] width 187 height 6
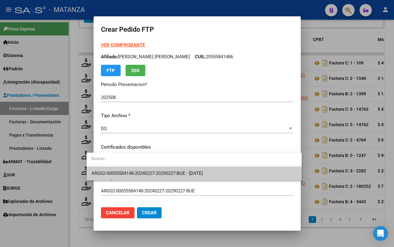
click at [133, 171] on span "ARG02-00055584148-20240227-20290227-BUE - 2029-02-27" at bounding box center [146, 173] width 111 height 6
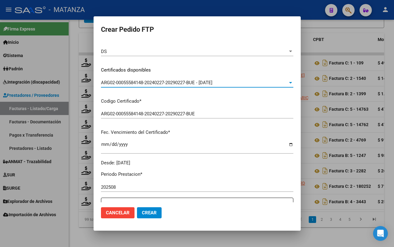
scroll to position [231, 0]
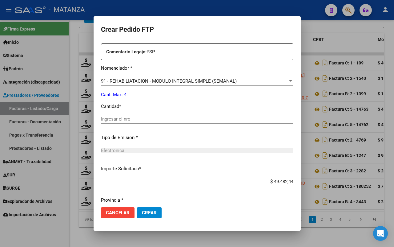
click at [158, 119] on input "Ingresar el nro" at bounding box center [197, 119] width 192 height 6
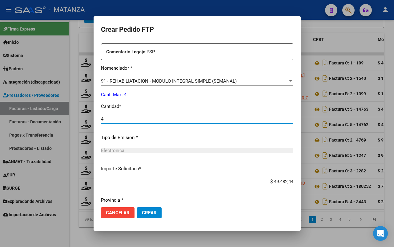
type input "4"
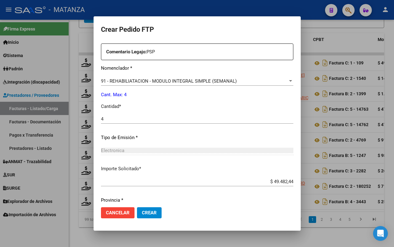
scroll to position [251, 0]
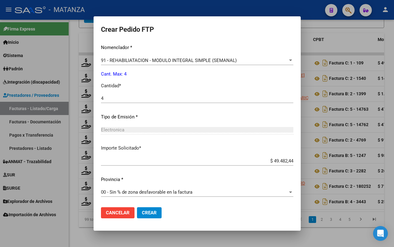
click at [142, 211] on span "Crear" at bounding box center [149, 213] width 15 height 6
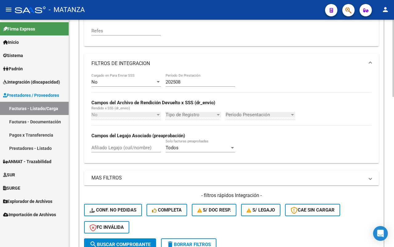
scroll to position [287, 0]
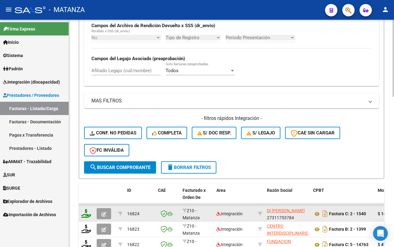
click at [85, 209] on icon at bounding box center [86, 213] width 10 height 9
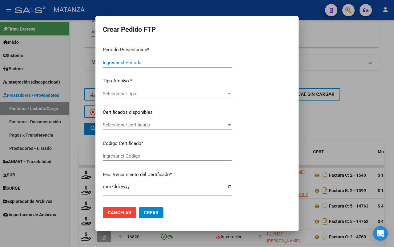
type input "202508"
type input "$ 148.447,32"
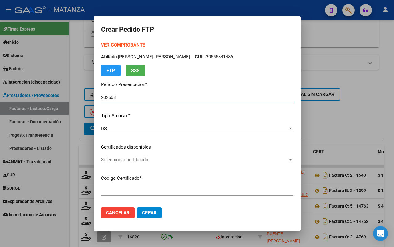
type input "arg010005666425720210928-20240928-cba"
type input "[DATE]"
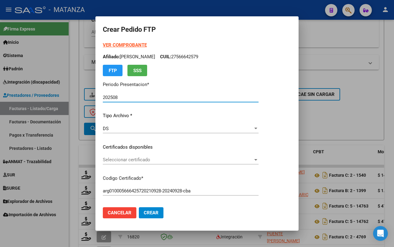
click at [172, 161] on span "Seleccionar certificado" at bounding box center [178, 160] width 150 height 6
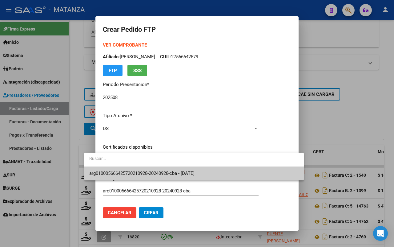
click at [169, 173] on span "arg010005666425720210928-20240928-cba - [DATE]" at bounding box center [141, 173] width 105 height 6
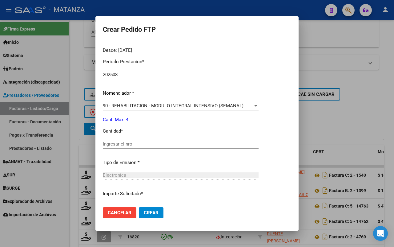
scroll to position [192, 0]
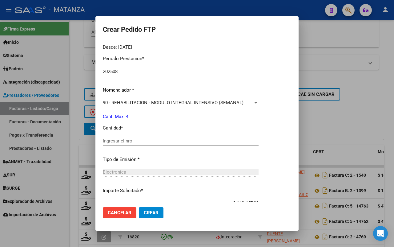
click at [173, 143] on input "Ingresar el nro" at bounding box center [181, 141] width 156 height 6
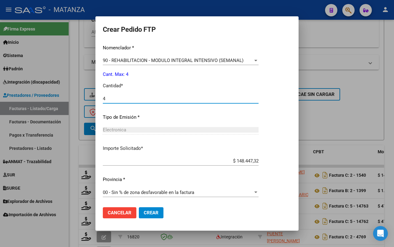
type input "4"
drag, startPoint x: 144, startPoint y: 215, endPoint x: 327, endPoint y: 185, distance: 185.3
click at [144, 215] on button "Crear" at bounding box center [151, 212] width 25 height 11
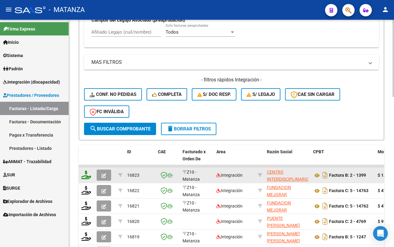
click at [86, 172] on icon at bounding box center [86, 174] width 10 height 9
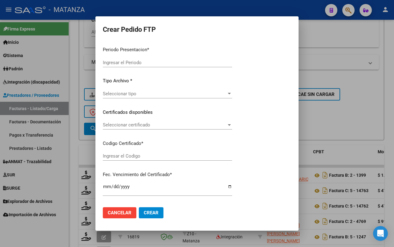
type input "202508"
type input "$ 1.049.788,34"
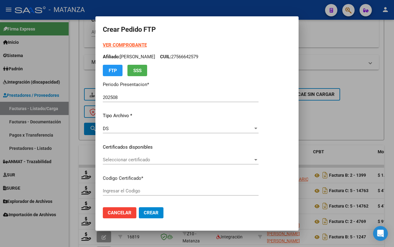
type input "ARG02-00047888266-20210915-20310915-BS"
type input "2031-09-15"
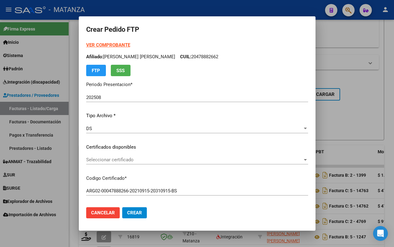
click at [157, 159] on span "Seleccionar certificado" at bounding box center [194, 160] width 216 height 6
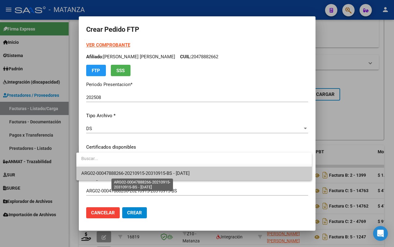
click at [165, 170] on span "ARG02-00047888266-20210915-20310915-BS - 2031-09-15" at bounding box center [135, 173] width 108 height 6
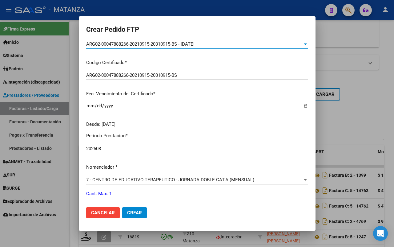
scroll to position [192, 0]
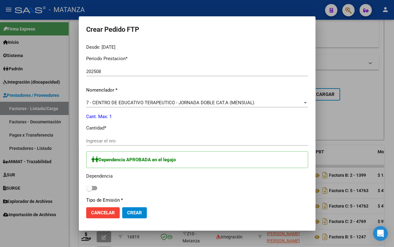
click at [132, 139] on input "Ingresar el nro" at bounding box center [197, 141] width 222 height 6
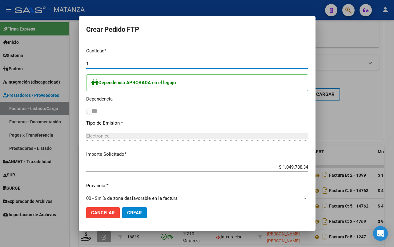
type input "1"
click at [91, 110] on span at bounding box center [91, 111] width 11 height 4
click at [89, 113] on input "checkbox" at bounding box center [89, 113] width 0 height 0
checkbox input "true"
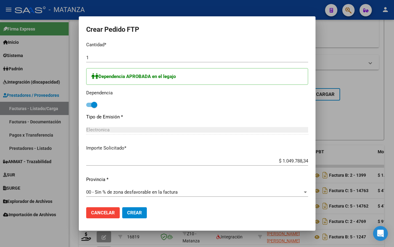
click at [131, 212] on span "Crear" at bounding box center [134, 213] width 15 height 6
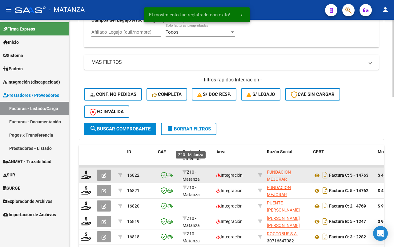
scroll to position [403, 0]
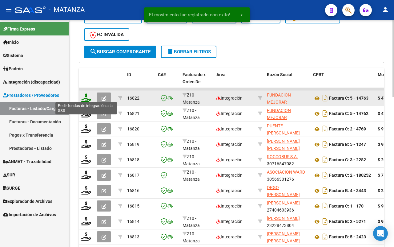
click at [85, 97] on icon at bounding box center [86, 97] width 10 height 9
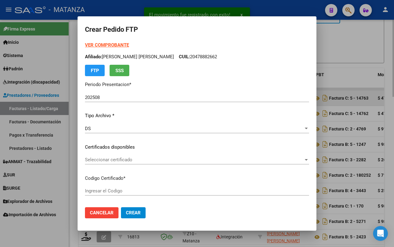
type input "arg0200058219819-20241114-20291114-bs"
type input "2029-11-14"
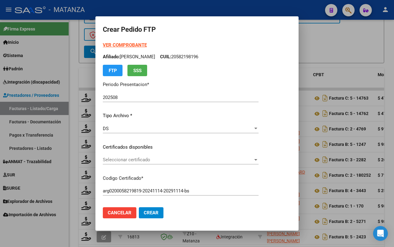
click at [162, 159] on span "Seleccionar certificado" at bounding box center [178, 160] width 150 height 6
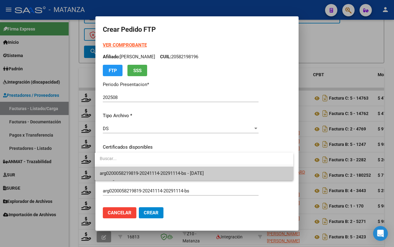
click at [161, 172] on span "arg0200058219819-20241114-20291114-bs - 2029-11-14" at bounding box center [152, 173] width 104 height 6
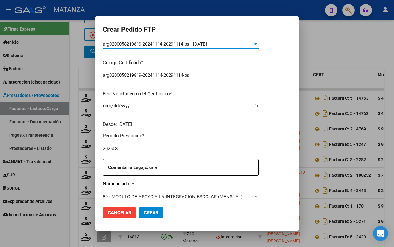
scroll to position [192, 0]
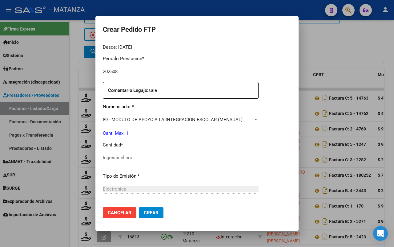
click at [168, 158] on input "Ingresar el nro" at bounding box center [181, 158] width 156 height 6
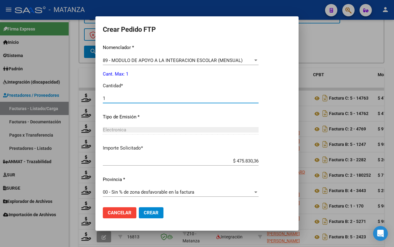
type input "1"
click at [152, 211] on span "Crear" at bounding box center [151, 213] width 15 height 6
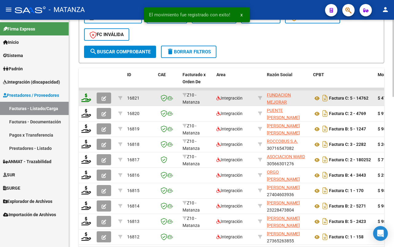
click at [84, 95] on icon at bounding box center [86, 97] width 10 height 9
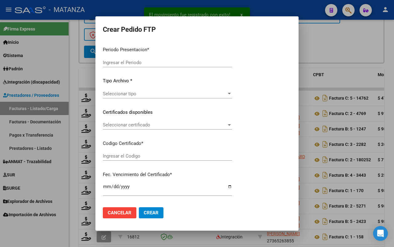
type input "202508"
type input "$ 475.830,36"
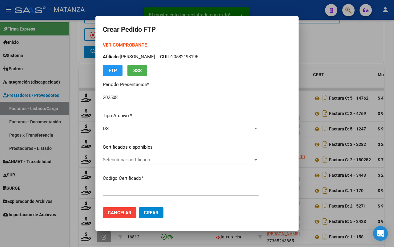
type input "ARG02-00056719844-20241023-20291023-BUE"
type input "2029-10-23"
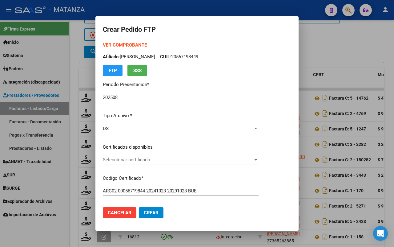
click at [185, 158] on span "Seleccionar certificado" at bounding box center [178, 160] width 150 height 6
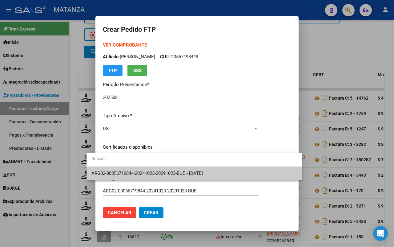
click at [175, 176] on span "ARG02-00056719844-20241023-20291023-BUE - 2029-10-23" at bounding box center [194, 173] width 206 height 14
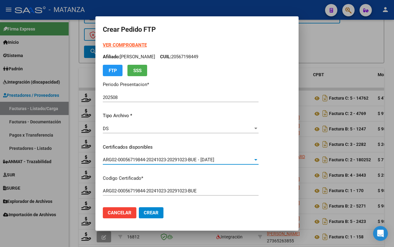
scroll to position [154, 0]
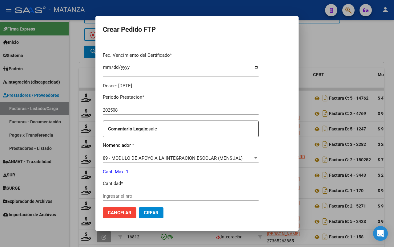
click at [125, 191] on div "Ingresar el nro" at bounding box center [181, 195] width 156 height 9
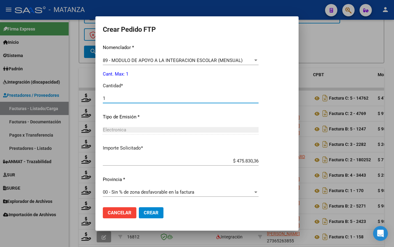
type input "1"
drag, startPoint x: 138, startPoint y: 207, endPoint x: 163, endPoint y: 208, distance: 25.3
click at [139, 207] on button "Crear" at bounding box center [151, 212] width 25 height 11
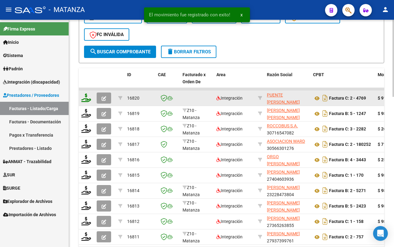
click at [85, 96] on icon at bounding box center [86, 97] width 10 height 9
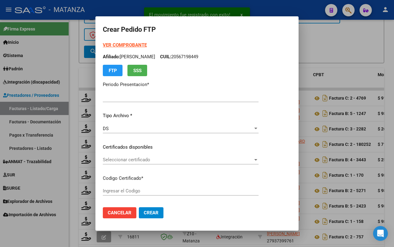
type input "202508"
type input "$ 912.323,41"
type input "ARG0200038620569-20200914-20300907-BS"
type input "2030-09-07"
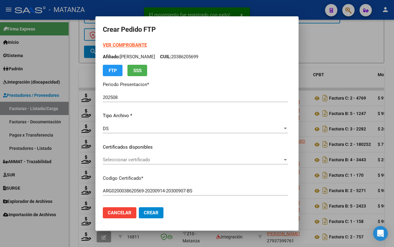
click at [145, 159] on span "Seleccionar certificado" at bounding box center [193, 160] width 180 height 6
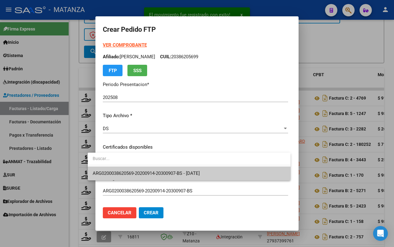
click at [139, 170] on span "ARG0200038620569-20200914-20300907-BS - 2030-09-07" at bounding box center [146, 173] width 107 height 6
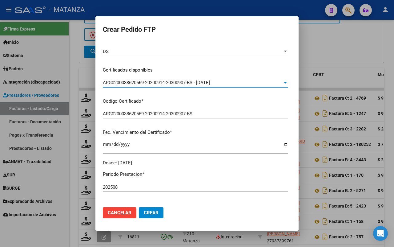
scroll to position [154, 0]
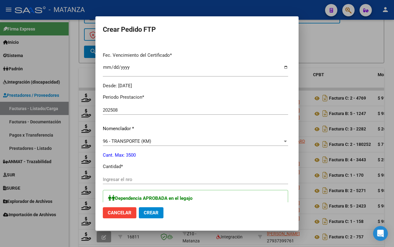
click at [120, 176] on input "Ingresar el nro" at bounding box center [195, 179] width 185 height 6
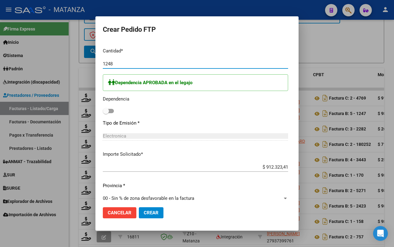
type input "1248"
click at [103, 109] on label at bounding box center [108, 110] width 11 height 7
click at [106, 113] on input "checkbox" at bounding box center [106, 113] width 0 height 0
checkbox input "true"
click at [144, 214] on span "Crear" at bounding box center [151, 213] width 15 height 6
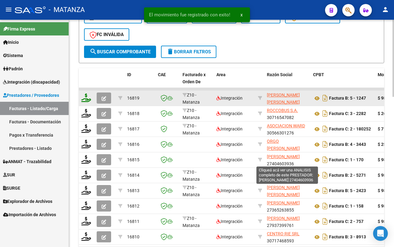
click at [85, 94] on icon at bounding box center [86, 97] width 10 height 9
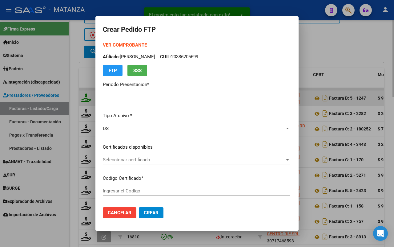
type input "202508"
type input "$ 98.964,88"
type input "ARG02-00055435970-20220901-20250901-BS"
type input "[DATE]"
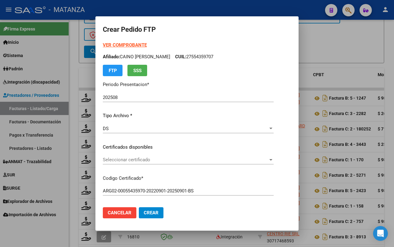
scroll to position [77, 0]
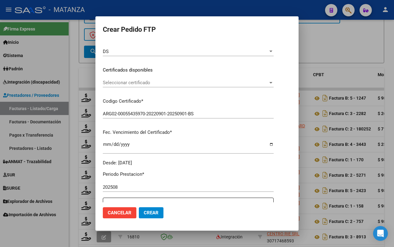
click at [175, 82] on span "Seleccionar certificado" at bounding box center [185, 83] width 165 height 6
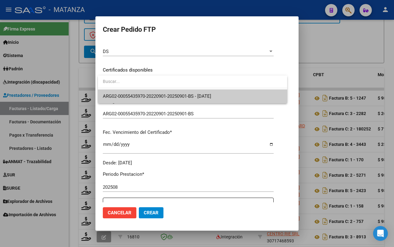
click at [168, 95] on span "ARG02-00055435970-20220901-20250901-BS - 2025-09-01" at bounding box center [157, 96] width 108 height 6
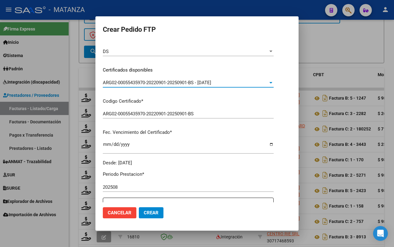
scroll to position [192, 0]
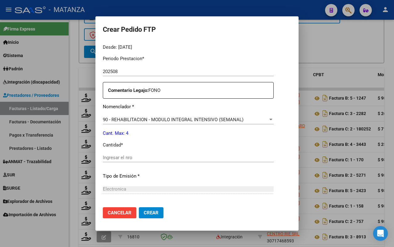
click at [151, 159] on input "Ingresar el nro" at bounding box center [188, 158] width 171 height 6
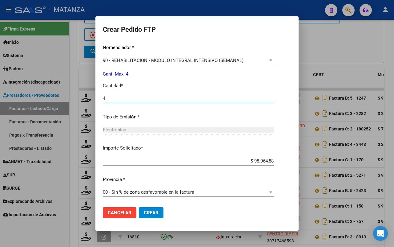
type input "4"
click at [146, 211] on span "Crear" at bounding box center [151, 213] width 15 height 6
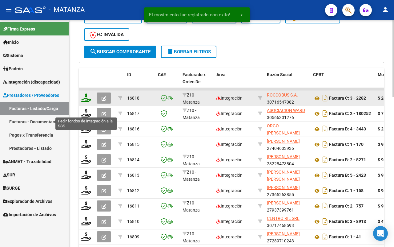
click at [86, 94] on icon at bounding box center [86, 97] width 10 height 9
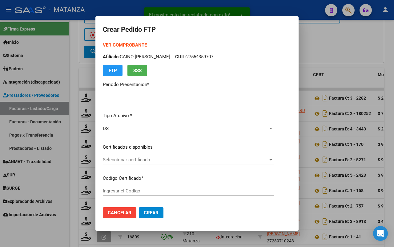
type input "202508"
type input "$ 261.019,97"
type input "arg0200051169372-20230808-20330808-bs"
type input "2033-08-08"
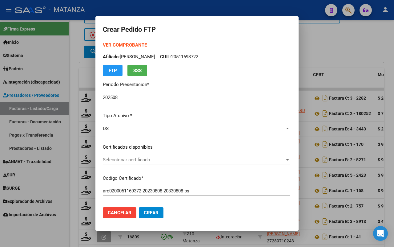
click at [170, 160] on span "Seleccionar certificado" at bounding box center [194, 160] width 182 height 6
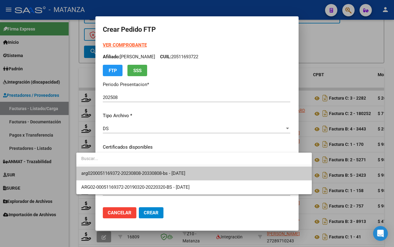
click at [166, 173] on span "arg0200051169372-20230808-20330808-bs - 2033-08-08" at bounding box center [133, 173] width 104 height 6
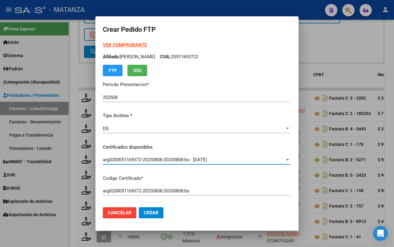
click at [109, 44] on strong "VER COMPROBANTE" at bounding box center [125, 45] width 44 height 6
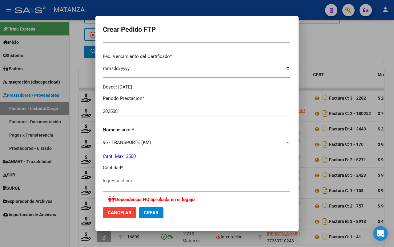
scroll to position [154, 0]
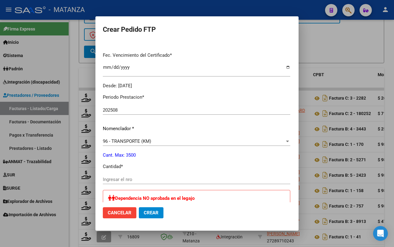
click at [110, 177] on input "Ingresar el nro" at bounding box center [196, 179] width 187 height 6
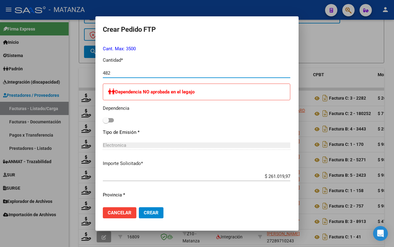
scroll to position [338, 0]
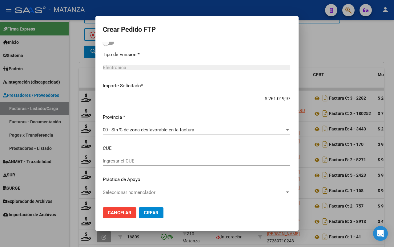
type input "482"
drag, startPoint x: 131, startPoint y: 211, endPoint x: 207, endPoint y: 200, distance: 77.1
click at [144, 211] on span "Crear" at bounding box center [151, 213] width 15 height 6
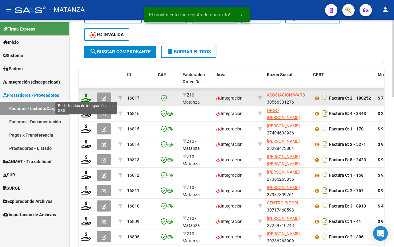
click at [83, 96] on icon at bounding box center [86, 97] width 10 height 9
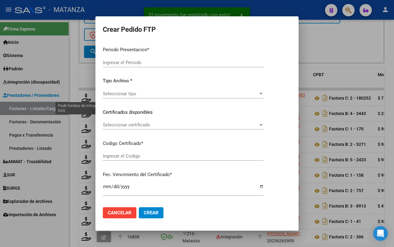
type input "202508"
type input "$ 713.420,40"
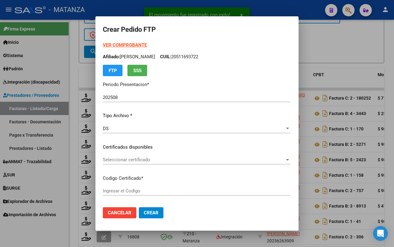
type input "ARG01-00048635312-20240815-99991215-bue"
type input "[DATE]"
click at [134, 157] on span "Seleccionar certificado" at bounding box center [178, 160] width 150 height 6
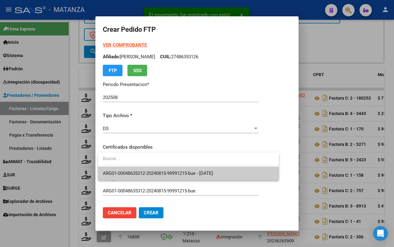
click at [134, 172] on span "ARG01-00048635312-20240815-99991215-bue - [DATE]" at bounding box center [158, 173] width 110 height 6
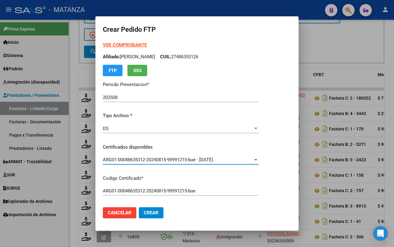
scroll to position [192, 0]
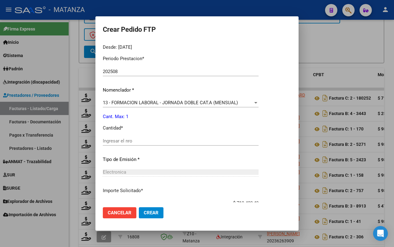
click at [142, 144] on div "Ingresar el nro" at bounding box center [181, 140] width 156 height 9
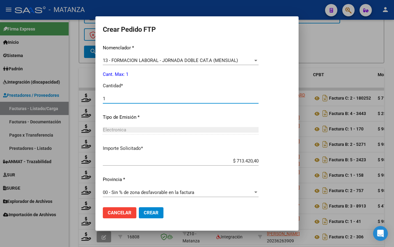
type input "1"
drag, startPoint x: 152, startPoint y: 213, endPoint x: 193, endPoint y: 194, distance: 44.8
click at [153, 213] on span "Crear" at bounding box center [151, 213] width 15 height 6
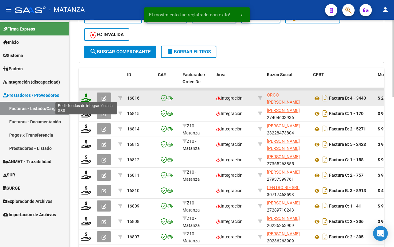
click at [84, 96] on icon at bounding box center [86, 97] width 10 height 9
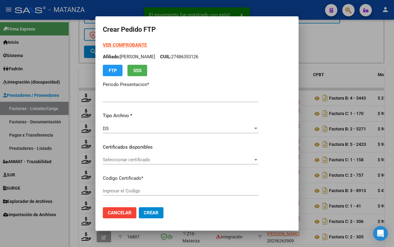
type input "202508"
type input "$ 259.782,81"
type input "ARG0100057675489-20230524-20280524-BS"
type input "2028-05-24"
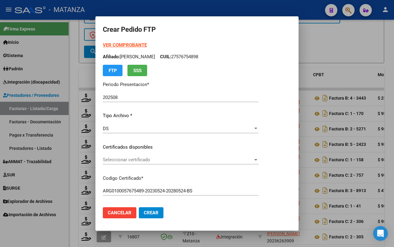
click at [146, 159] on span "Seleccionar certificado" at bounding box center [178, 160] width 150 height 6
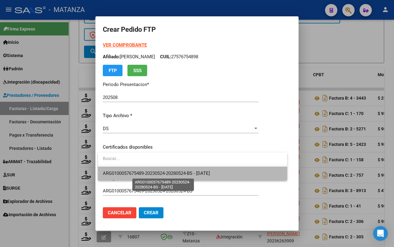
click at [148, 172] on span "ARG0100057675489-20230524-20280524-BS - 2028-05-24" at bounding box center [156, 173] width 107 height 6
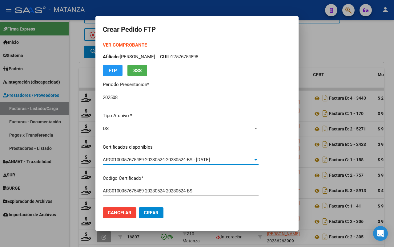
scroll to position [154, 0]
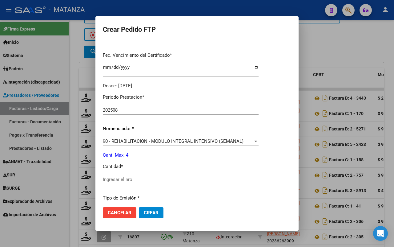
click at [150, 177] on input "Ingresar el nro" at bounding box center [181, 179] width 156 height 6
type input "4"
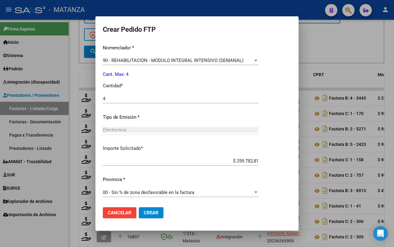
click at [155, 213] on span "Crear" at bounding box center [151, 213] width 15 height 6
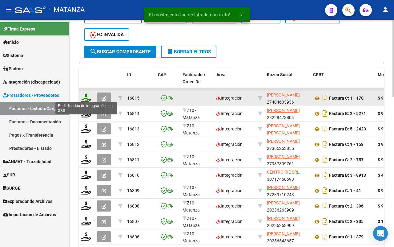
click at [88, 98] on icon at bounding box center [86, 97] width 10 height 9
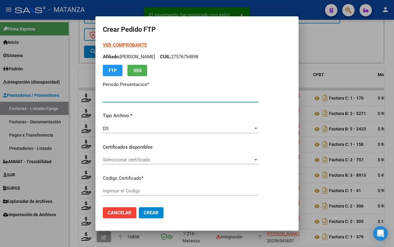
type input "202508"
type input "$ 98.964,88"
type input "ARG01-00057681047-20210923-20230923-BS"
type input "2023-09-23"
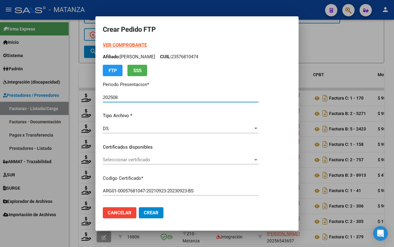
click at [153, 161] on span "Seleccionar certificado" at bounding box center [178, 160] width 150 height 6
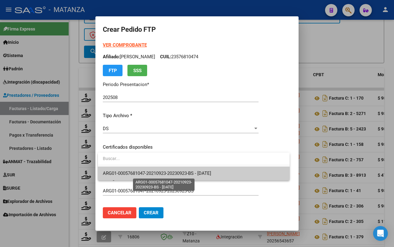
click at [151, 170] on span "ARG01-00057681047-20210923-20230923-BS - 2023-09-23" at bounding box center [157, 173] width 108 height 6
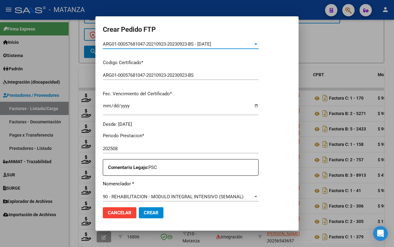
scroll to position [154, 0]
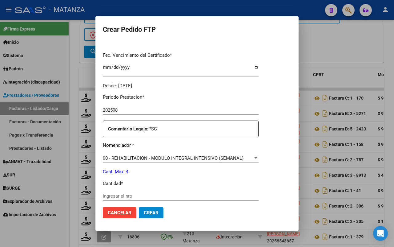
click at [139, 197] on input "Ingresar el nro" at bounding box center [181, 196] width 156 height 6
type input "4"
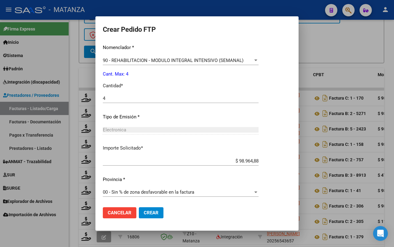
click at [149, 215] on button "Crear" at bounding box center [151, 212] width 25 height 11
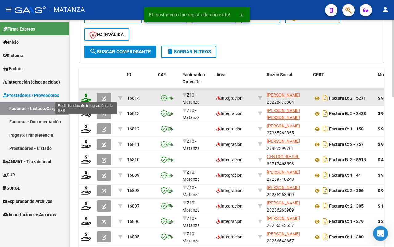
click at [85, 96] on icon at bounding box center [86, 97] width 10 height 9
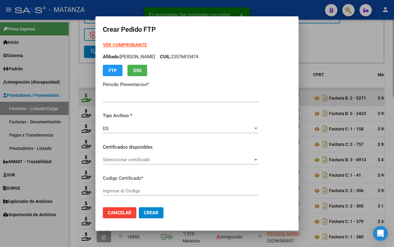
type input "202508"
type input "$ 98.964,88"
type input "ARG0100055103853-20250403-20280403--Bue"
type input "2028-04-03"
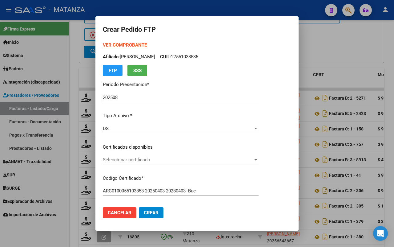
click at [164, 161] on div "Seleccionar certificado Seleccionar certificado" at bounding box center [181, 159] width 156 height 9
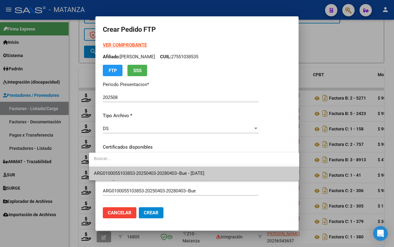
click at [164, 171] on span "ARG0100055103853-20250403-20280403--Bue - 2028-04-03" at bounding box center [149, 173] width 111 height 6
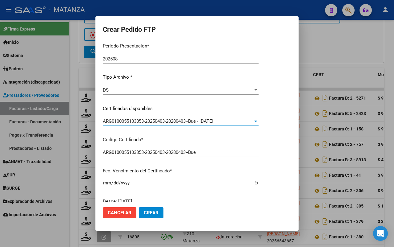
scroll to position [0, 0]
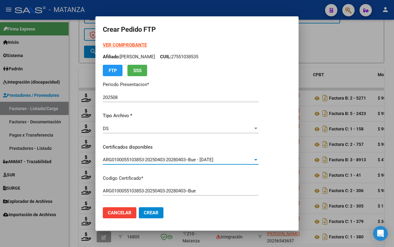
click at [109, 42] on strong "VER COMPROBANTE" at bounding box center [125, 45] width 44 height 6
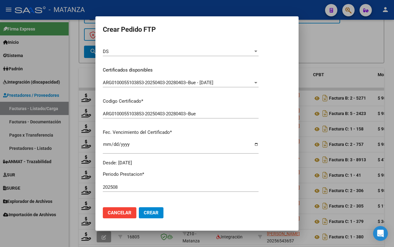
scroll to position [154, 0]
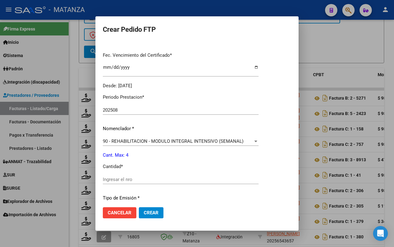
click at [119, 178] on input "Ingresar el nro" at bounding box center [181, 179] width 156 height 6
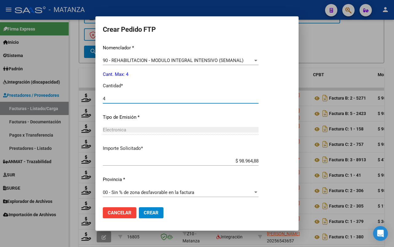
type input "4"
drag, startPoint x: 144, startPoint y: 214, endPoint x: 173, endPoint y: 206, distance: 30.4
click at [144, 213] on span "Crear" at bounding box center [151, 213] width 15 height 6
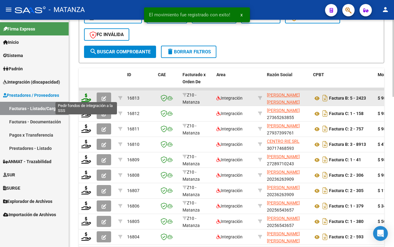
click at [82, 96] on icon at bounding box center [86, 97] width 10 height 9
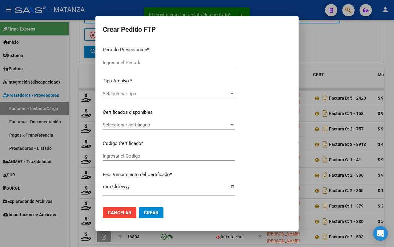
type input "202508"
type input "$ 98.964,88"
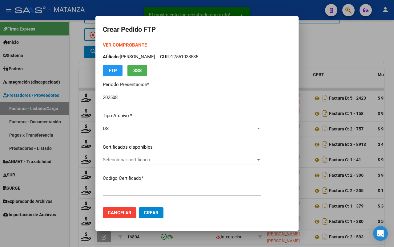
type input "ARG0100055103853-20250403-20280403--Bue"
type input "2028-04-03"
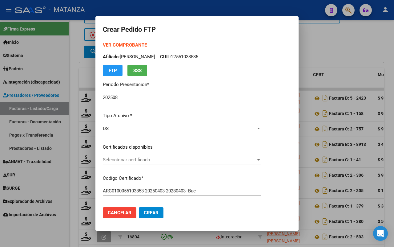
click at [140, 162] on span "Seleccionar certificado" at bounding box center [179, 160] width 153 height 6
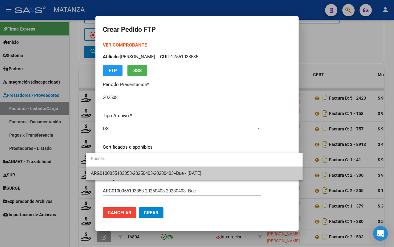
click at [143, 172] on span "ARG0100055103853-20250403-20280403--Bue - 2028-04-03" at bounding box center [146, 173] width 111 height 6
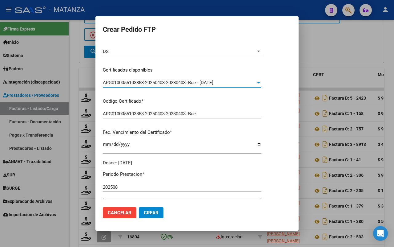
scroll to position [154, 0]
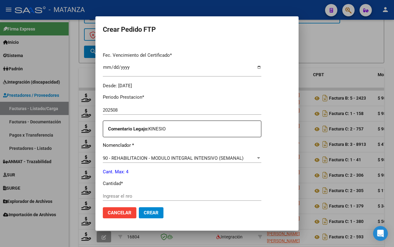
click at [124, 193] on input "Ingresar el nro" at bounding box center [182, 196] width 159 height 6
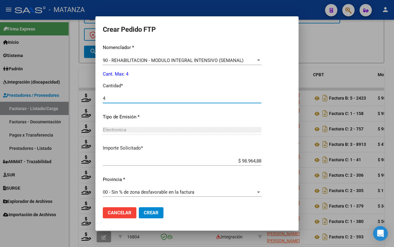
type input "4"
click at [144, 210] on span "Crear" at bounding box center [151, 213] width 15 height 6
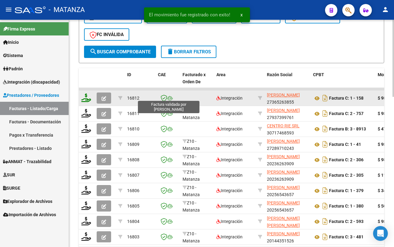
click at [84, 95] on icon at bounding box center [86, 97] width 10 height 9
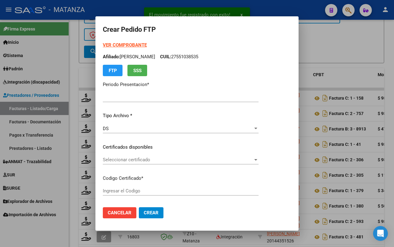
type input "202508"
type input "$ 98.964,88"
type input "ARG0100057675489-20230524-20280524-BS"
type input "2028-05-24"
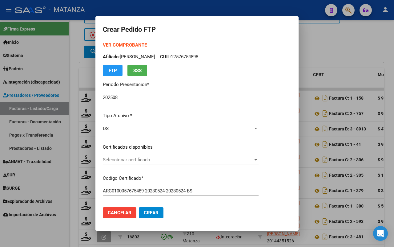
click at [155, 158] on span "Seleccionar certificado" at bounding box center [178, 160] width 150 height 6
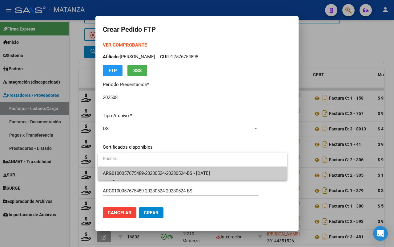
click at [155, 171] on span "ARG0100057675489-20230524-20280524-BS - 2028-05-24" at bounding box center [156, 173] width 107 height 6
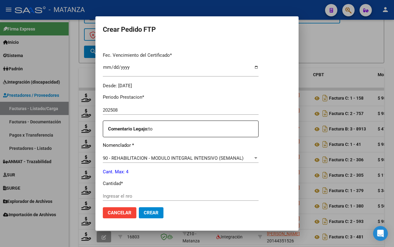
scroll to position [231, 0]
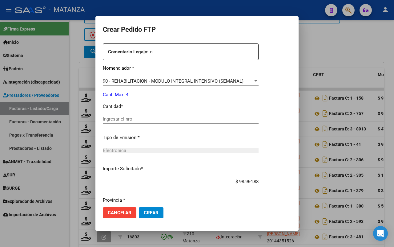
click at [138, 115] on div "Ingresar el nro" at bounding box center [181, 118] width 156 height 9
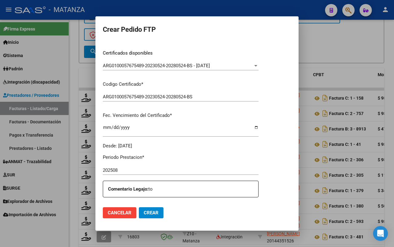
scroll to position [0, 0]
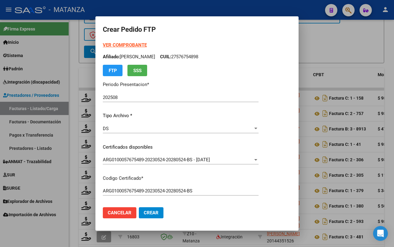
type input "4"
drag, startPoint x: 150, startPoint y: 210, endPoint x: 219, endPoint y: 179, distance: 75.1
click at [150, 210] on span "Crear" at bounding box center [151, 213] width 15 height 6
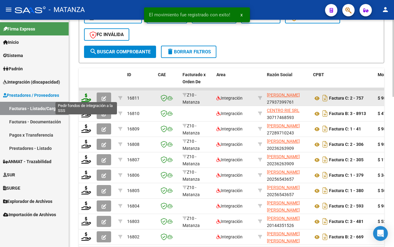
click at [86, 97] on icon at bounding box center [86, 97] width 10 height 9
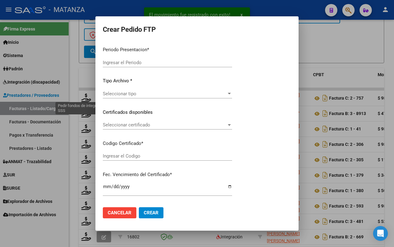
type input "202508"
type input "$ 98.964,88"
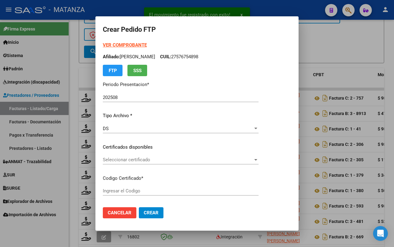
type input "arg010005666425720210928-20240928-cba"
type input "[DATE]"
click at [157, 159] on span "Seleccionar certificado" at bounding box center [178, 160] width 150 height 6
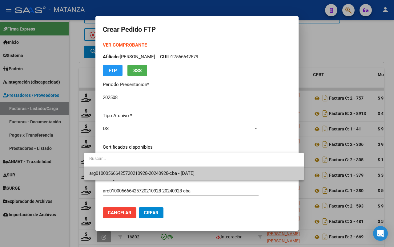
click at [148, 169] on span "arg010005666425720210928-20240928-cba - [DATE]" at bounding box center [193, 173] width 209 height 14
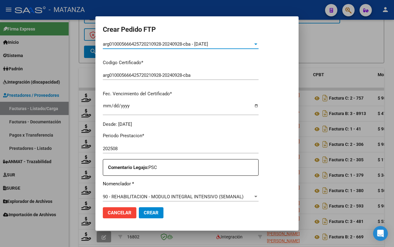
scroll to position [192, 0]
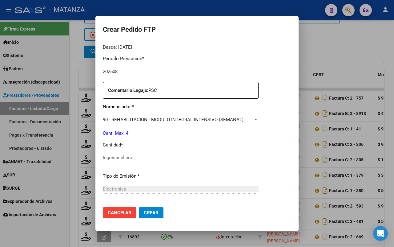
click at [139, 157] on input "Ingresar el nro" at bounding box center [181, 158] width 156 height 6
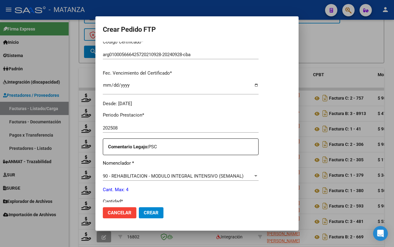
scroll to position [251, 0]
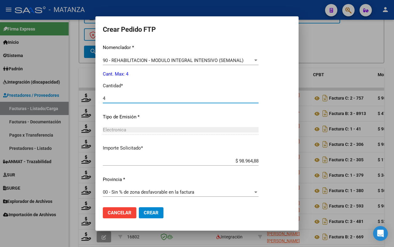
type input "4"
click at [144, 212] on span "Crear" at bounding box center [151, 213] width 15 height 6
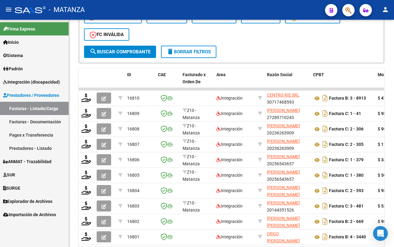
click at [39, 81] on span "Integración (discapacidad)" at bounding box center [31, 81] width 57 height 7
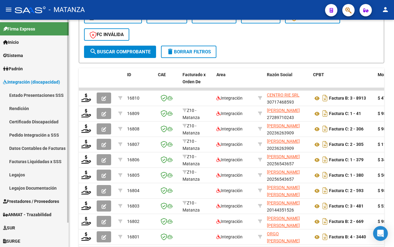
click at [50, 207] on link "ANMAT - Trazabilidad" at bounding box center [34, 213] width 69 height 13
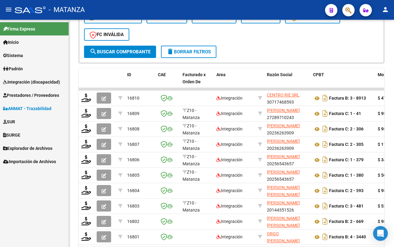
scroll to position [0, 0]
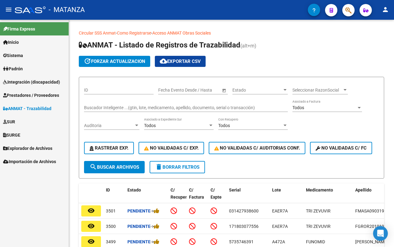
click at [113, 107] on input "Buscador Inteligente ...(gtin, lote, medicamento, apellido, documento, serial o…" at bounding box center [186, 107] width 204 height 5
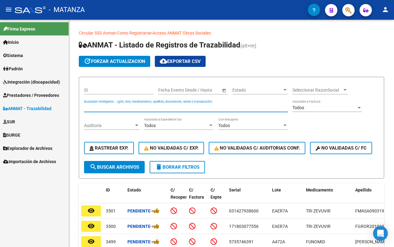
click at [46, 95] on span "Prestadores / Proveedores" at bounding box center [31, 95] width 56 height 7
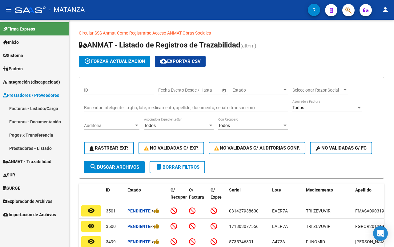
click at [39, 106] on link "Facturas - Listado/Carga" at bounding box center [34, 108] width 69 height 13
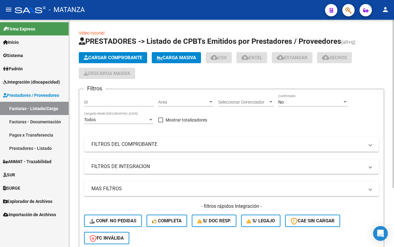
click at [28, 135] on link "Pagos x Transferencia" at bounding box center [34, 134] width 69 height 13
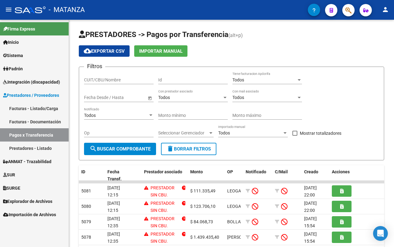
click at [42, 108] on link "Facturas - Listado/Carga" at bounding box center [34, 108] width 69 height 13
